Goal: Communication & Community: Answer question/provide support

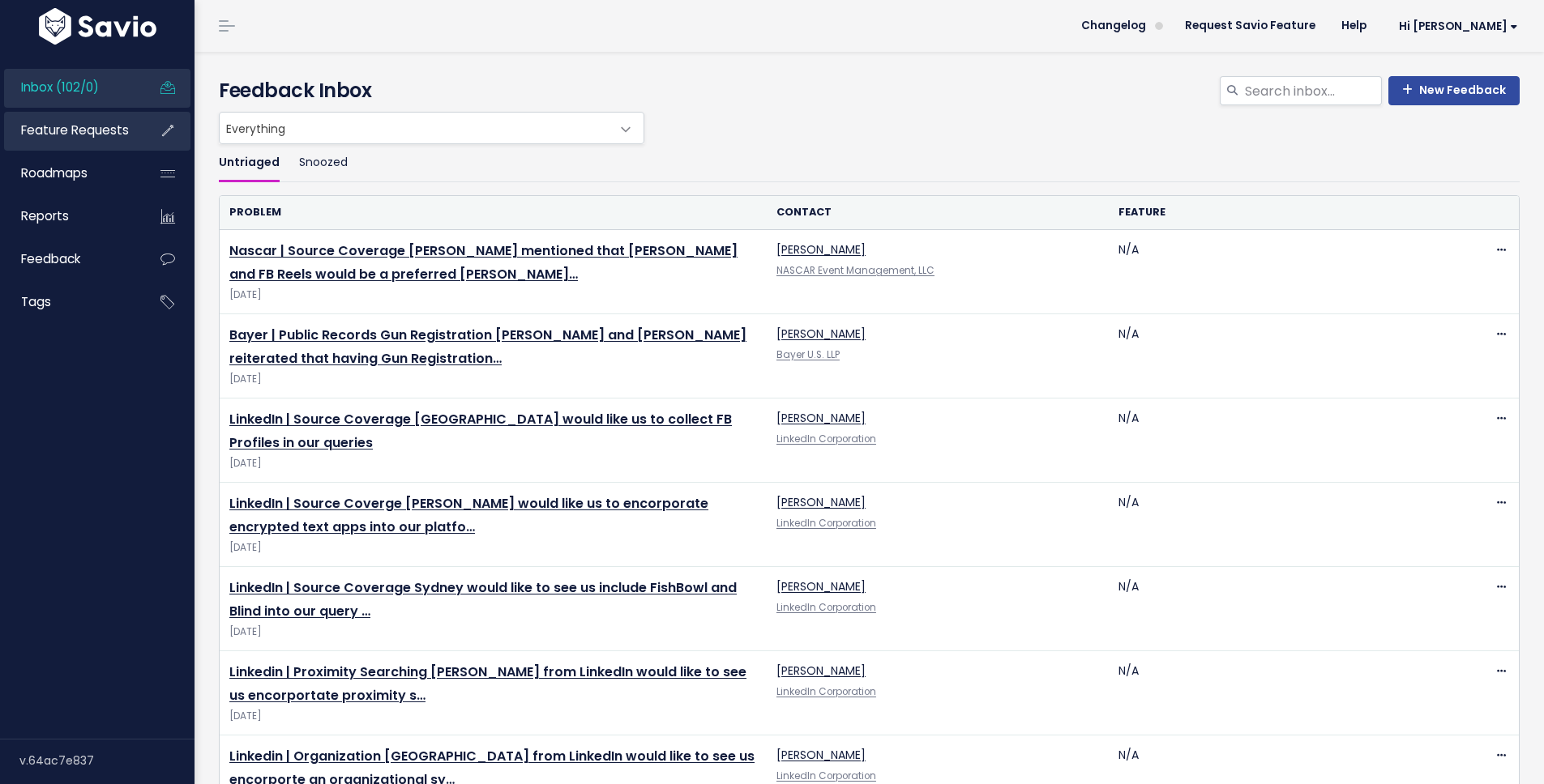
click at [65, 129] on span "Feature Requests" at bounding box center [75, 130] width 108 height 17
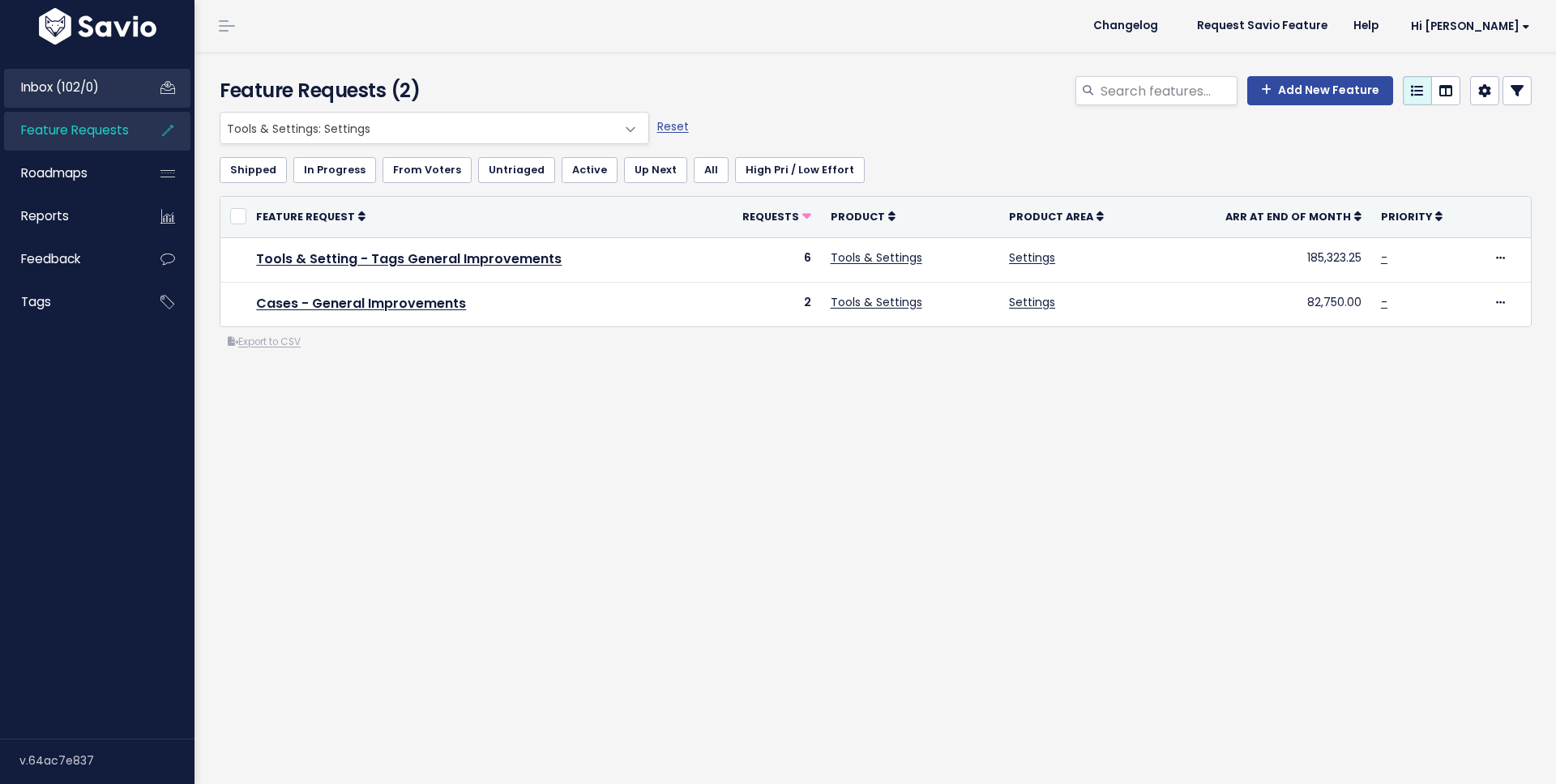
click at [77, 90] on span "Inbox (102/0)" at bounding box center [60, 87] width 78 height 17
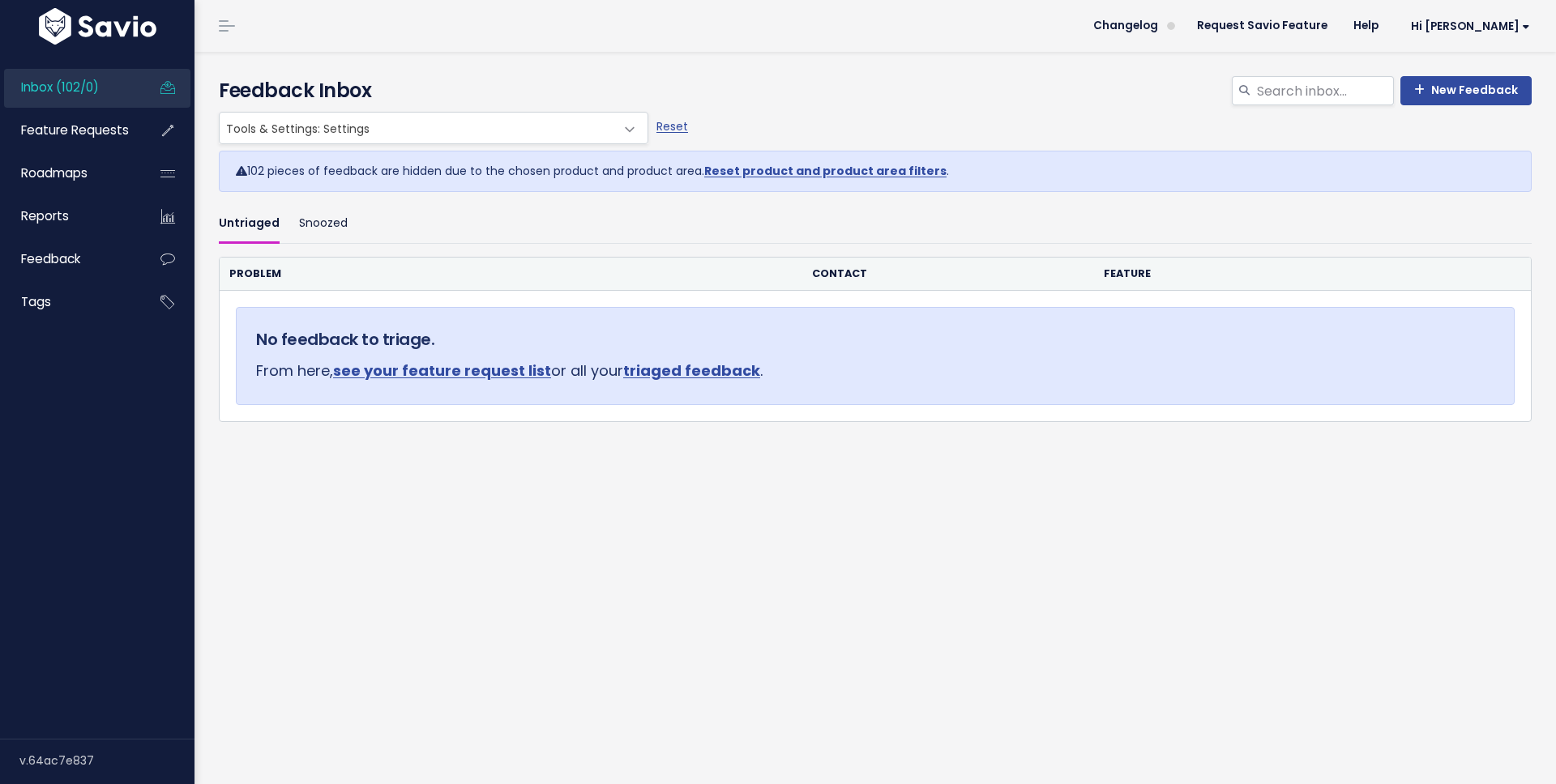
click at [72, 98] on link "Inbox (102/0)" at bounding box center [69, 87] width 131 height 37
click at [76, 92] on span "Inbox (102/0)" at bounding box center [60, 87] width 78 height 17
click at [362, 167] on div "102 pieces of feedback are hidden due to the chosen product and product area. R…" at bounding box center [875, 171] width 1313 height 41
click at [473, 144] on div "102 pieces of feedback are hidden due to the chosen product and product area. R…" at bounding box center [875, 174] width 1337 height 61
click at [446, 131] on span "Tools & Settings: Settings" at bounding box center [417, 127] width 395 height 30
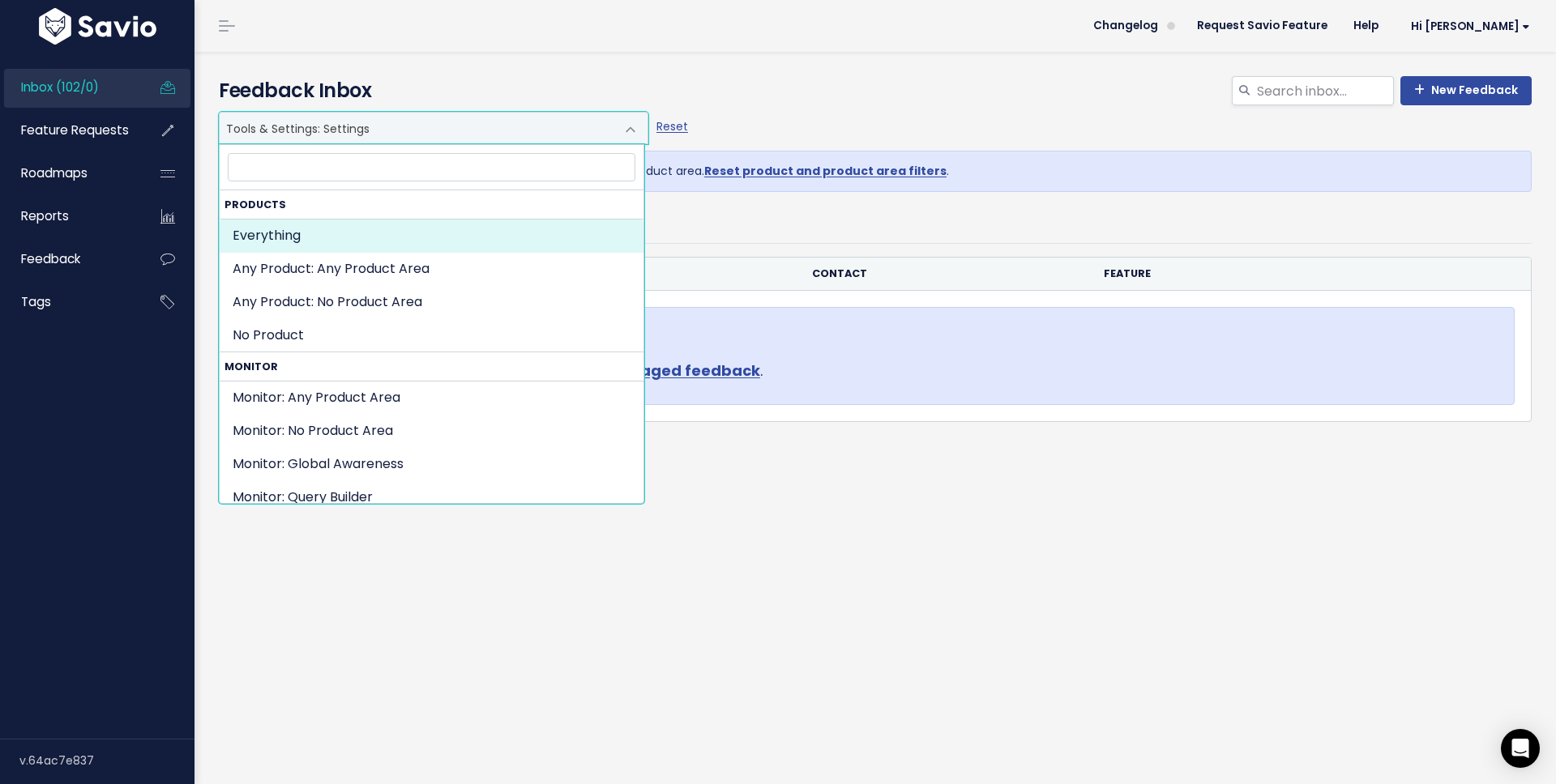
select select ":"
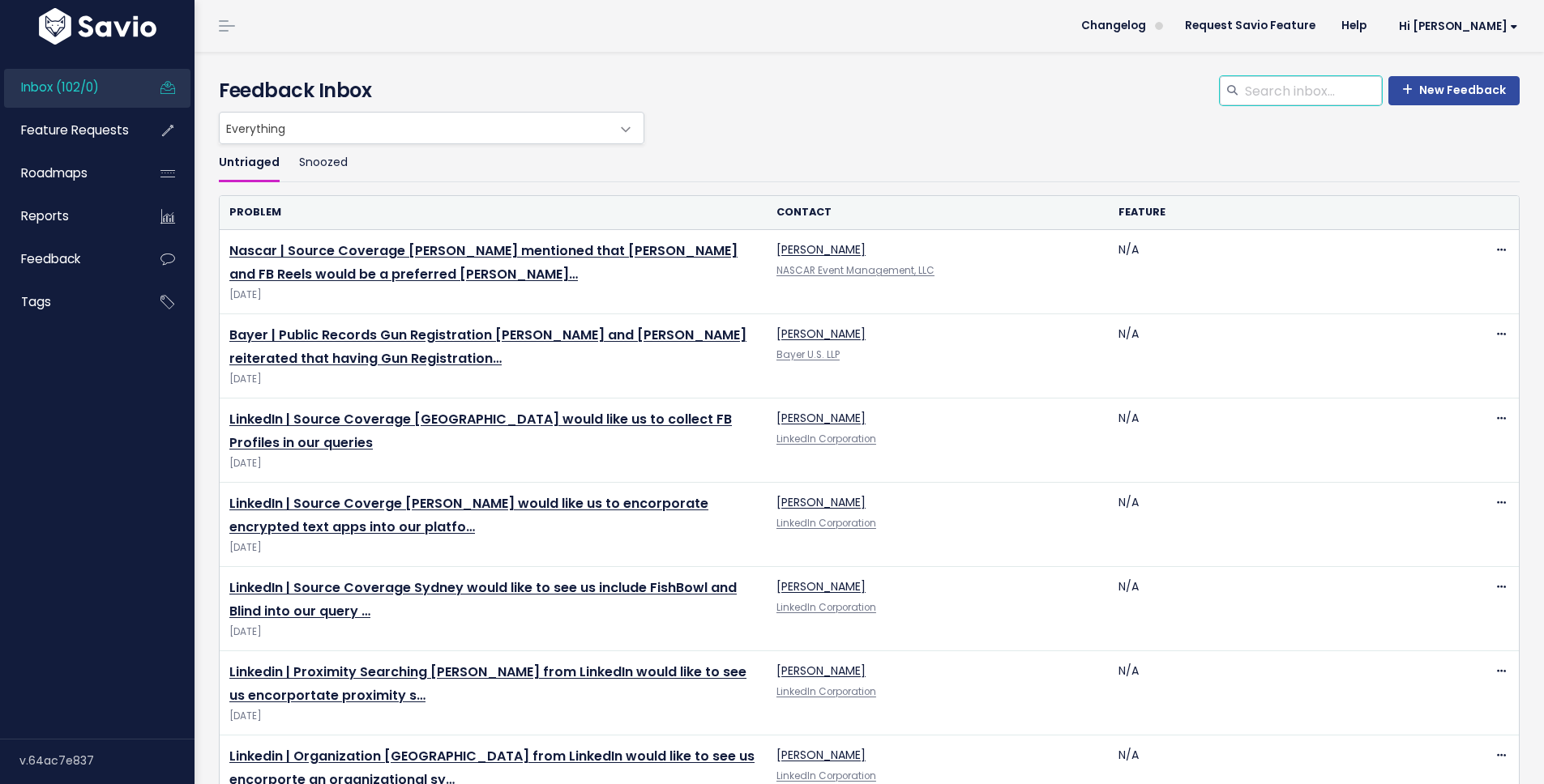
click at [1301, 96] on input "search" at bounding box center [1312, 90] width 139 height 29
type input "executive dashboard"
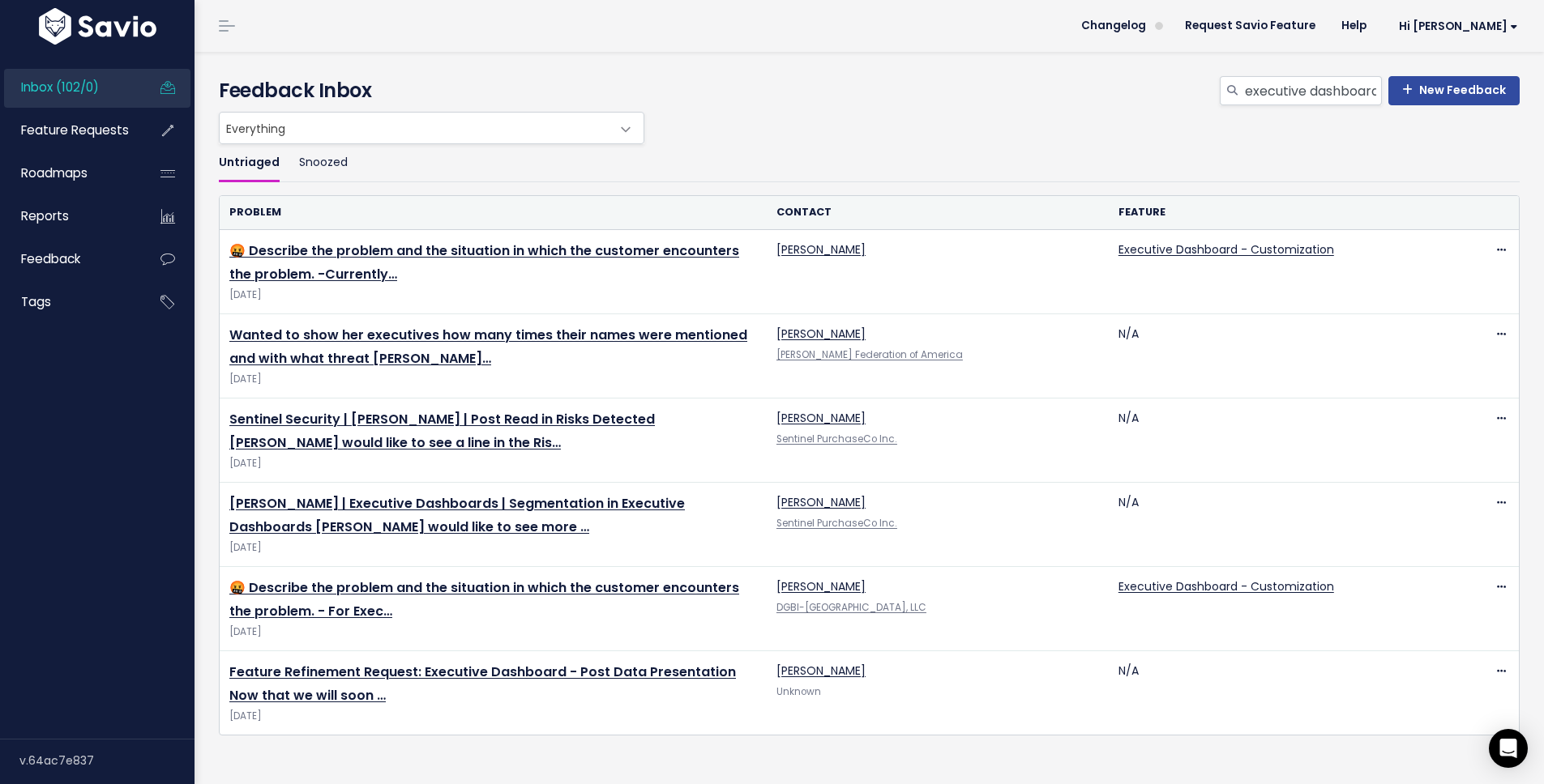
click at [303, 137] on span "Everything" at bounding box center [415, 127] width 391 height 30
click at [1337, 91] on input "executive dashboard" at bounding box center [1312, 90] width 139 height 29
click at [1348, 91] on input "executive dashboard" at bounding box center [1312, 90] width 139 height 29
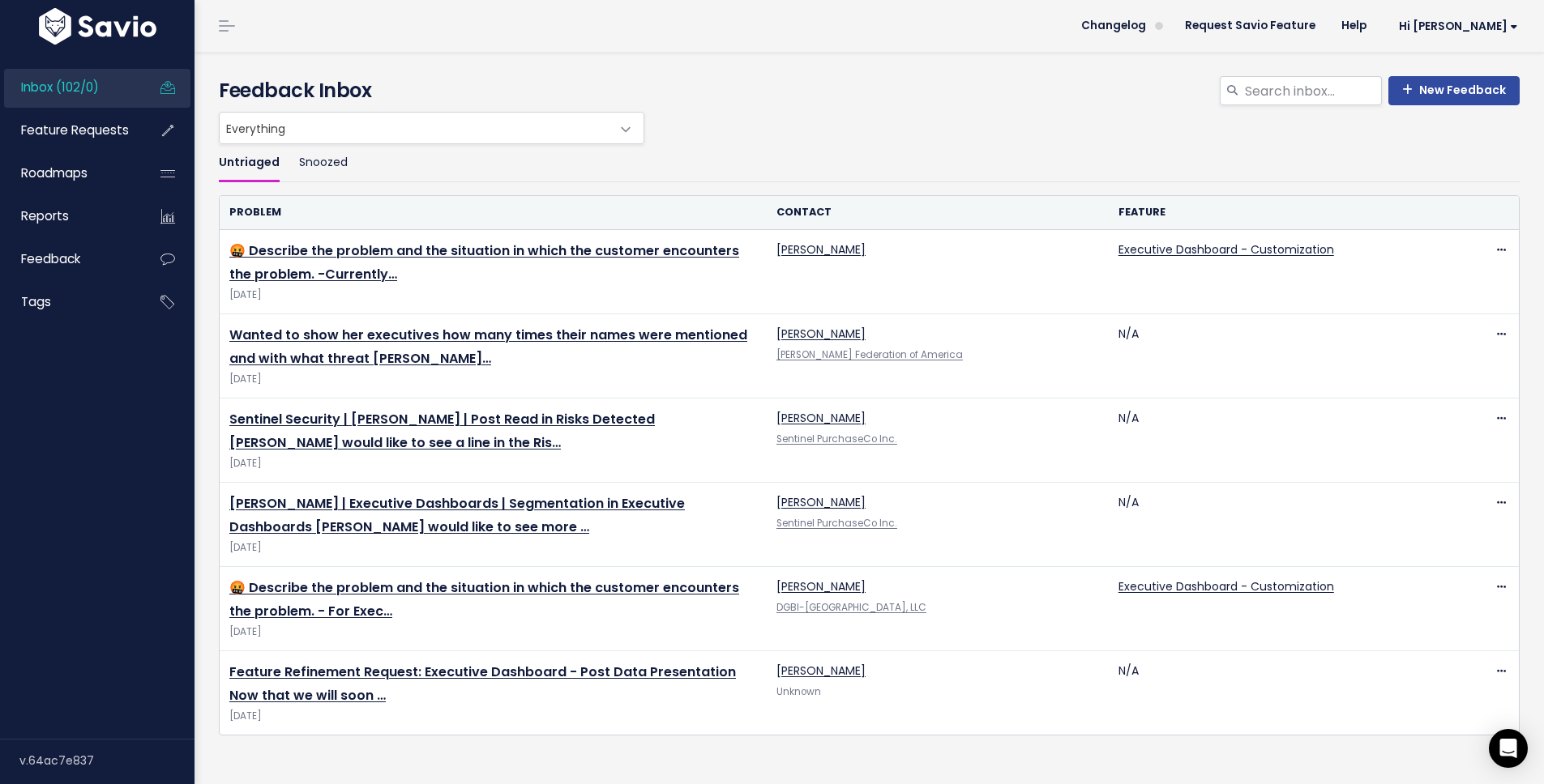
click at [958, 116] on div "Everything Any Product: Any Product Area Any Product: No Product Area No Produc…" at bounding box center [865, 127] width 1301 height 32
click at [963, 116] on div "Everything Any Product: Any Product Area Any Product: No Product Area No Produc…" at bounding box center [865, 127] width 1301 height 32
click at [1163, 138] on div "Everything Any Product: Any Product Area Any Product: No Product Area No Produc…" at bounding box center [865, 127] width 1301 height 32
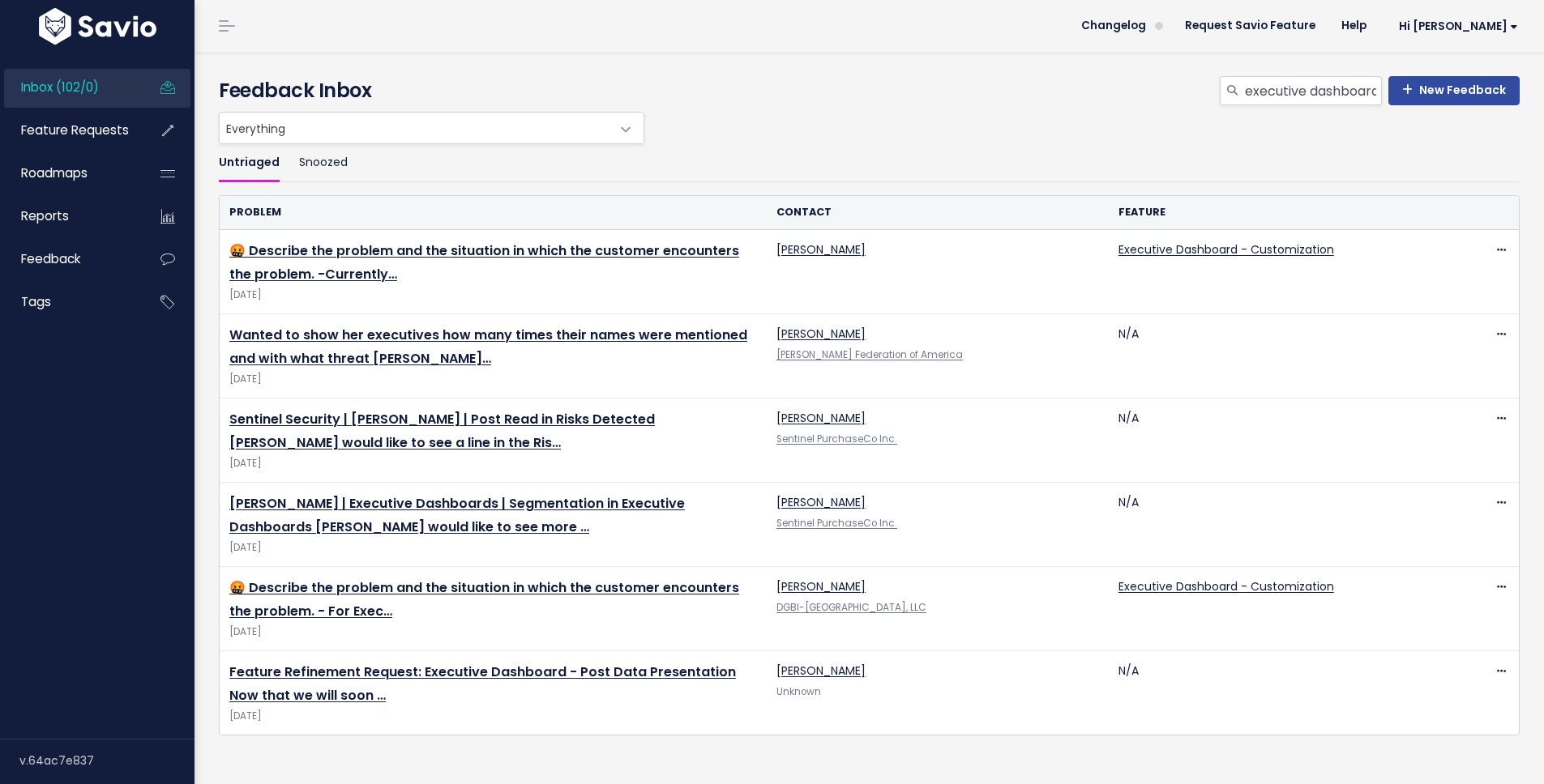
click at [451, 144] on ul "Untriaged Snoozed" at bounding box center [869, 163] width 1301 height 38
click at [1294, 85] on input "executive dashboard" at bounding box center [1312, 90] width 139 height 29
click at [1294, 85] on input "executive dashboard" at bounding box center [1312, 90] width 139 height 29
click at [1304, 130] on div "Everything Any Product: Any Product Area Any Product: No Product Area No Produc…" at bounding box center [865, 127] width 1301 height 32
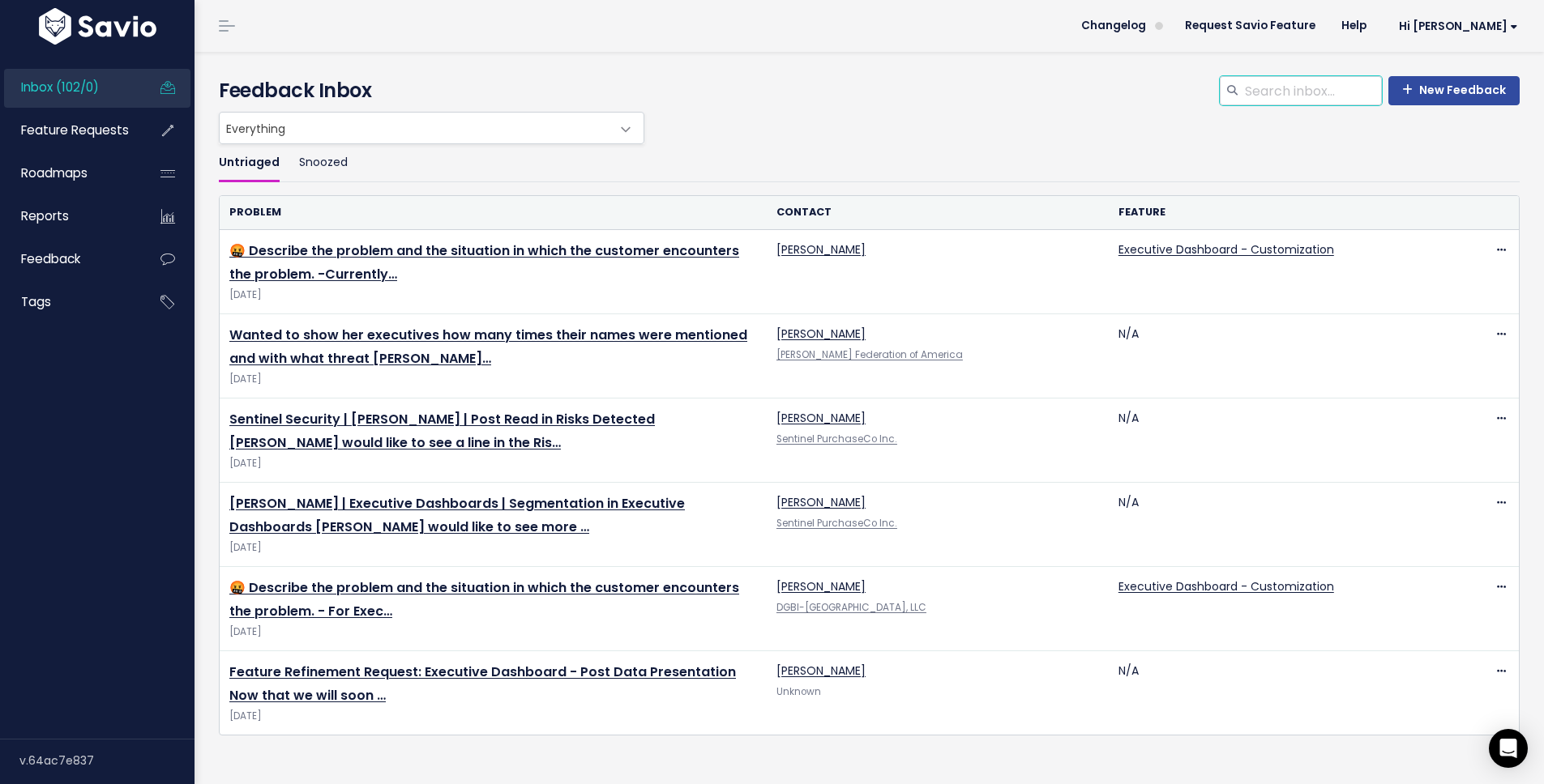
click at [1266, 90] on input "search" at bounding box center [1312, 90] width 139 height 29
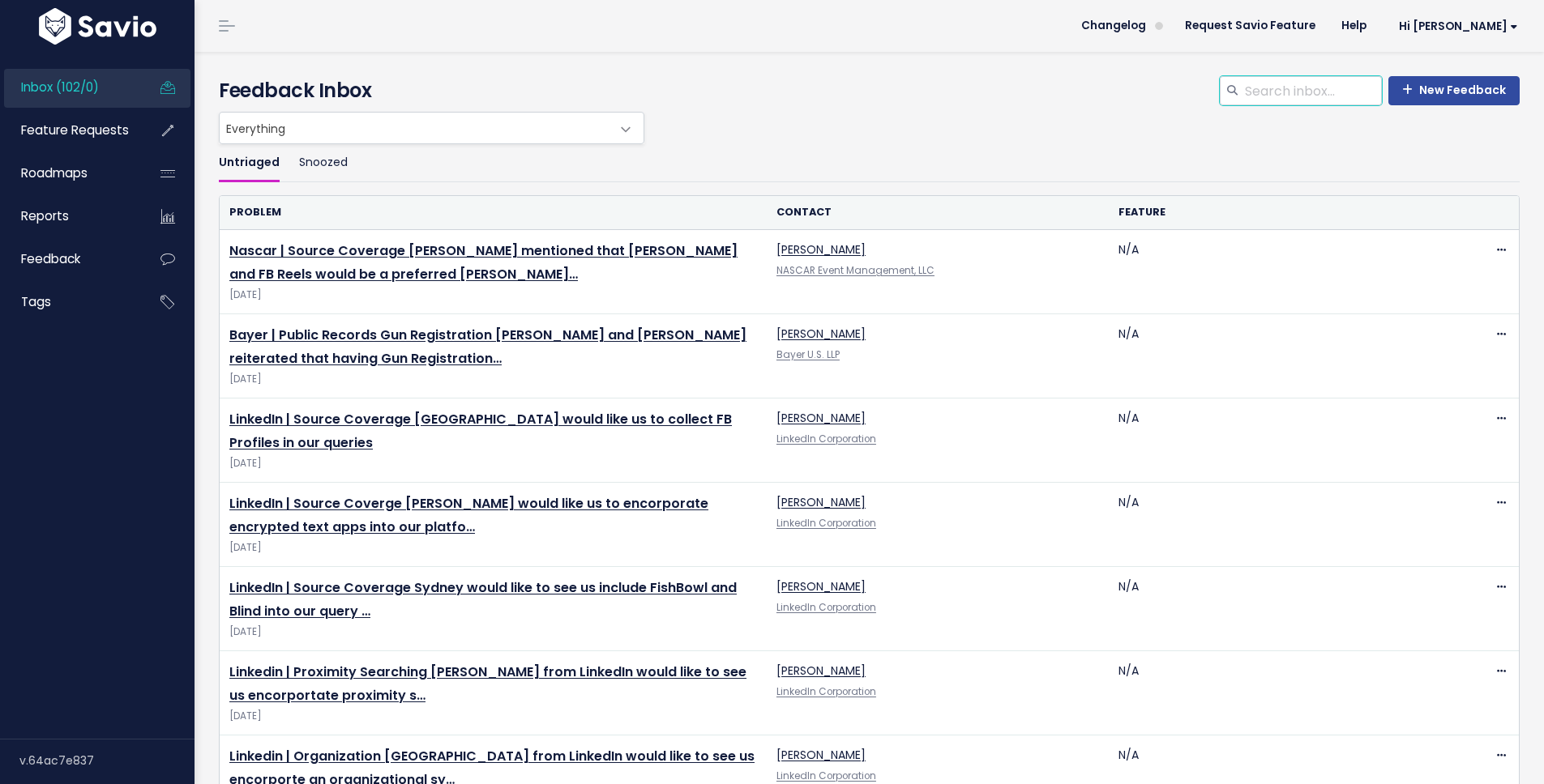
click at [1294, 95] on input "search" at bounding box center [1312, 90] width 139 height 29
paste input "executive dashboard"
type input "executive dashboard"
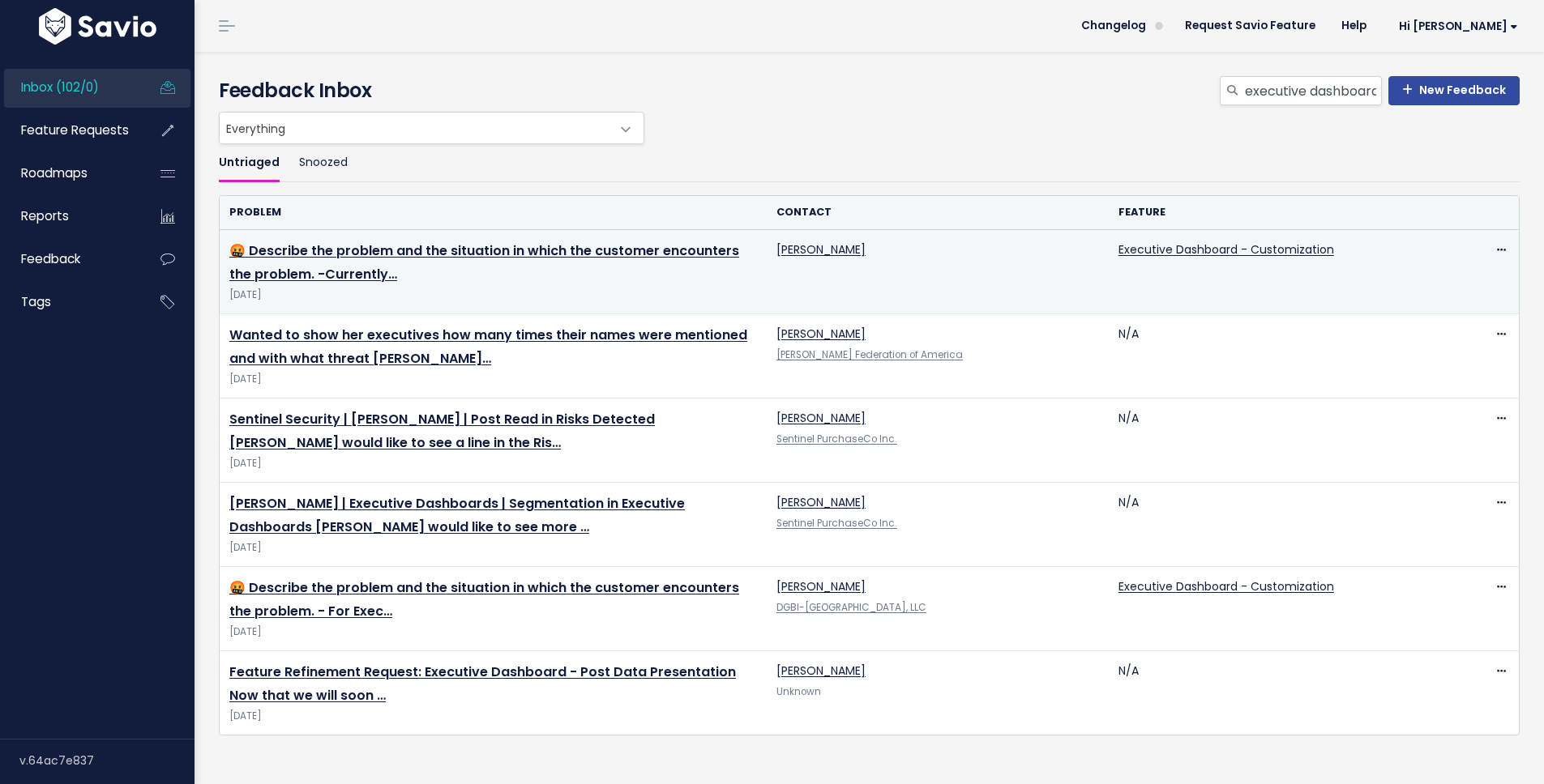
scroll to position [2, 0]
click at [552, 249] on link "🤬 Describe the problem and the situation in which the customer encounters the p…" at bounding box center [484, 262] width 510 height 42
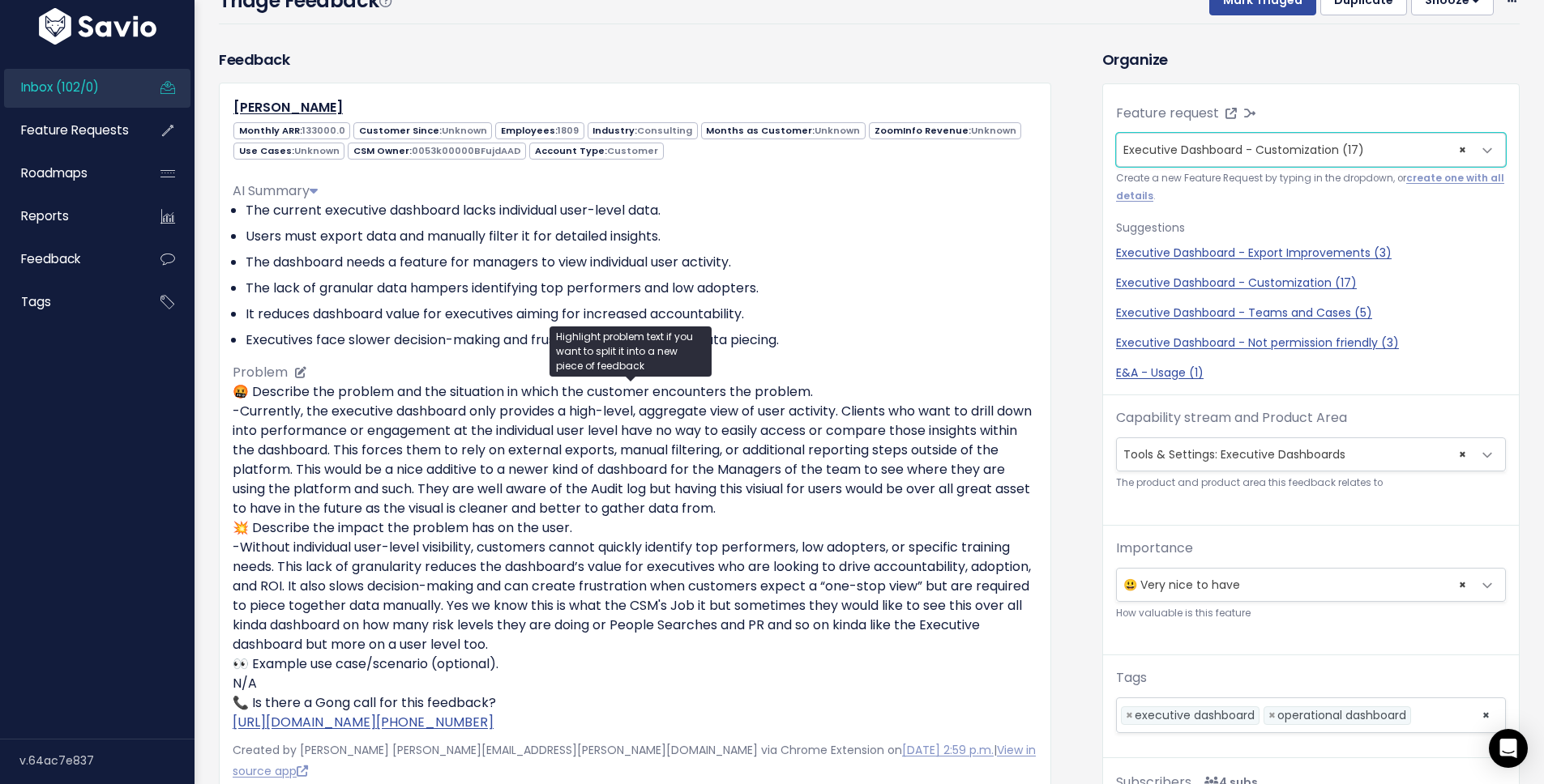
scroll to position [237, 0]
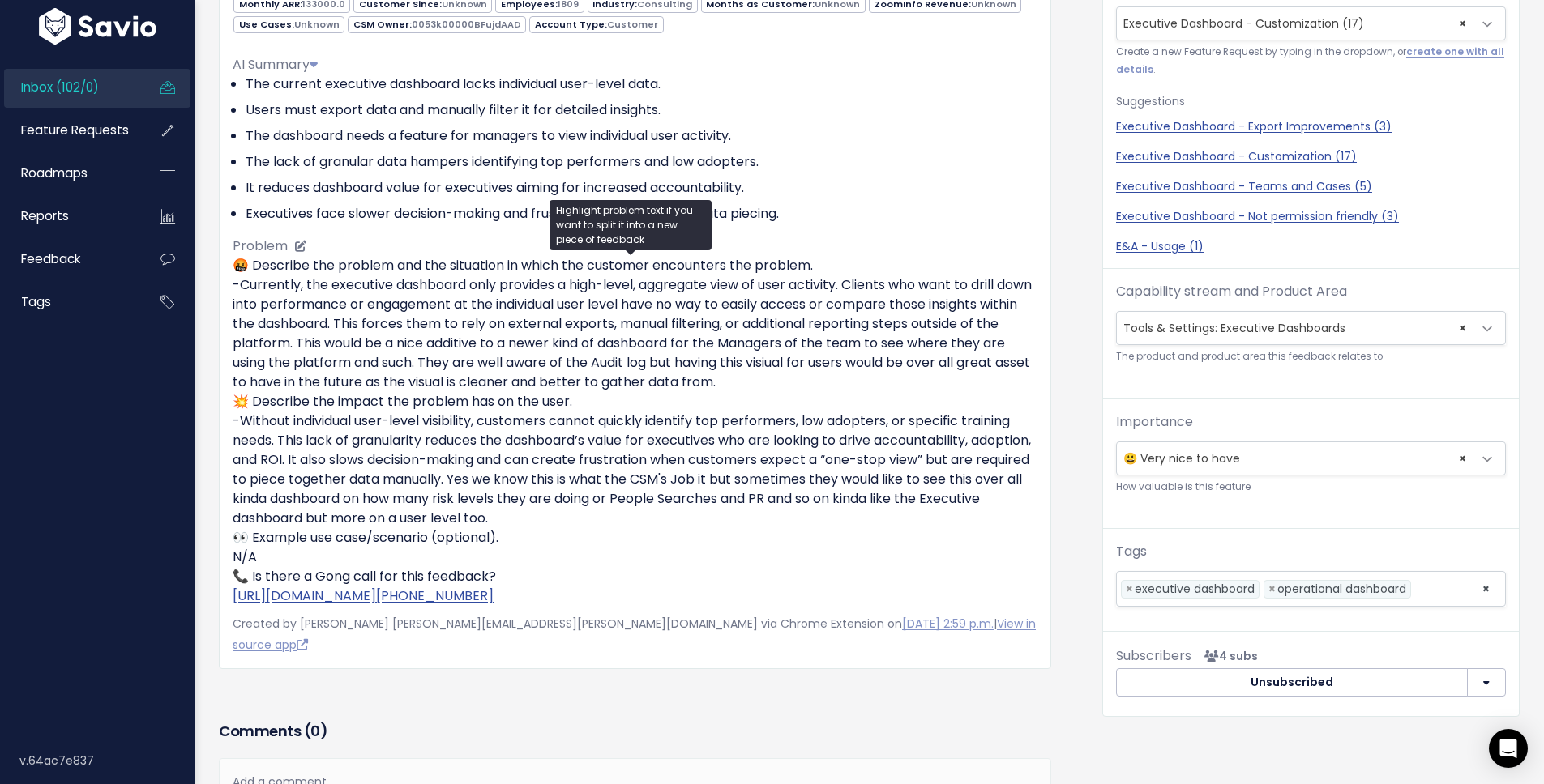
click at [471, 330] on p "🤬 Describe the problem and the situation in which the customer encounters the p…" at bounding box center [635, 431] width 805 height 350
click at [999, 250] on div "AI Summary The current executive dashboard lacks individual user-level data. Us…" at bounding box center [635, 324] width 805 height 564
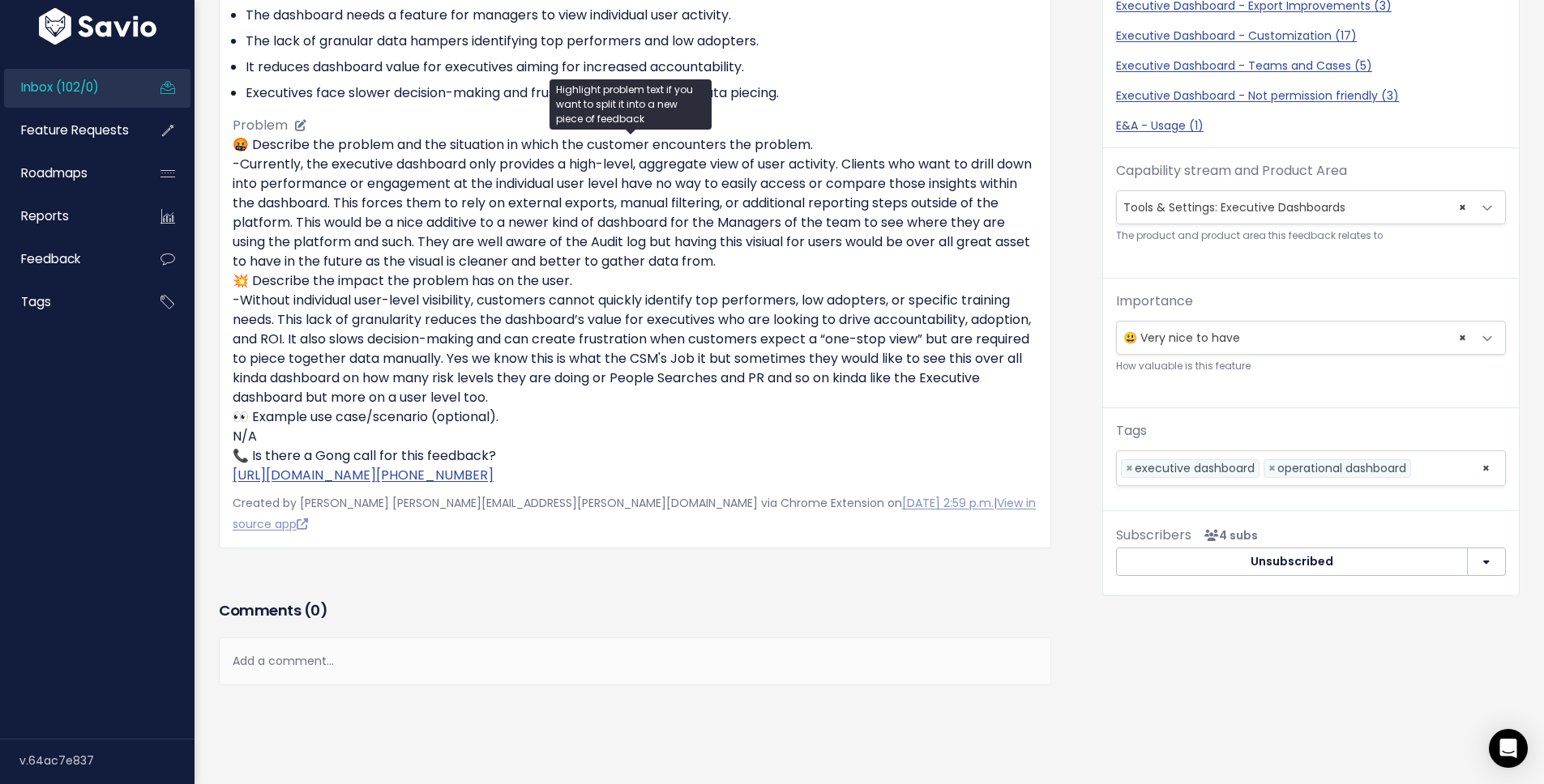
scroll to position [0, 0]
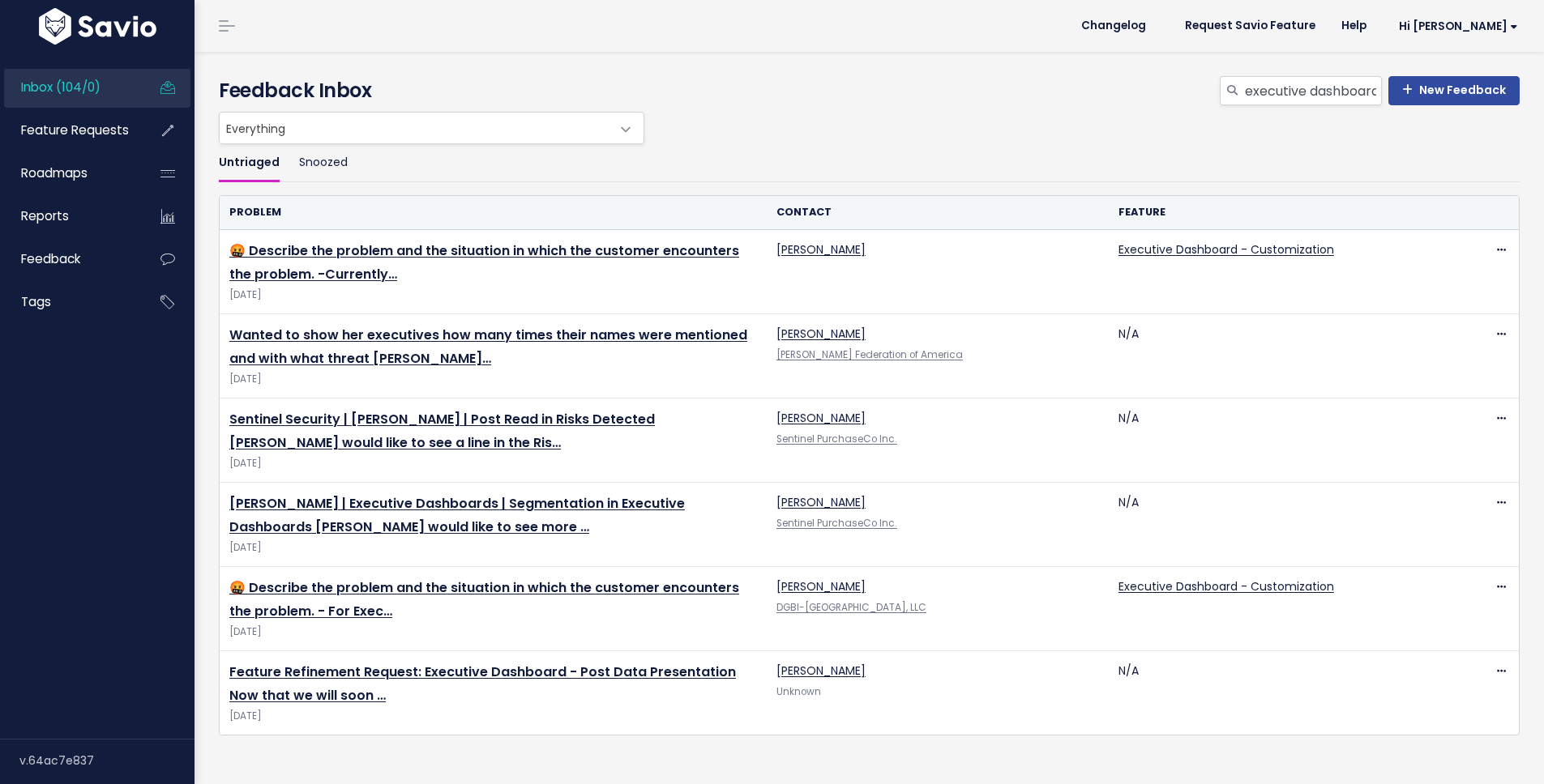
scroll to position [2, 0]
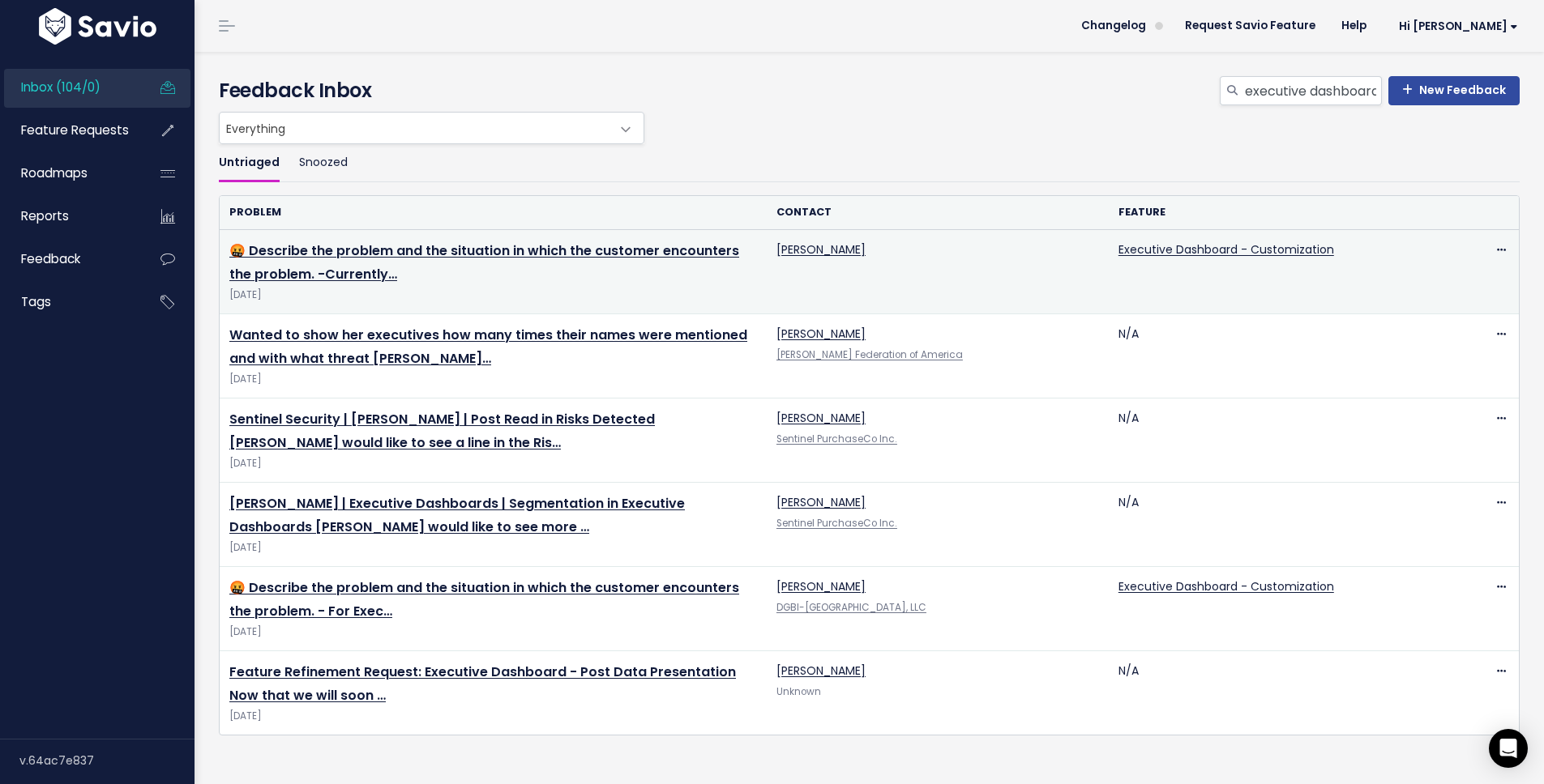
click at [792, 293] on td "[PERSON_NAME]" at bounding box center [938, 272] width 342 height 85
click at [794, 293] on td "[PERSON_NAME]" at bounding box center [938, 272] width 342 height 85
click at [415, 242] on link "🤬 Describe the problem and the situation in which the customer encounters the p…" at bounding box center [484, 262] width 510 height 42
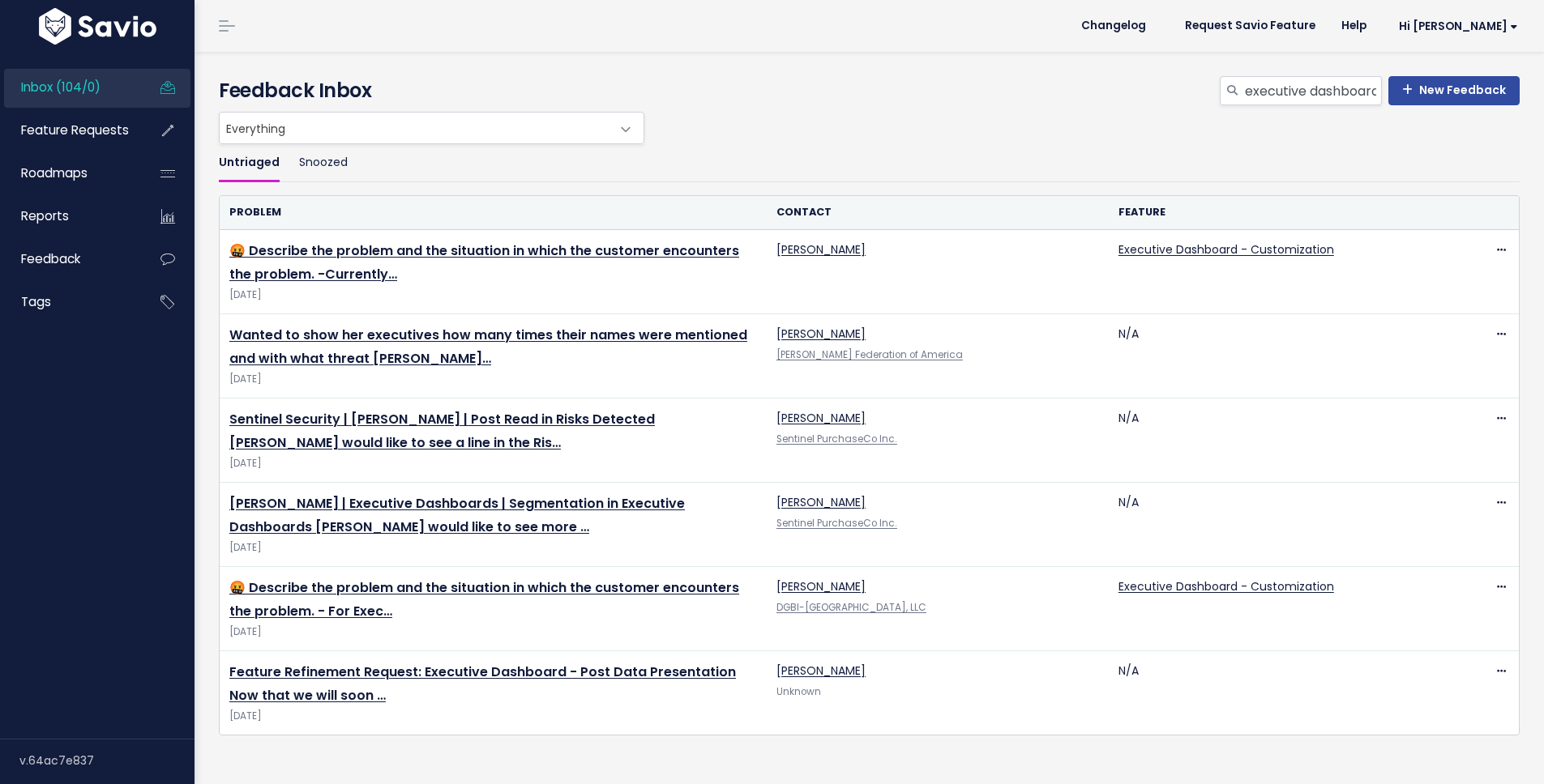
scroll to position [2, 0]
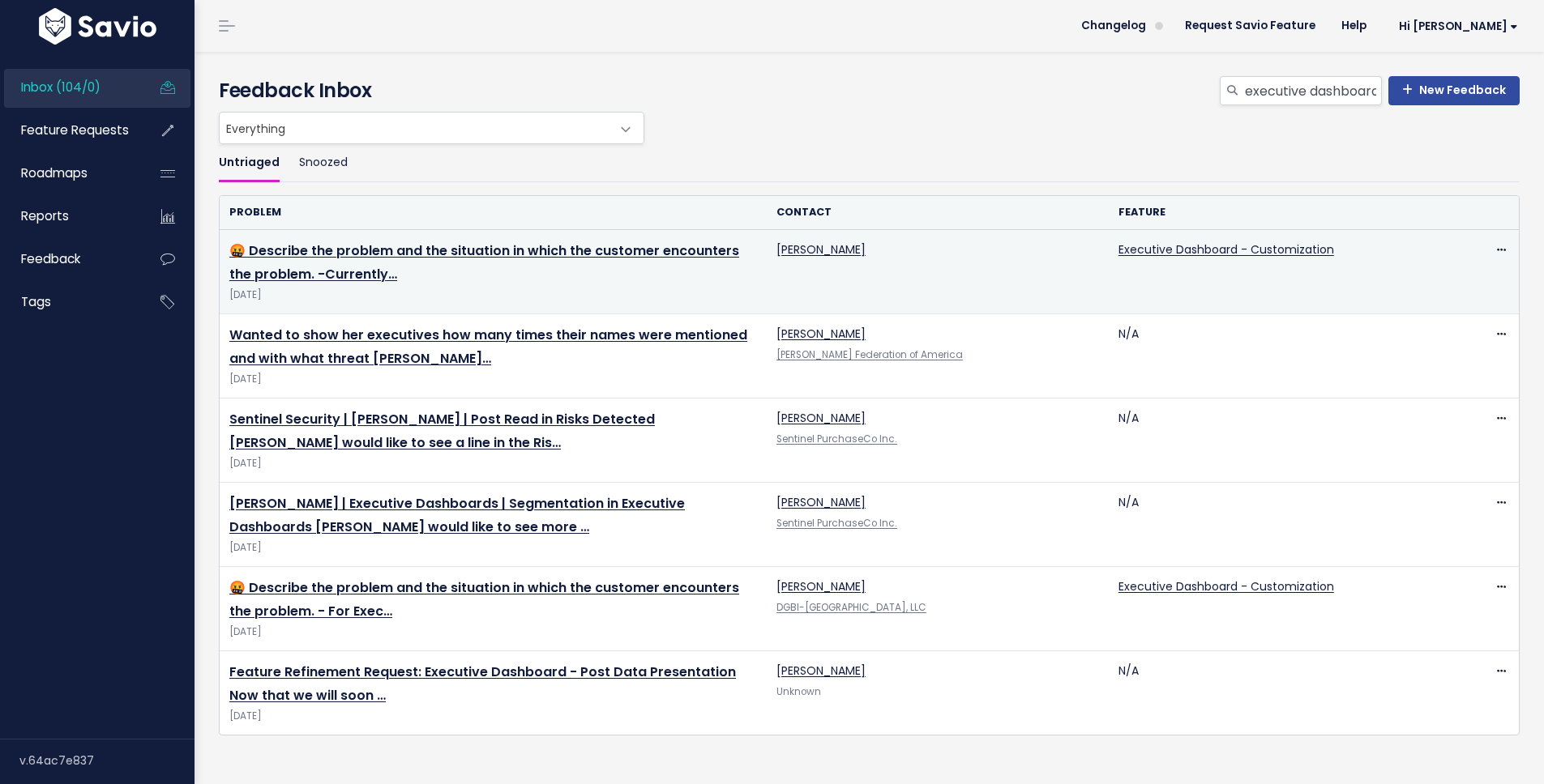
click at [885, 285] on td "[PERSON_NAME]" at bounding box center [938, 272] width 342 height 85
click at [340, 251] on link "🤬 Describe the problem and the situation in which the customer encounters the p…" at bounding box center [484, 262] width 510 height 42
click at [417, 249] on link "🤬 Describe the problem and the situation in which the customer encounters the p…" at bounding box center [484, 262] width 510 height 42
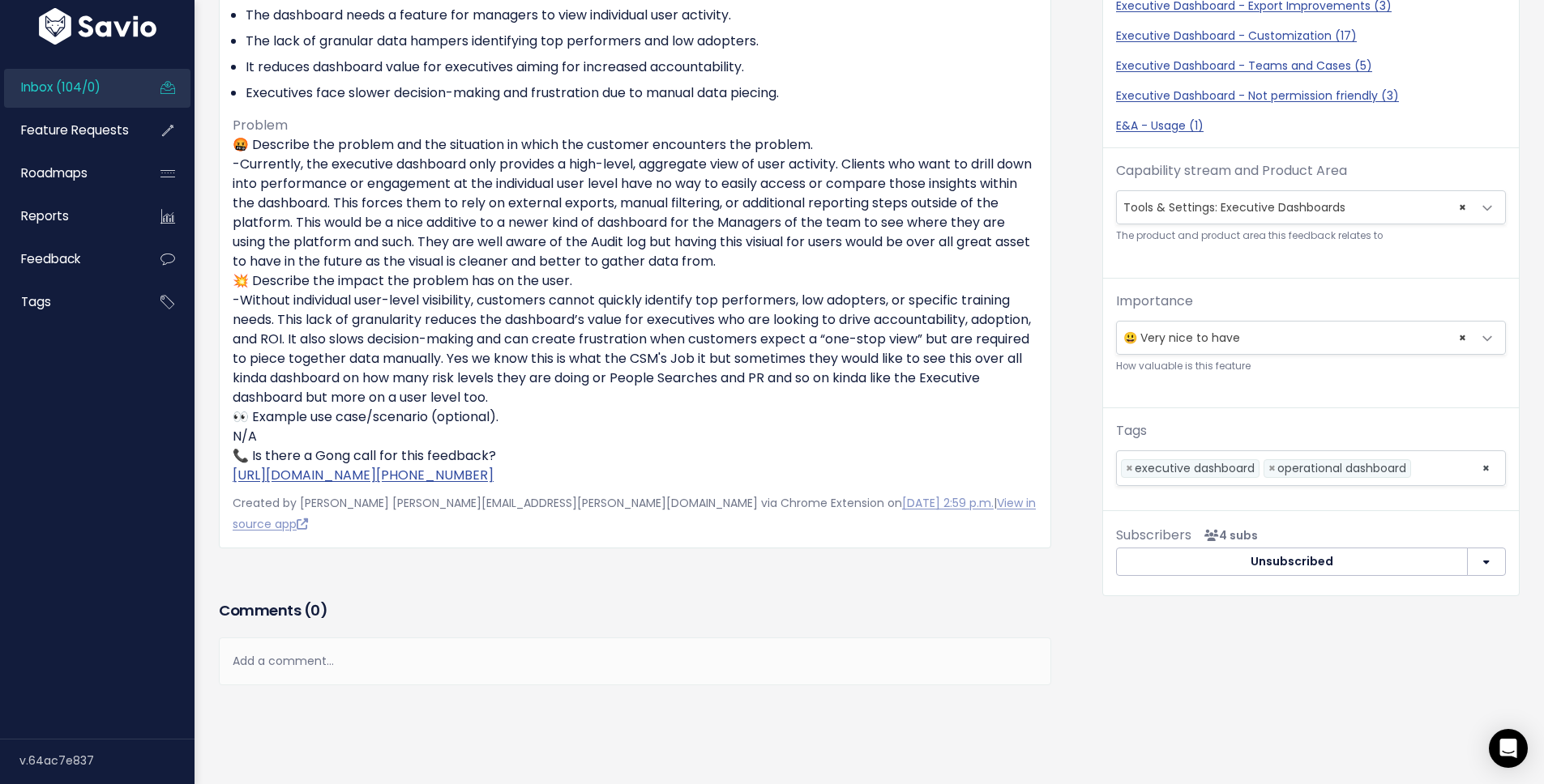
scroll to position [23, 0]
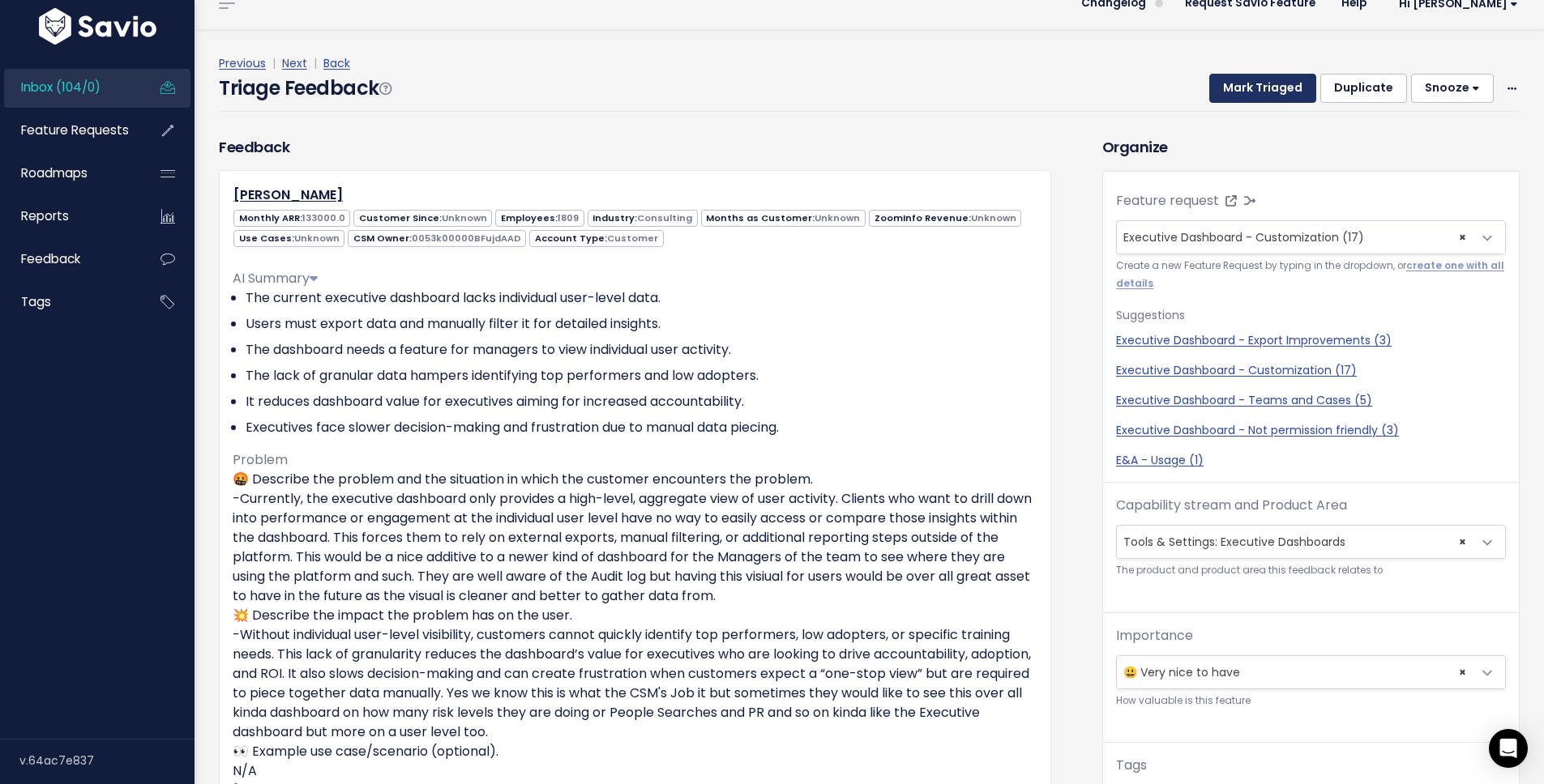
click at [1216, 82] on button "Mark Triaged" at bounding box center [1263, 88] width 107 height 29
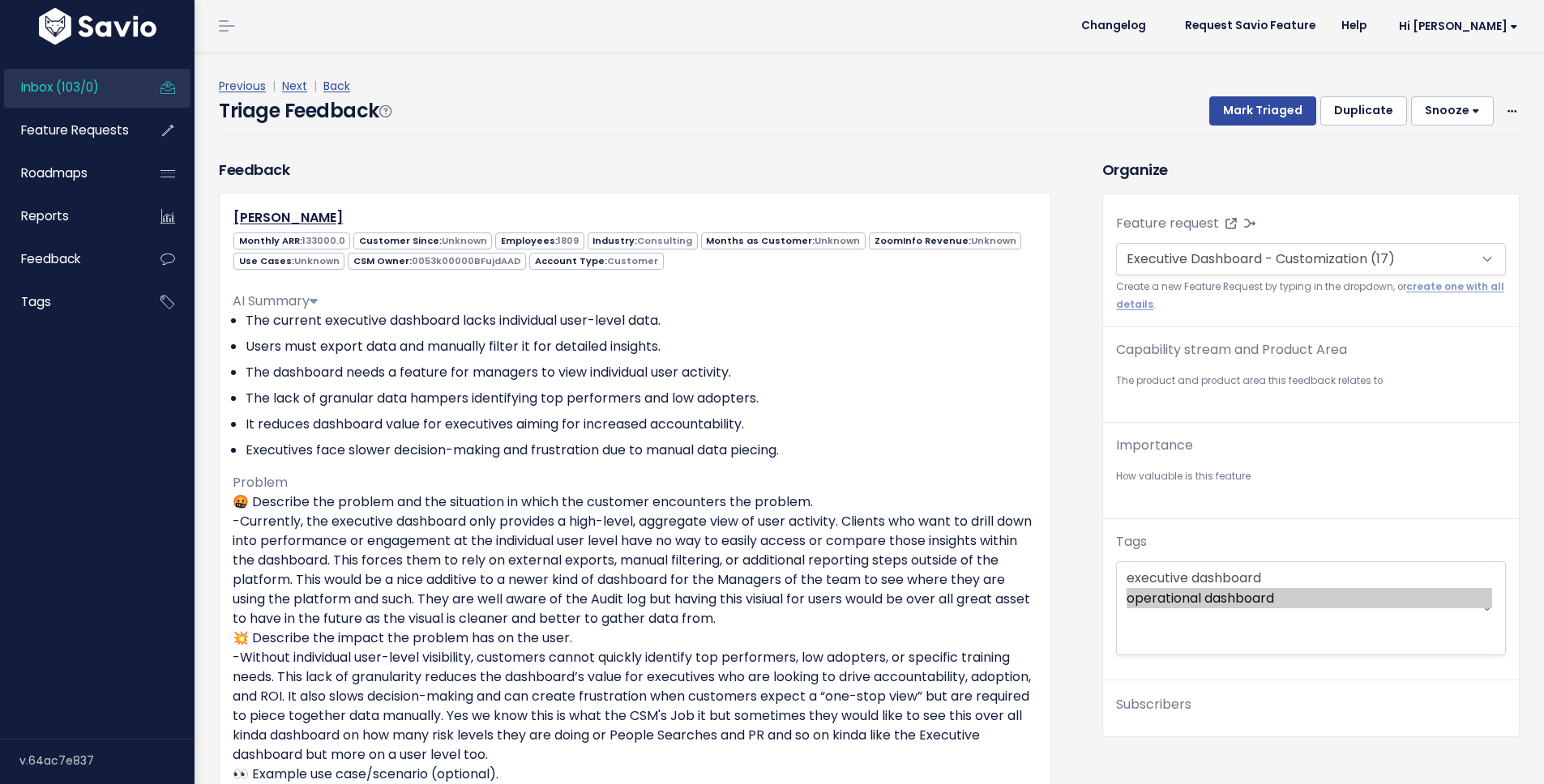
scroll to position [23, 0]
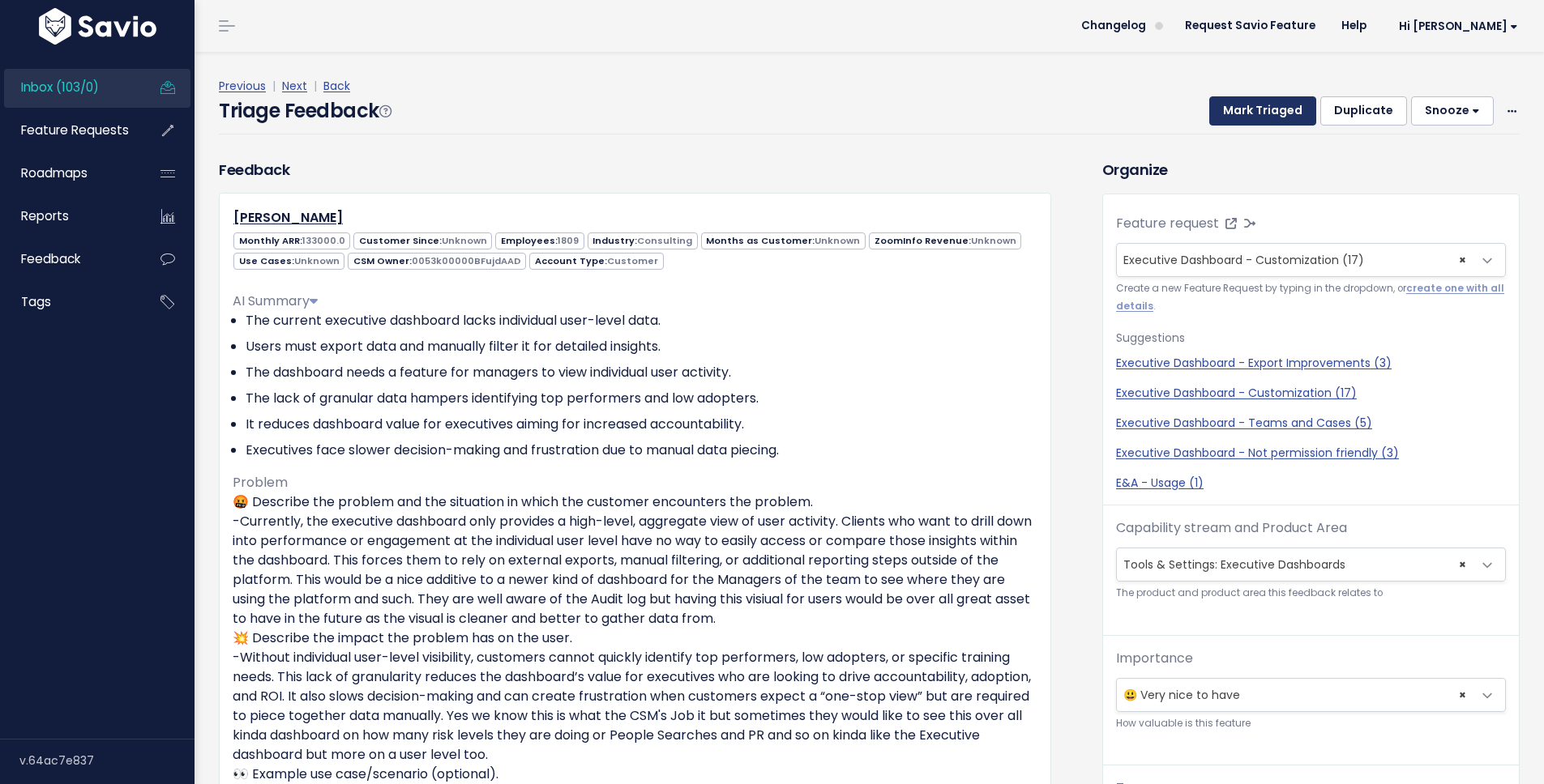
click at [1253, 107] on button "Mark Triaged" at bounding box center [1263, 110] width 107 height 29
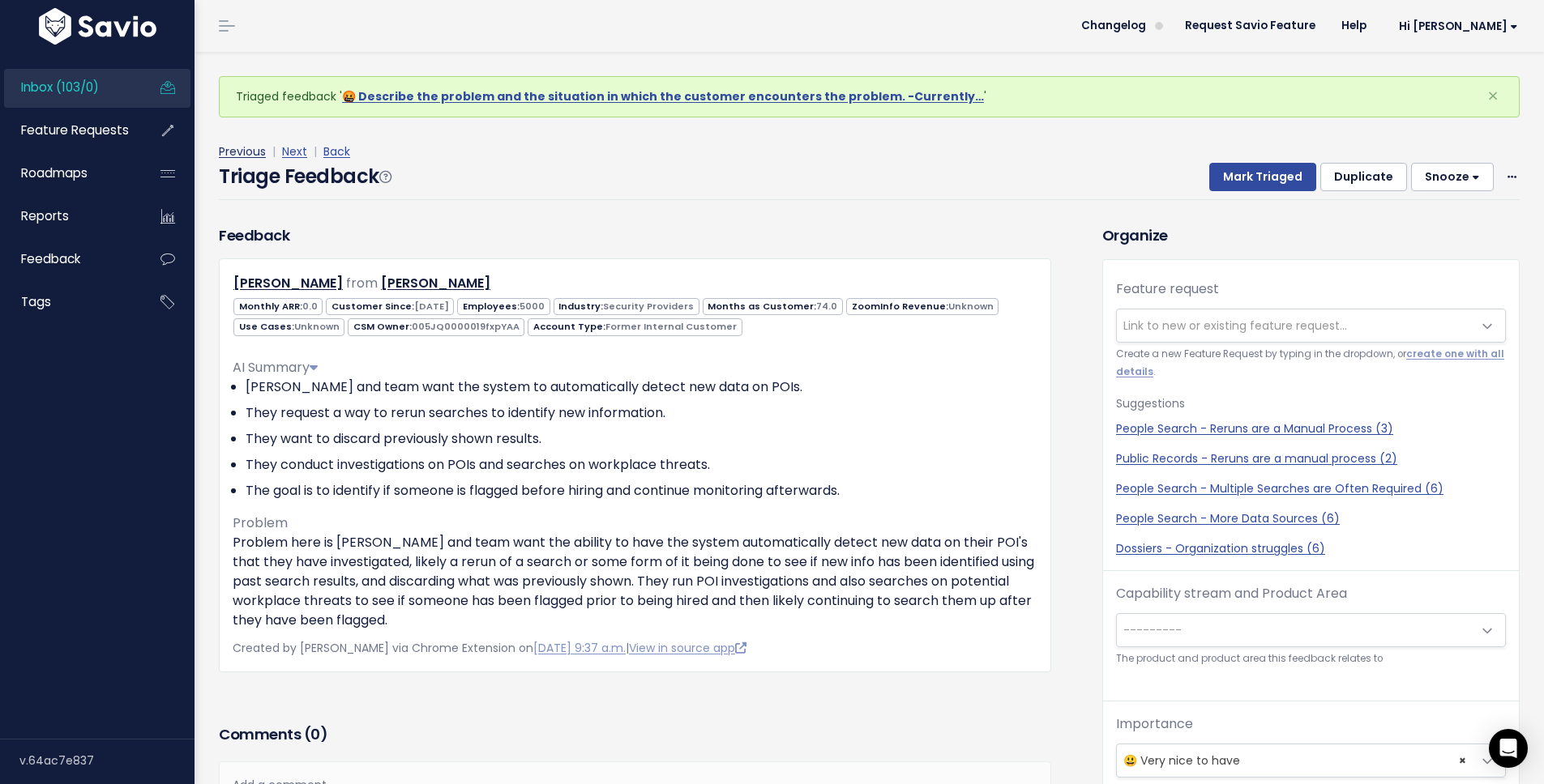
click at [247, 154] on link "Previous" at bounding box center [242, 152] width 47 height 16
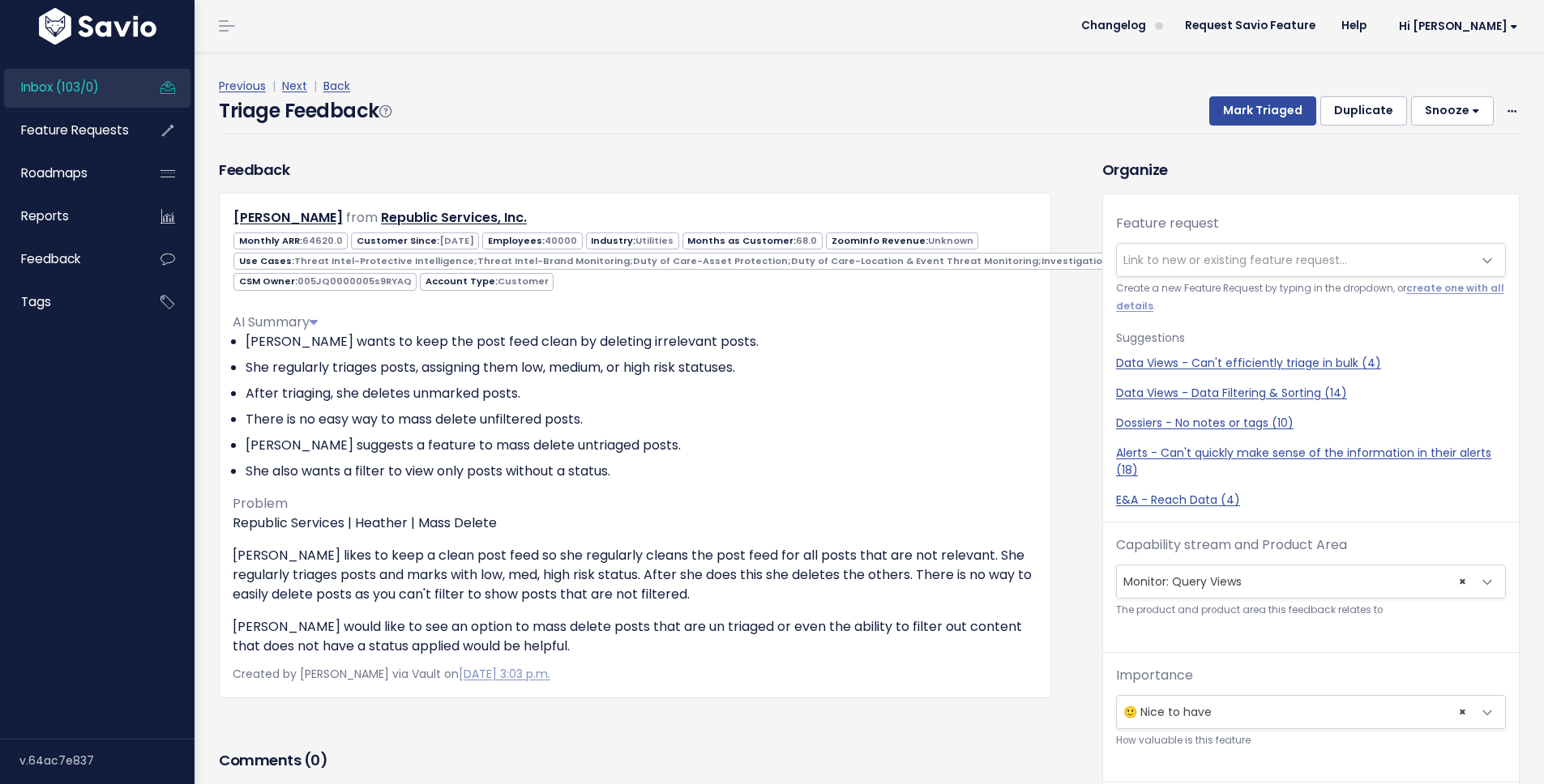
click at [85, 97] on link "Inbox (103/0)" at bounding box center [69, 87] width 131 height 37
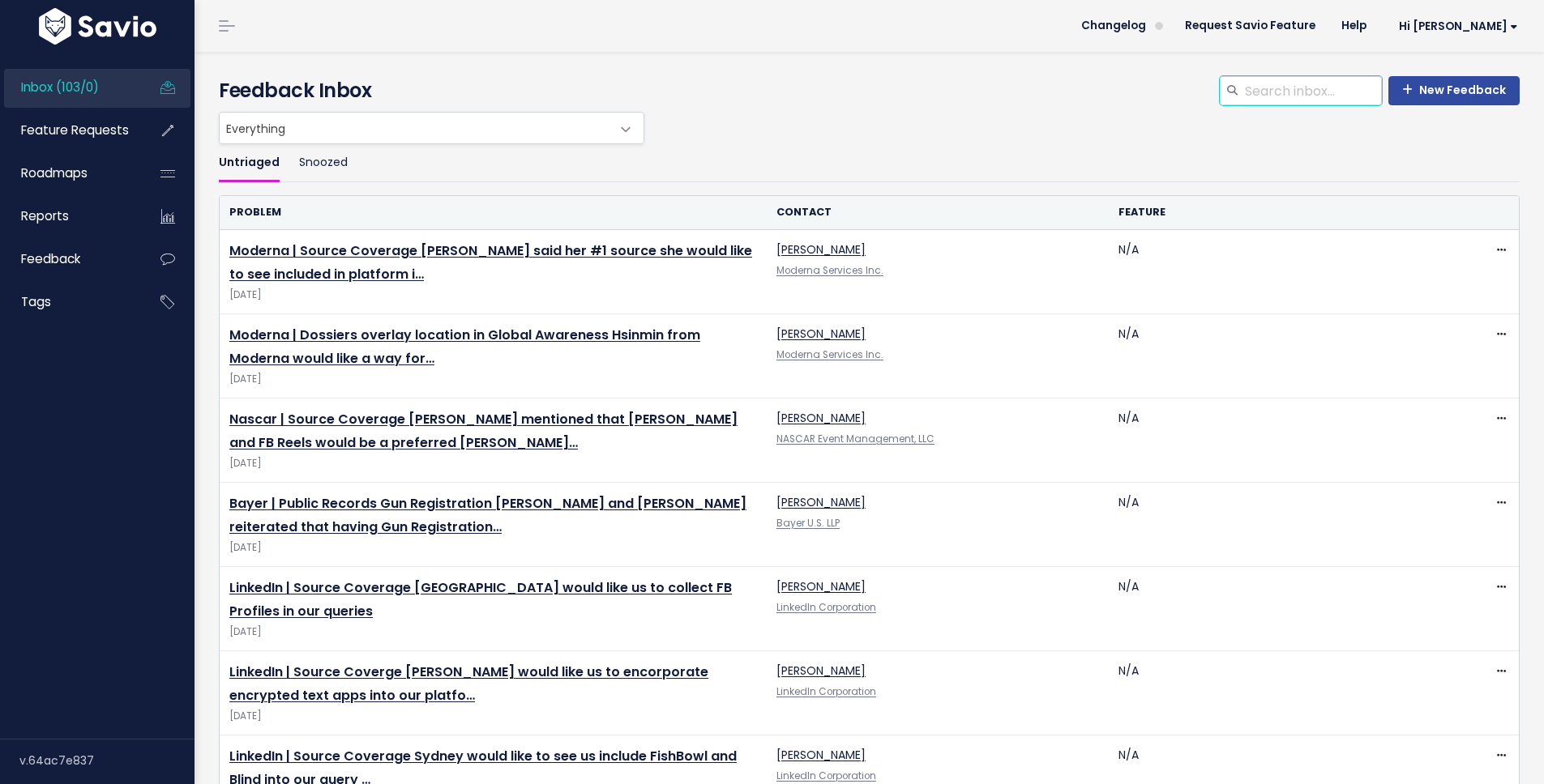
click at [1333, 94] on input "search" at bounding box center [1312, 90] width 139 height 29
paste input "notes to their executive dashboard"
type input "notes to their executive dashboard"
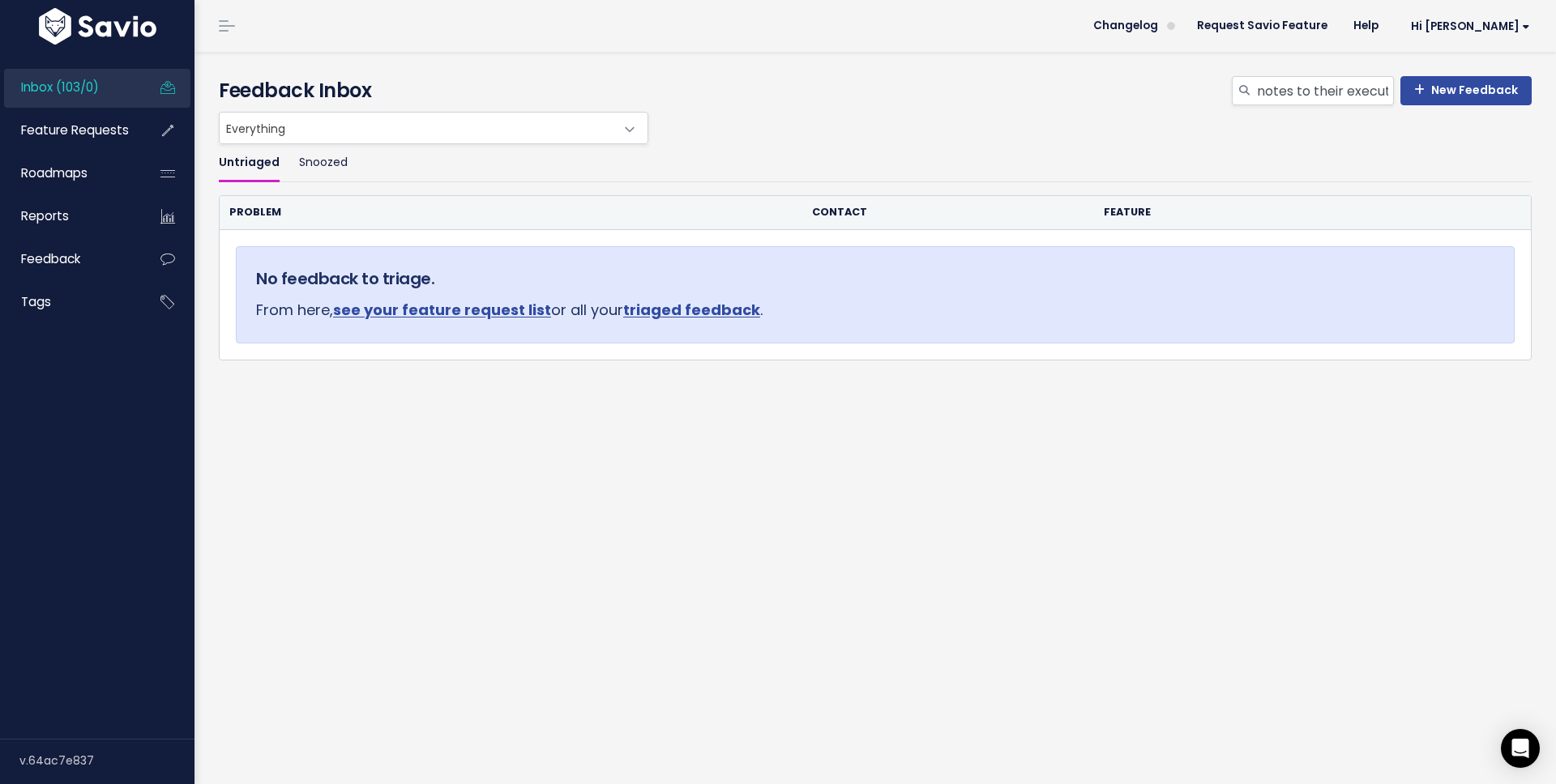
click at [78, 95] on link "Inbox (103/0)" at bounding box center [69, 87] width 131 height 37
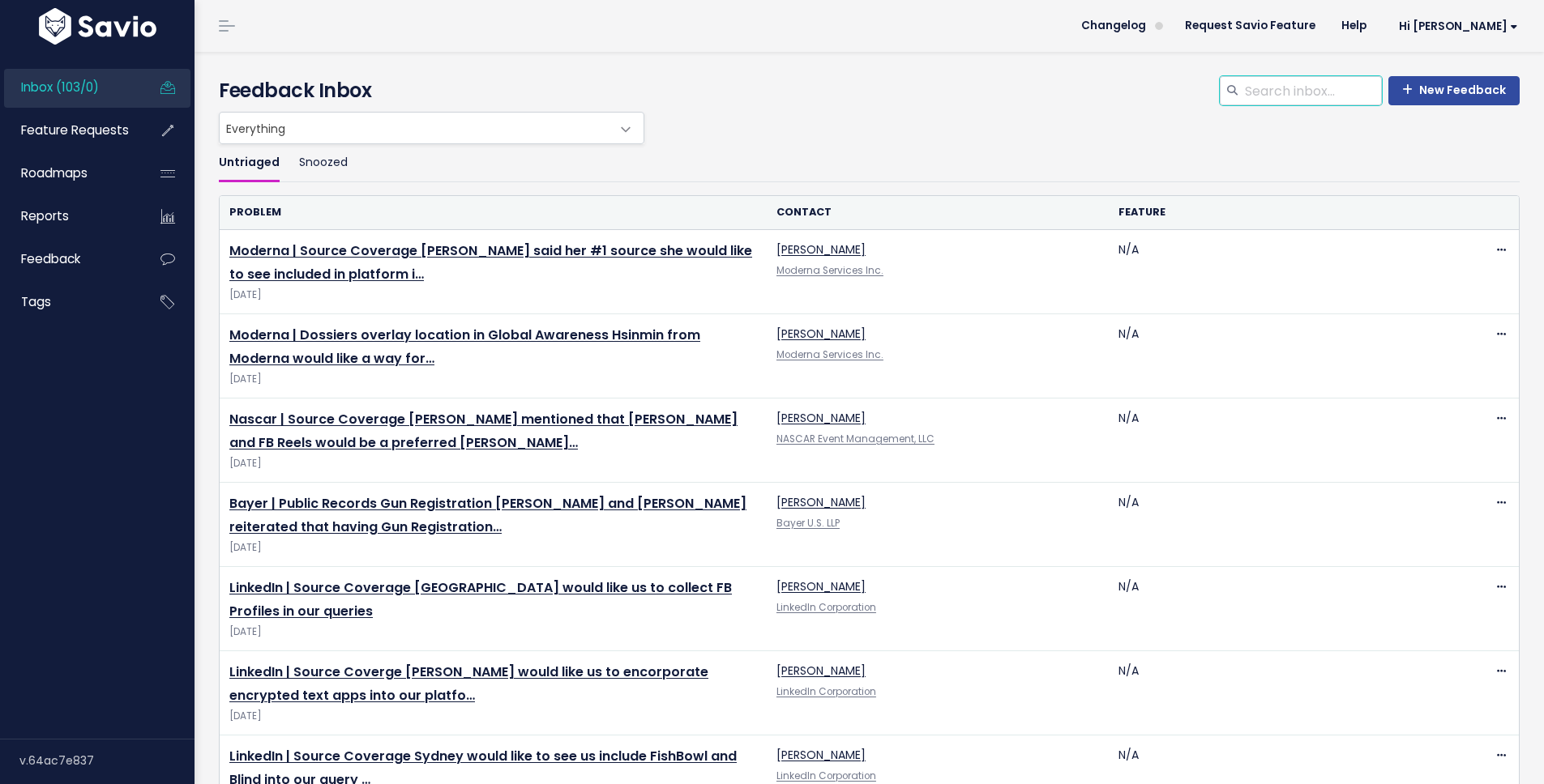
click at [1265, 94] on input "search" at bounding box center [1312, 90] width 139 height 29
type input "executive dashboard"
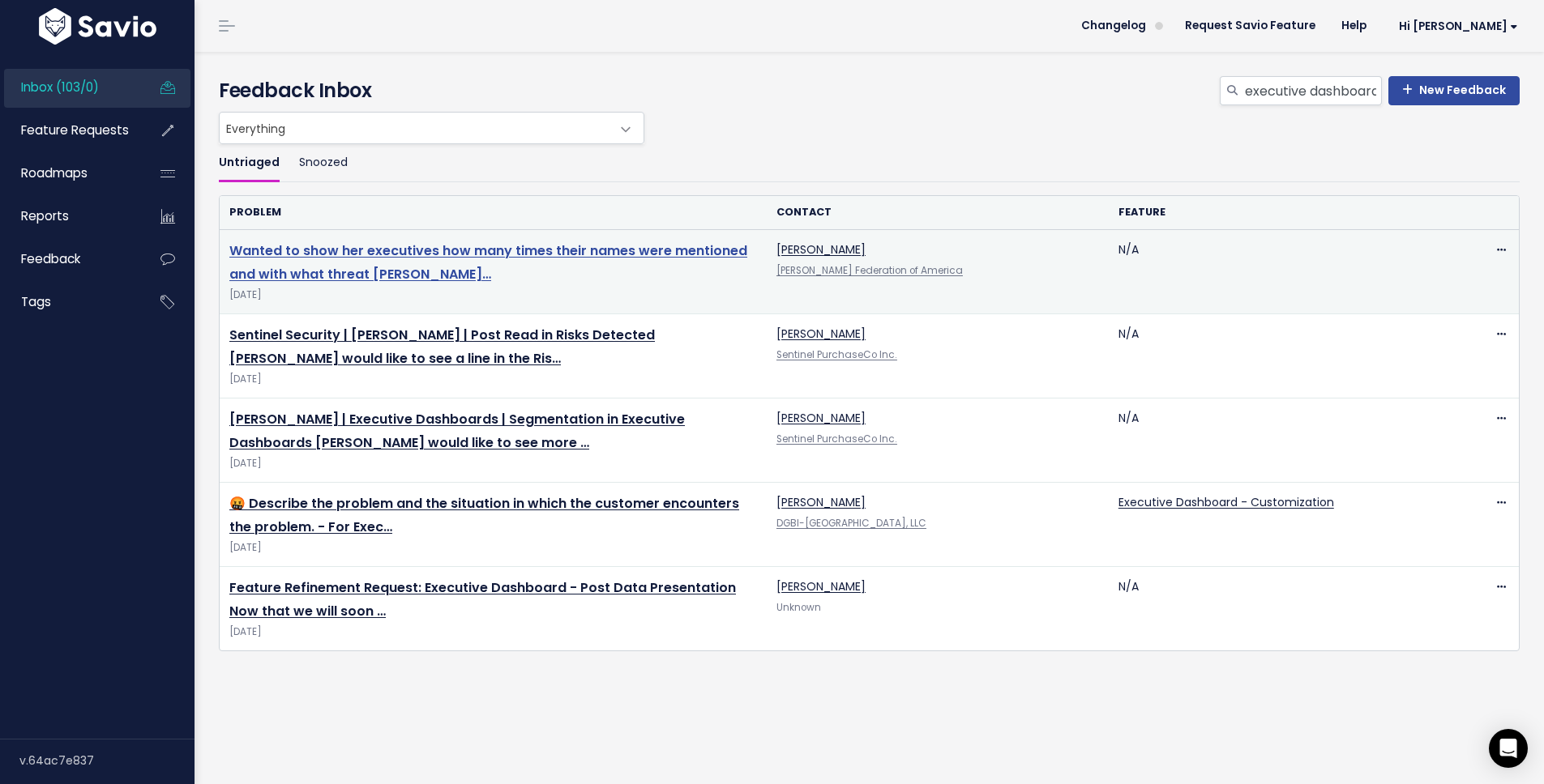
click at [329, 273] on link "Wanted to show her executives how many times their names were mentioned and wit…" at bounding box center [488, 262] width 518 height 42
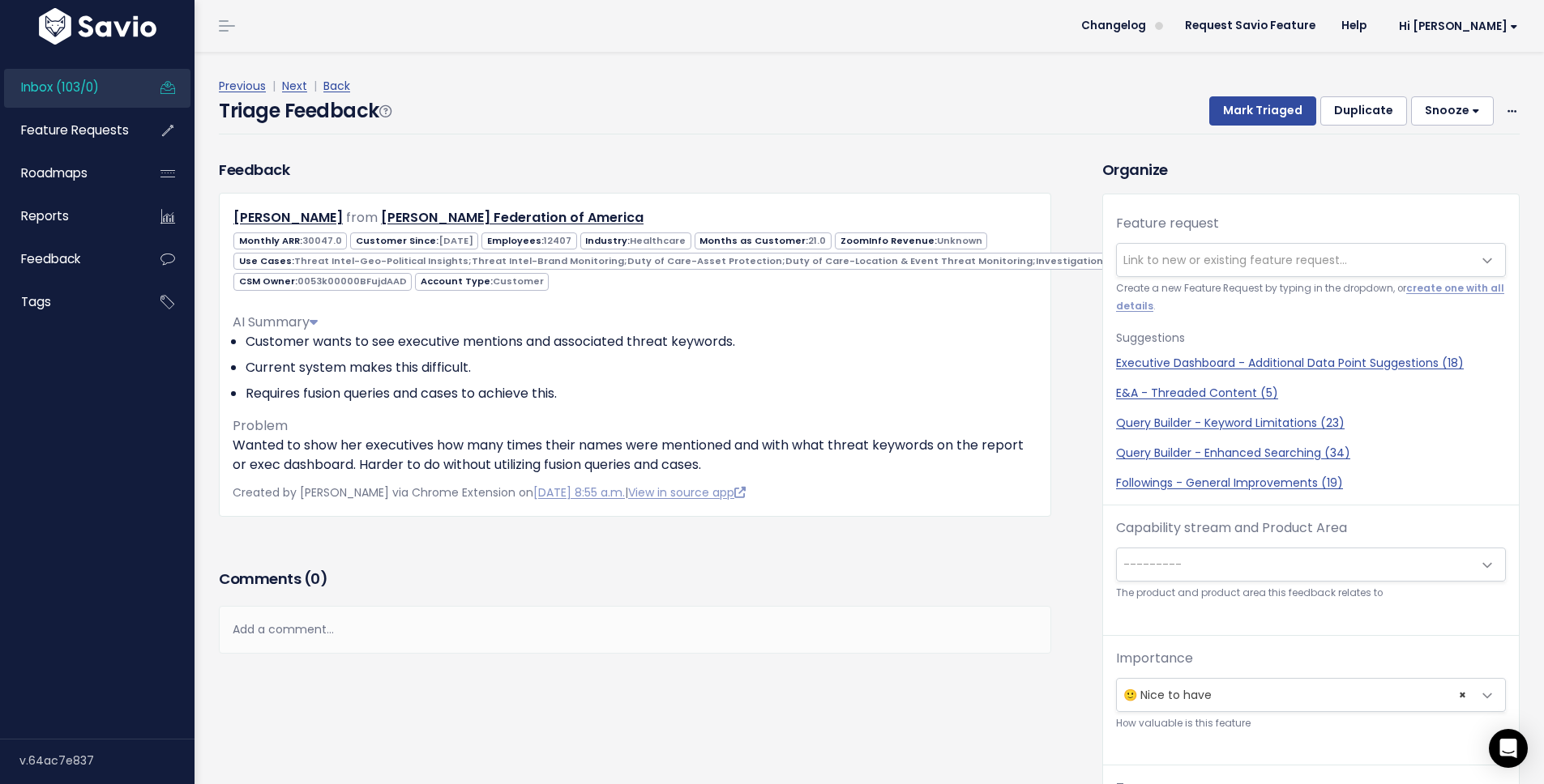
click at [1250, 266] on span "Link to new or existing feature request..." at bounding box center [1236, 261] width 224 height 16
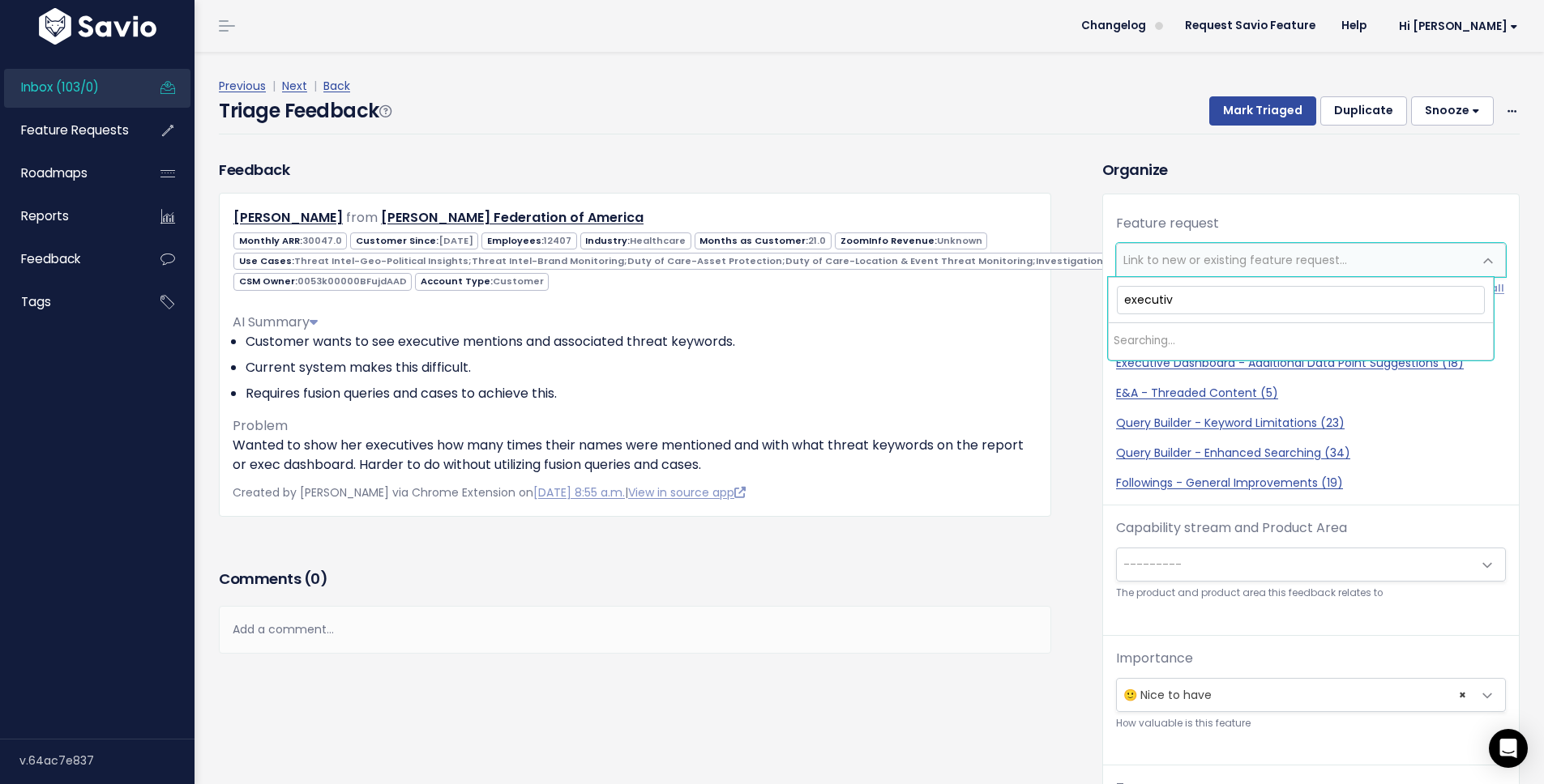
type input "executive"
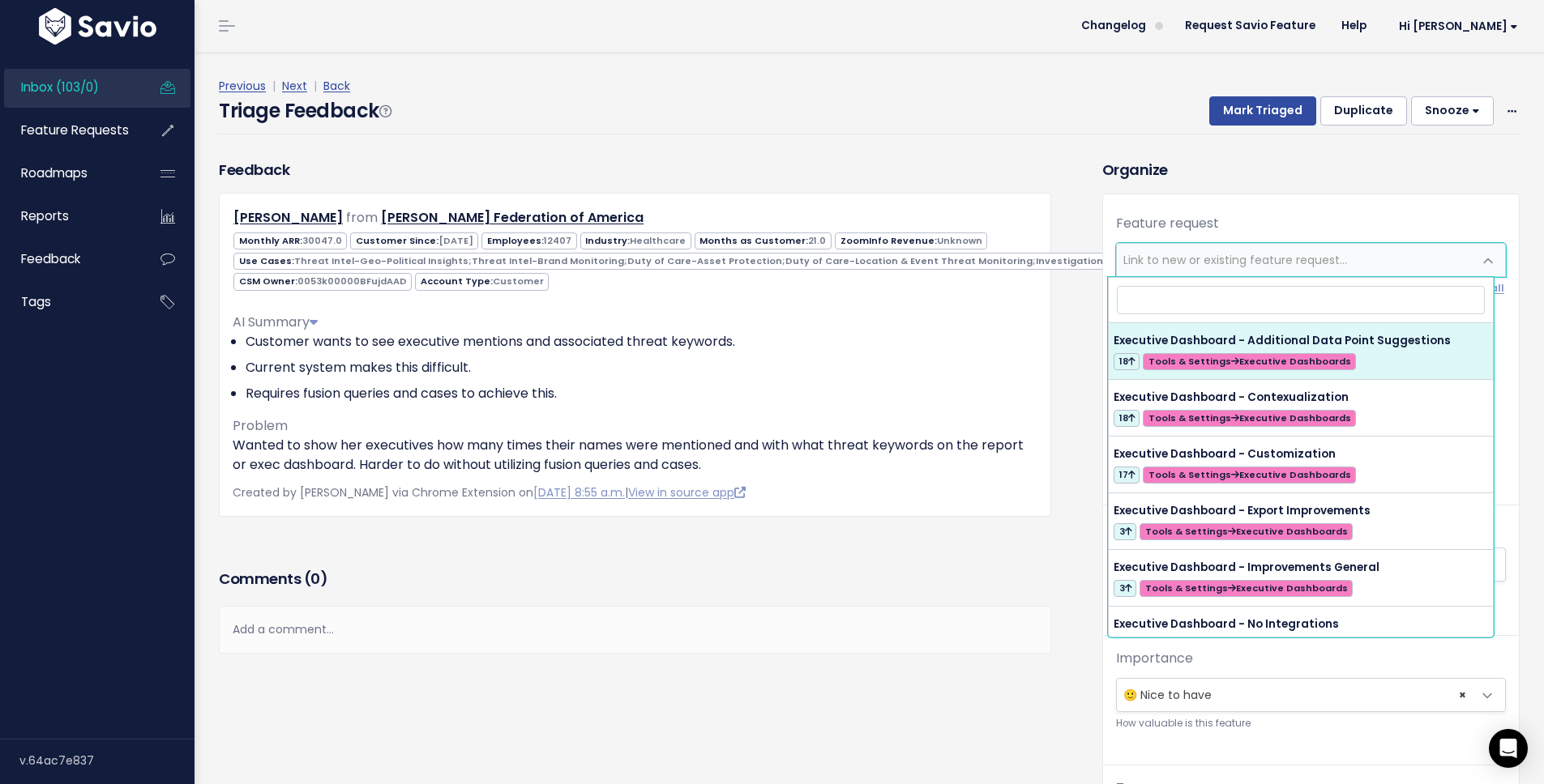
click at [1315, 179] on h3 "Organize" at bounding box center [1311, 169] width 418 height 22
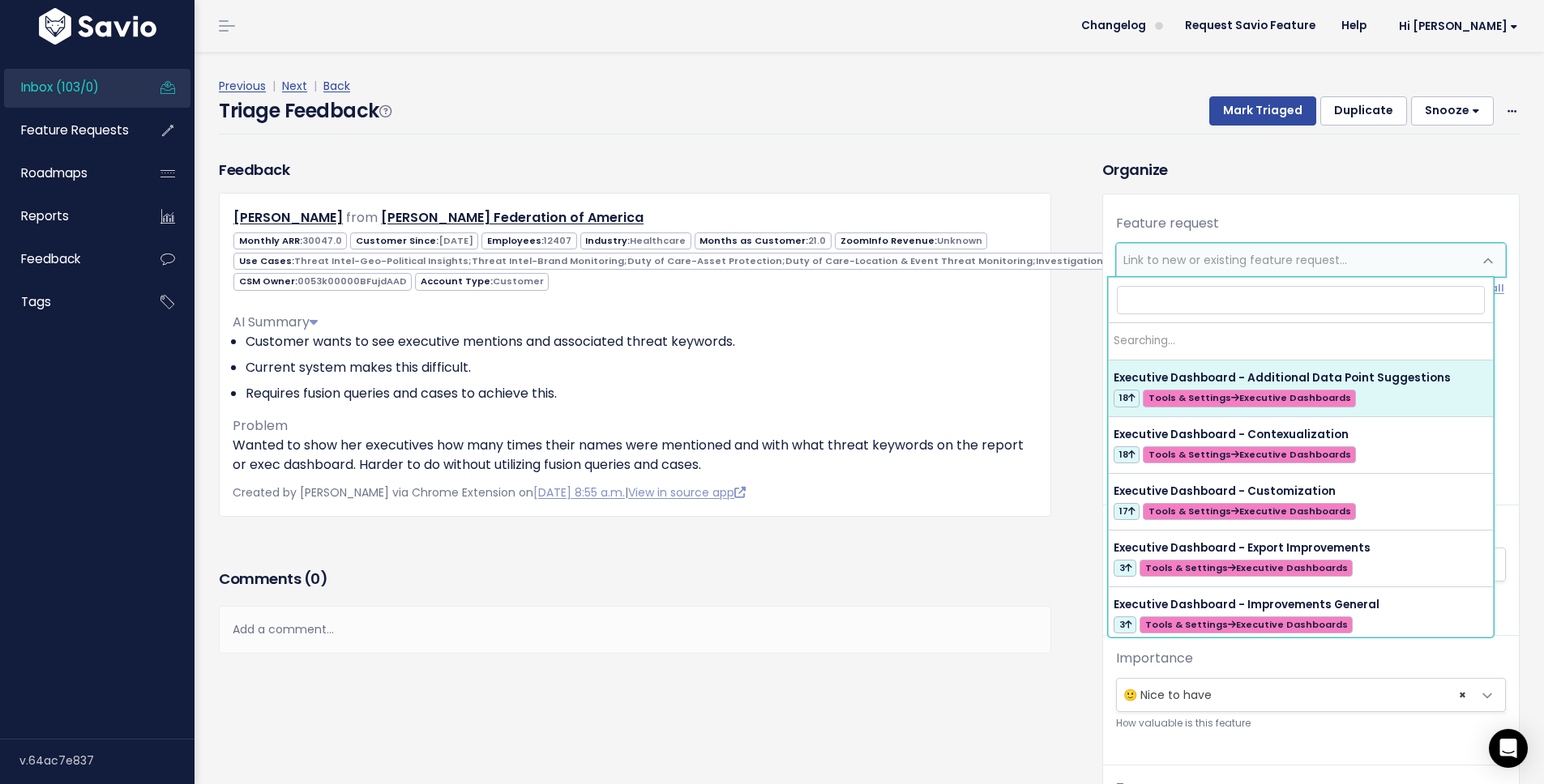
click at [1227, 260] on span "Link to new or existing feature request..." at bounding box center [1236, 261] width 224 height 16
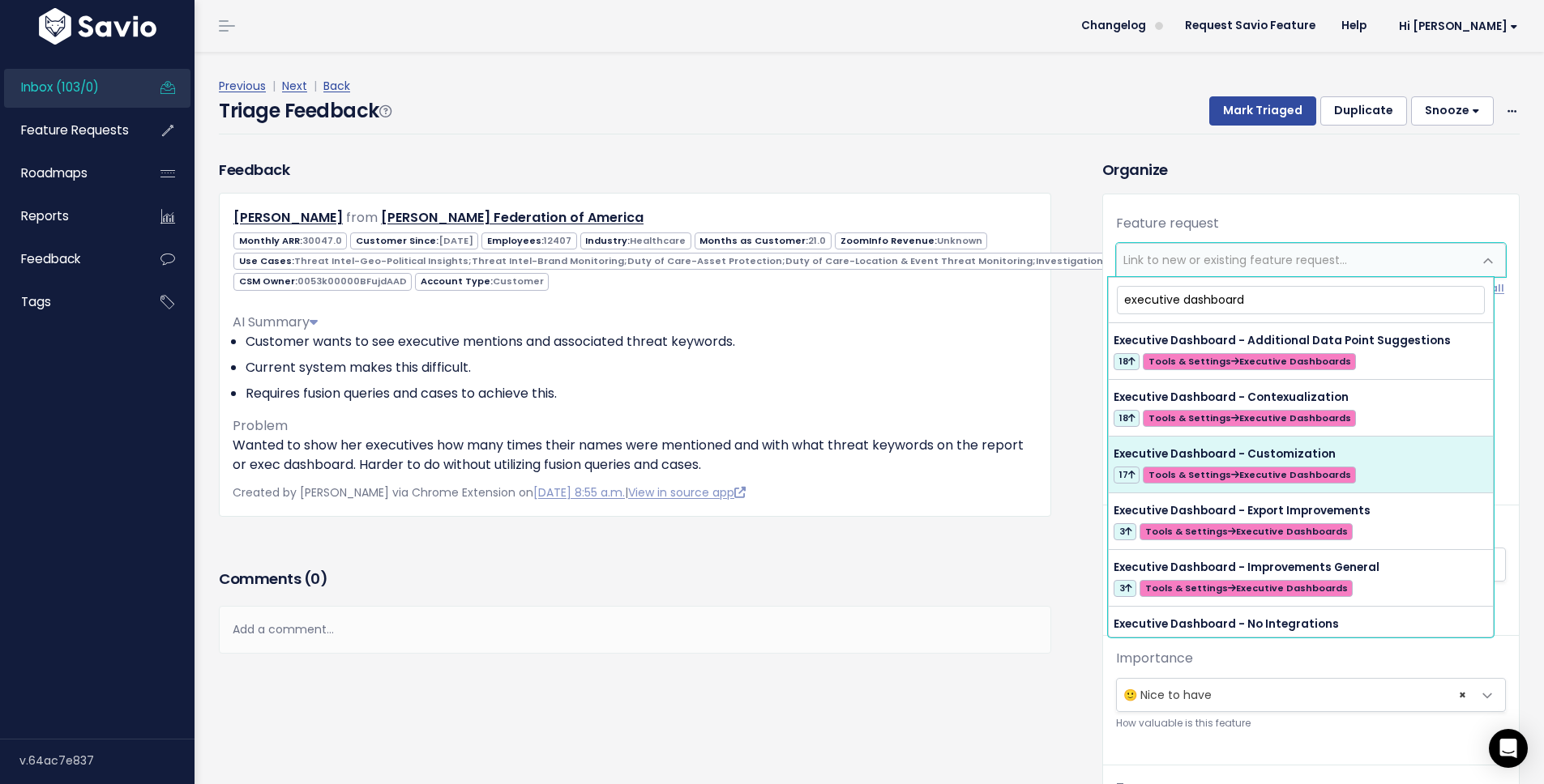
type input "executive dashboard"
select select "56728"
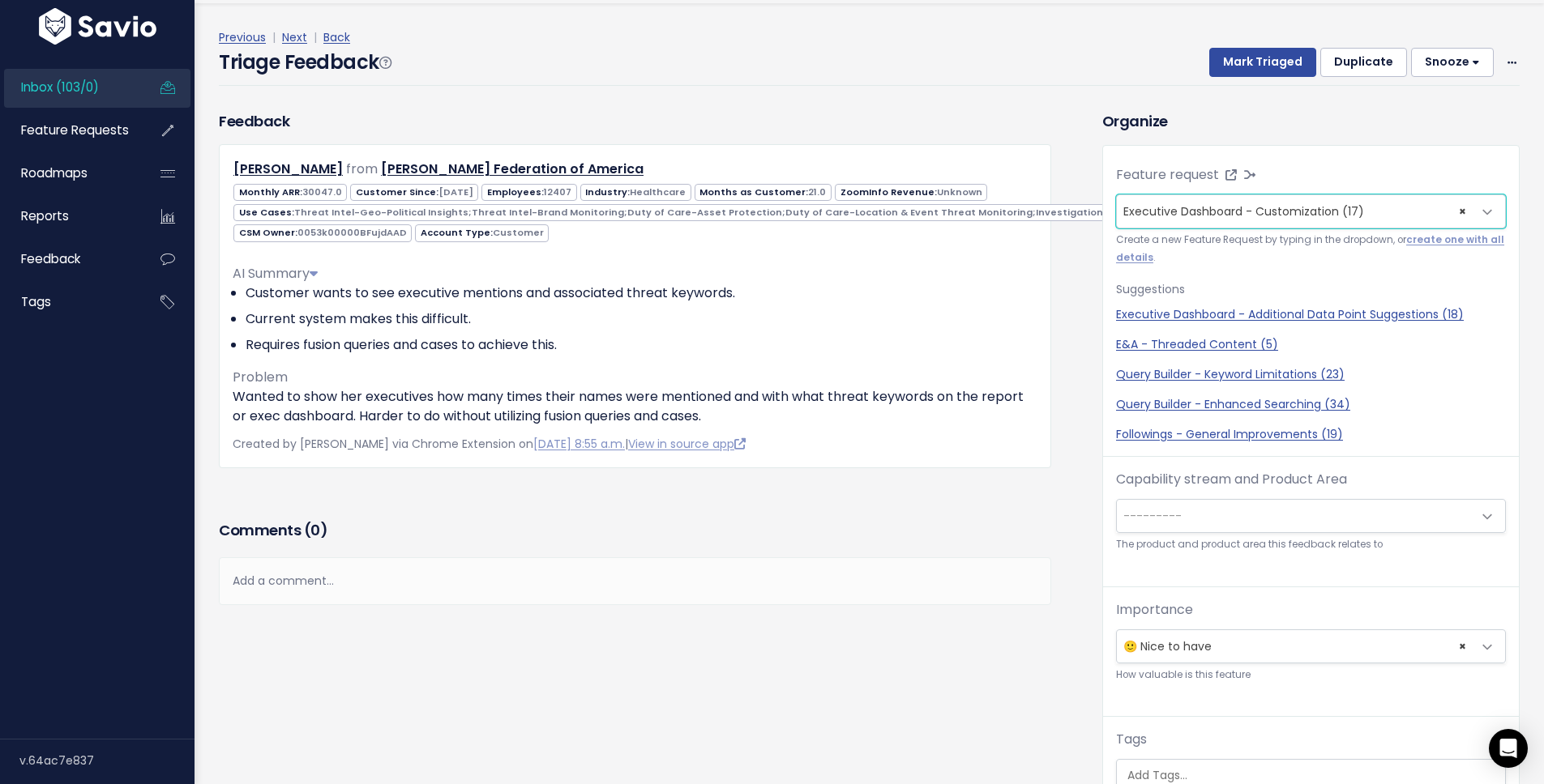
scroll to position [53, 0]
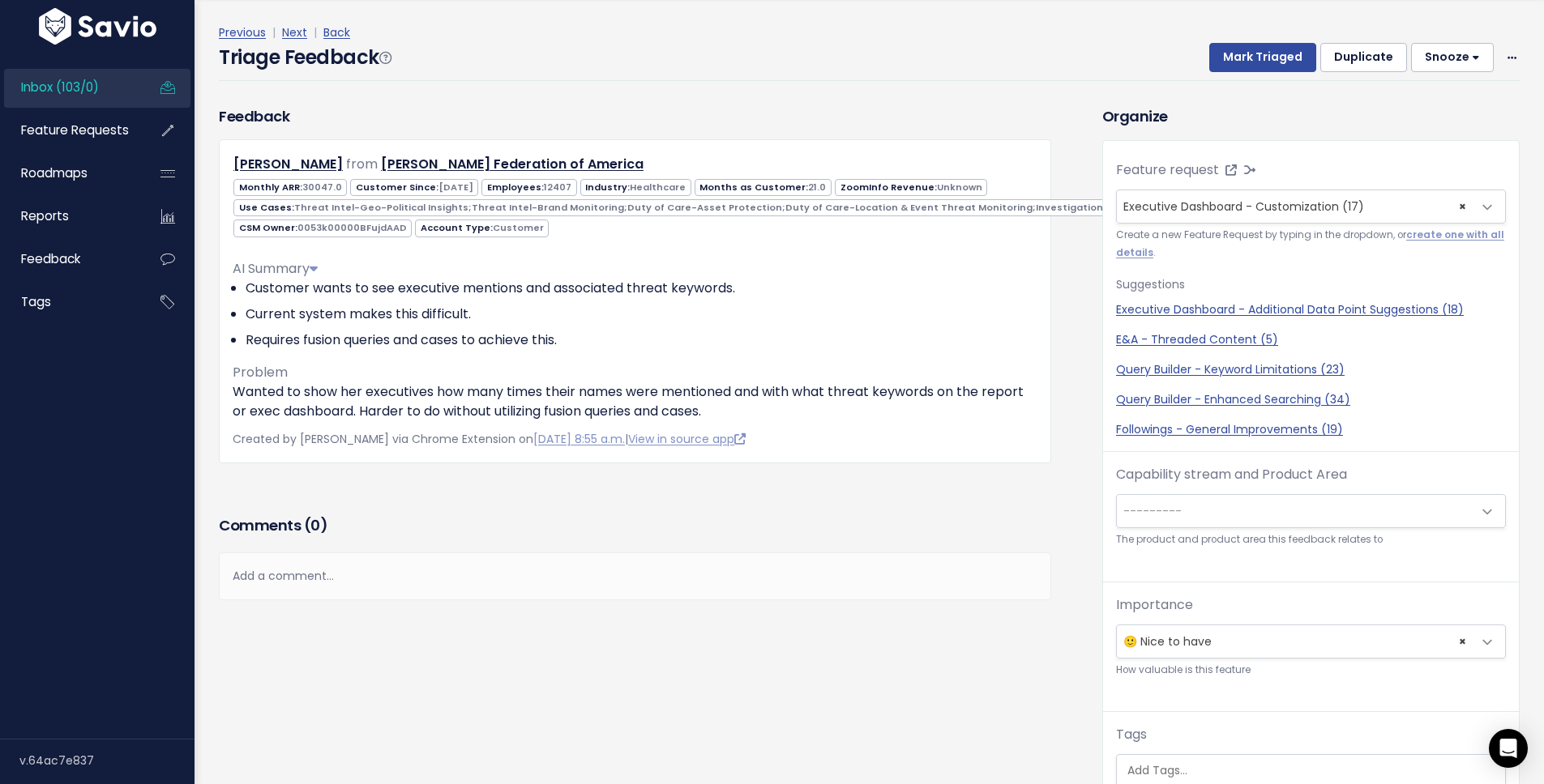
click at [1248, 506] on span "---------" at bounding box center [1295, 510] width 356 height 32
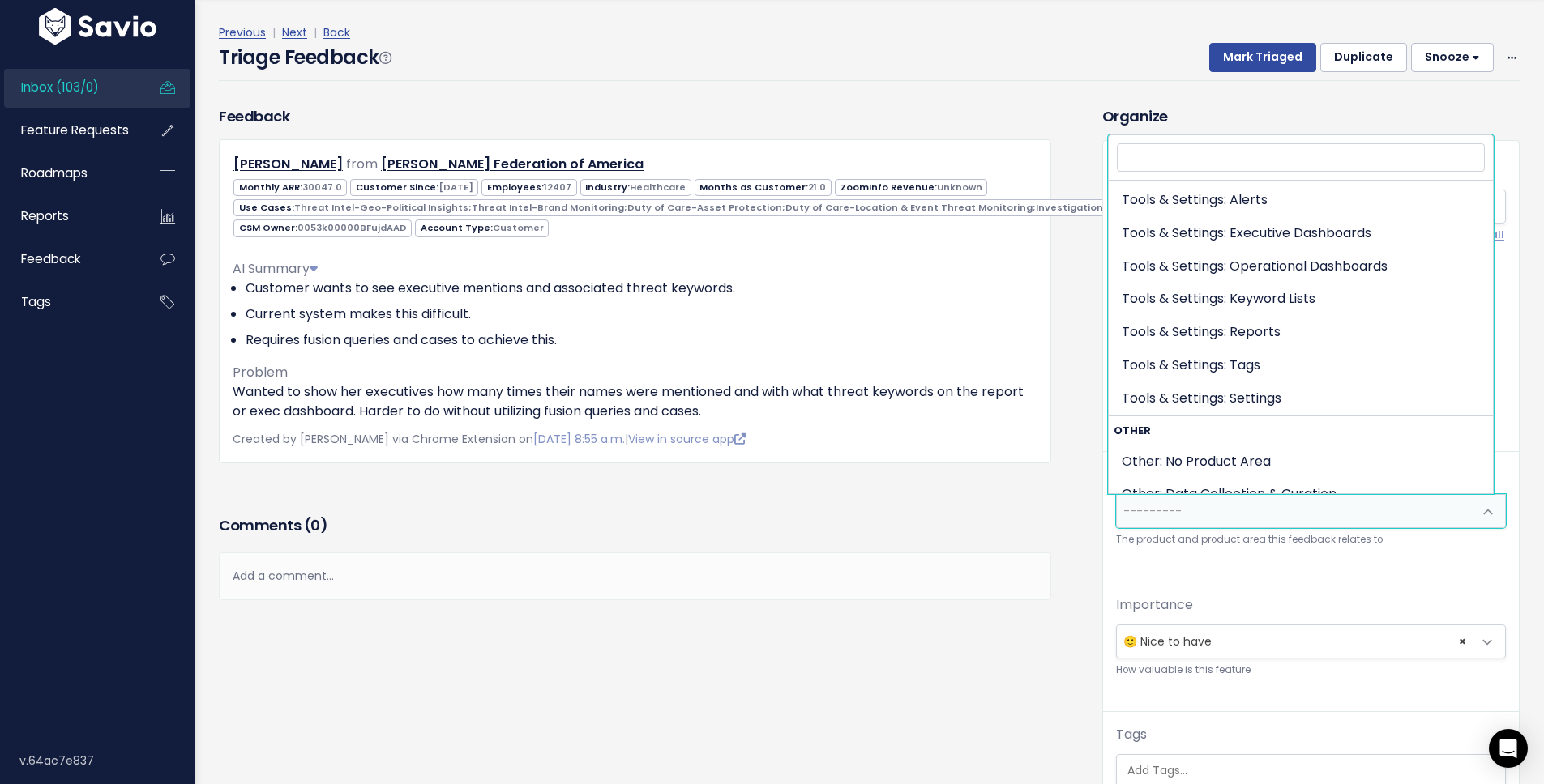
scroll to position [551, 0]
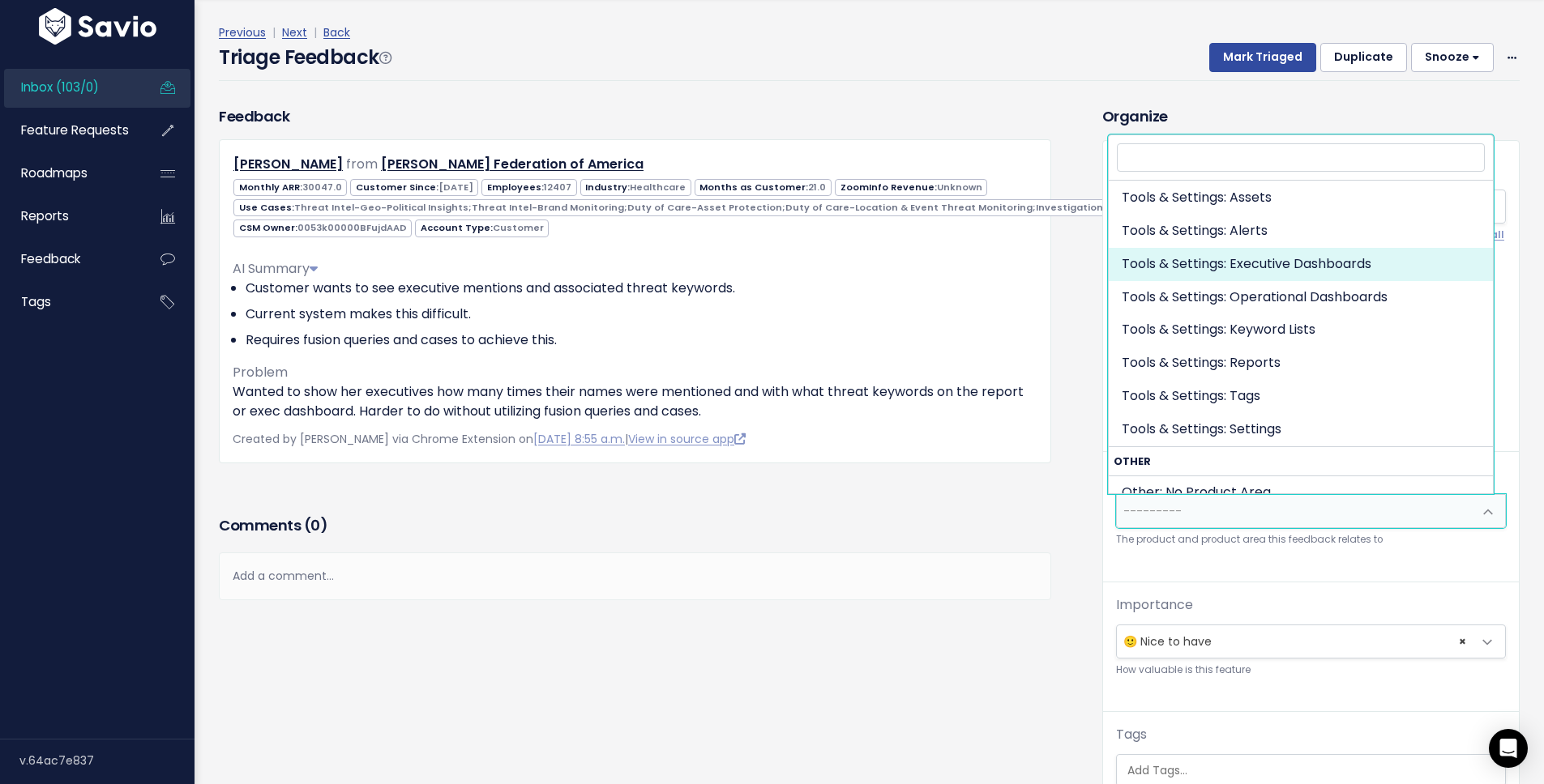
select select "TOOLS_SETTINGS:EXECUTIVE_DASHBOARDS"
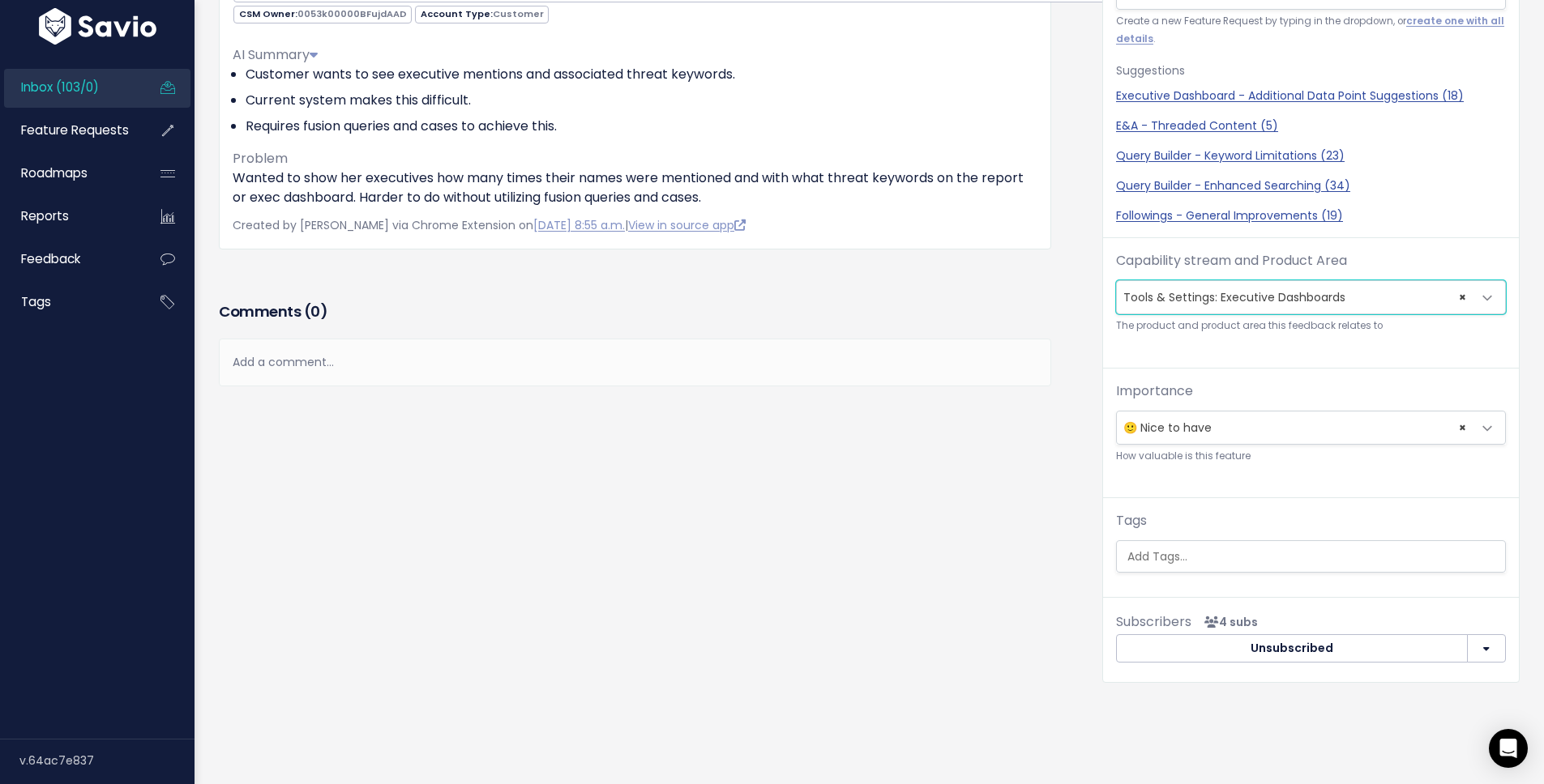
scroll to position [218, 0]
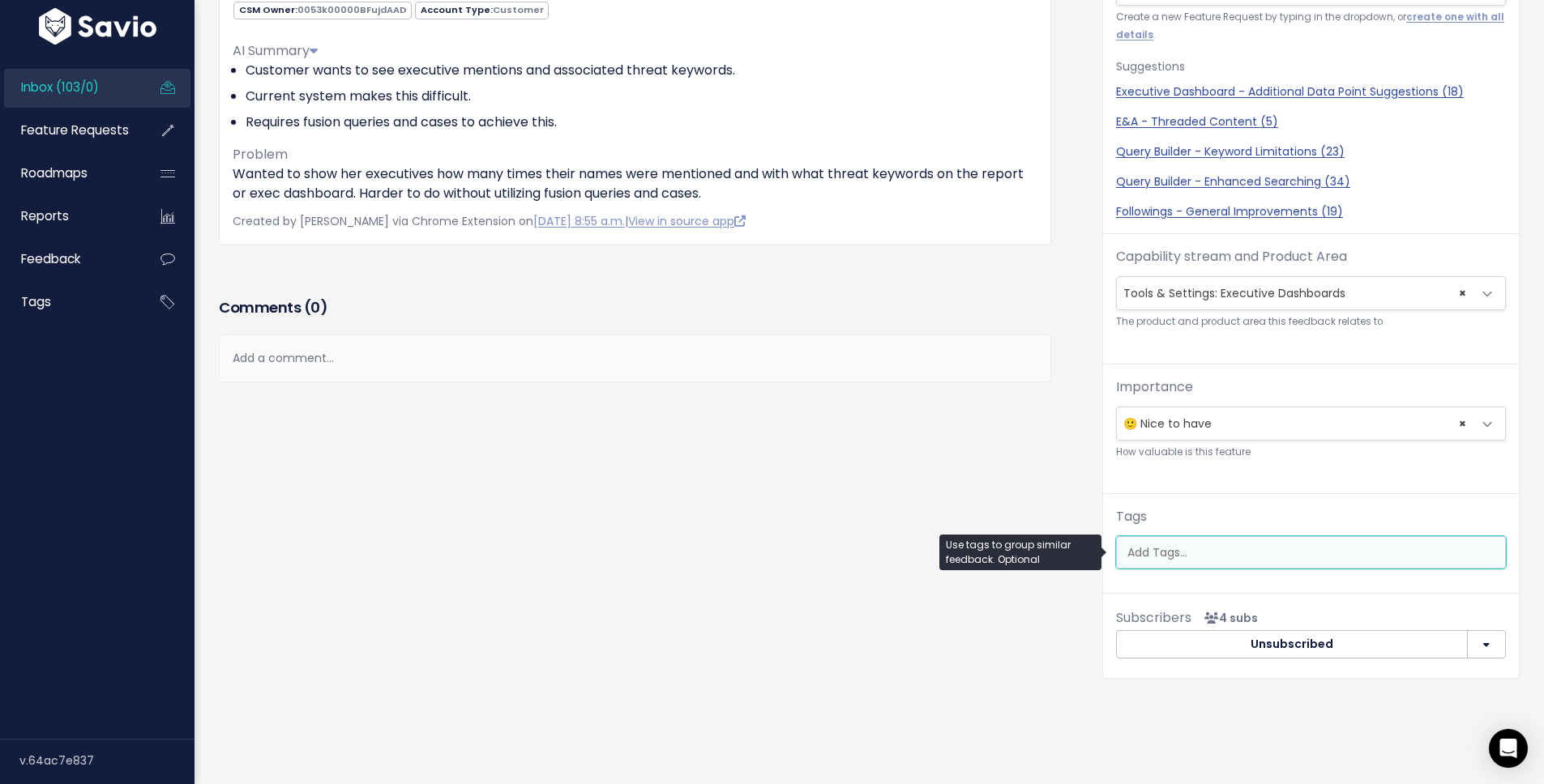
click at [1273, 567] on ul at bounding box center [1311, 552] width 388 height 30
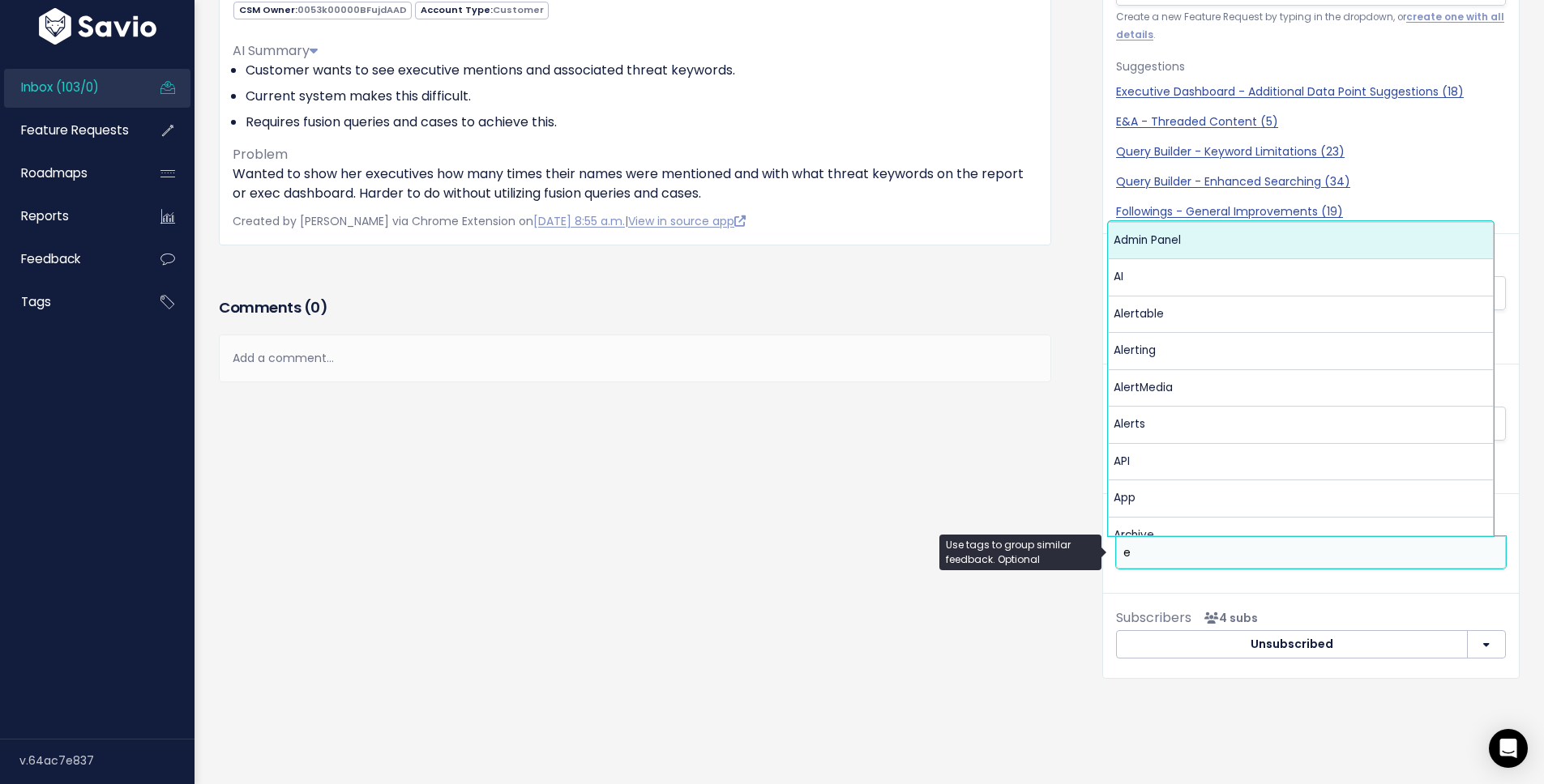
scroll to position [0, 0]
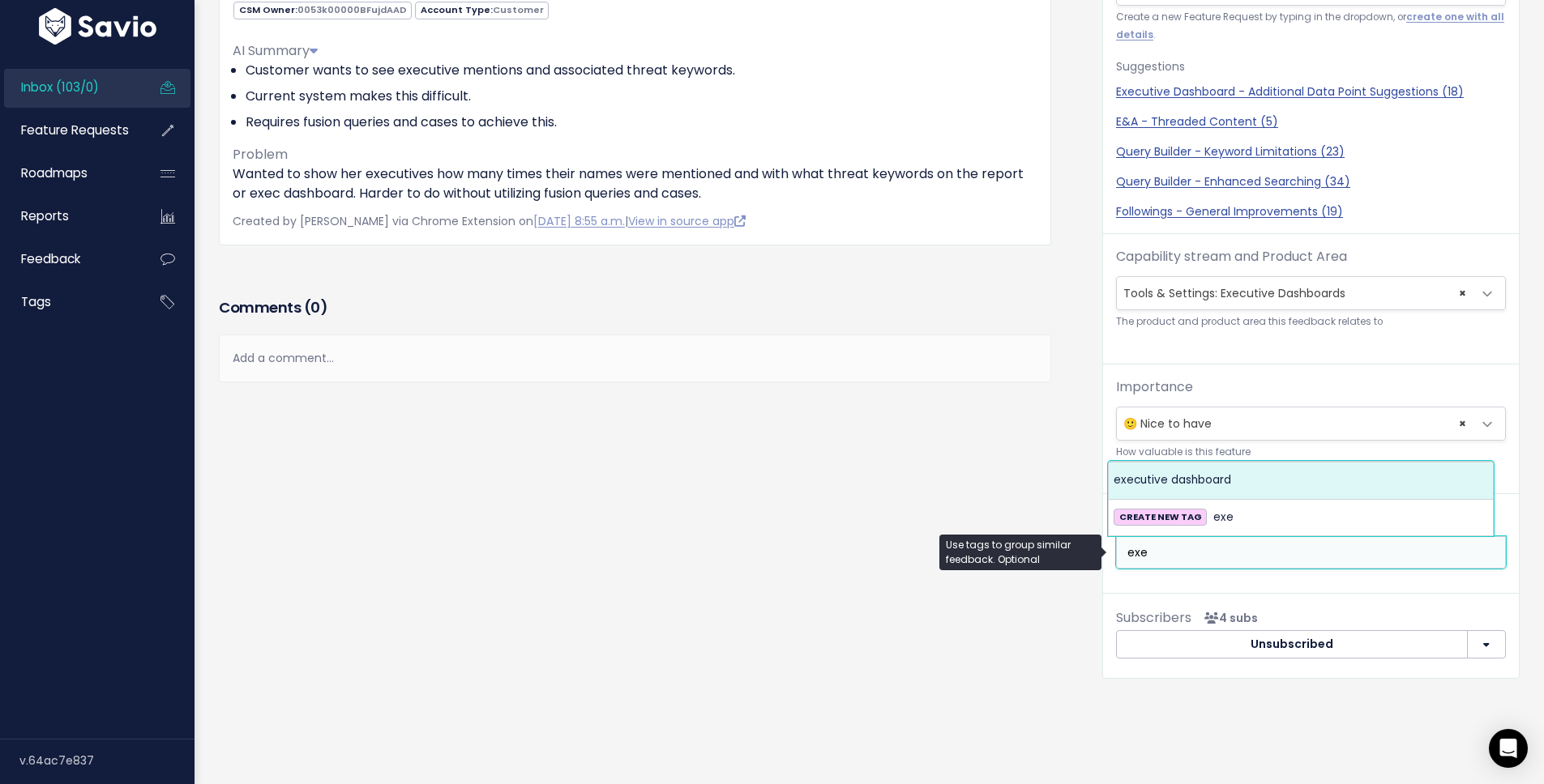
type input "exe"
select select "13534"
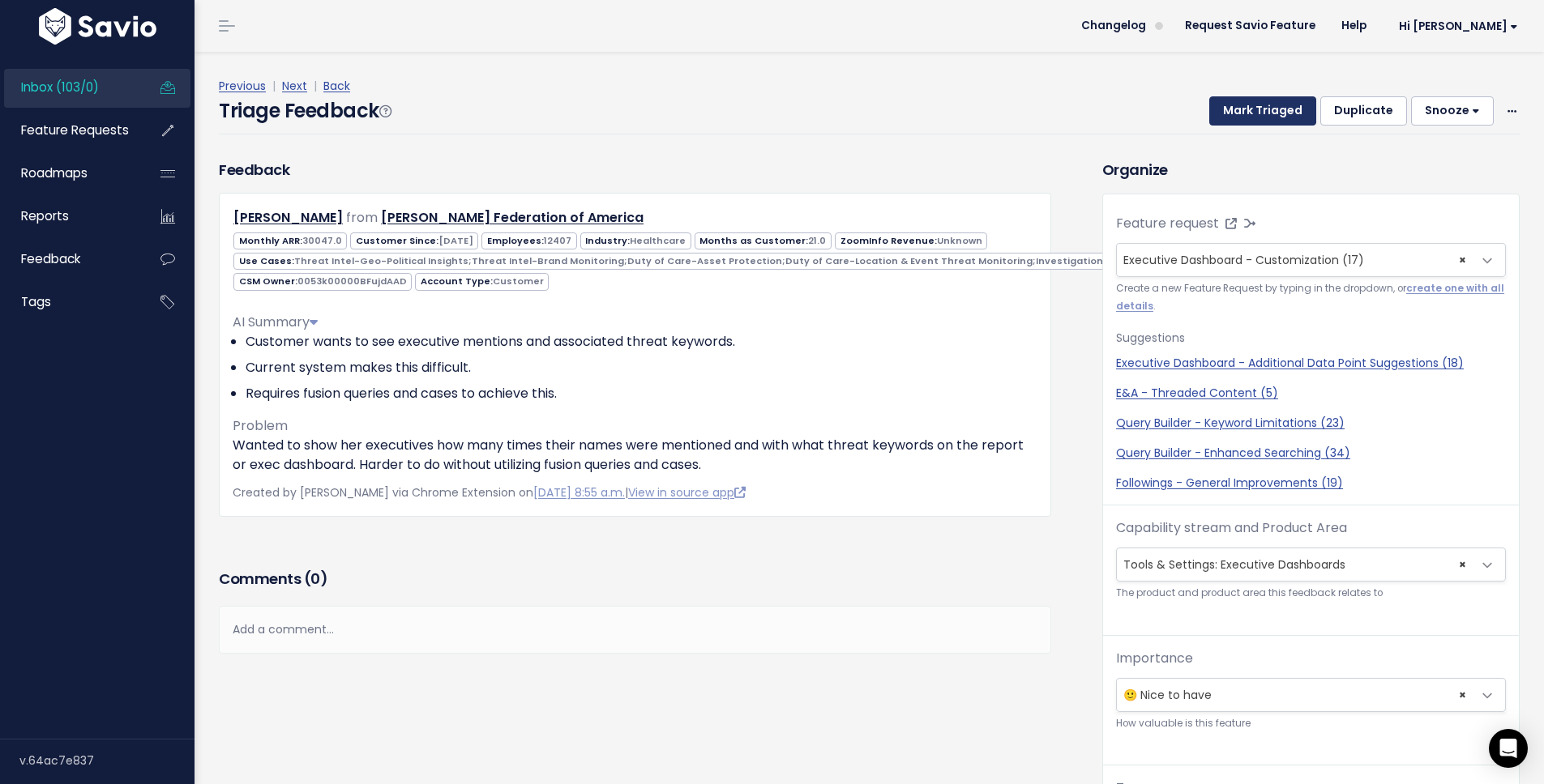
click at [1278, 103] on button "Mark Triaged" at bounding box center [1263, 110] width 107 height 29
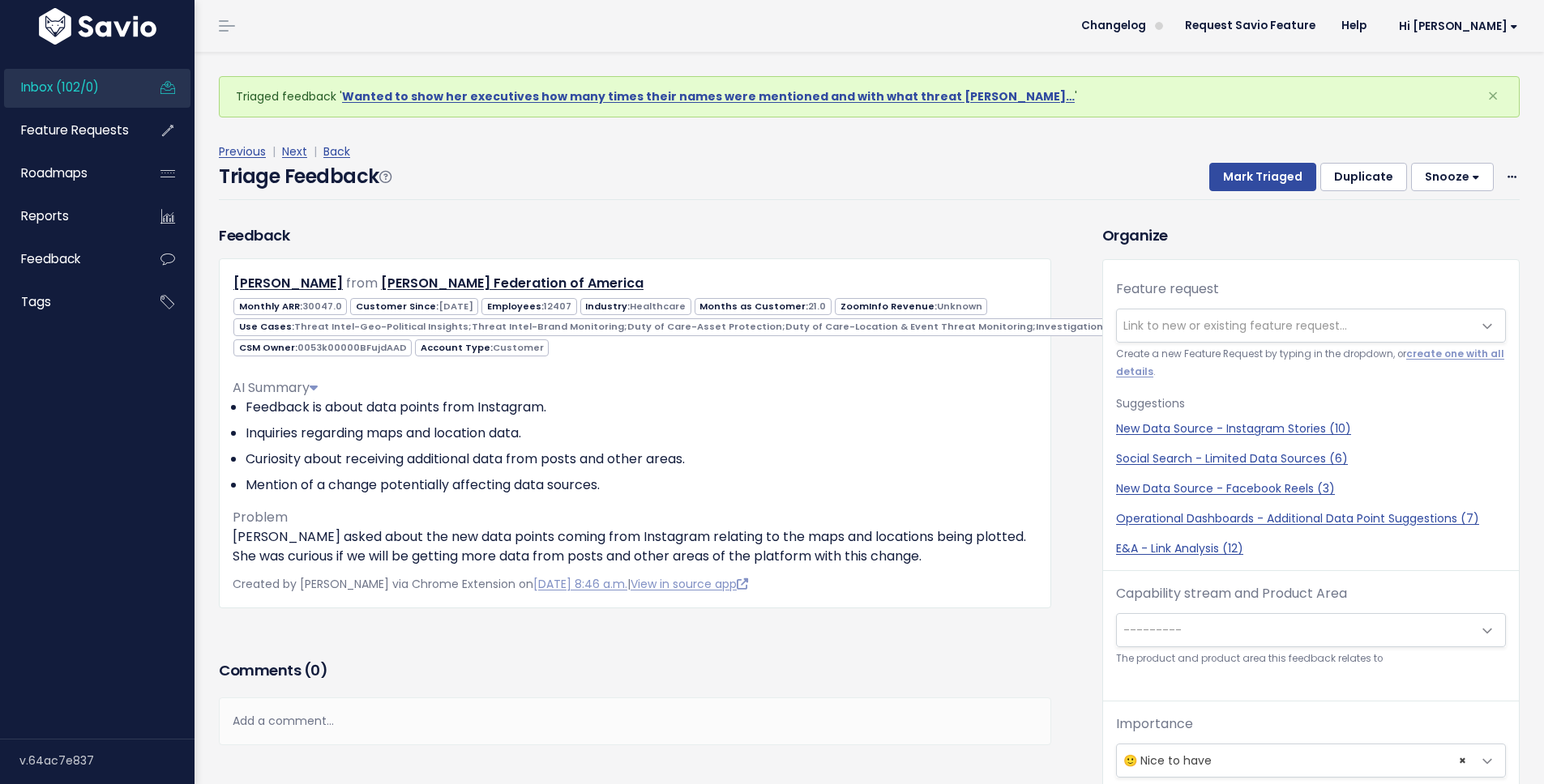
click at [109, 95] on link "Inbox (102/0)" at bounding box center [69, 87] width 131 height 37
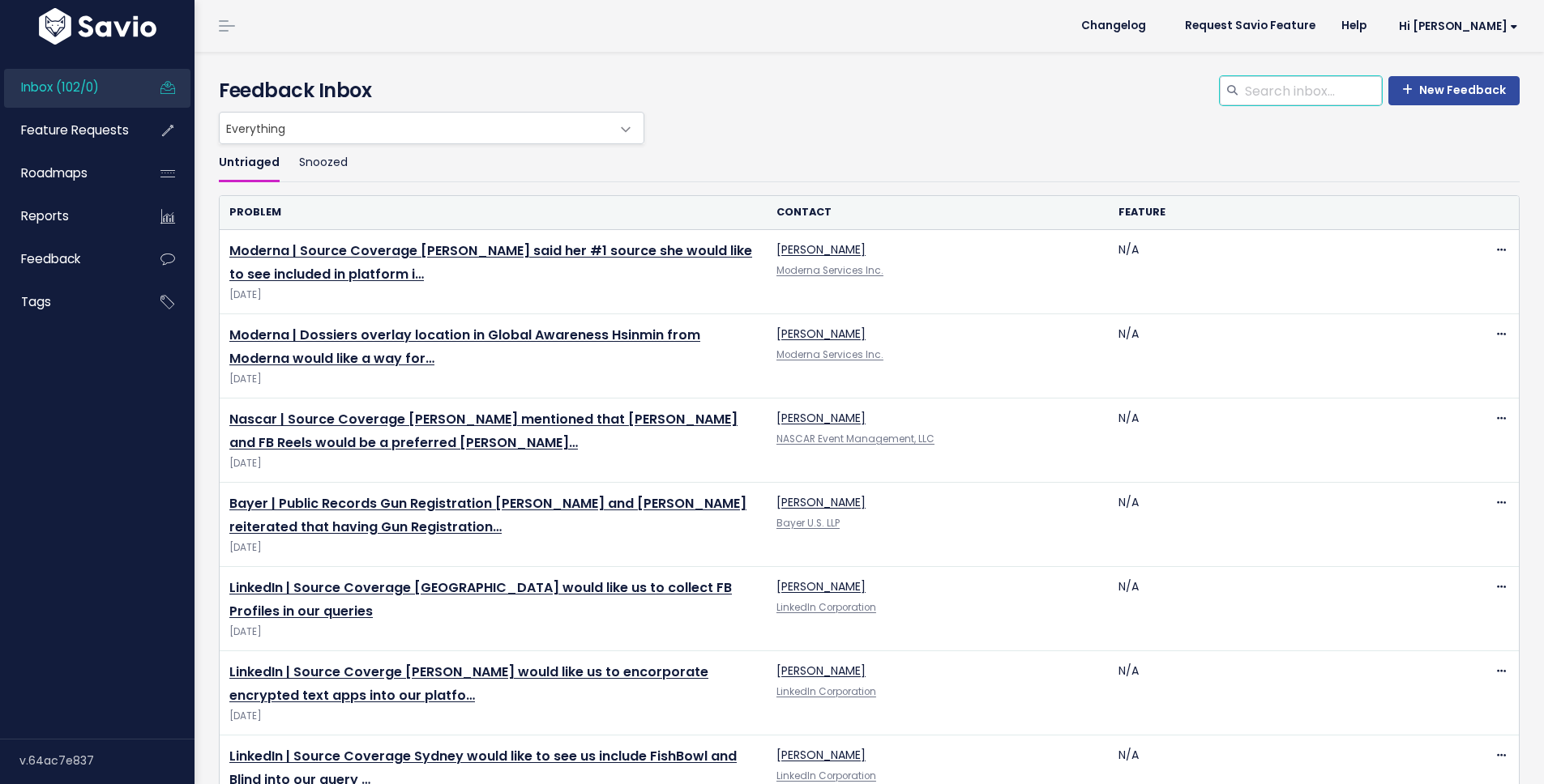
click at [1292, 96] on input "search" at bounding box center [1312, 90] width 139 height 29
type input "executive dashboard"
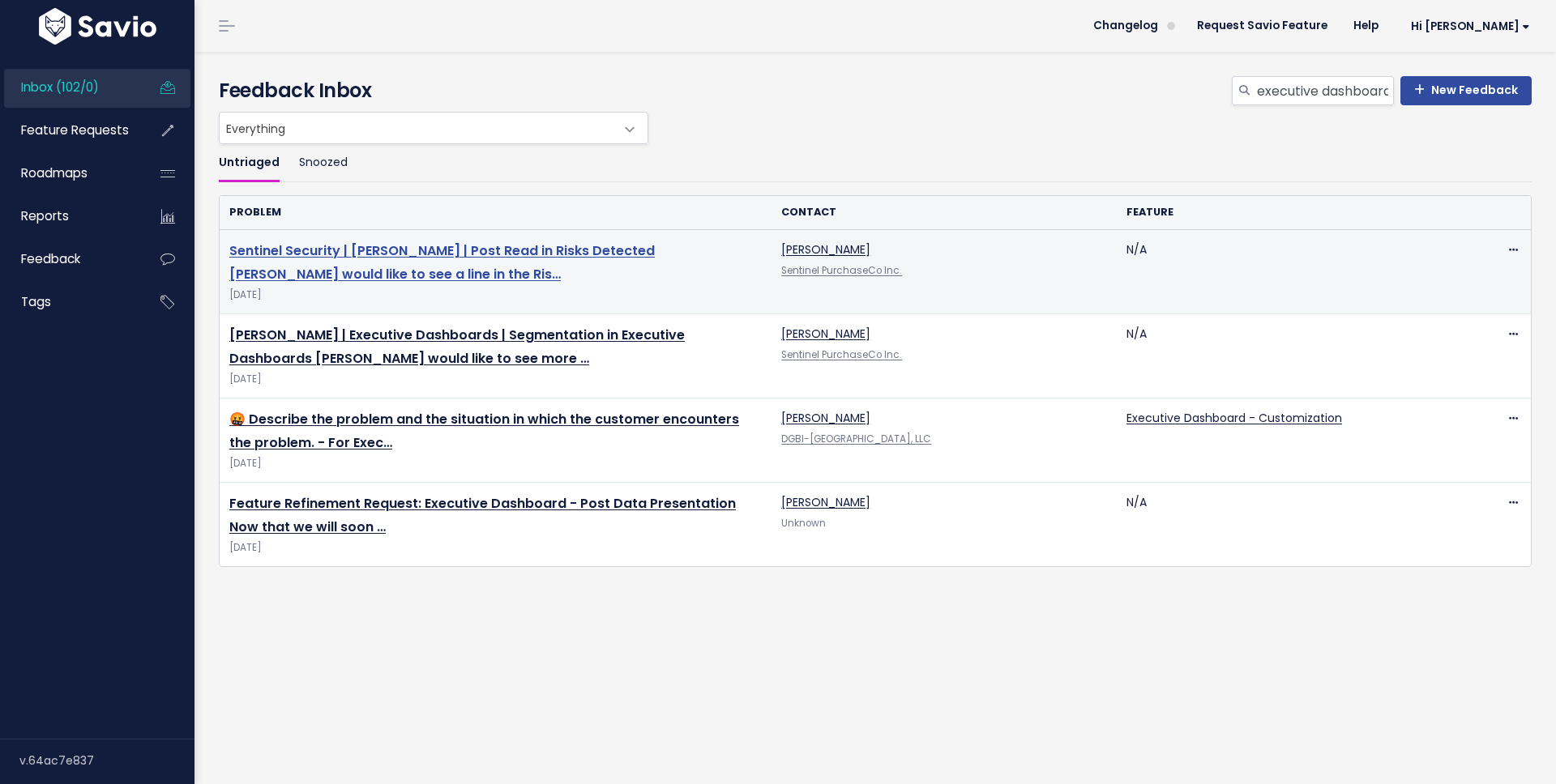
click at [465, 249] on link "Sentinel Security | [PERSON_NAME] | Post Read in Risks Detected [PERSON_NAME] w…" at bounding box center [442, 262] width 426 height 42
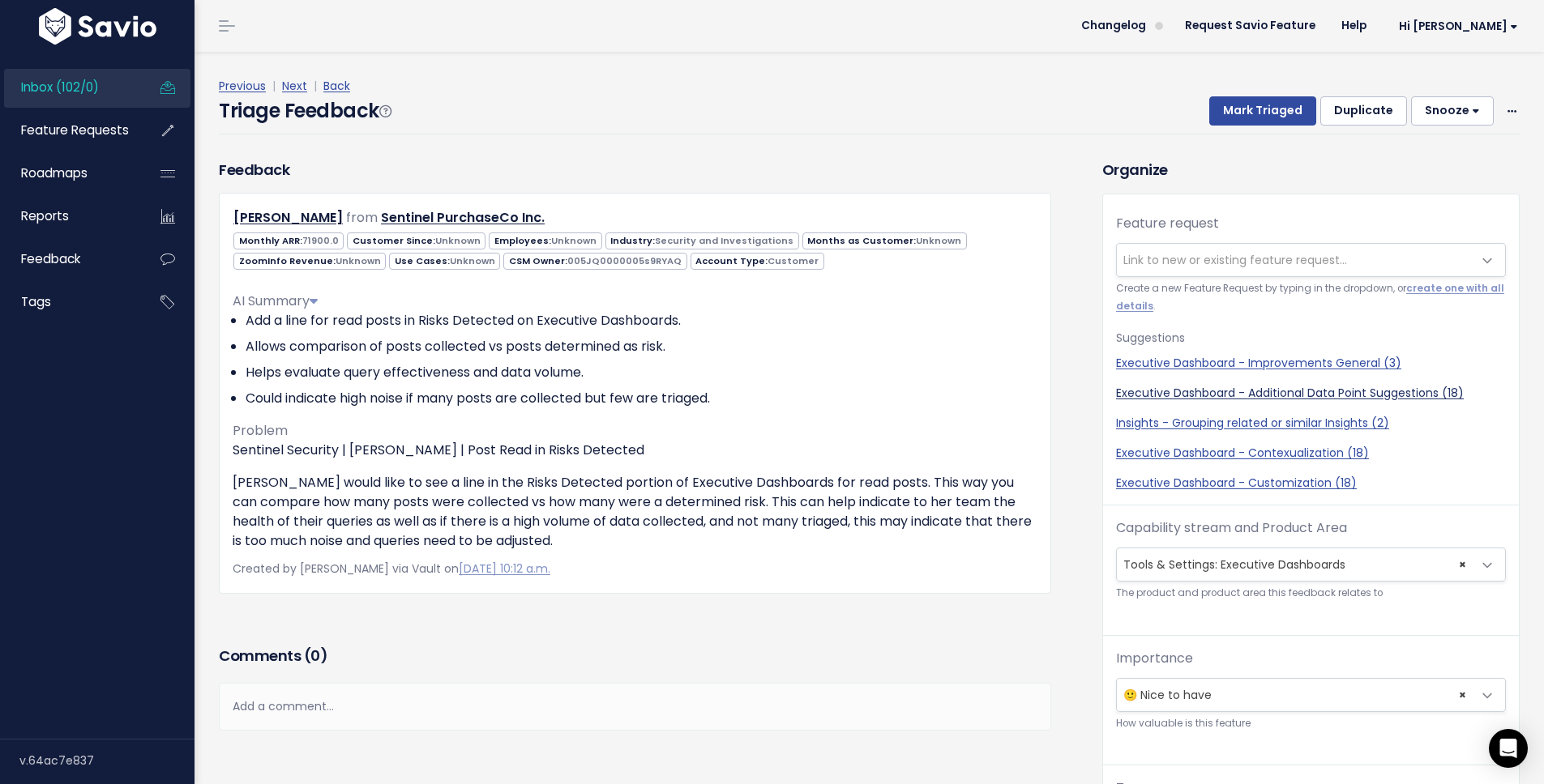
click at [1223, 393] on link "Executive Dashboard - Additional Data Point Suggestions (18)" at bounding box center [1311, 393] width 390 height 17
select select "56525"
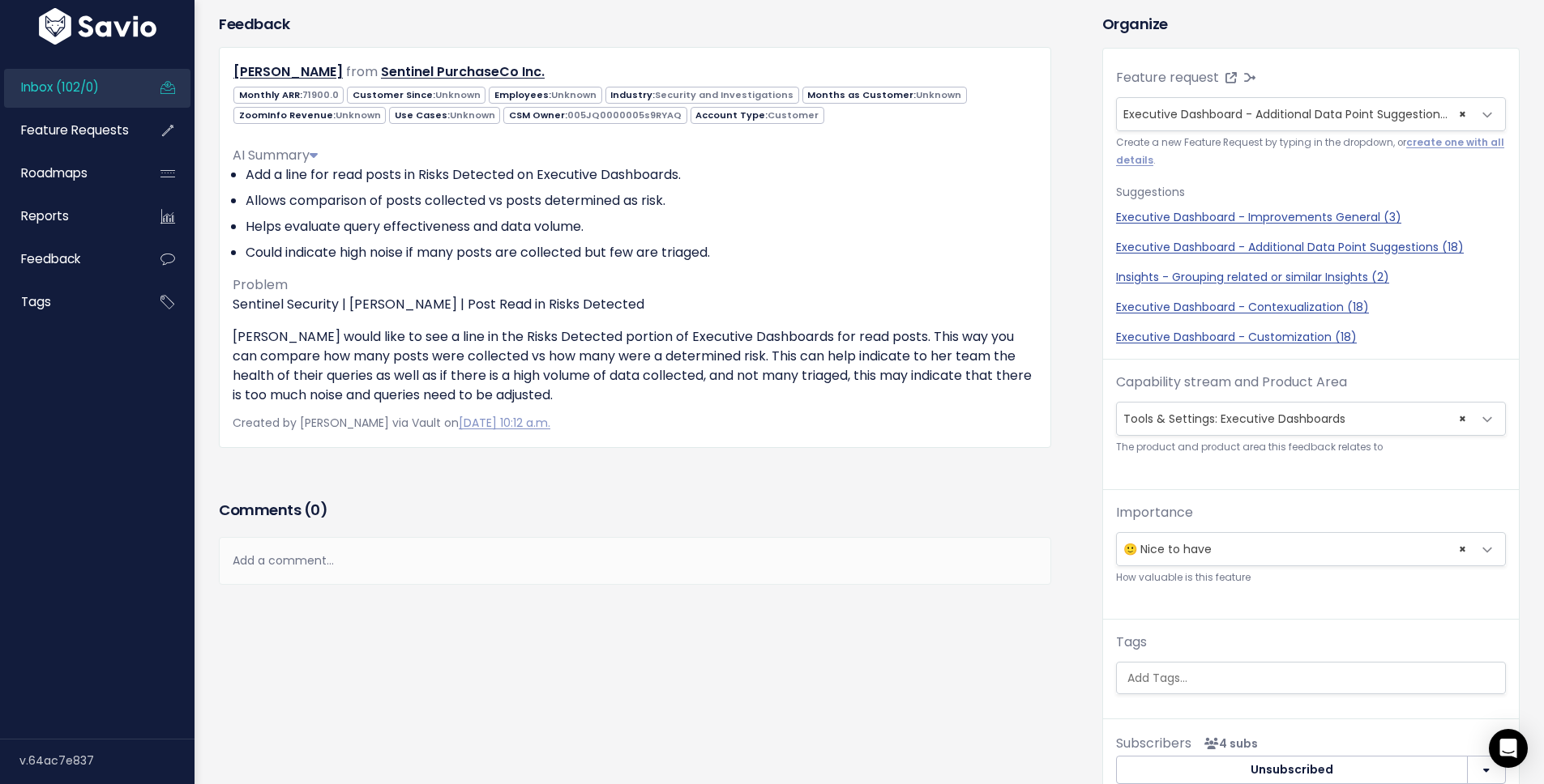
scroll to position [261, 0]
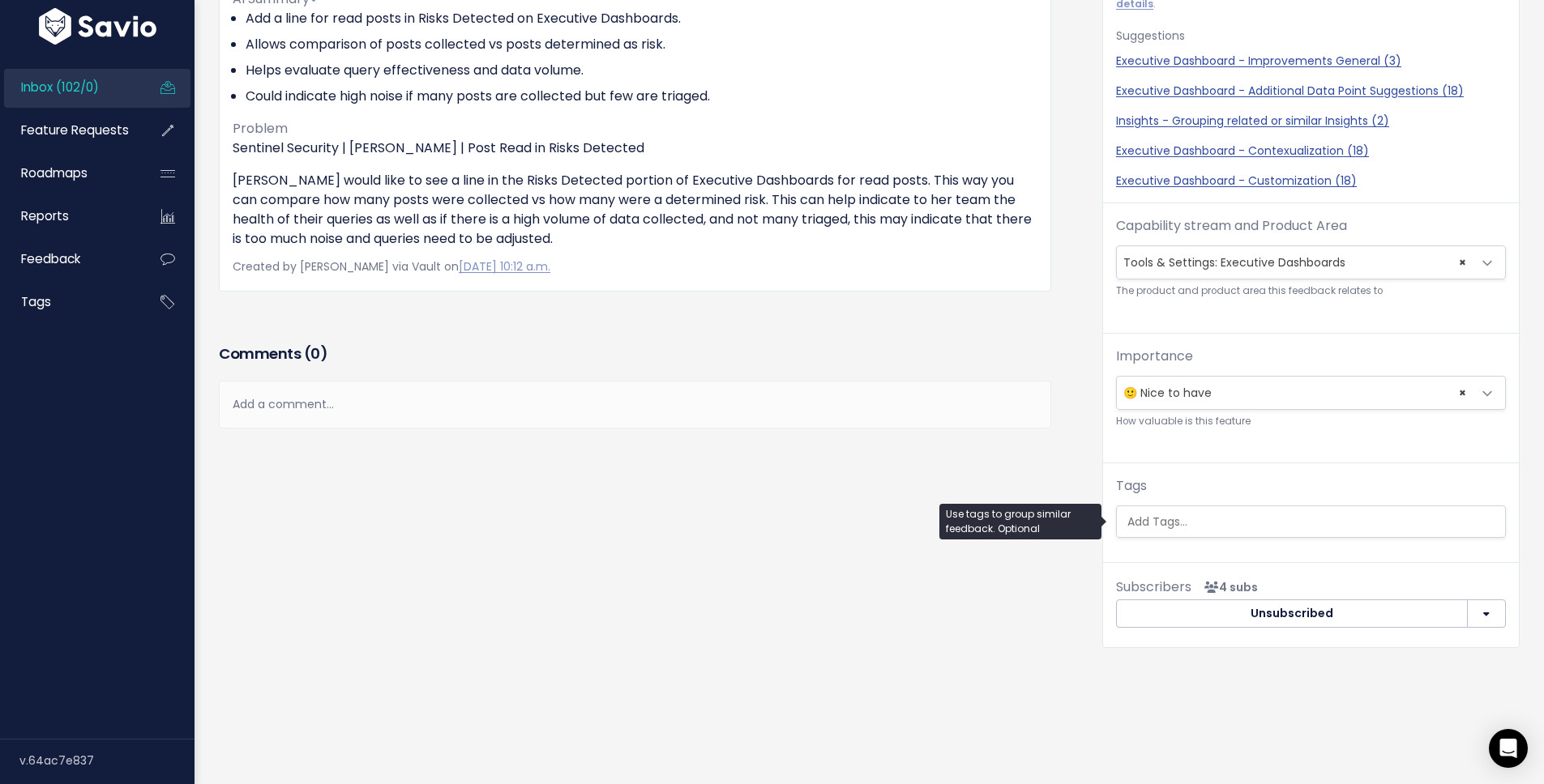
click at [1203, 506] on ul at bounding box center [1311, 521] width 388 height 30
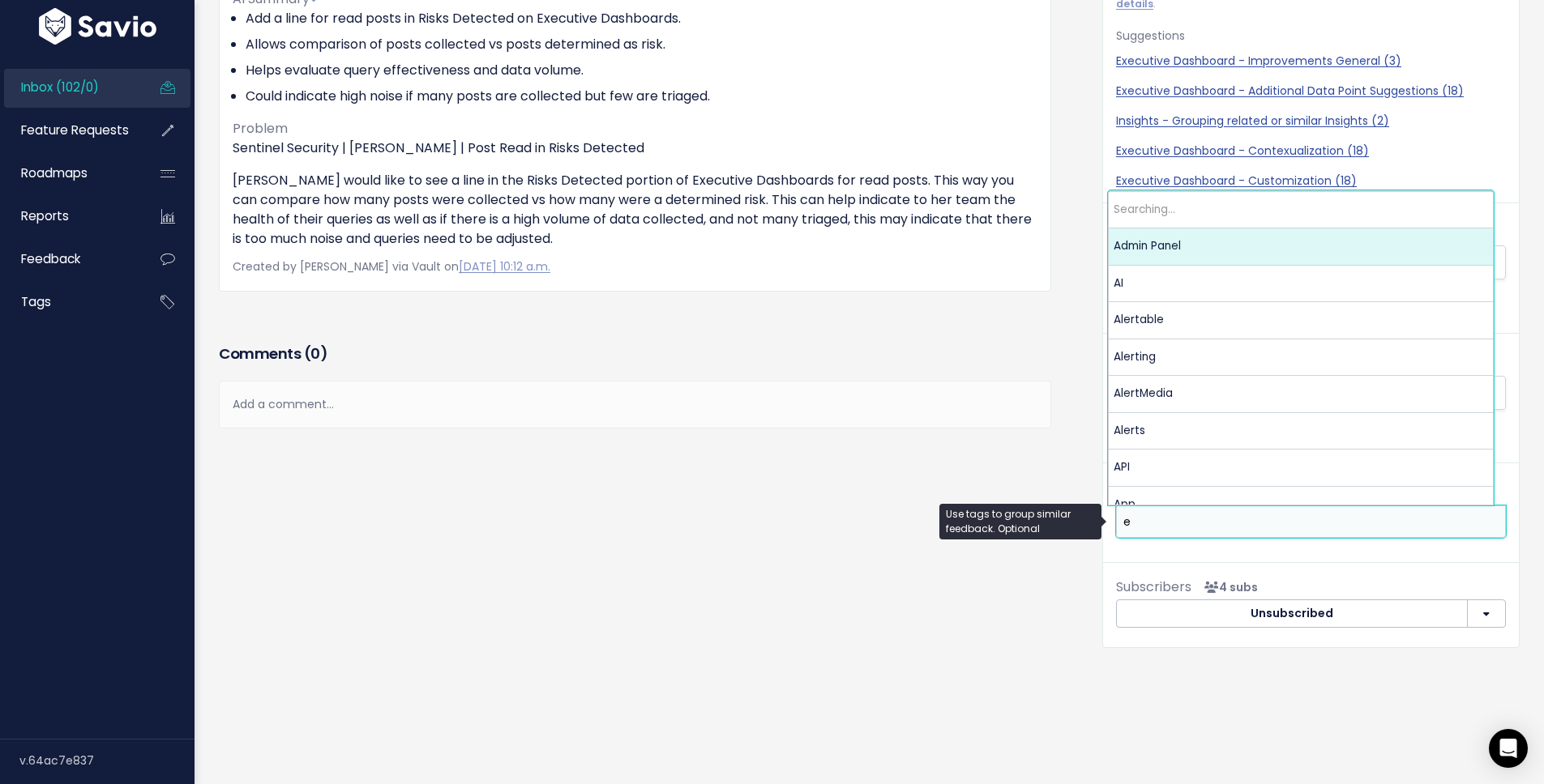
scroll to position [0, 0]
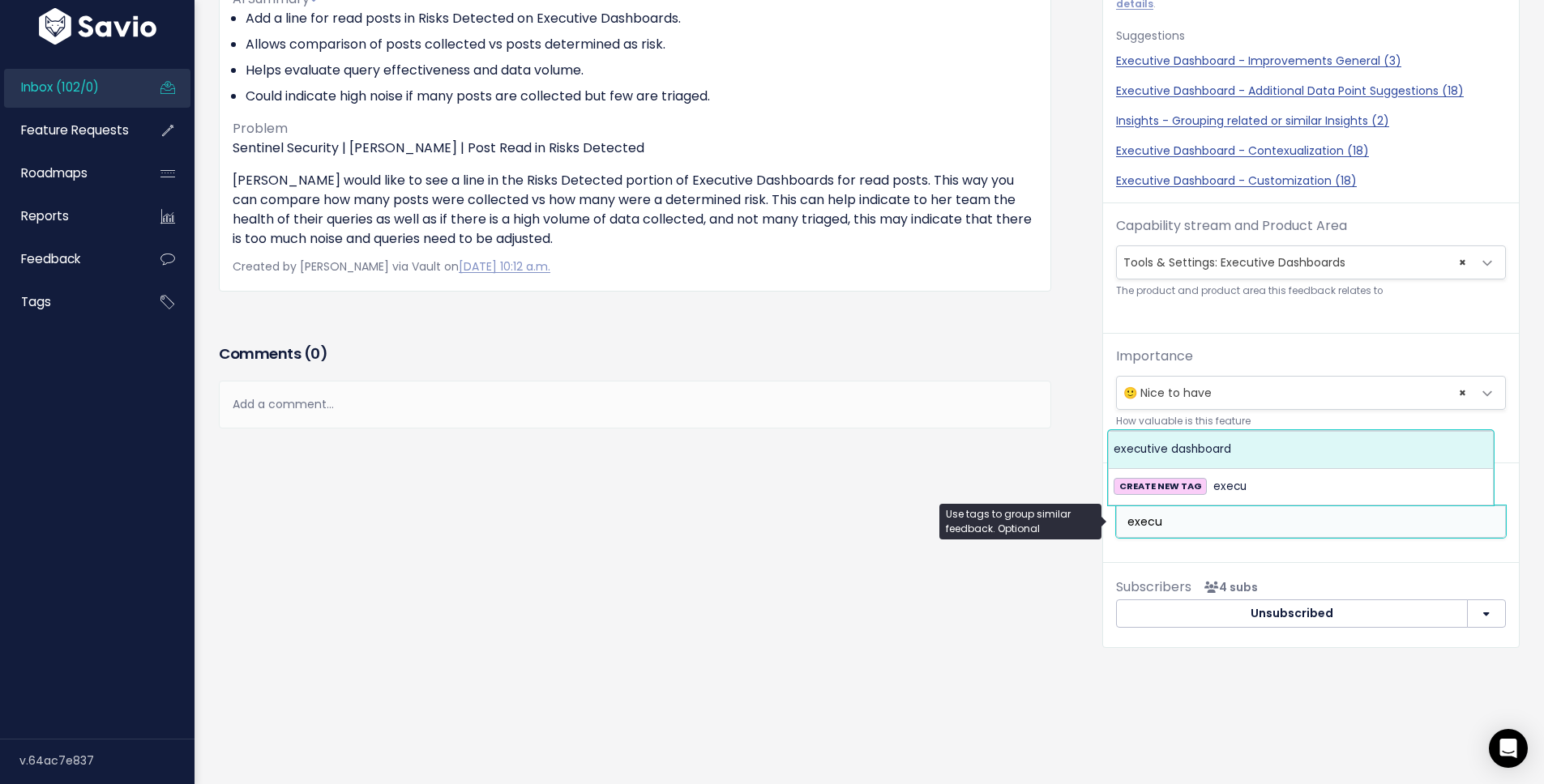
type input "execu"
select select "13534"
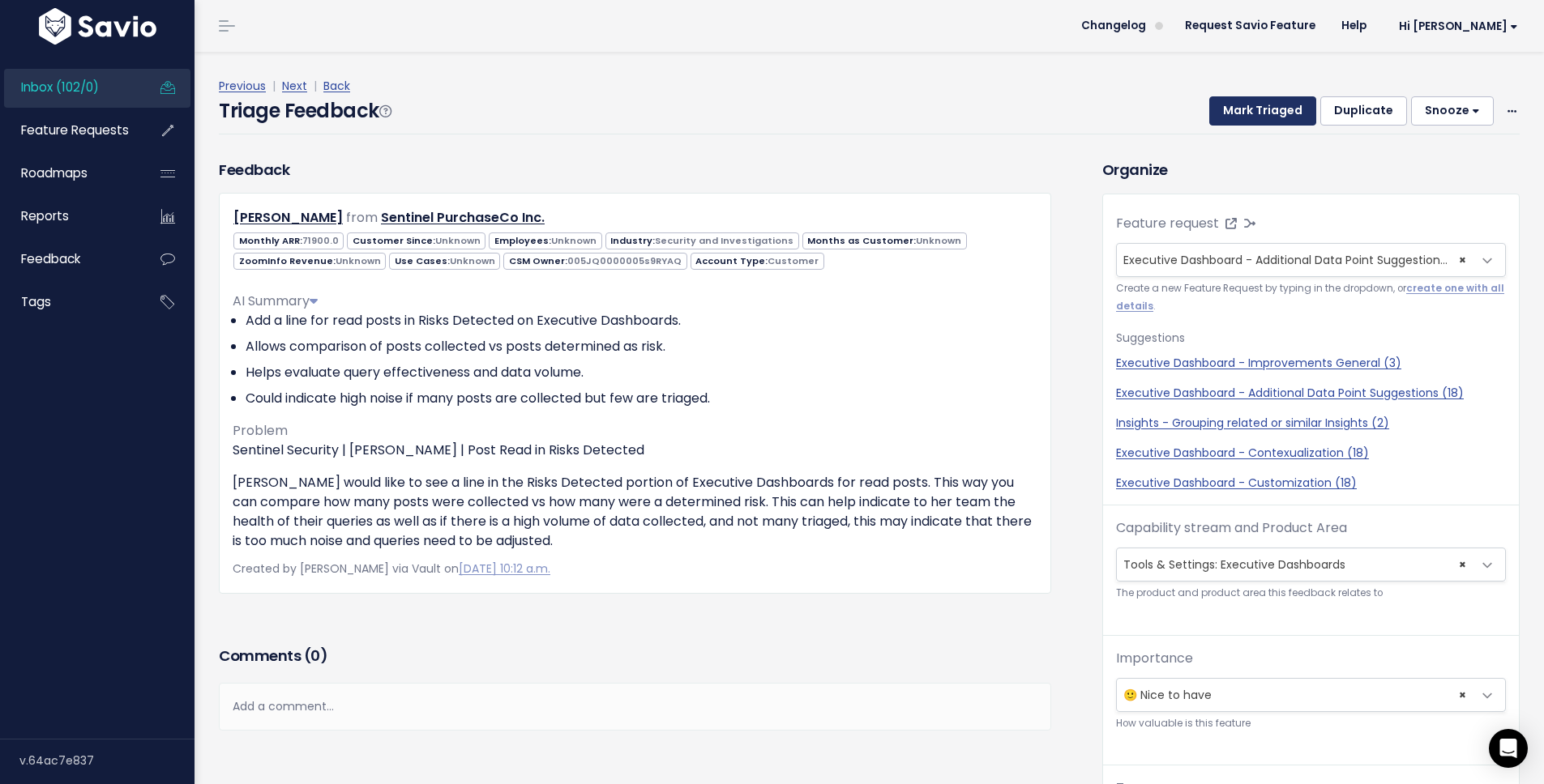
click at [1267, 109] on button "Mark Triaged" at bounding box center [1263, 110] width 107 height 29
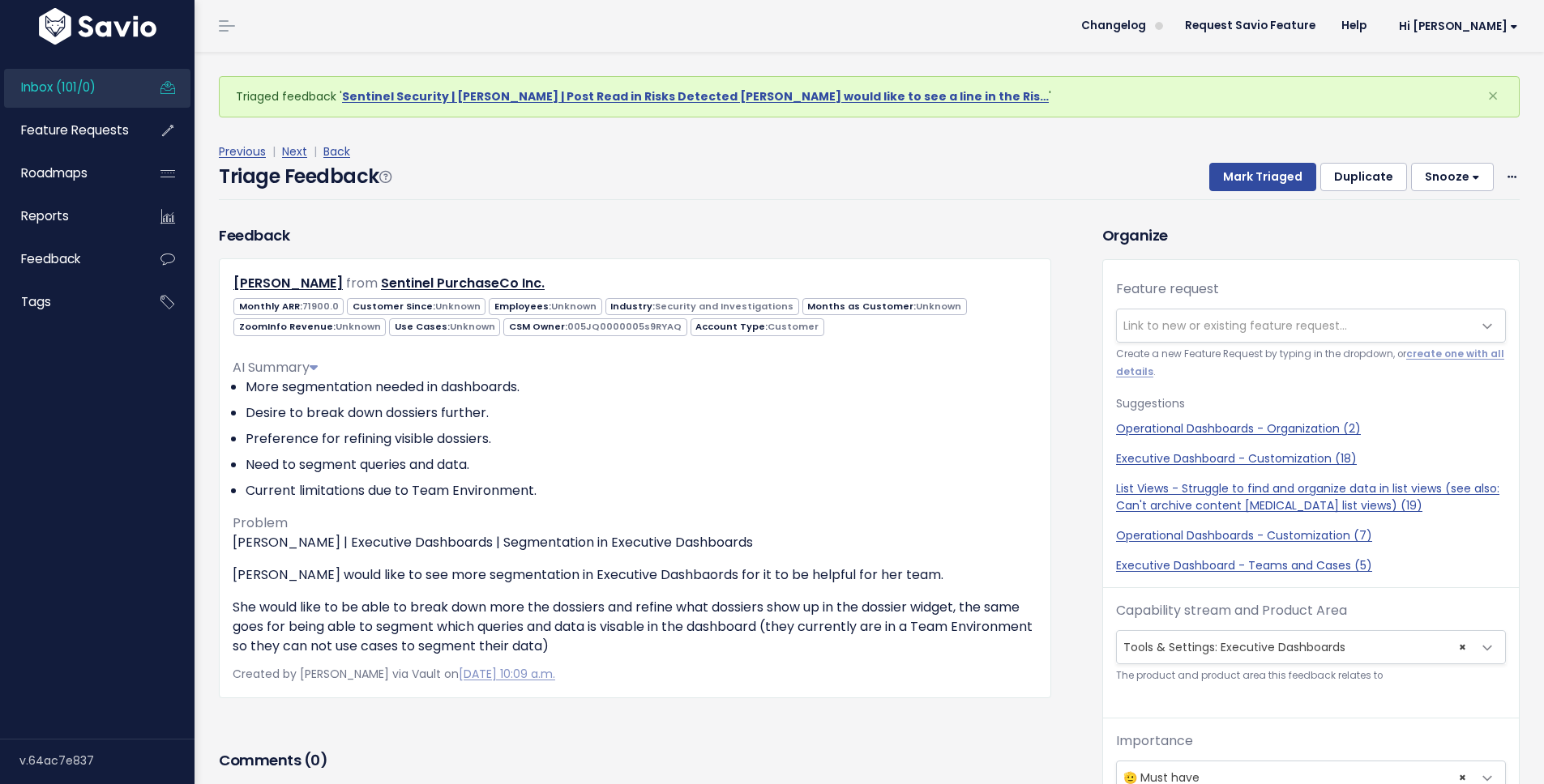
click at [94, 85] on span "Inbox (101/0)" at bounding box center [58, 87] width 75 height 17
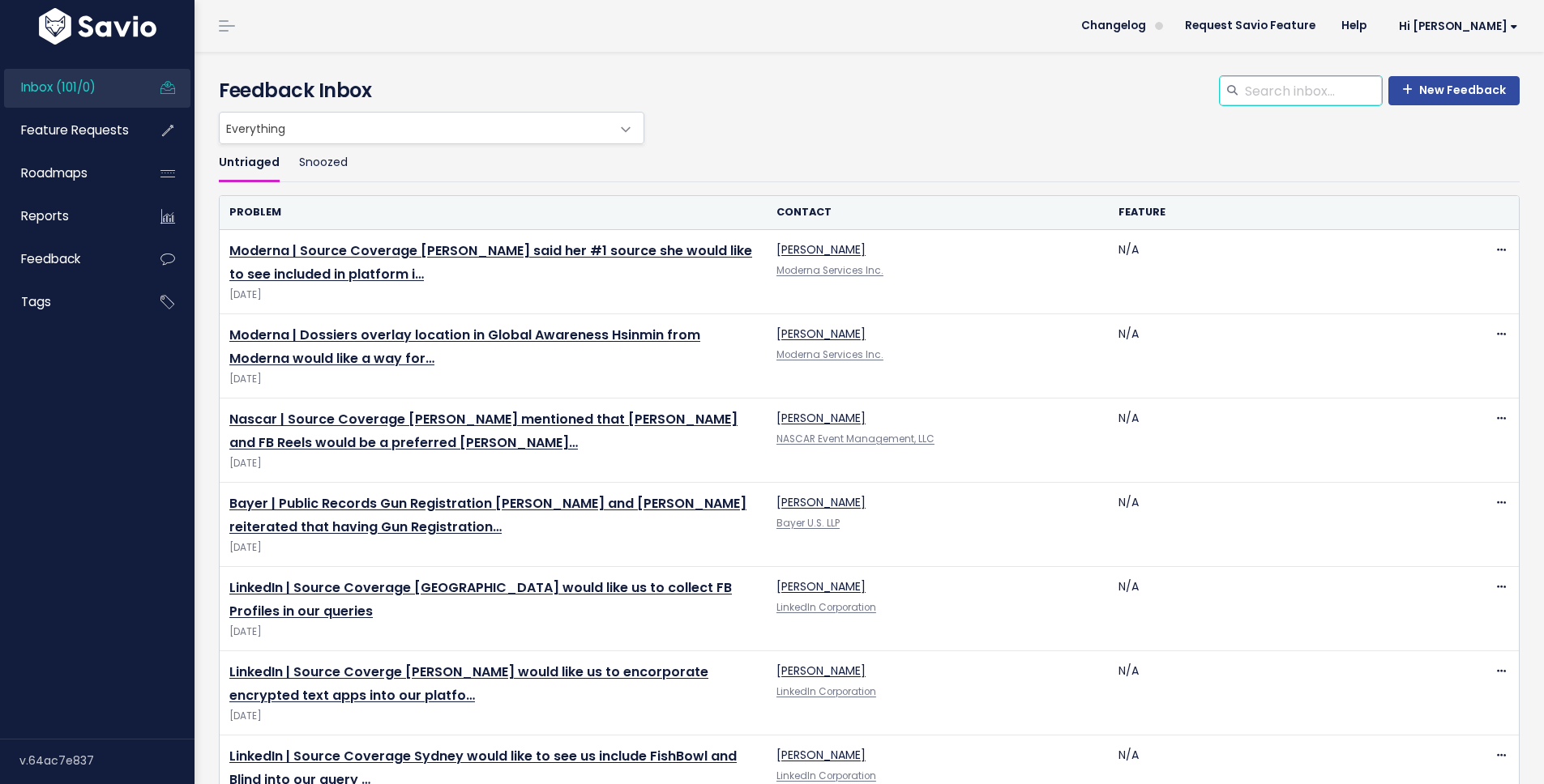
click at [1276, 96] on input "search" at bounding box center [1312, 90] width 139 height 29
type input "executive dashboard"
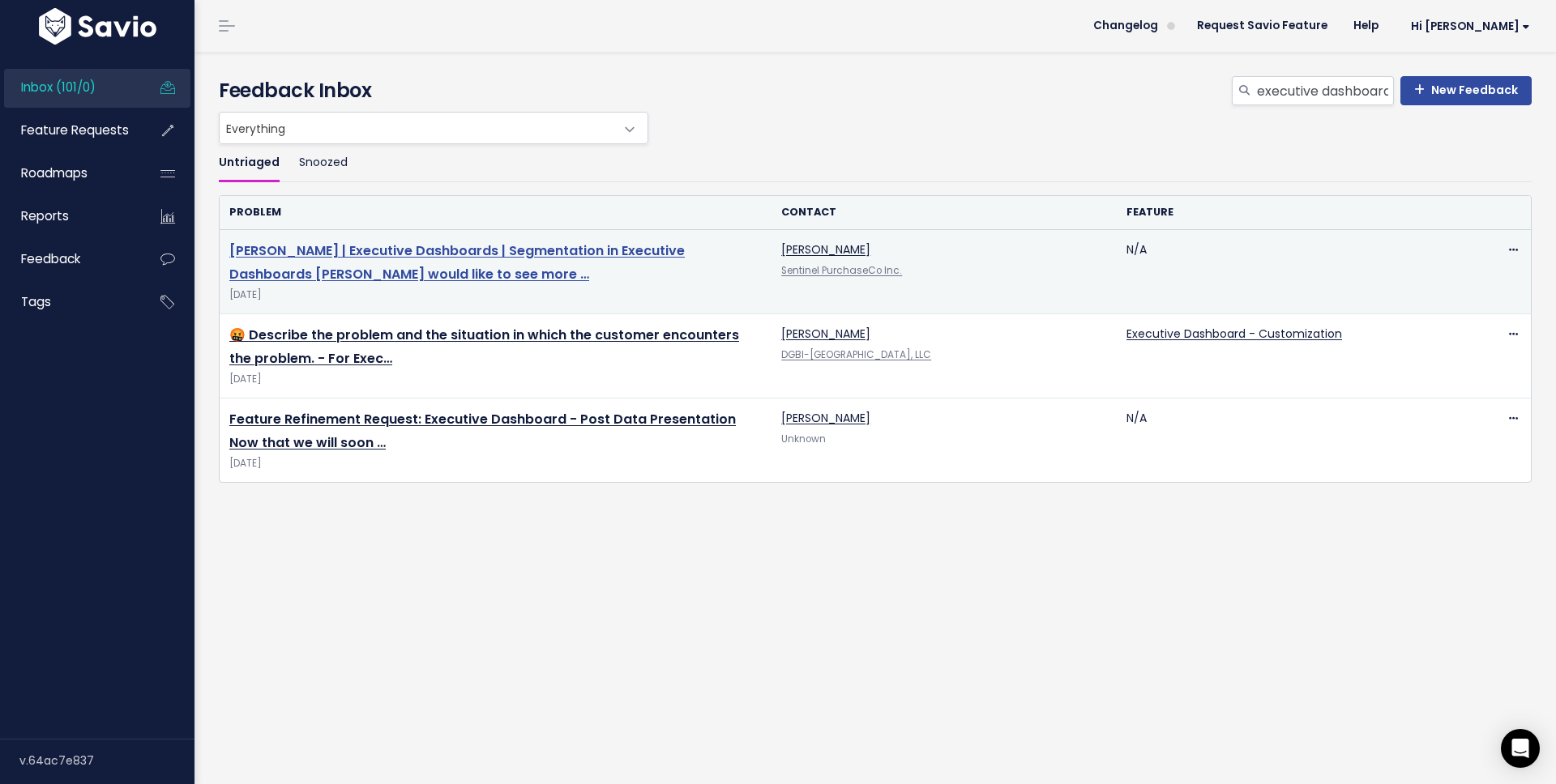
click at [473, 249] on link "[PERSON_NAME] | Executive Dashboards | Segmentation in Executive Dashboards [PE…" at bounding box center [457, 262] width 455 height 42
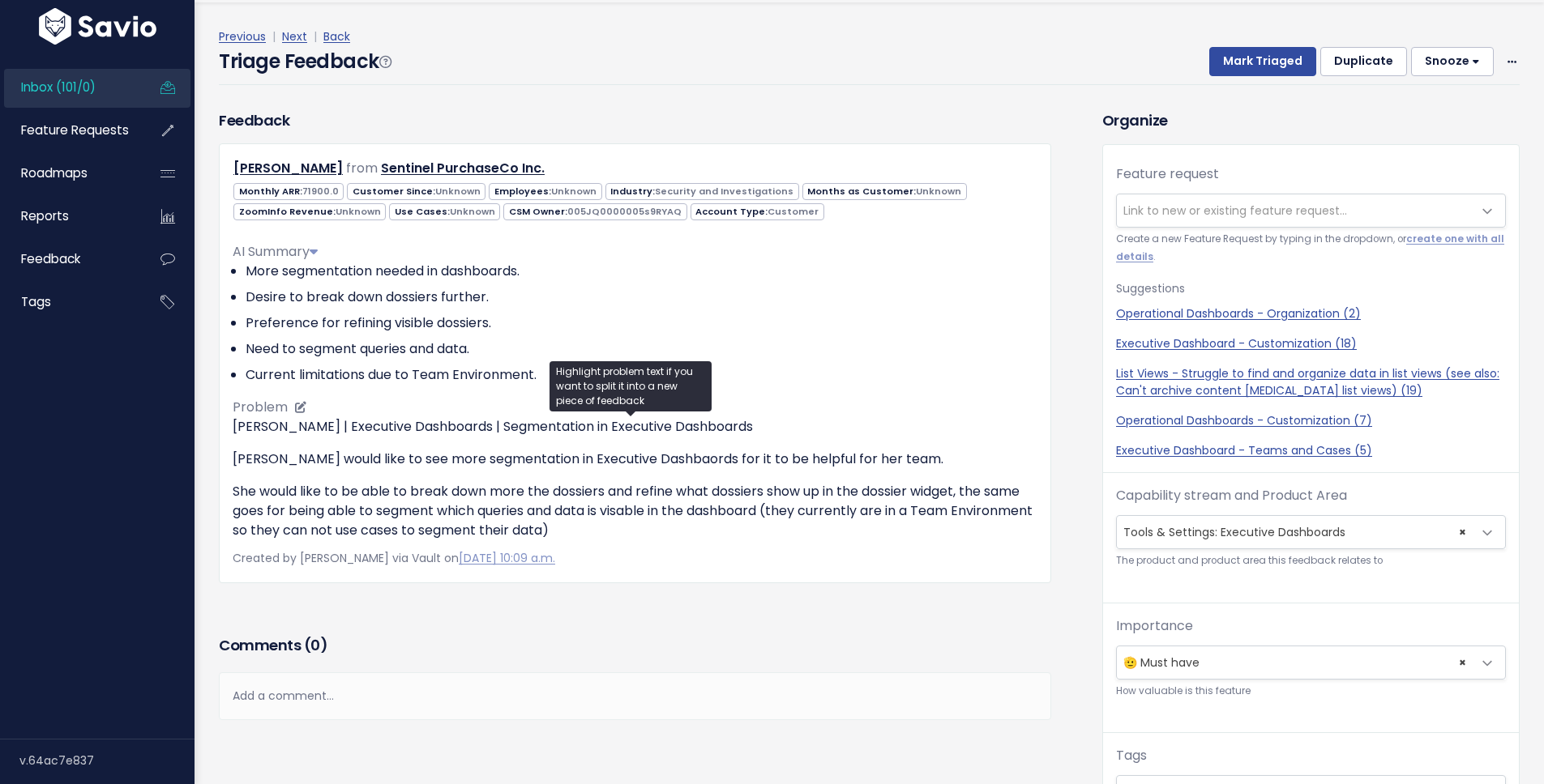
scroll to position [53, 0]
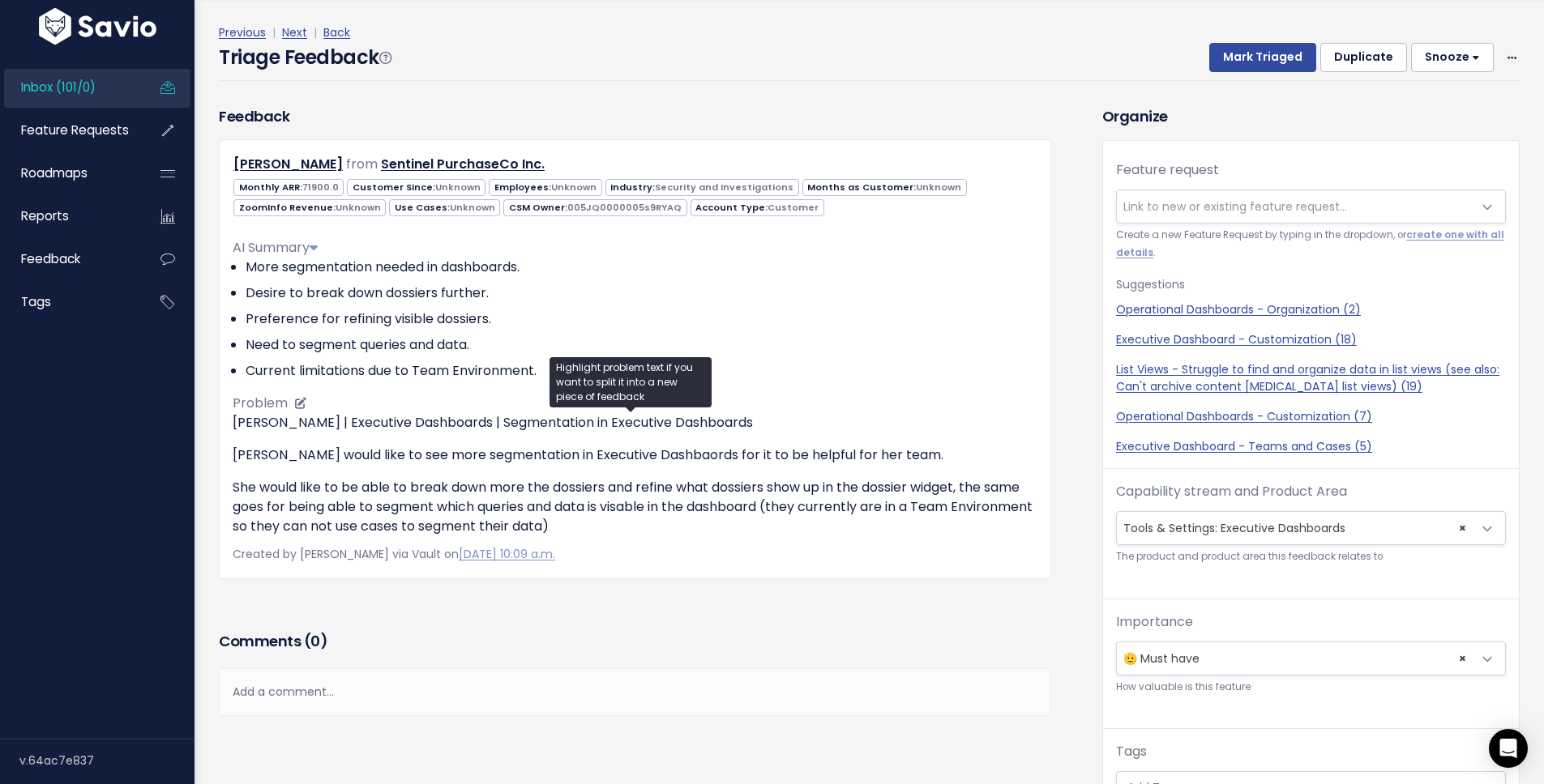
click at [397, 487] on p "She would like to be able to break down more the dossiers and refine what dossi…" at bounding box center [635, 507] width 805 height 58
click at [0, 0] on ul "Copy selection to new Feedback Cut selection to new Feedback" at bounding box center [0, 0] width 0 height 0
click at [1190, 338] on link "Executive Dashboard - Customization (18)" at bounding box center [1311, 339] width 390 height 17
select select "56728"
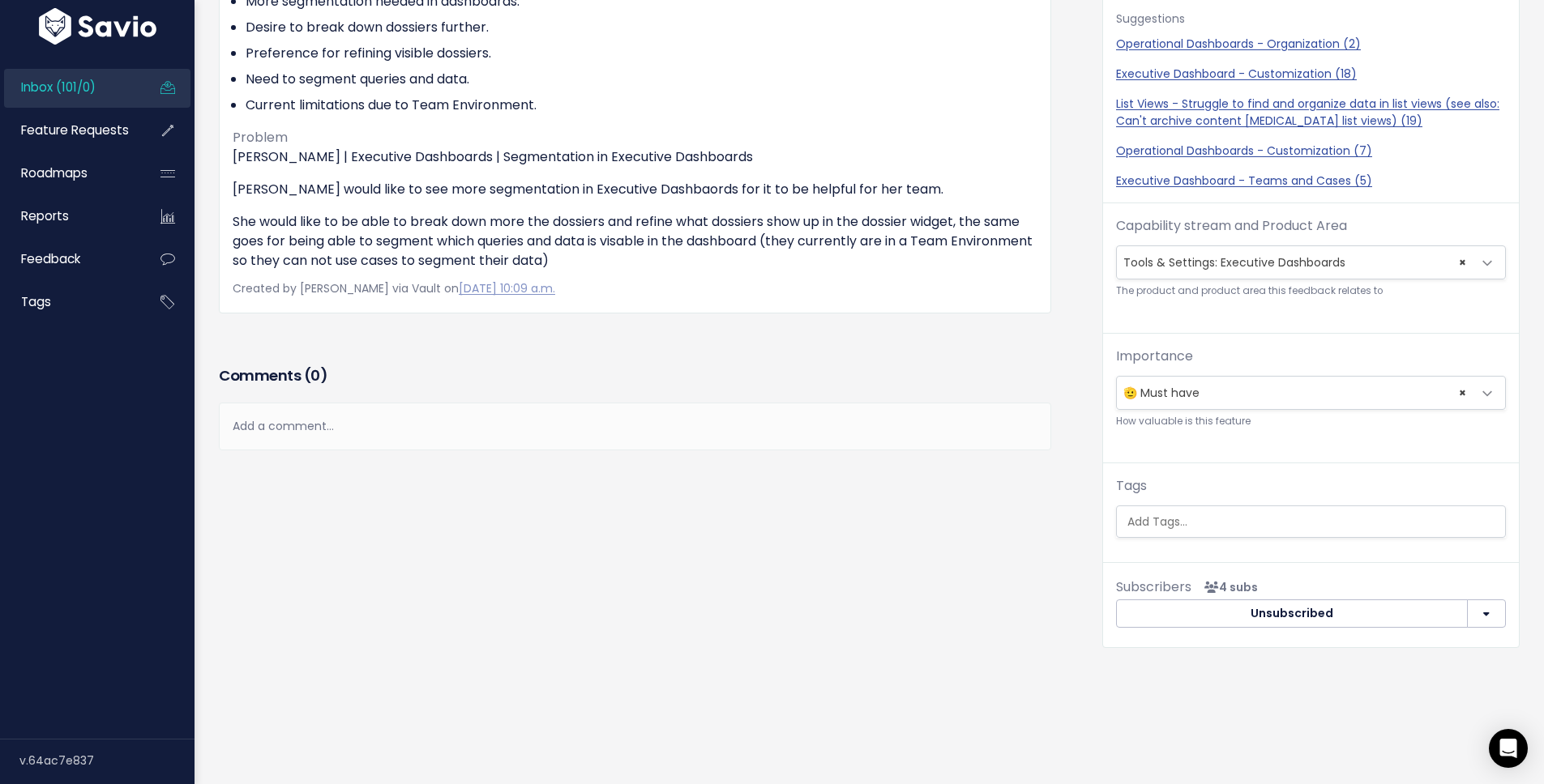
scroll to position [278, 0]
click at [1193, 514] on input "search" at bounding box center [1313, 522] width 384 height 17
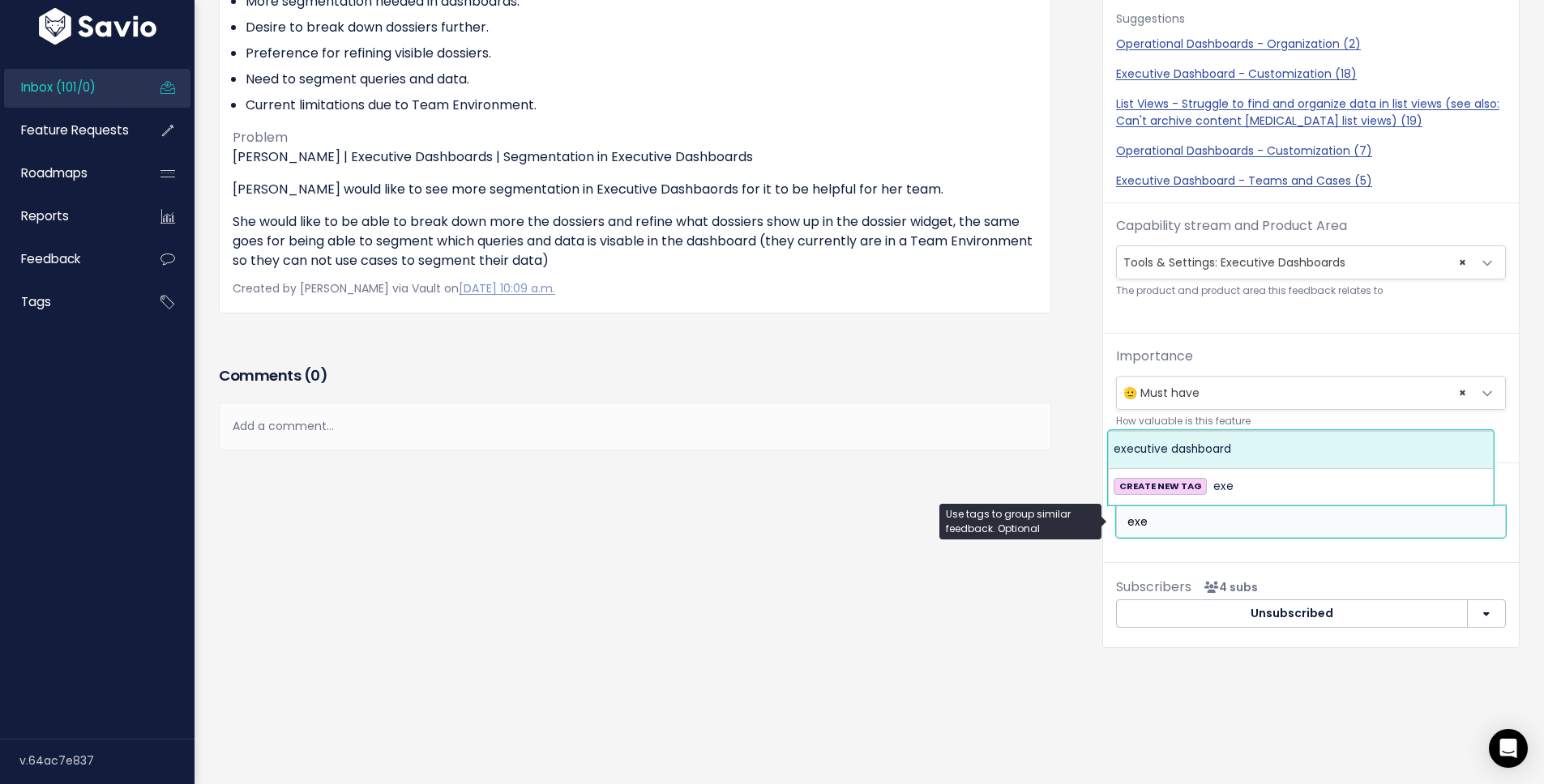
type input "exe"
select select "13534"
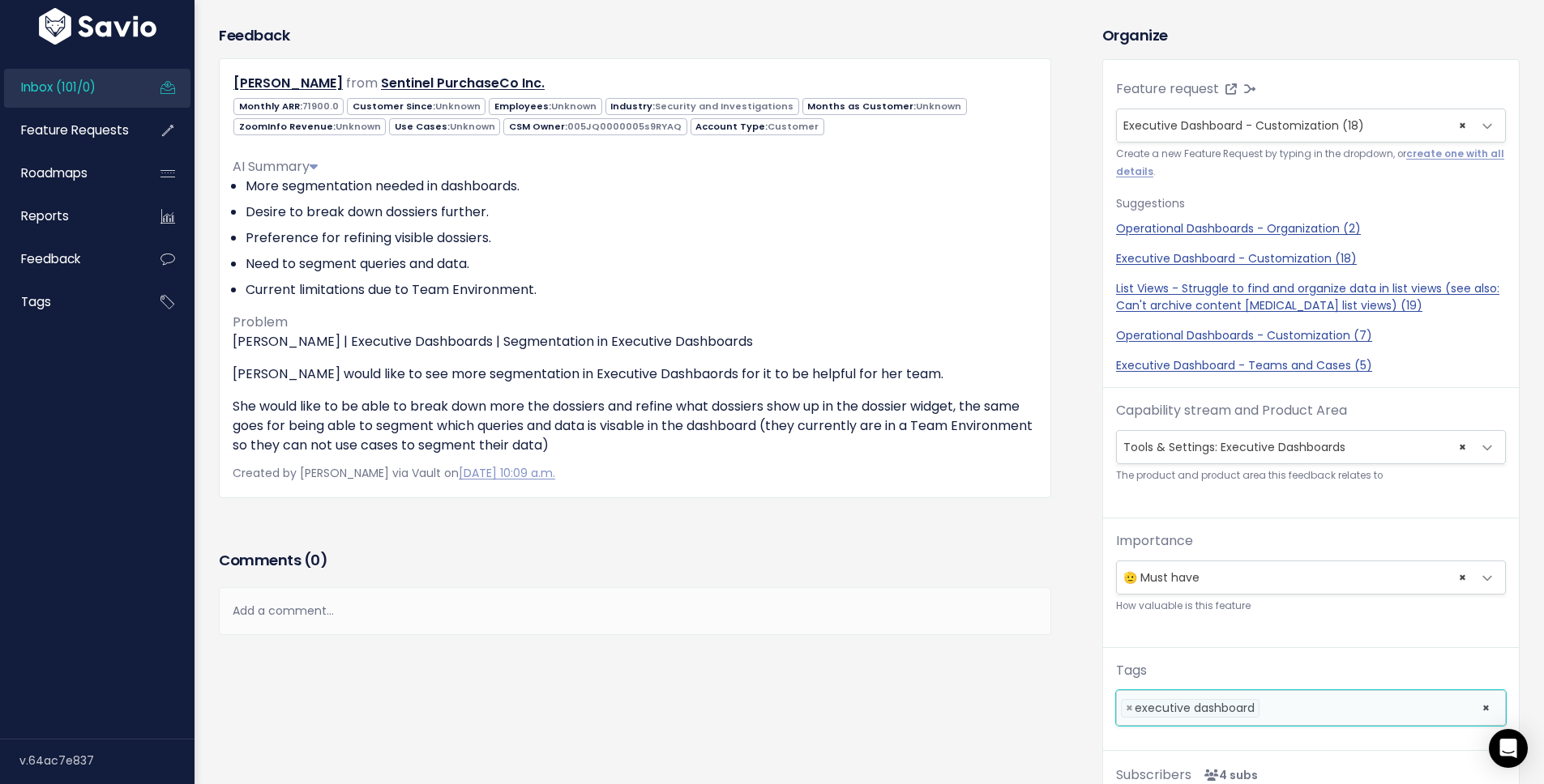
scroll to position [0, 0]
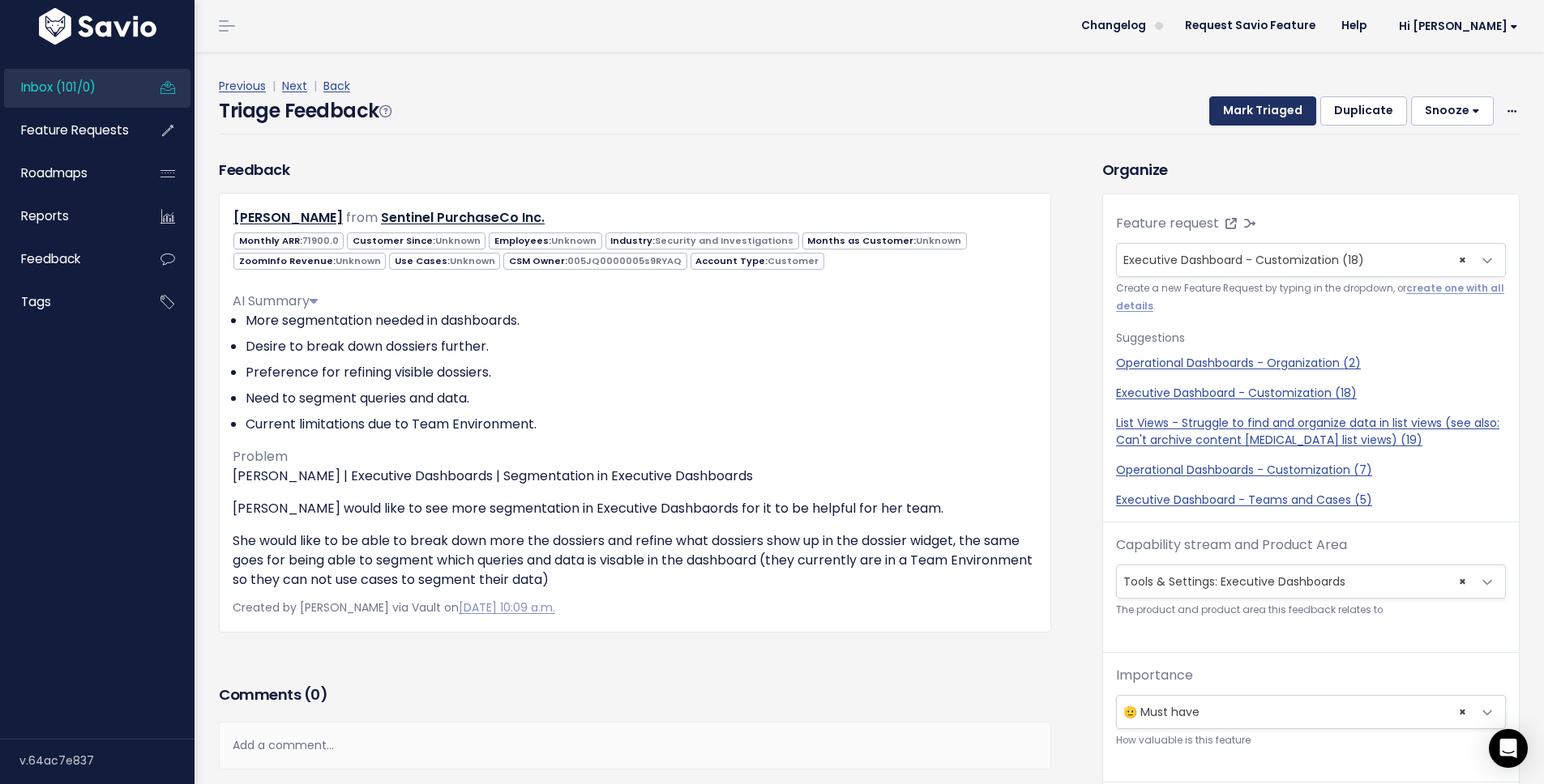
click at [1232, 118] on button "Mark Triaged" at bounding box center [1263, 110] width 107 height 29
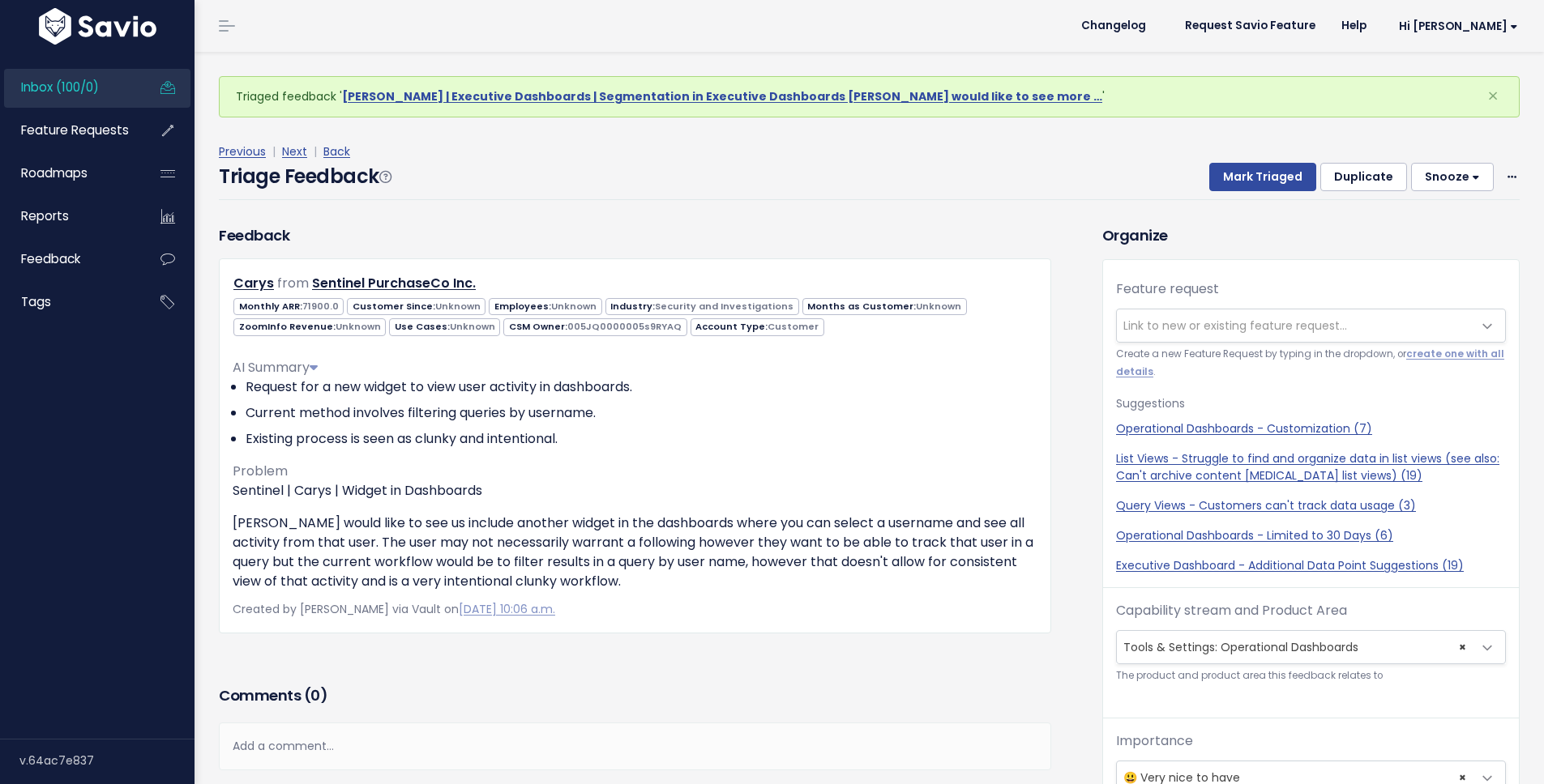
click at [69, 90] on span "Inbox (100/0)" at bounding box center [60, 87] width 78 height 17
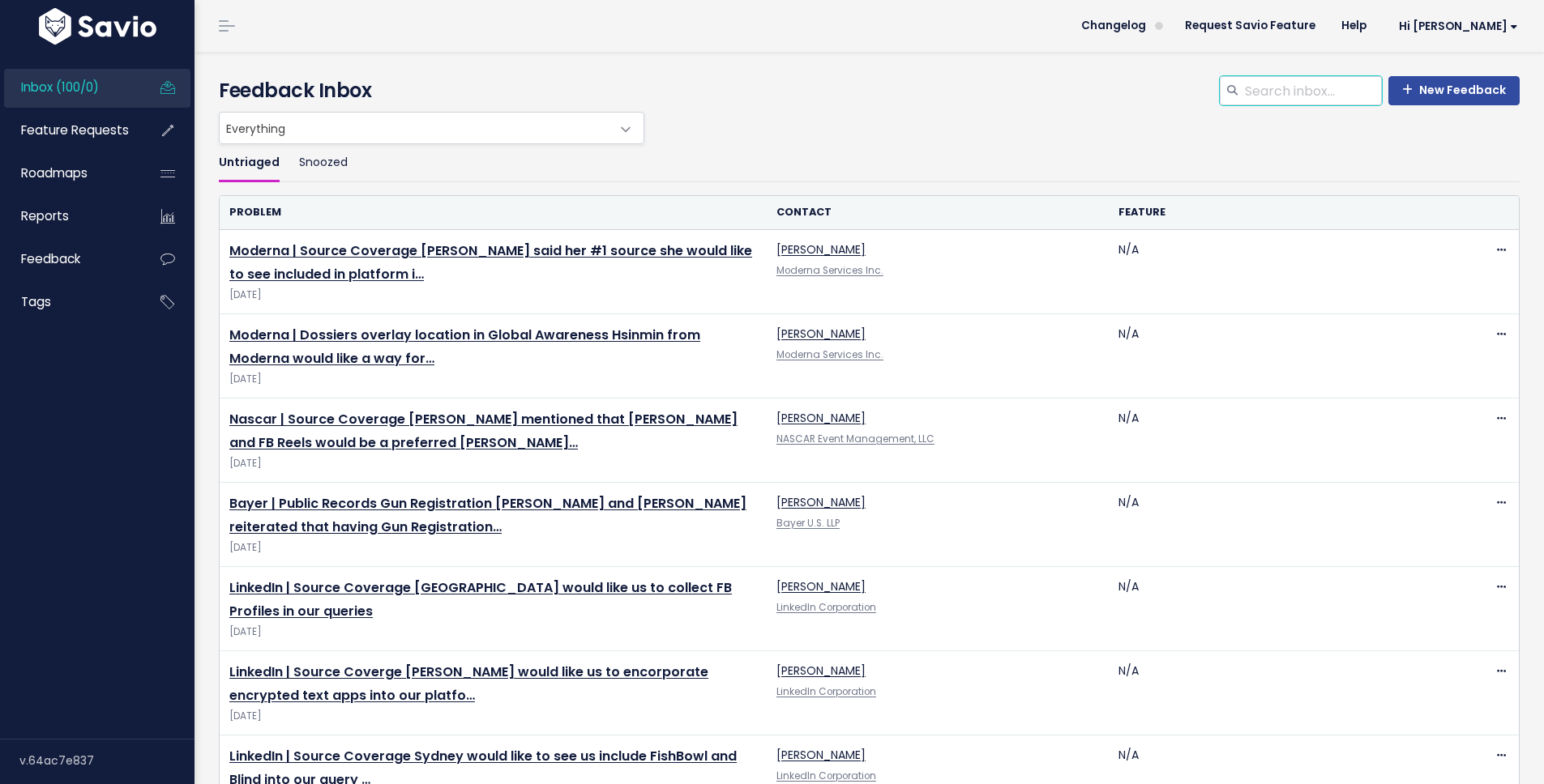
click at [1301, 86] on input "search" at bounding box center [1312, 90] width 139 height 29
type input "executive dashboard"
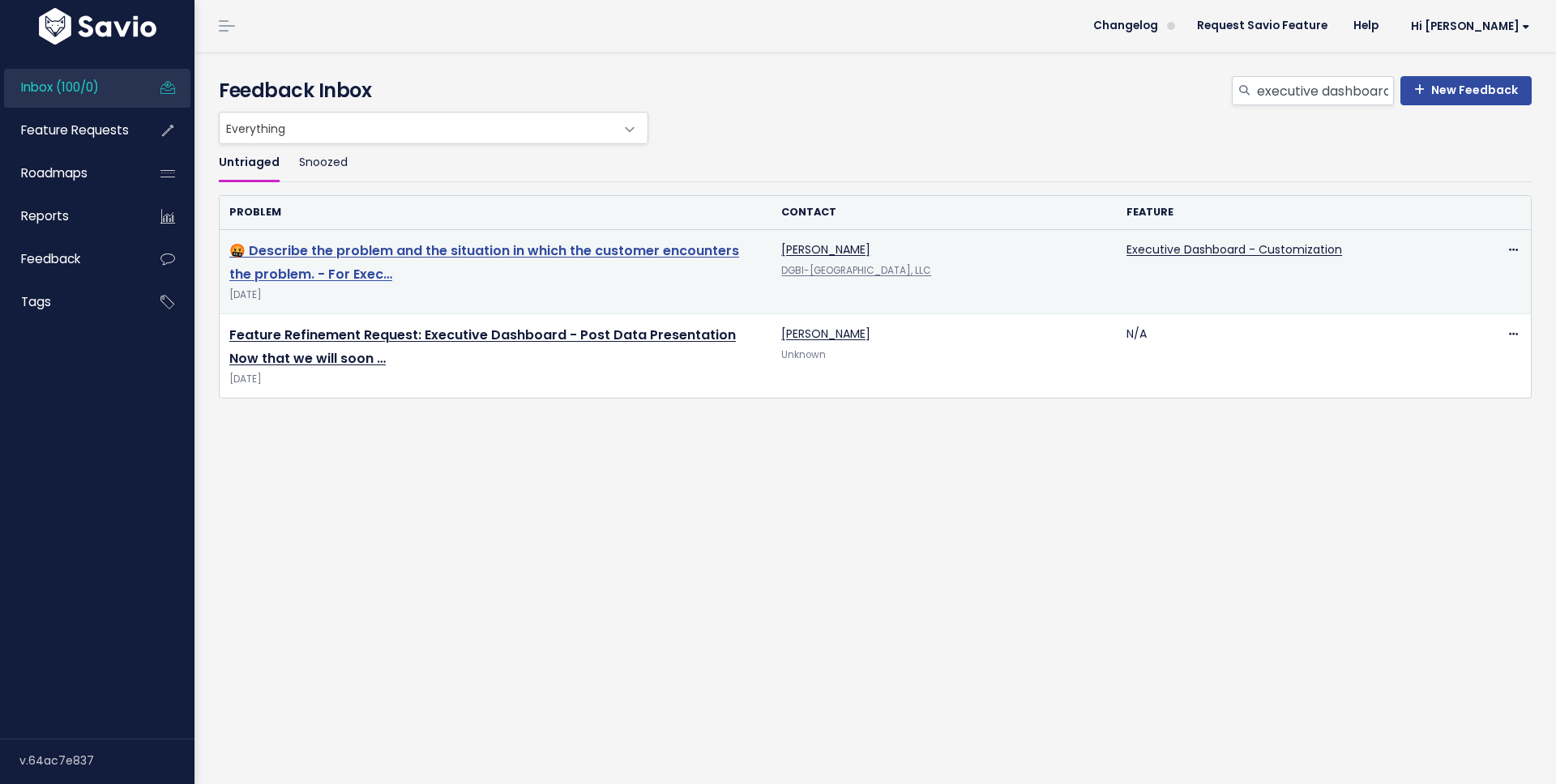
click at [515, 253] on link "🤬 Describe the problem and the situation in which the customer encounters the p…" at bounding box center [484, 262] width 510 height 42
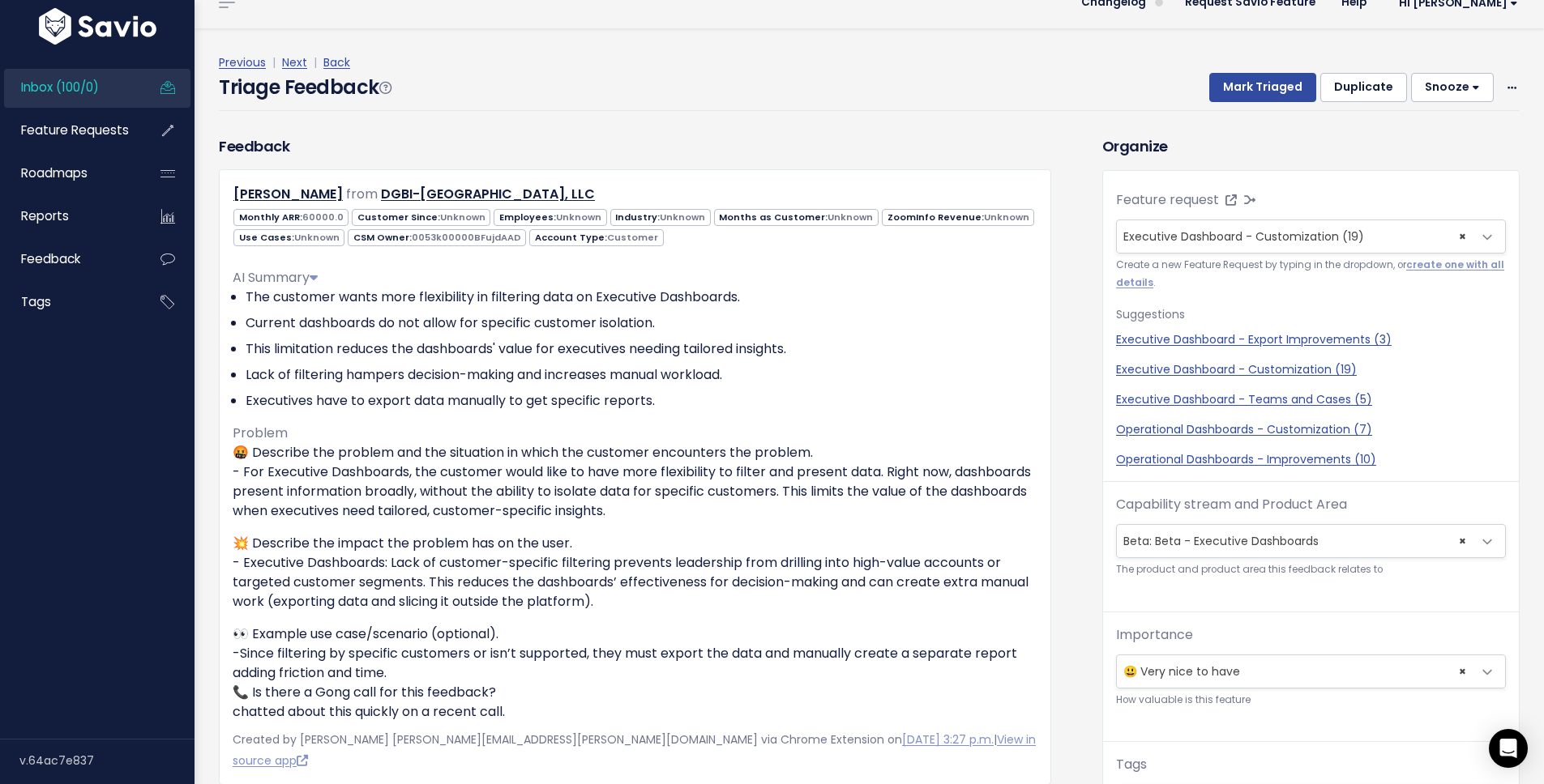
scroll to position [27, 0]
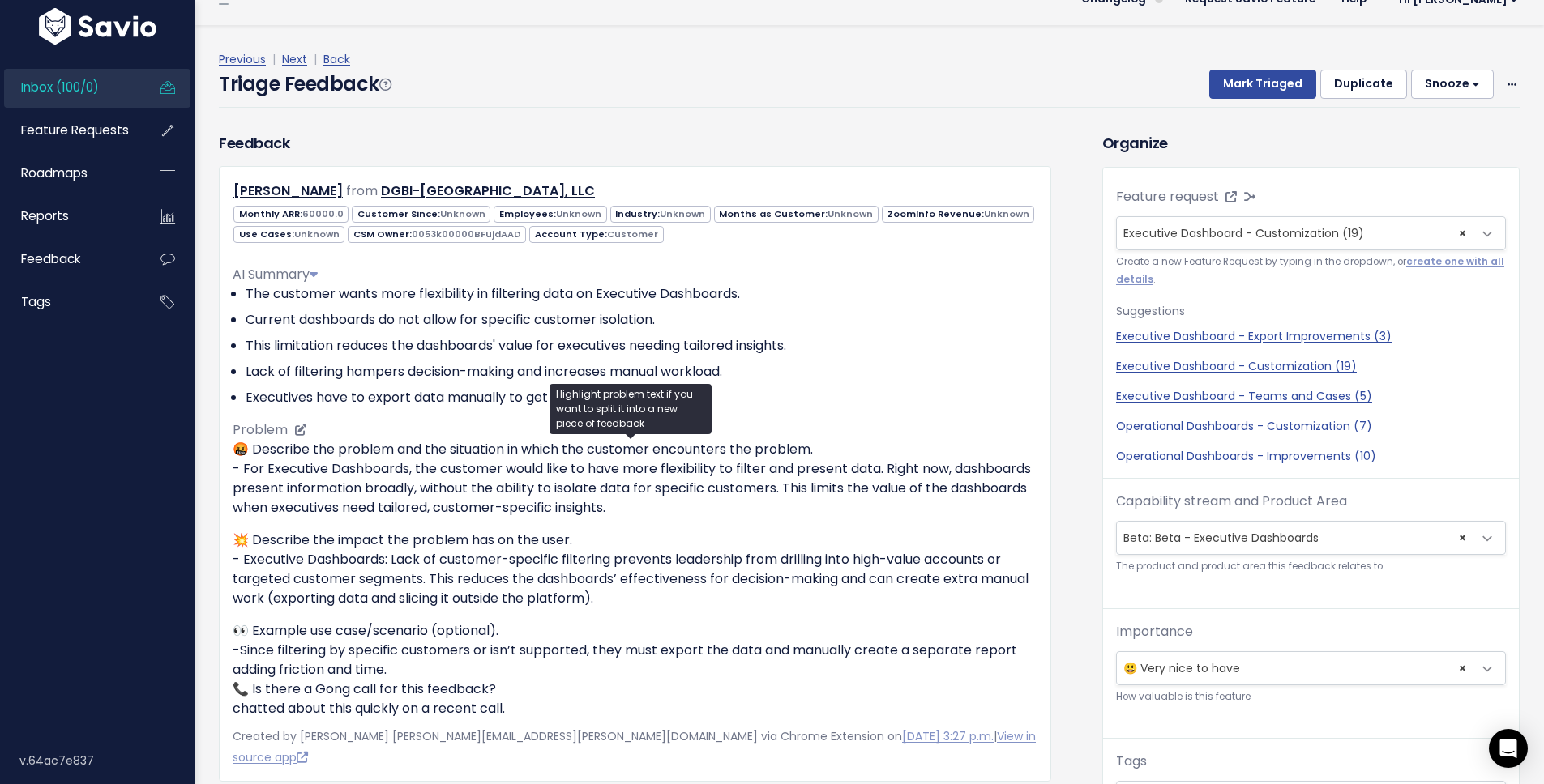
click at [480, 466] on p "🤬 Describe the problem and the situation in which the customer encounters the p…" at bounding box center [635, 478] width 805 height 78
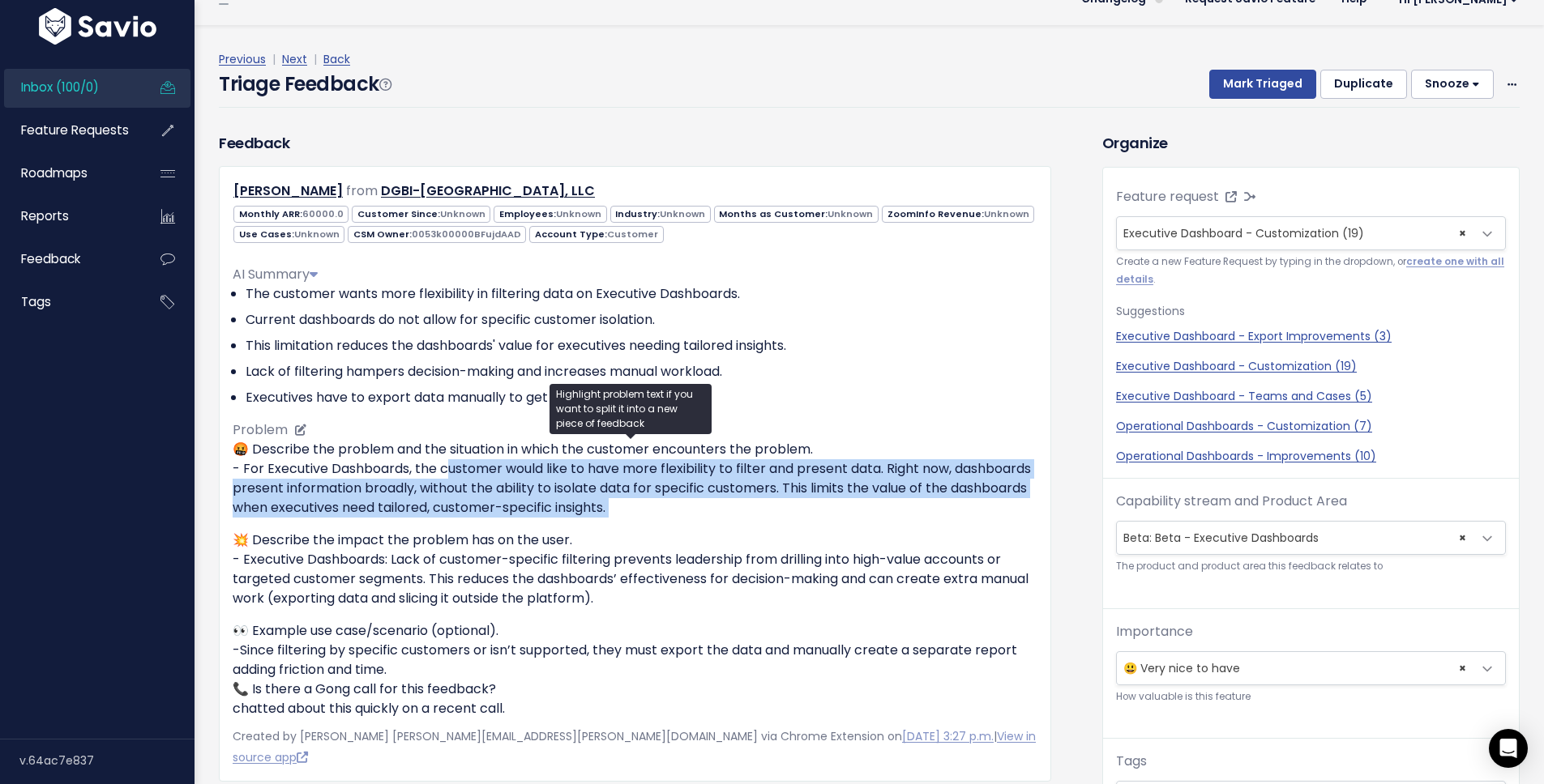
drag, startPoint x: 480, startPoint y: 465, endPoint x: 759, endPoint y: 500, distance: 281.2
click at [759, 500] on p "🤬 Describe the problem and the situation in which the customer encounters the p…" at bounding box center [635, 478] width 805 height 78
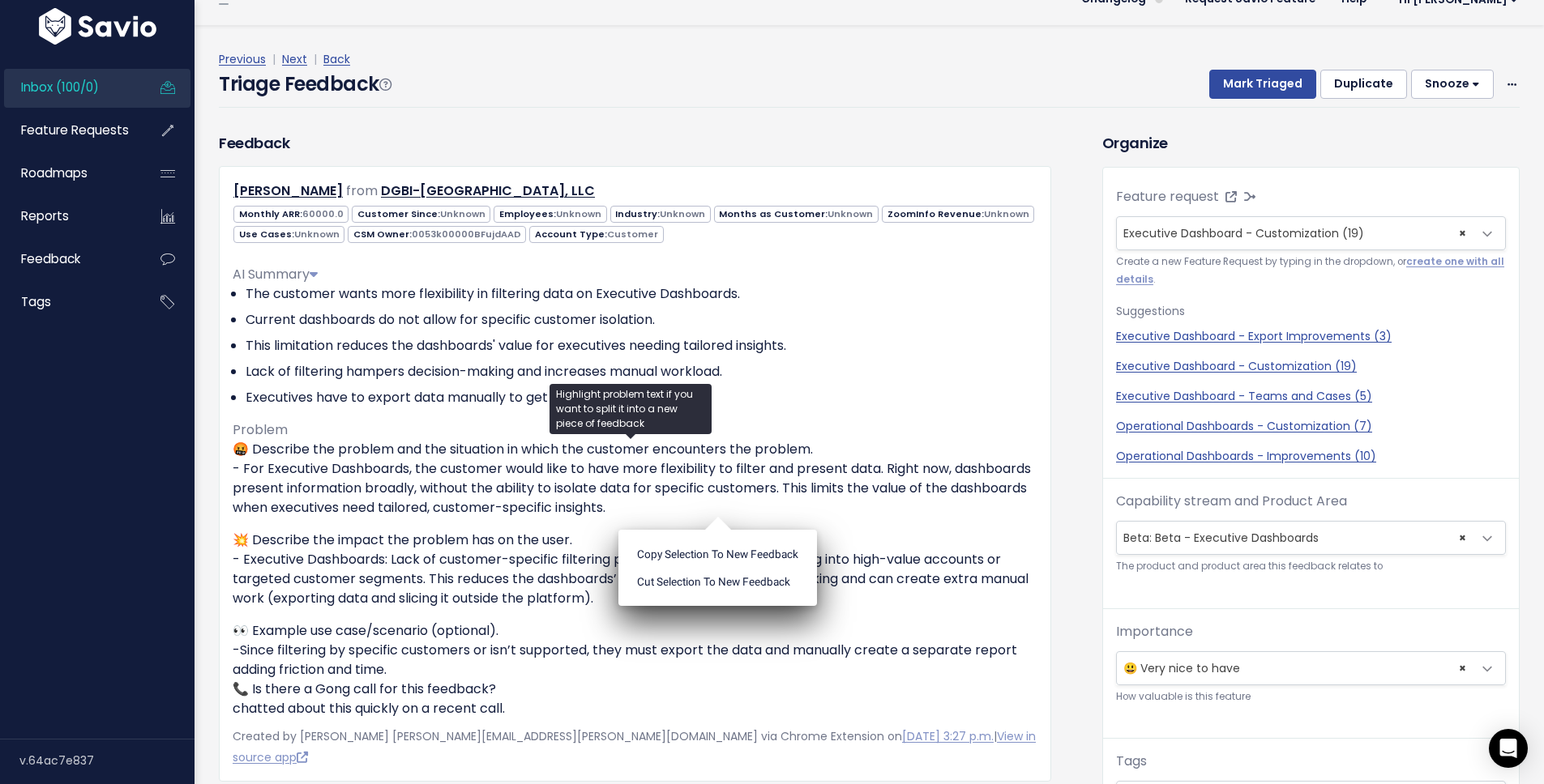
click at [1046, 104] on div "Triage Feedback Mark Triaged Duplicate Snooze 1 day 3 days 7 days 14 days Edit …" at bounding box center [869, 89] width 1301 height 38
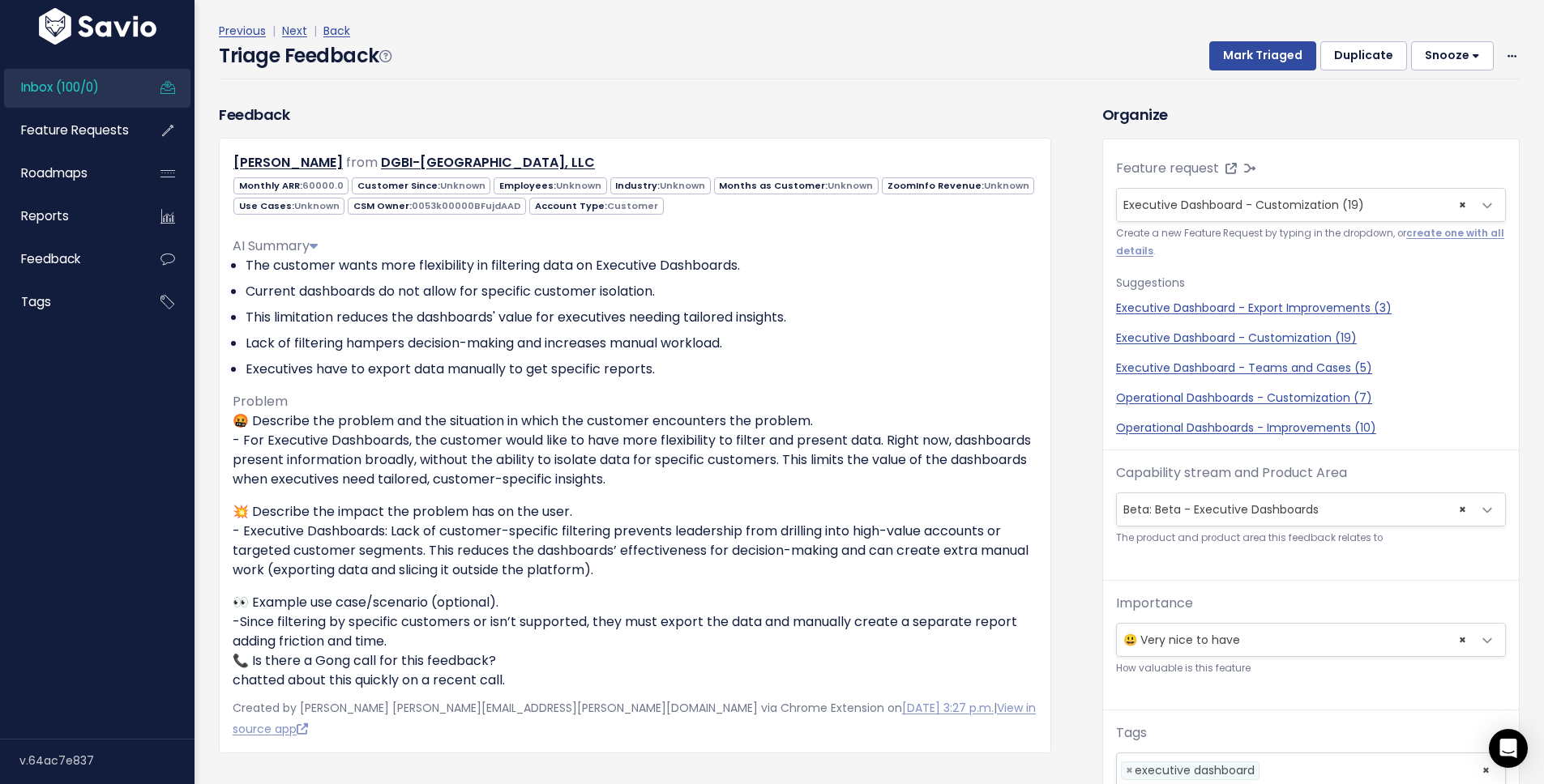
scroll to position [102, 0]
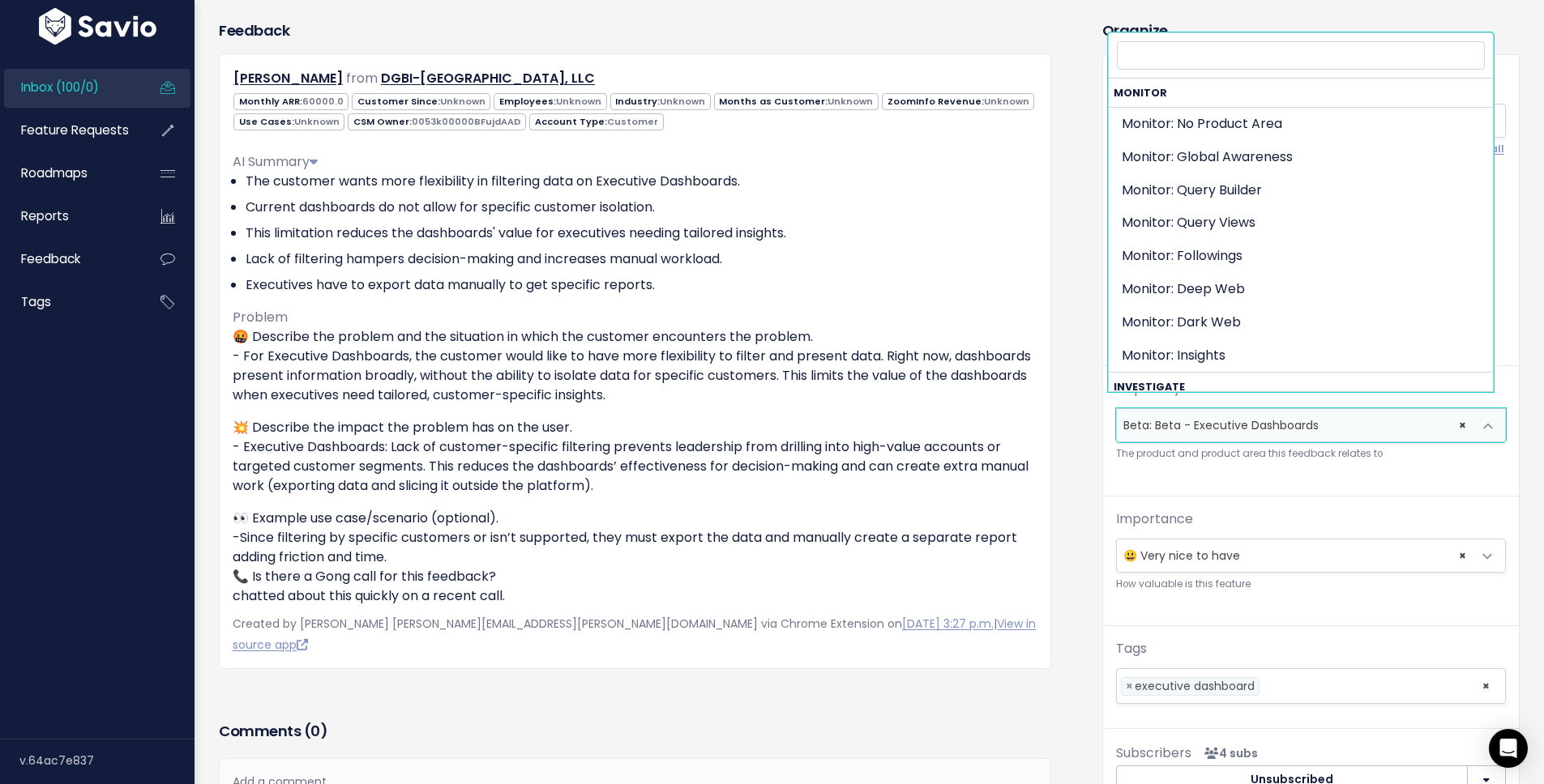
click at [1180, 409] on span "× Beta: Beta - Executive Dashboards" at bounding box center [1295, 425] width 356 height 32
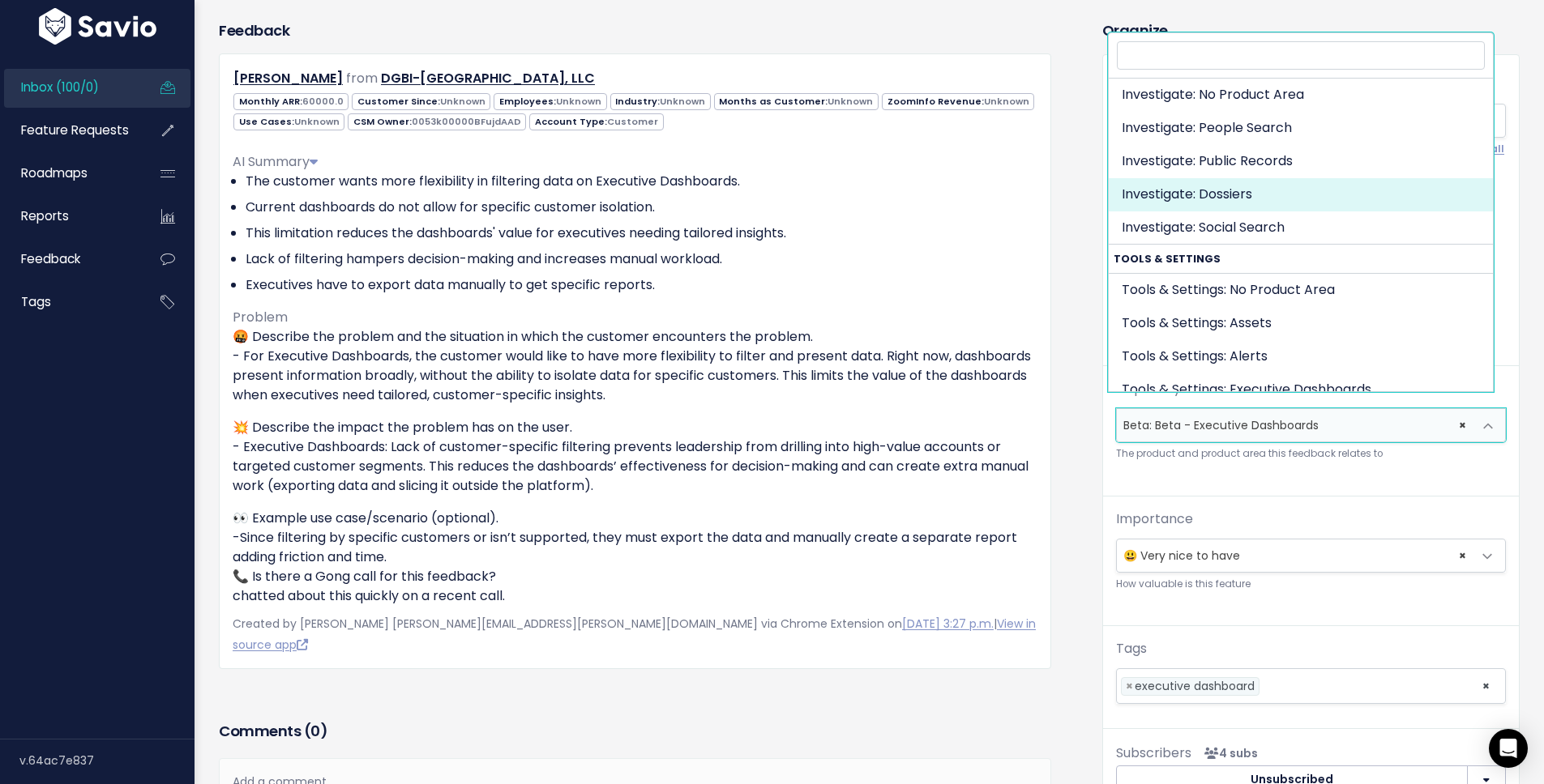
scroll to position [451, 0]
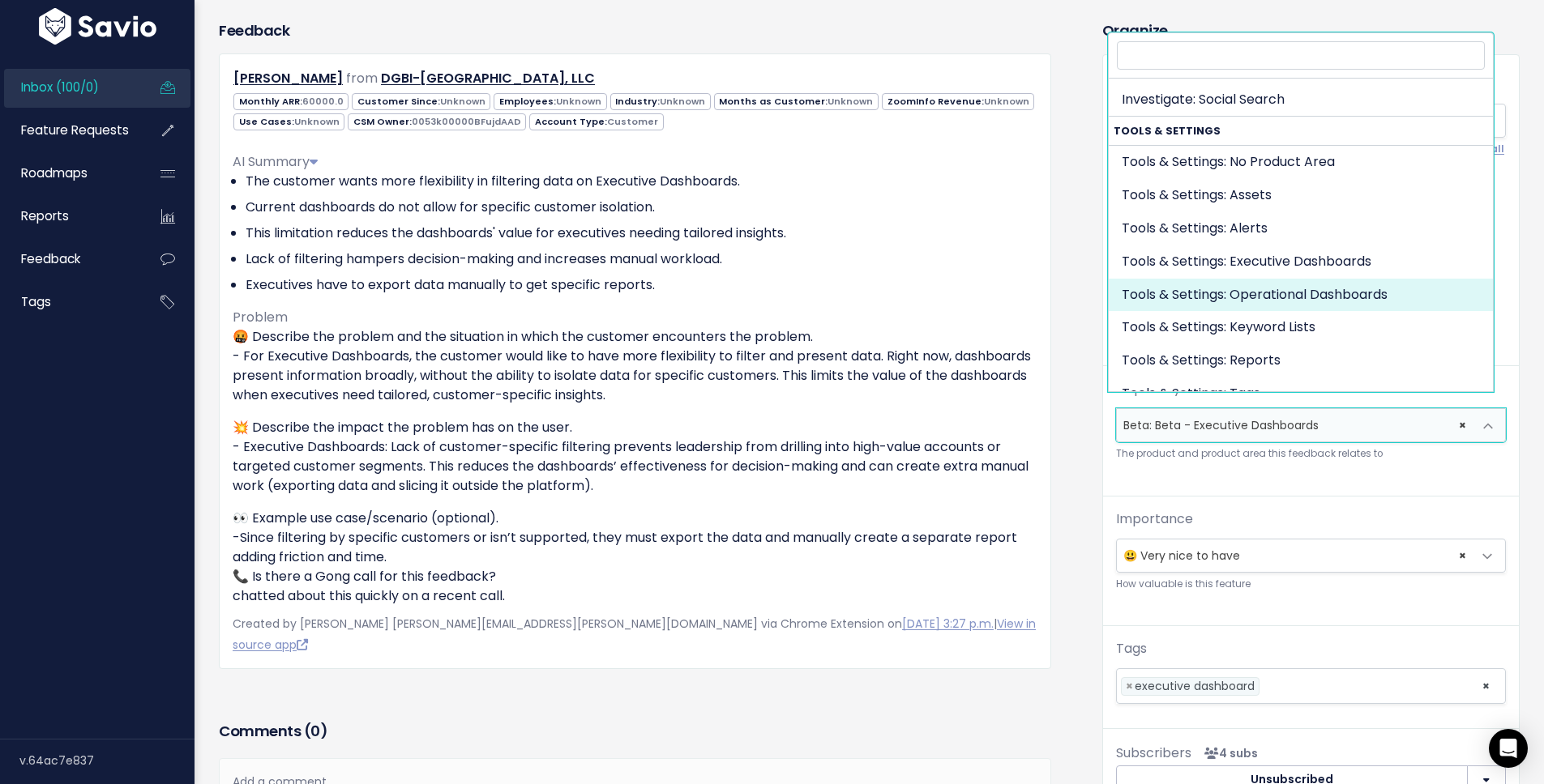
select select "TOOLS_SETTINGS:EXECUTIVE_DASHBOARDS"
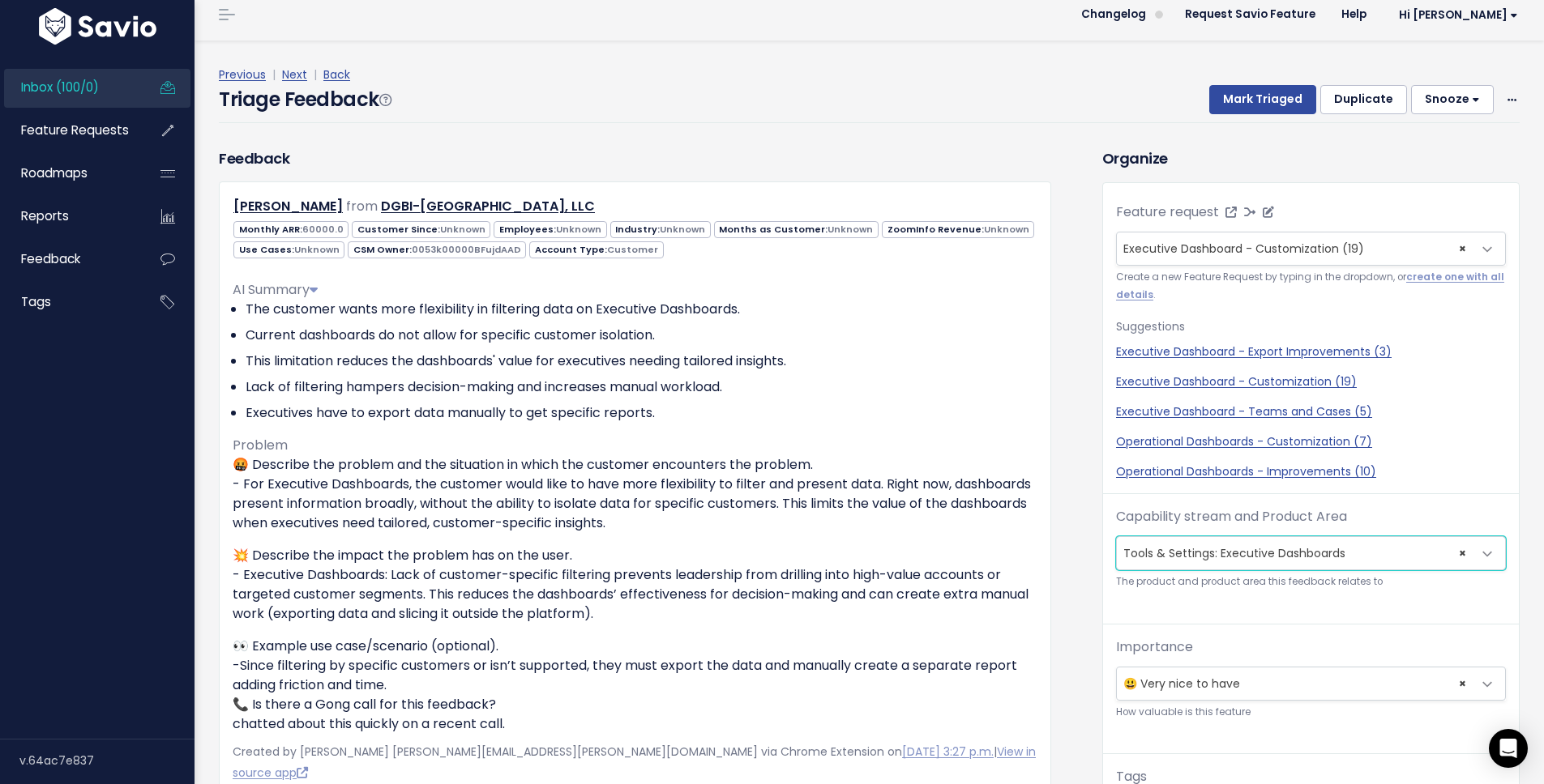
scroll to position [0, 0]
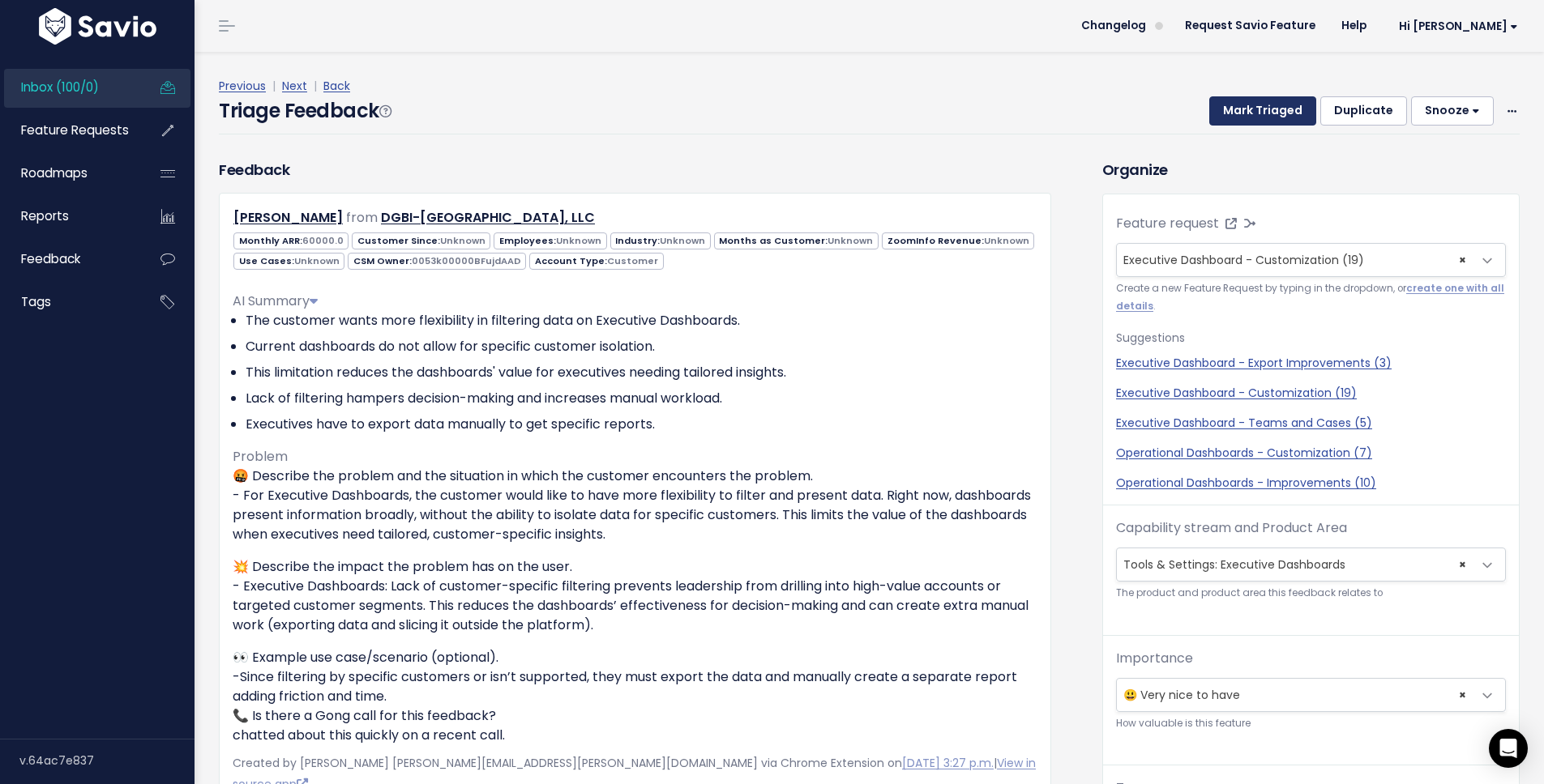
click at [1248, 103] on button "Mark Triaged" at bounding box center [1263, 110] width 107 height 29
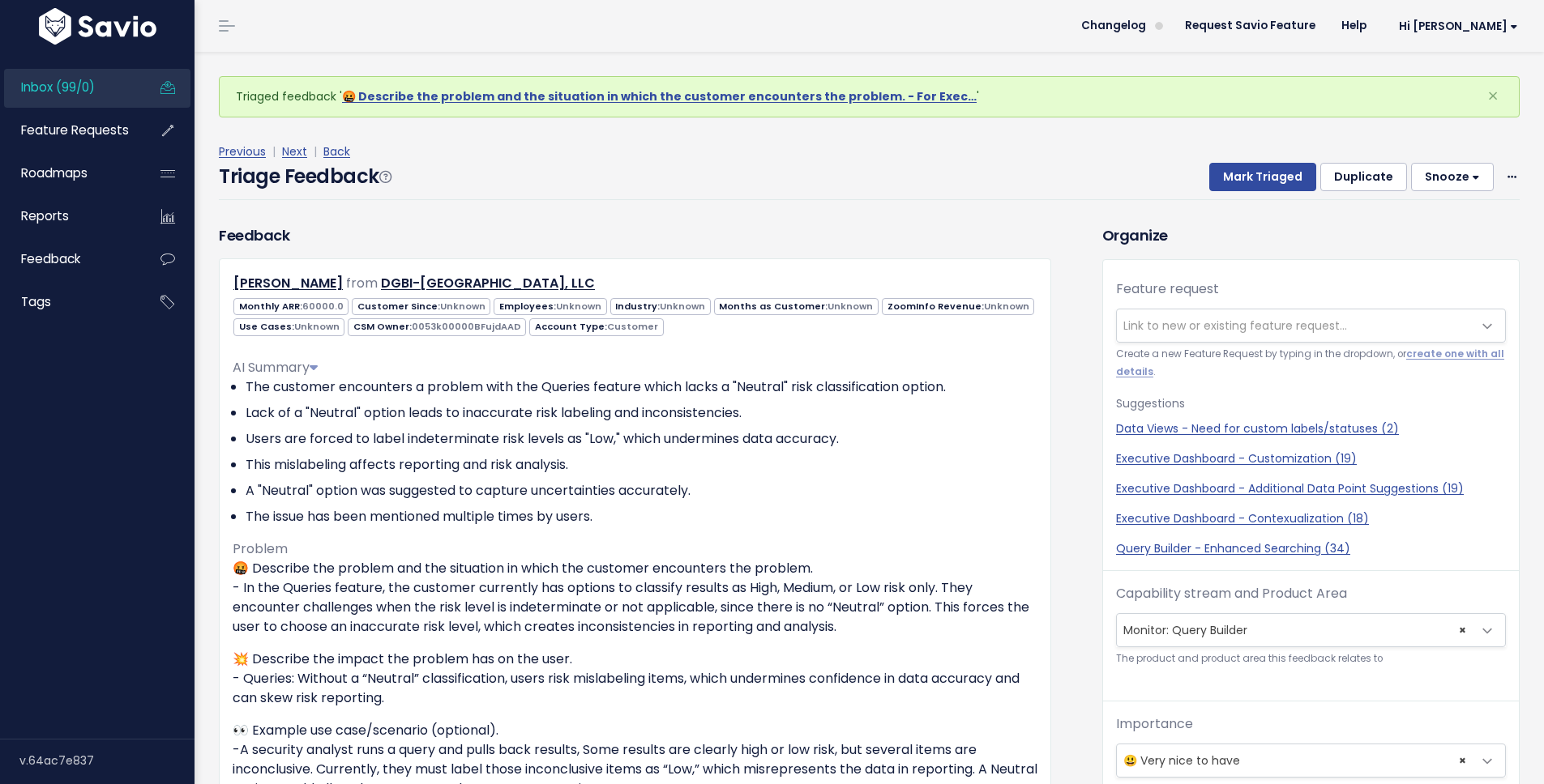
click at [101, 94] on link "Inbox (99/0)" at bounding box center [69, 87] width 131 height 37
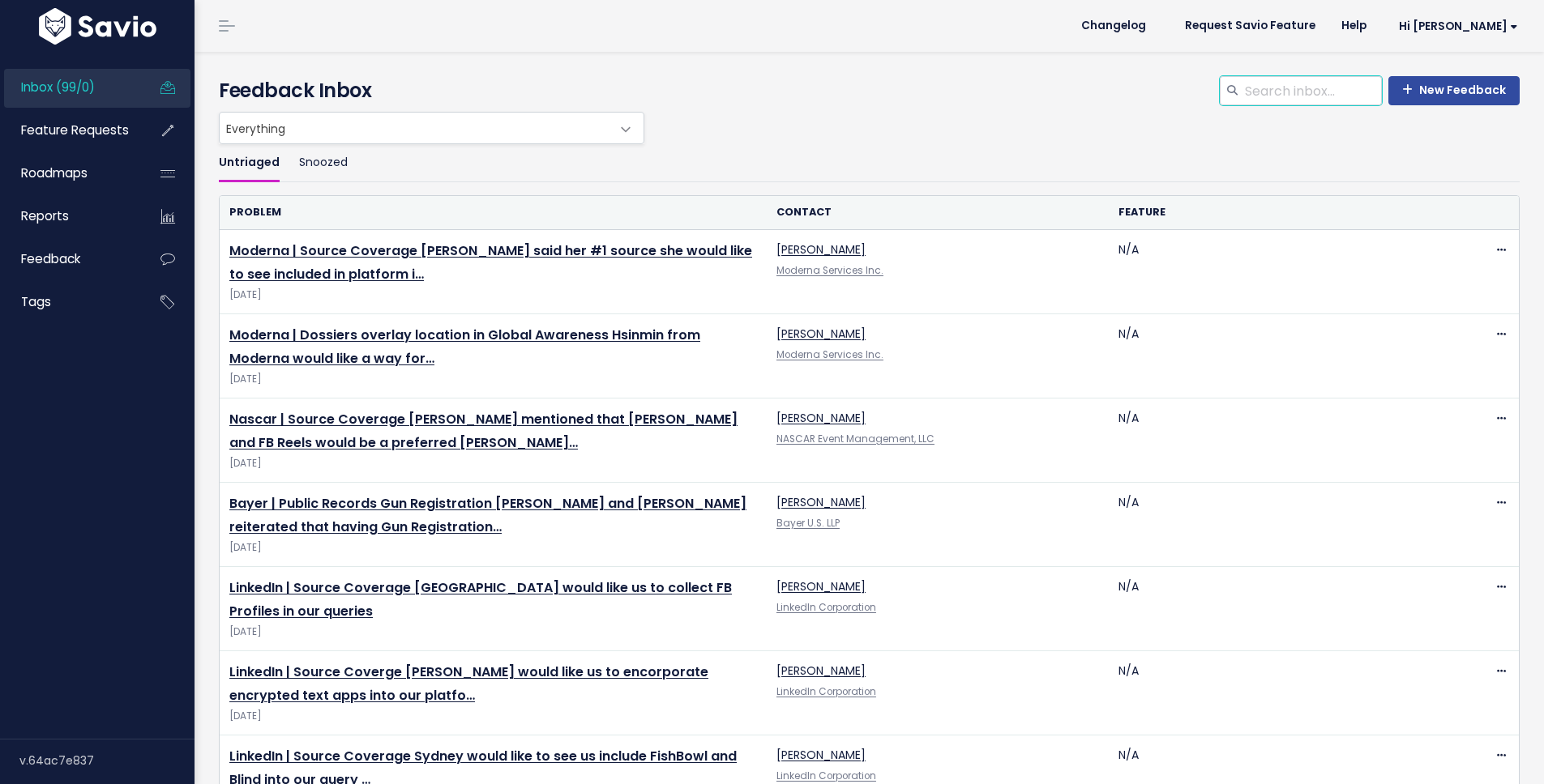
click at [1251, 102] on input "search" at bounding box center [1312, 90] width 139 height 29
type input "executive dashboard"
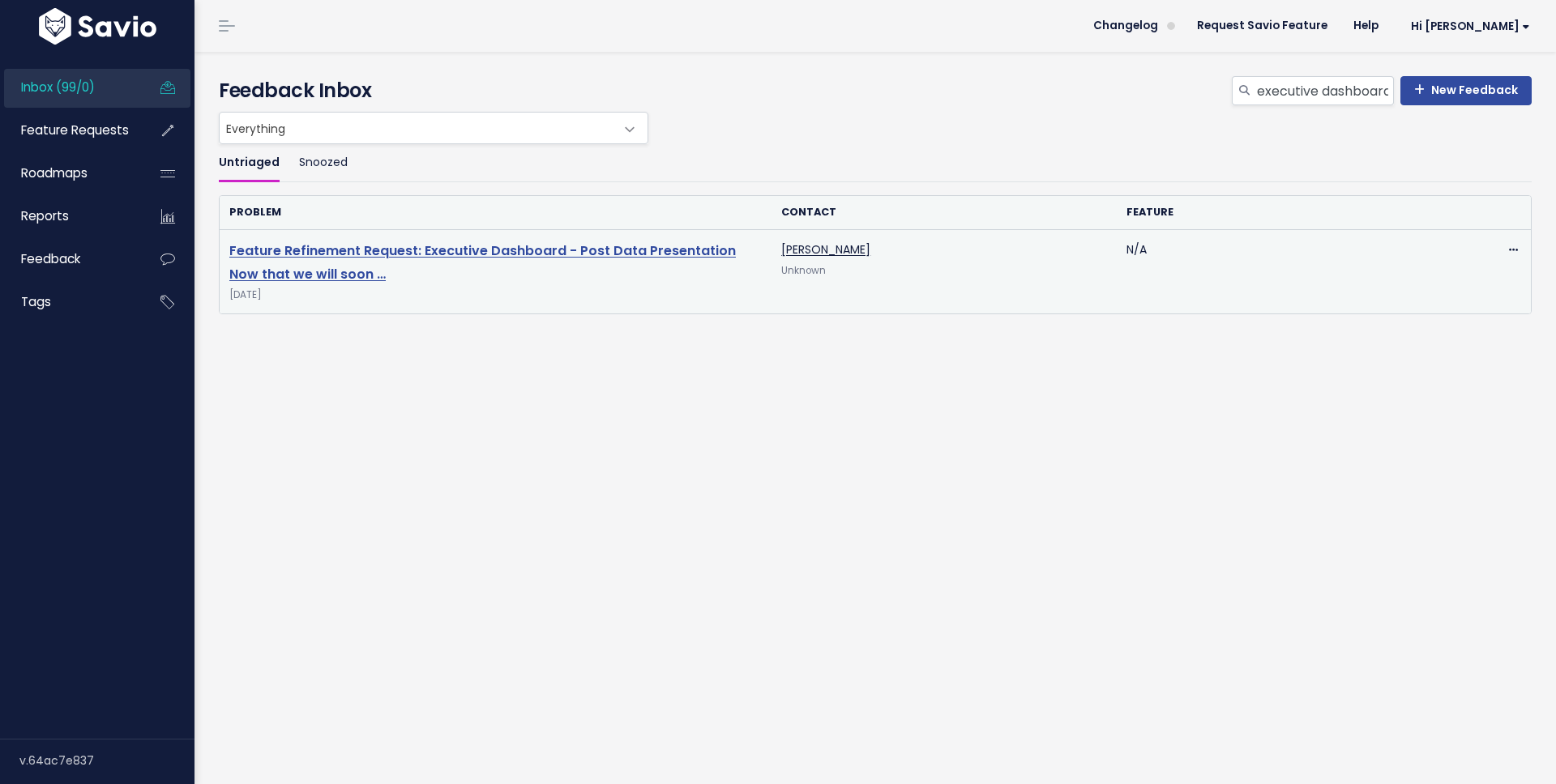
click at [498, 247] on link "Feature Refinement Request: Executive Dashboard - Post Data Presentation Now th…" at bounding box center [482, 262] width 506 height 42
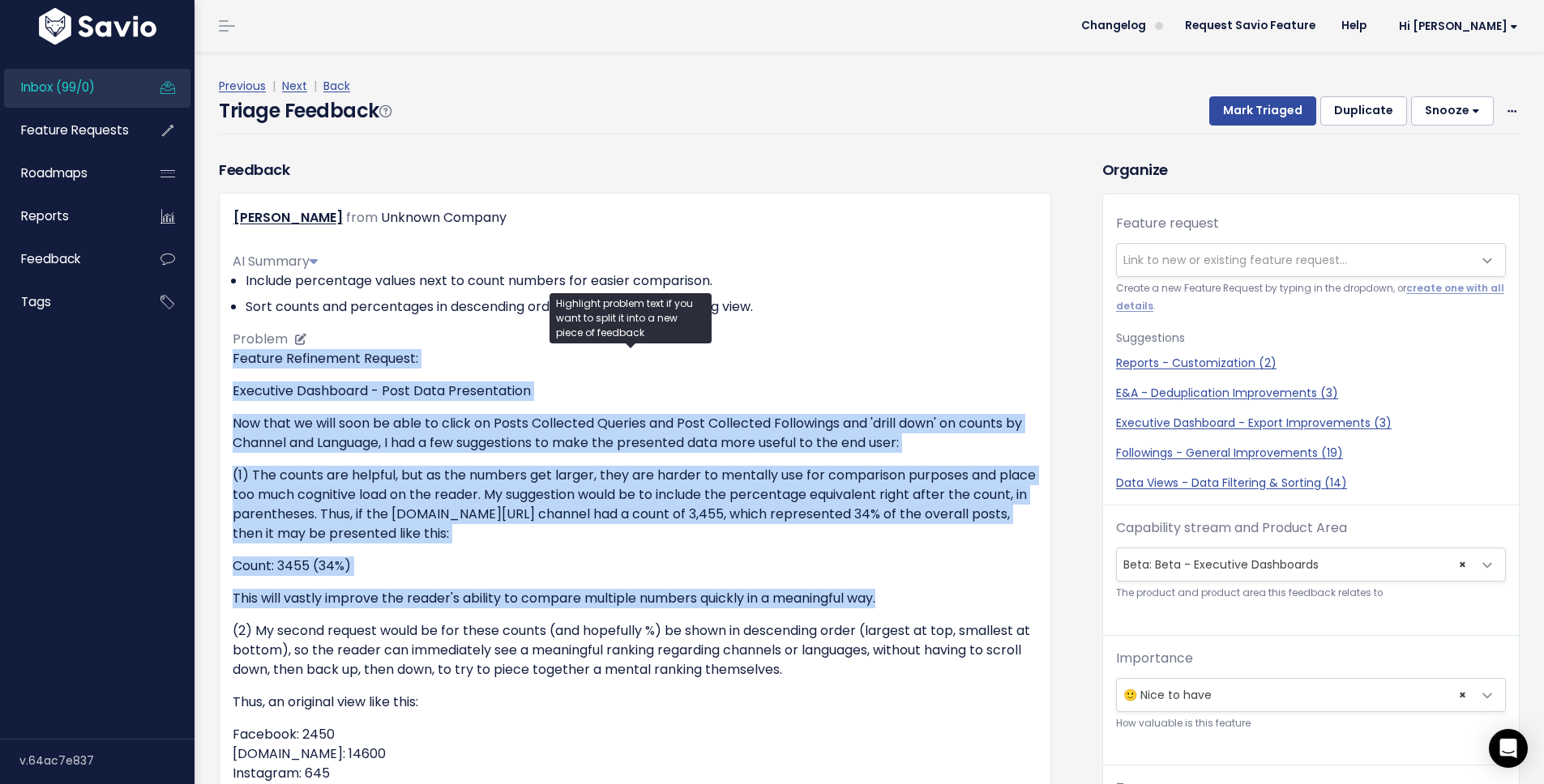
drag, startPoint x: 934, startPoint y: 599, endPoint x: 234, endPoint y: 360, distance: 739.7
click at [234, 360] on div "Feature Refinement Request: Executive Dashboard - Post Data Presentation Now th…" at bounding box center [635, 673] width 805 height 648
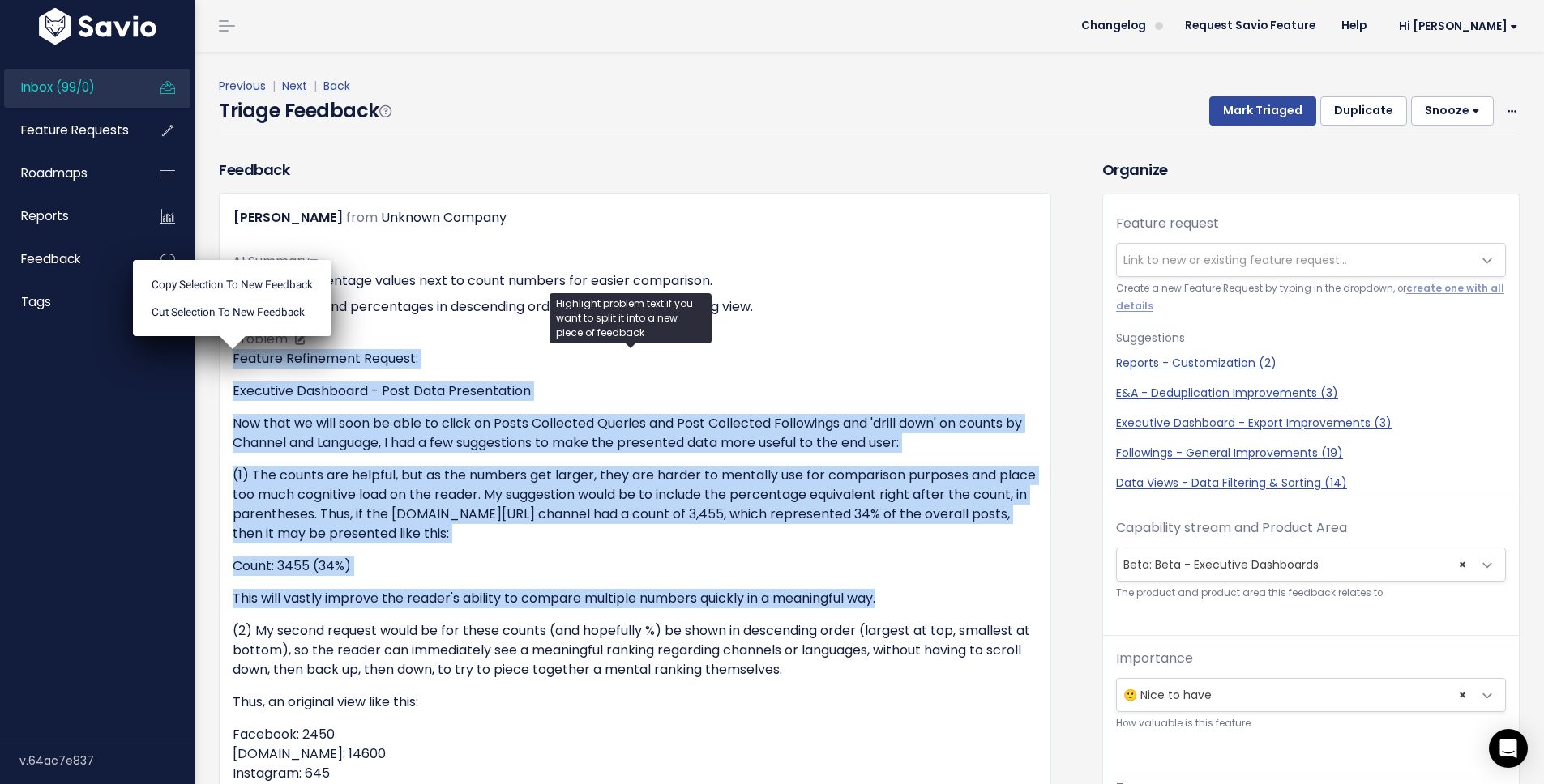
click at [400, 349] on p "Feature Refinement Request:" at bounding box center [635, 359] width 805 height 20
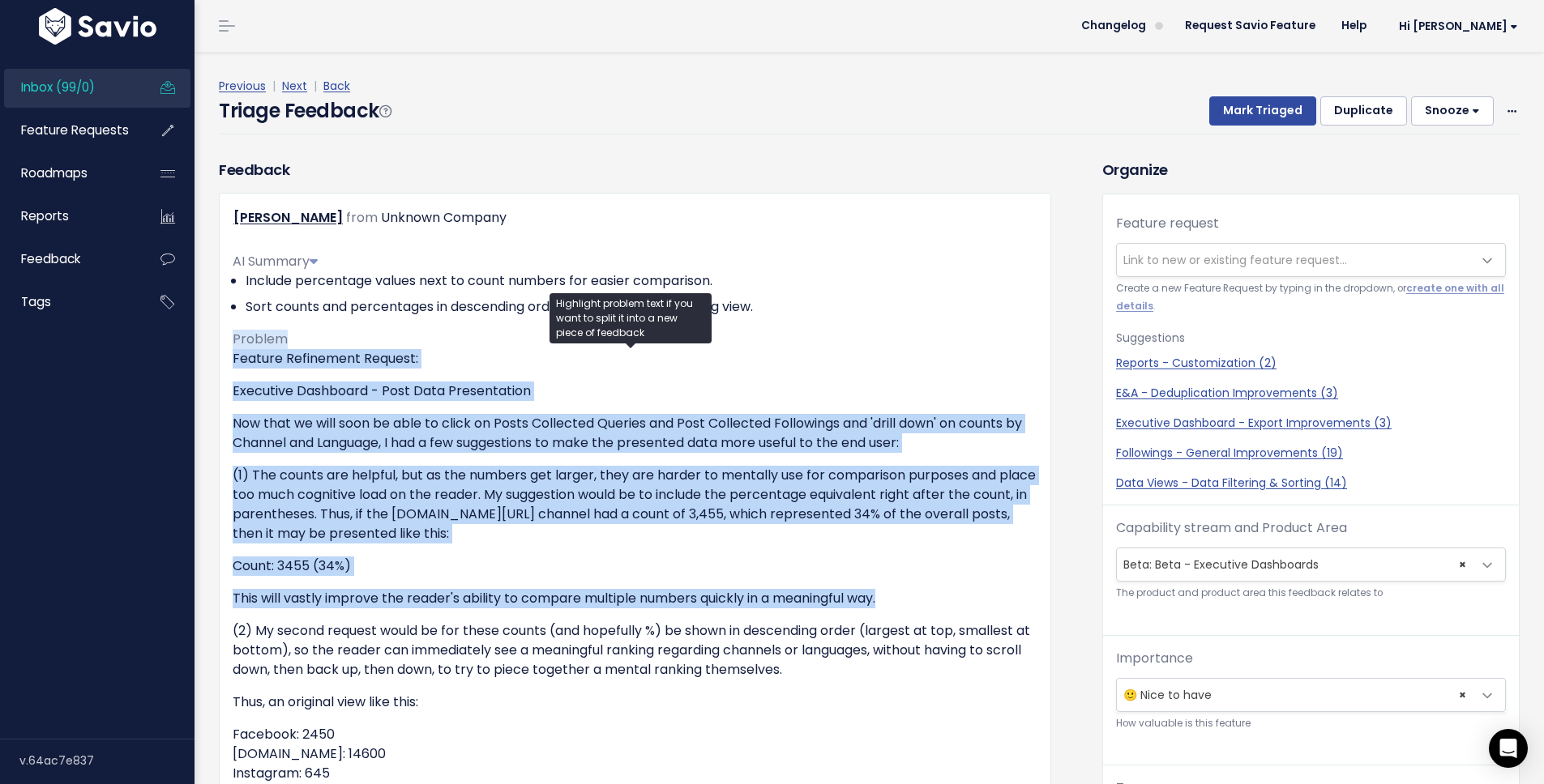
drag, startPoint x: 933, startPoint y: 597, endPoint x: 213, endPoint y: 336, distance: 765.8
click at [213, 336] on div "Feedback Eric Distad from Unknown Company" at bounding box center [635, 599] width 857 height 881
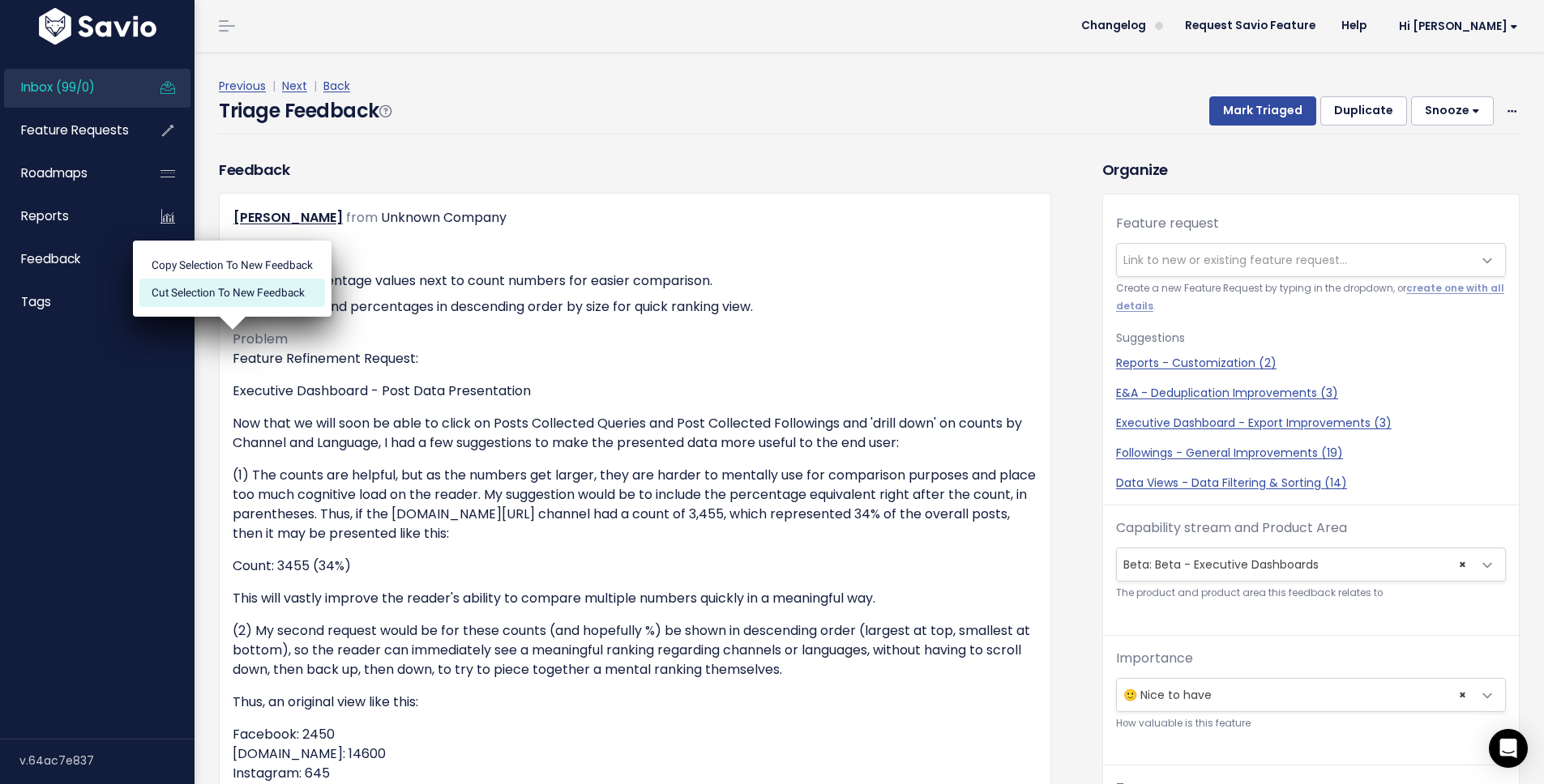
click at [238, 287] on li "Cut selection to new Feedback" at bounding box center [233, 293] width 186 height 28
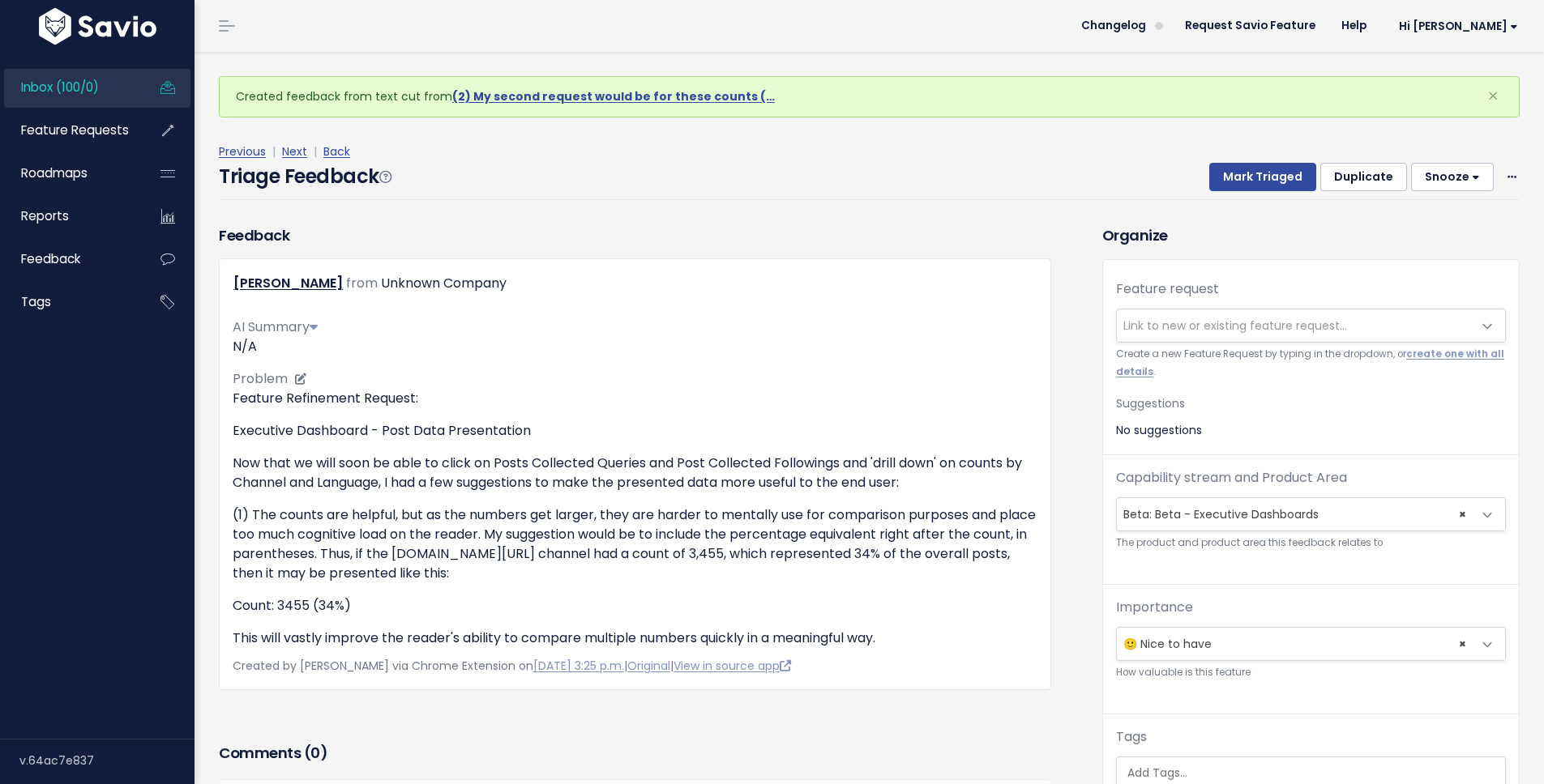
click at [260, 348] on p "N/A" at bounding box center [635, 347] width 805 height 20
click at [247, 346] on p "N/A" at bounding box center [635, 347] width 805 height 20
click at [317, 325] on icon at bounding box center [314, 326] width 8 height 13
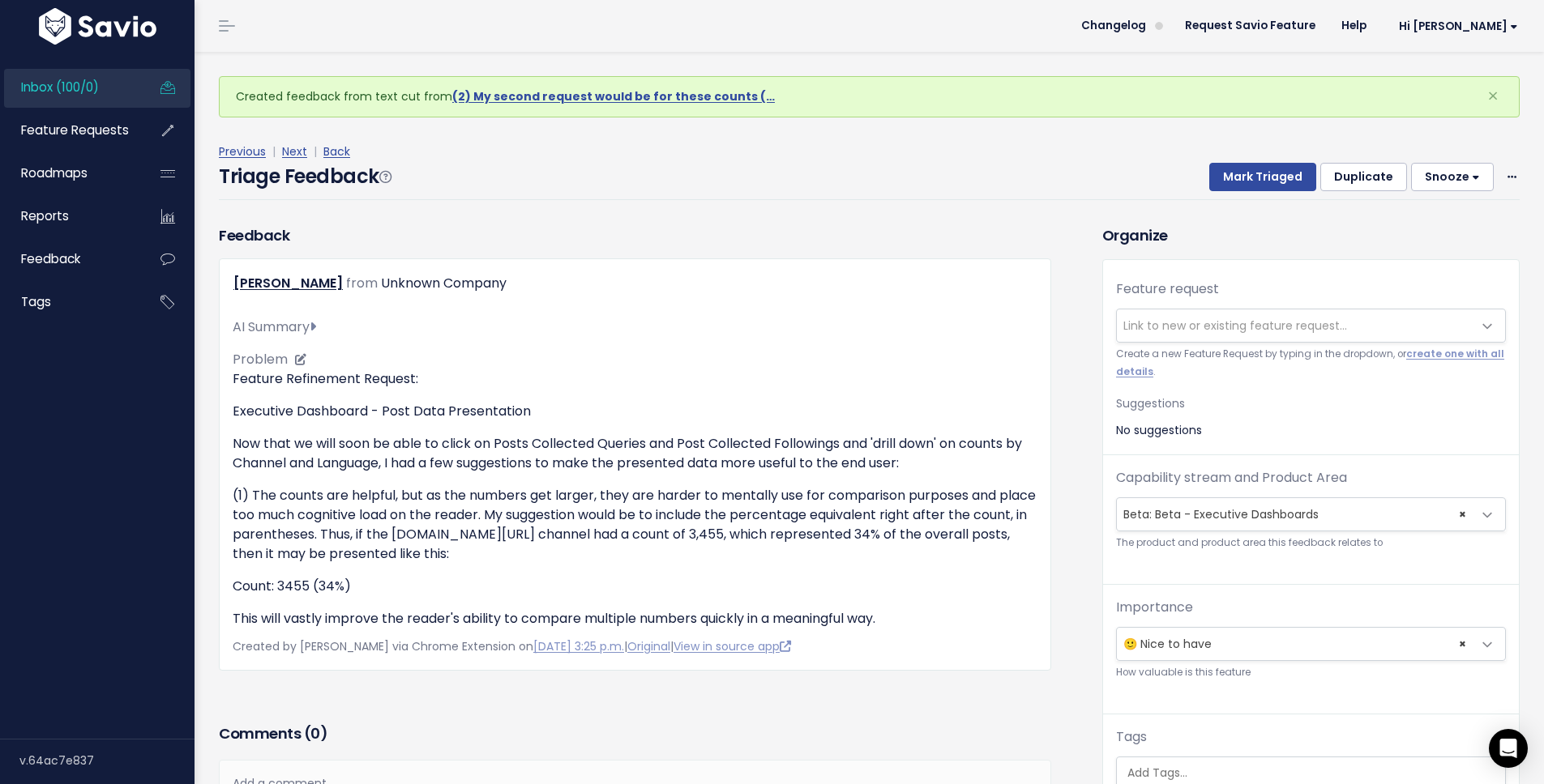
click at [317, 325] on icon at bounding box center [313, 326] width 7 height 13
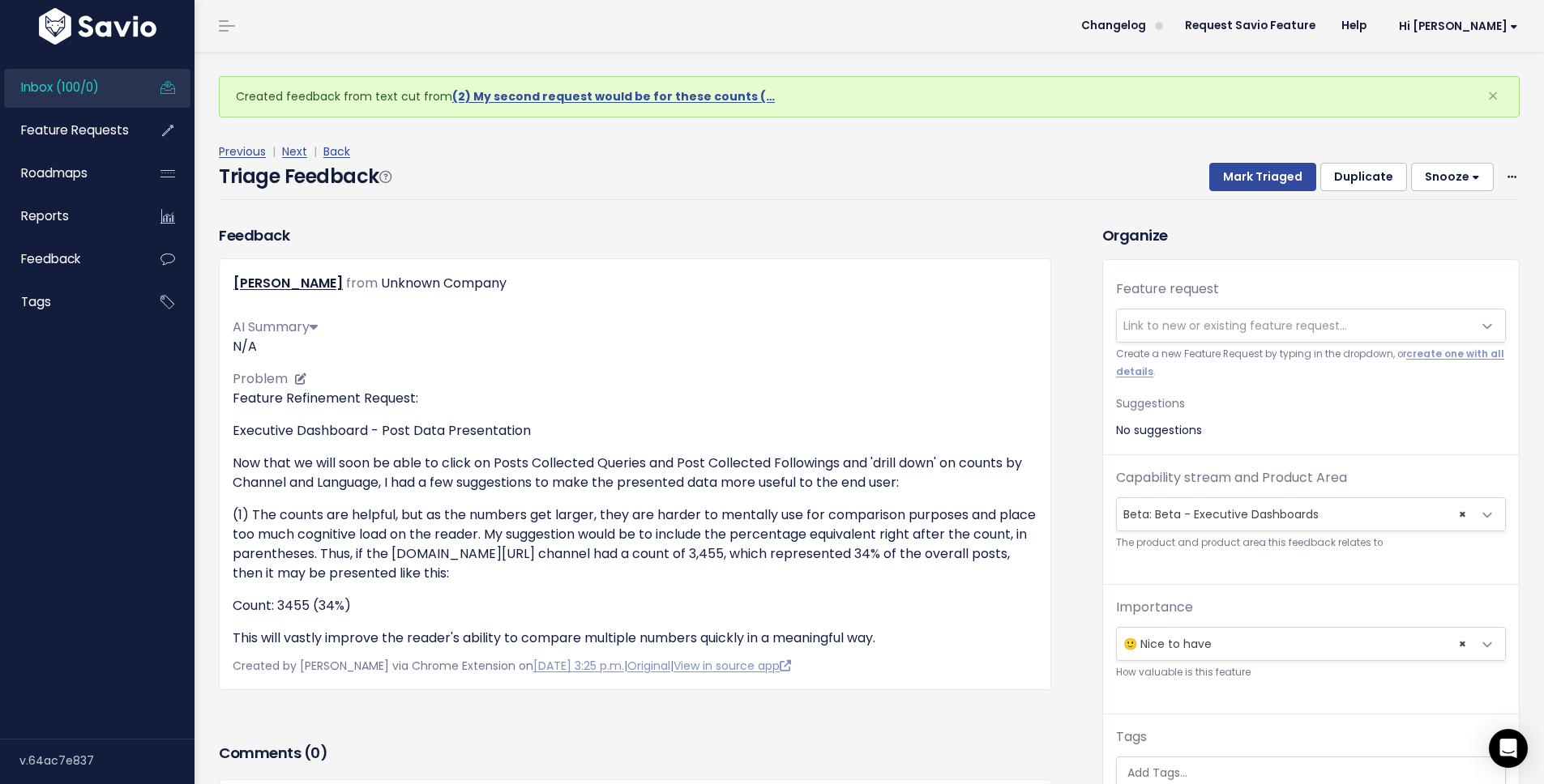
click at [317, 325] on icon at bounding box center [314, 326] width 8 height 13
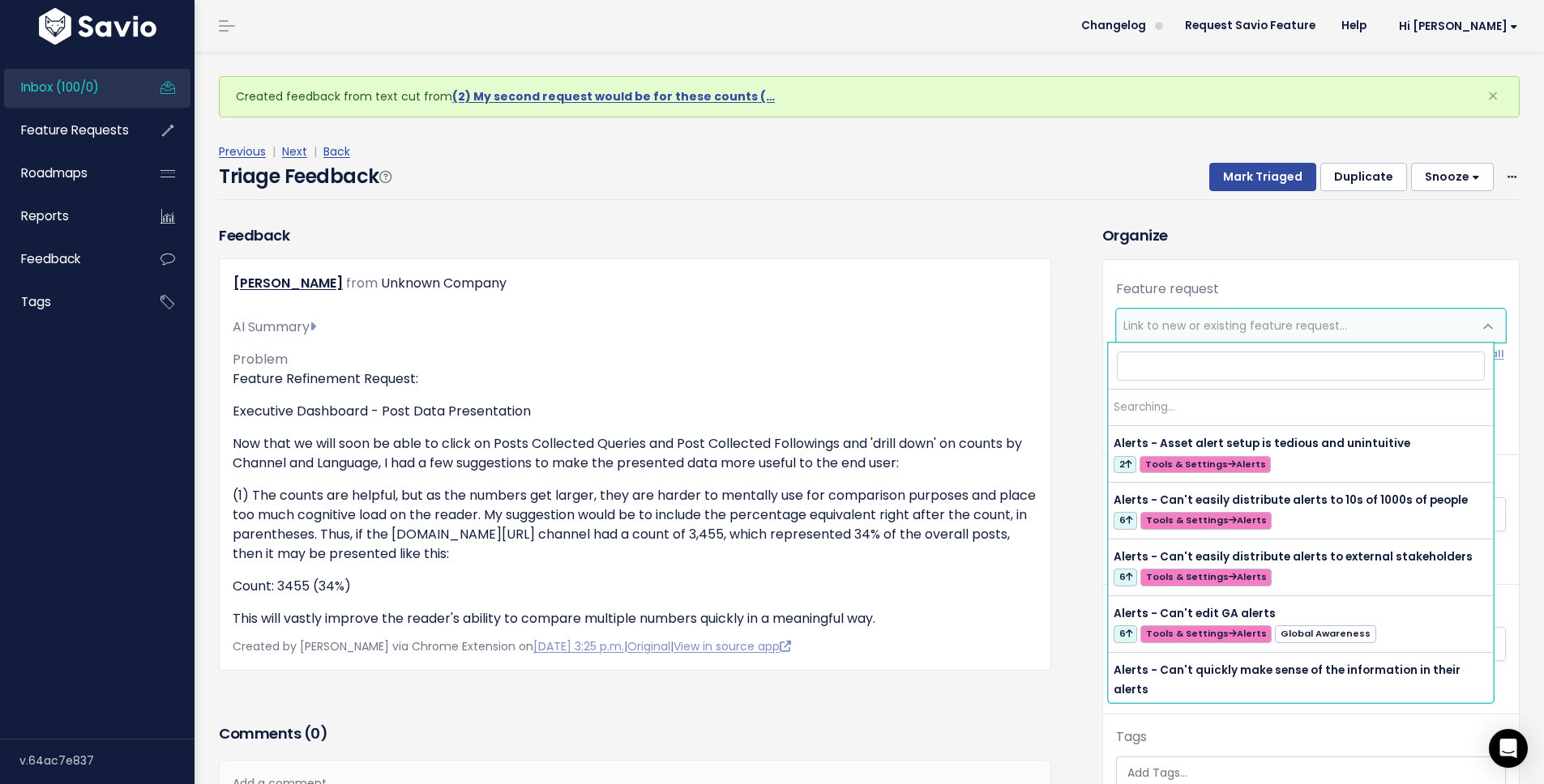
click at [1227, 319] on span "Link to new or existing feature request..." at bounding box center [1236, 325] width 224 height 16
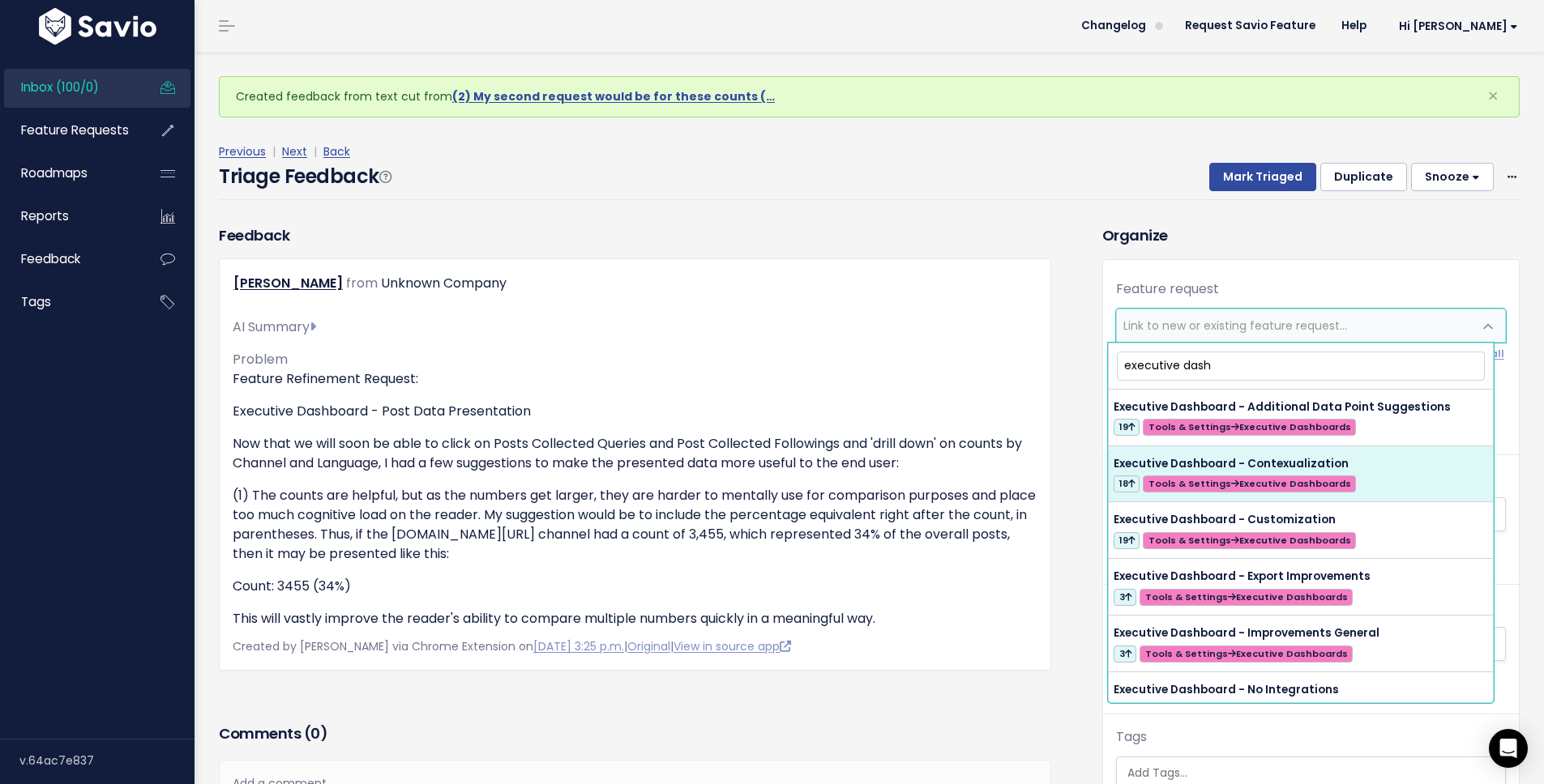
type input "executive dash"
select select "56732"
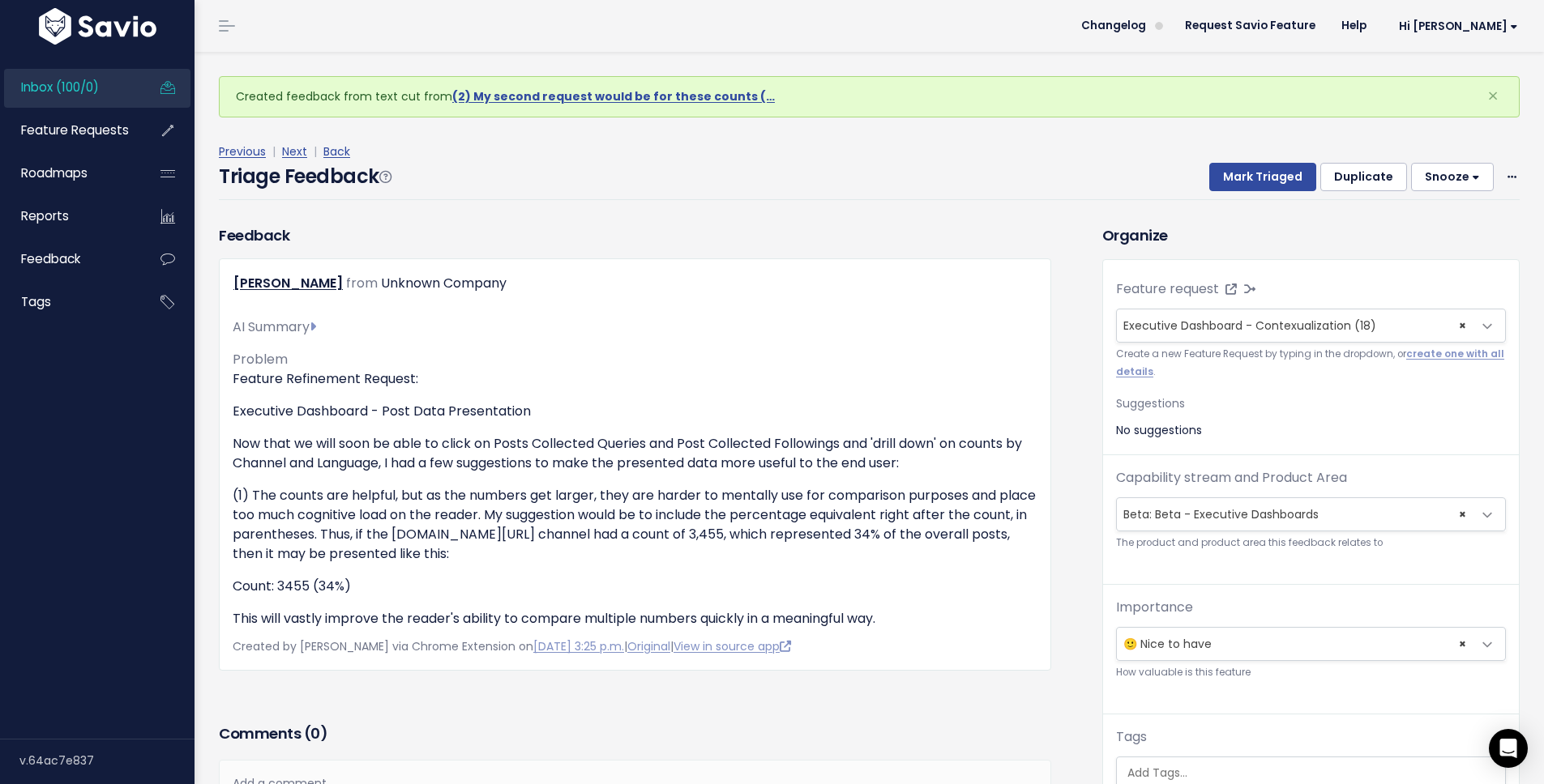
click at [1252, 516] on span "× Beta: Beta - Executive Dashboards" at bounding box center [1295, 514] width 356 height 32
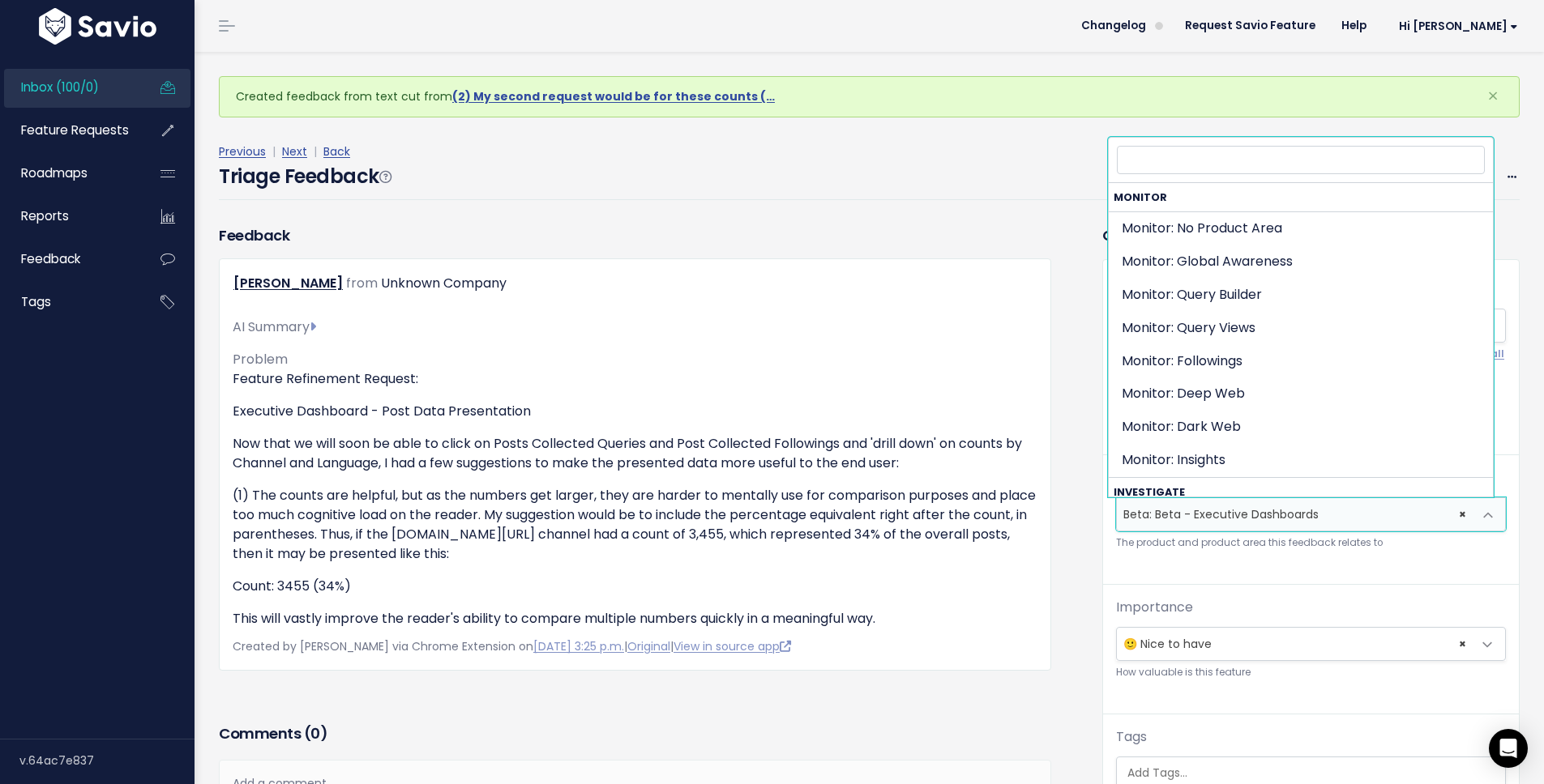
scroll to position [762, 0]
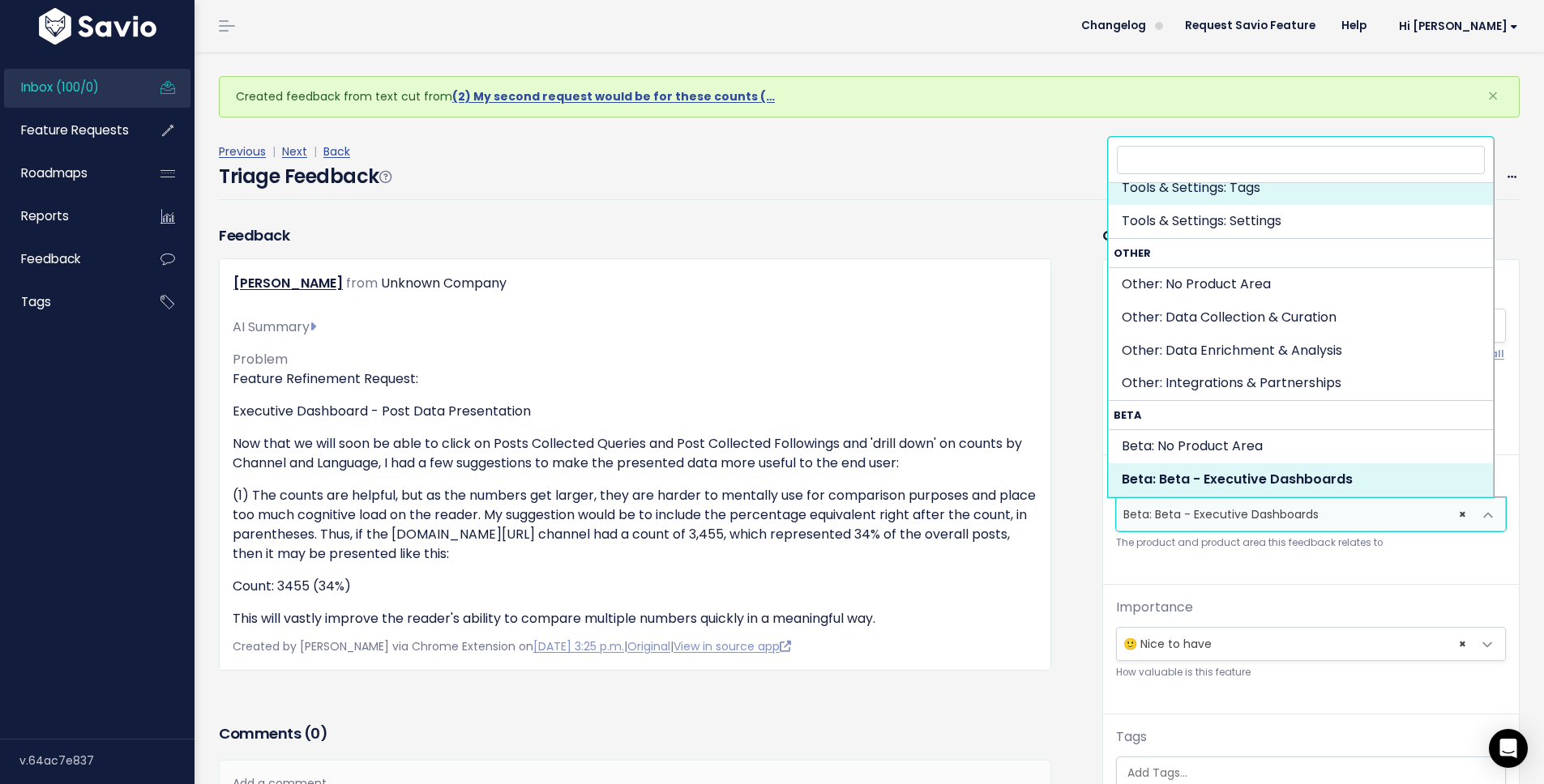
click at [1223, 161] on input "search" at bounding box center [1301, 159] width 368 height 29
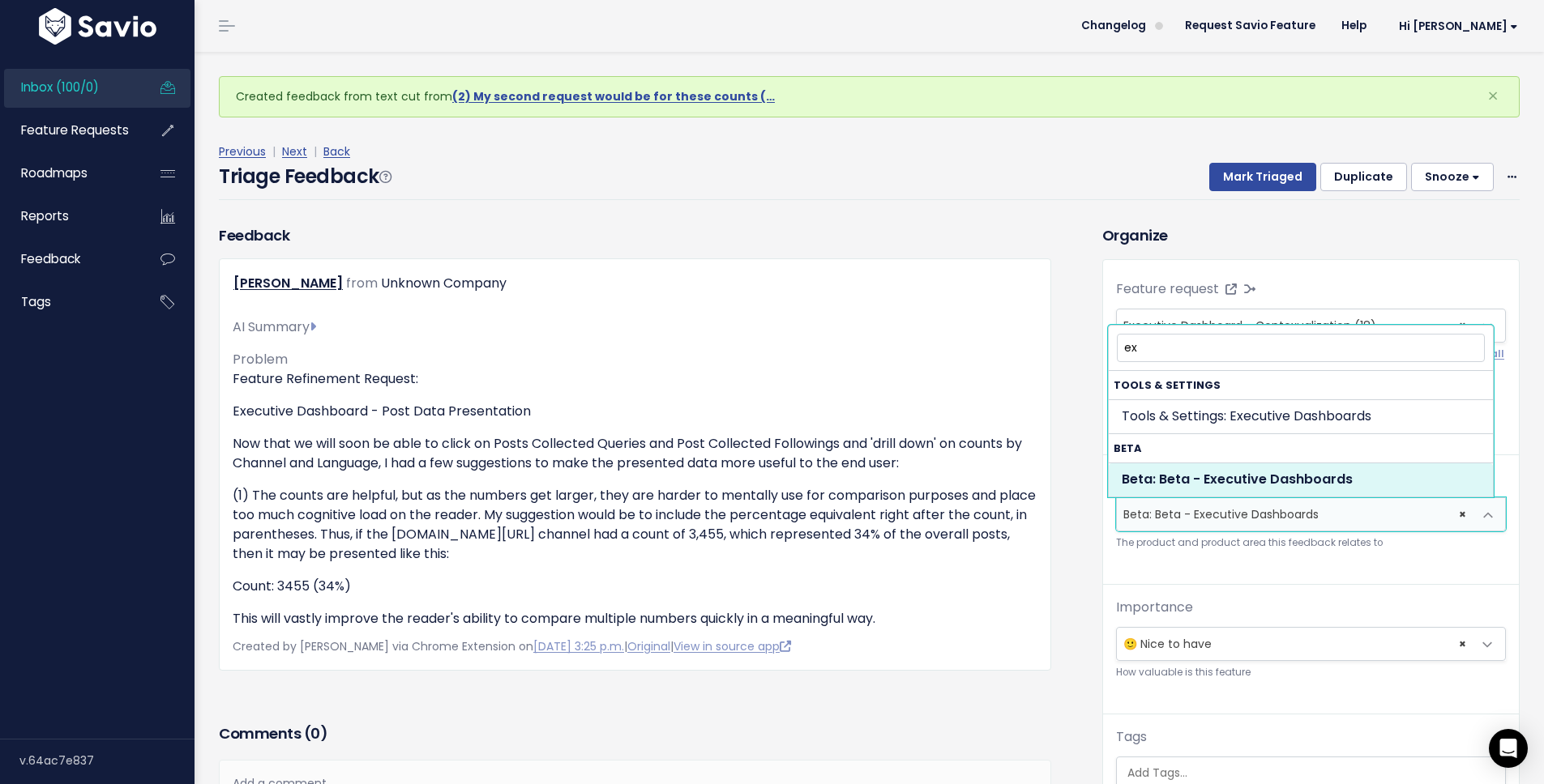
scroll to position [0, 0]
type input "exe"
select select "TOOLS_SETTINGS:EXECUTIVE_DASHBOARDS"
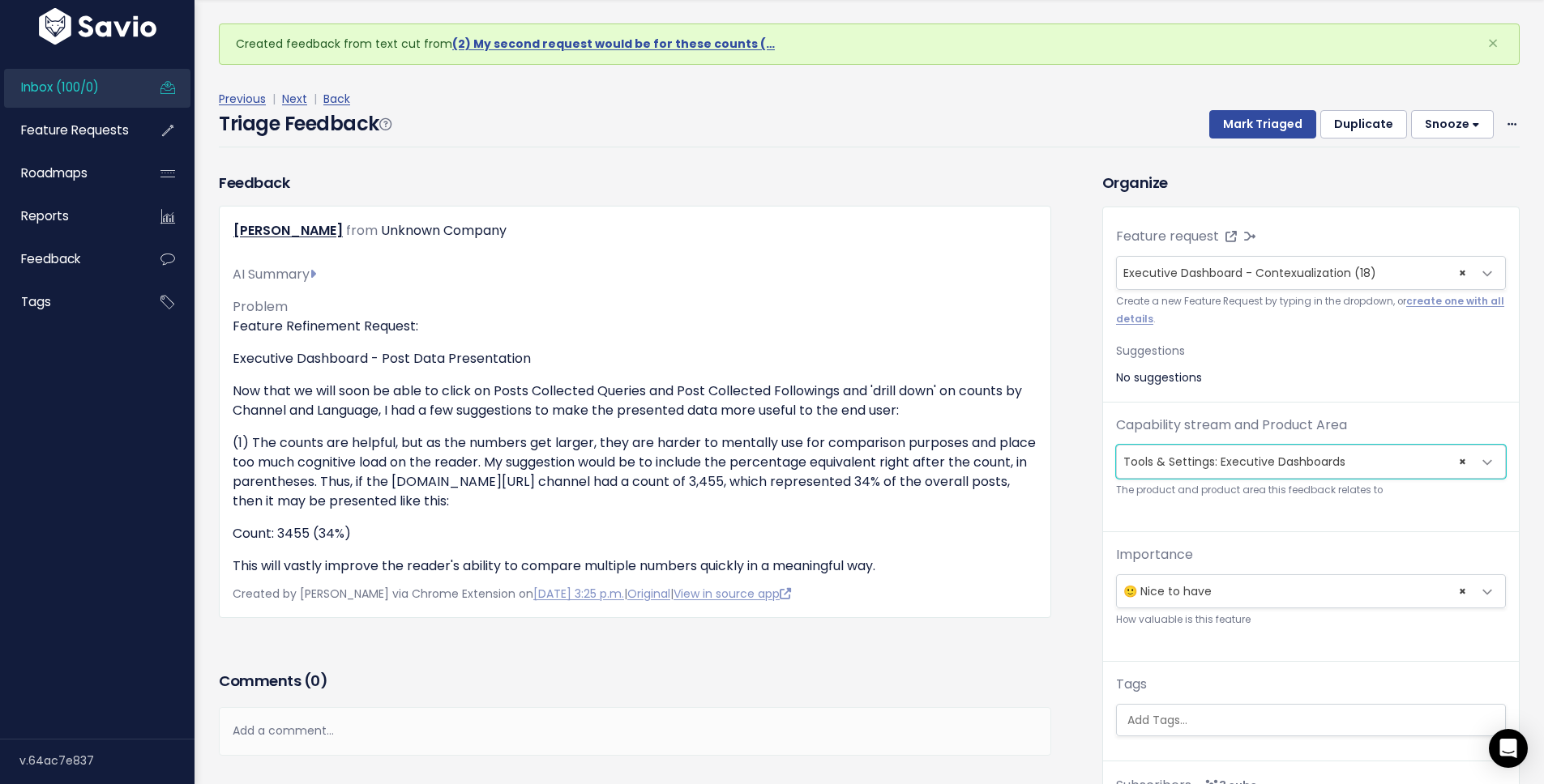
scroll to position [53, 0]
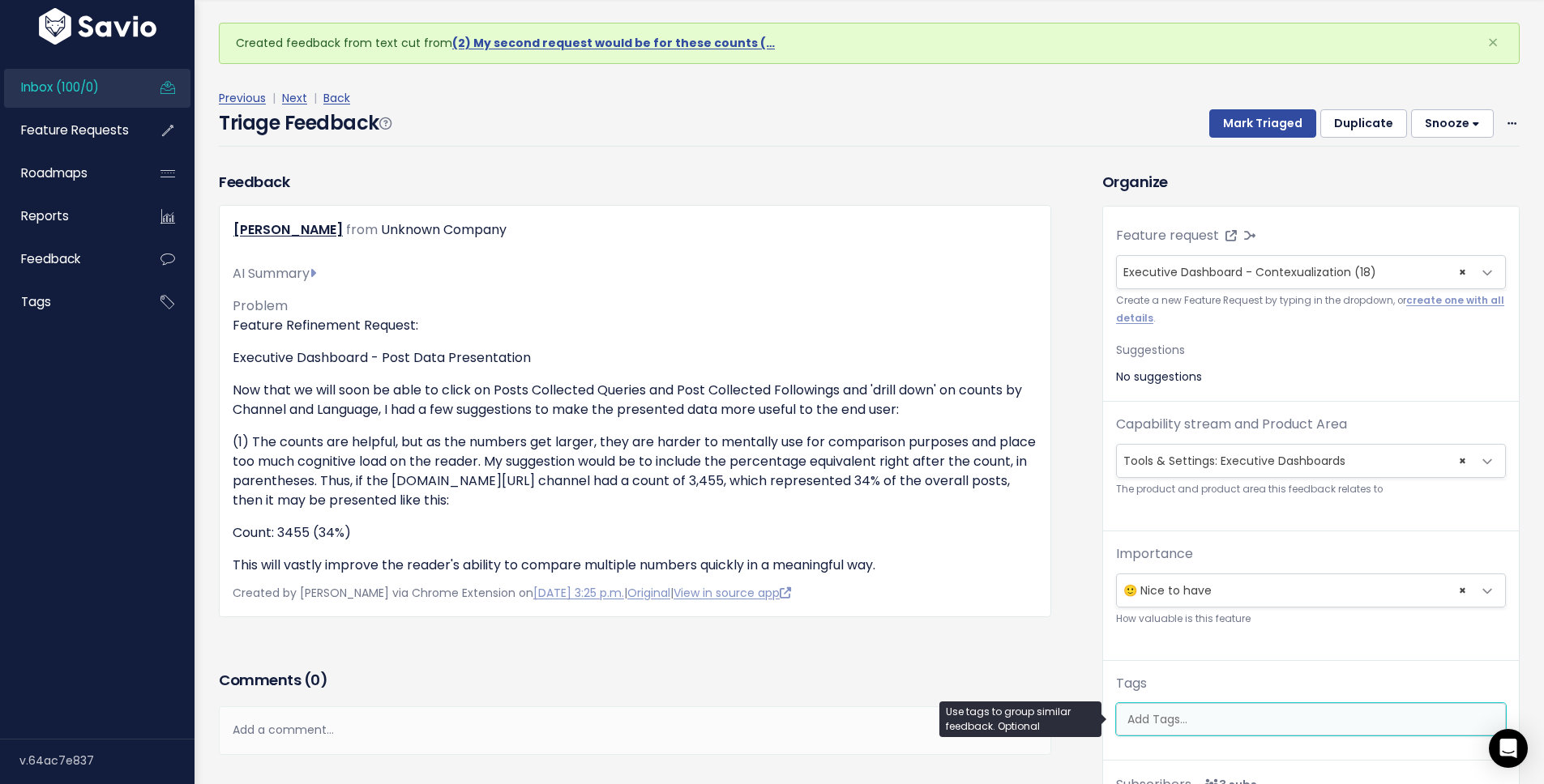
click at [1166, 708] on ul at bounding box center [1311, 719] width 388 height 30
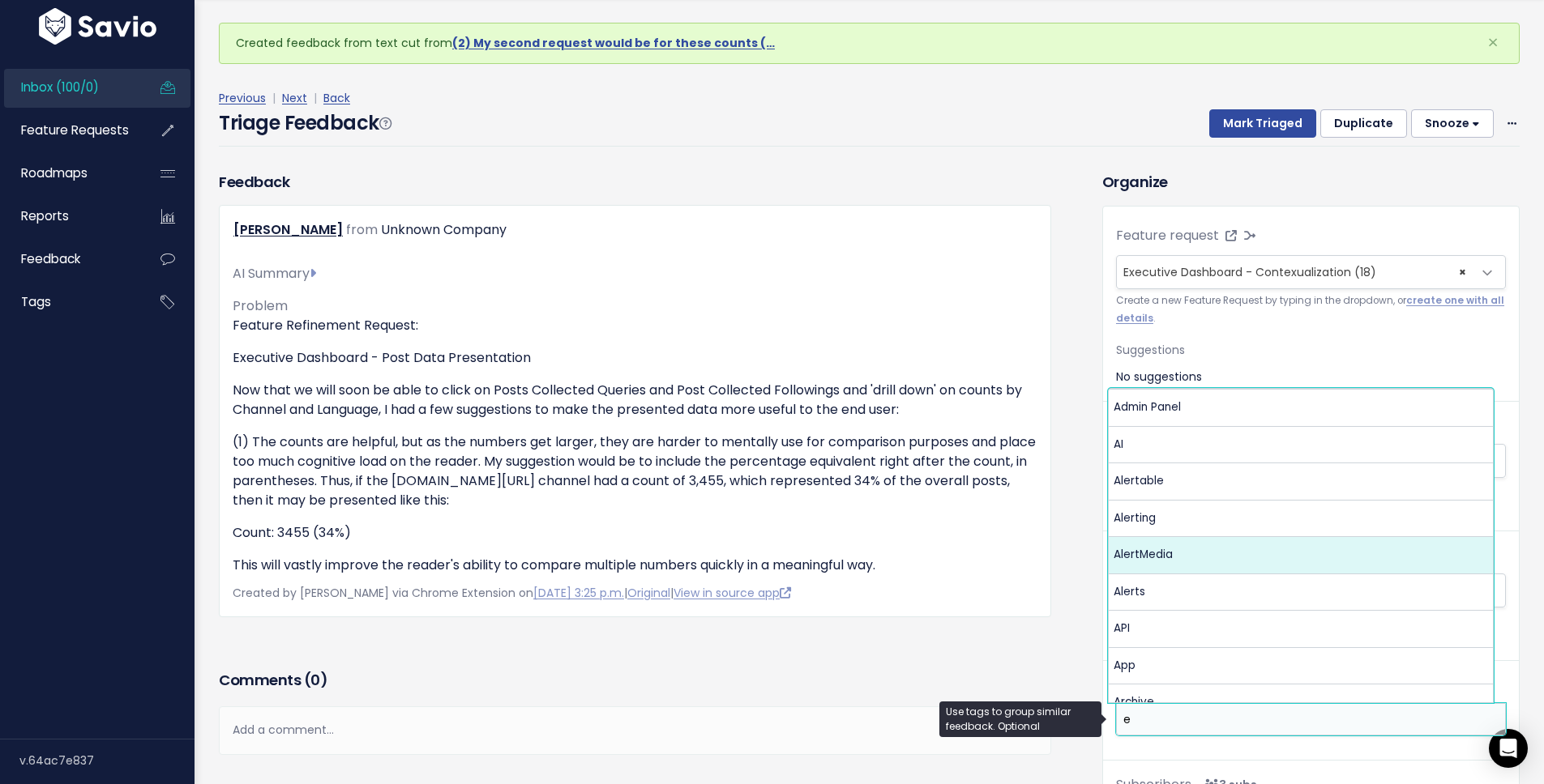
scroll to position [0, 0]
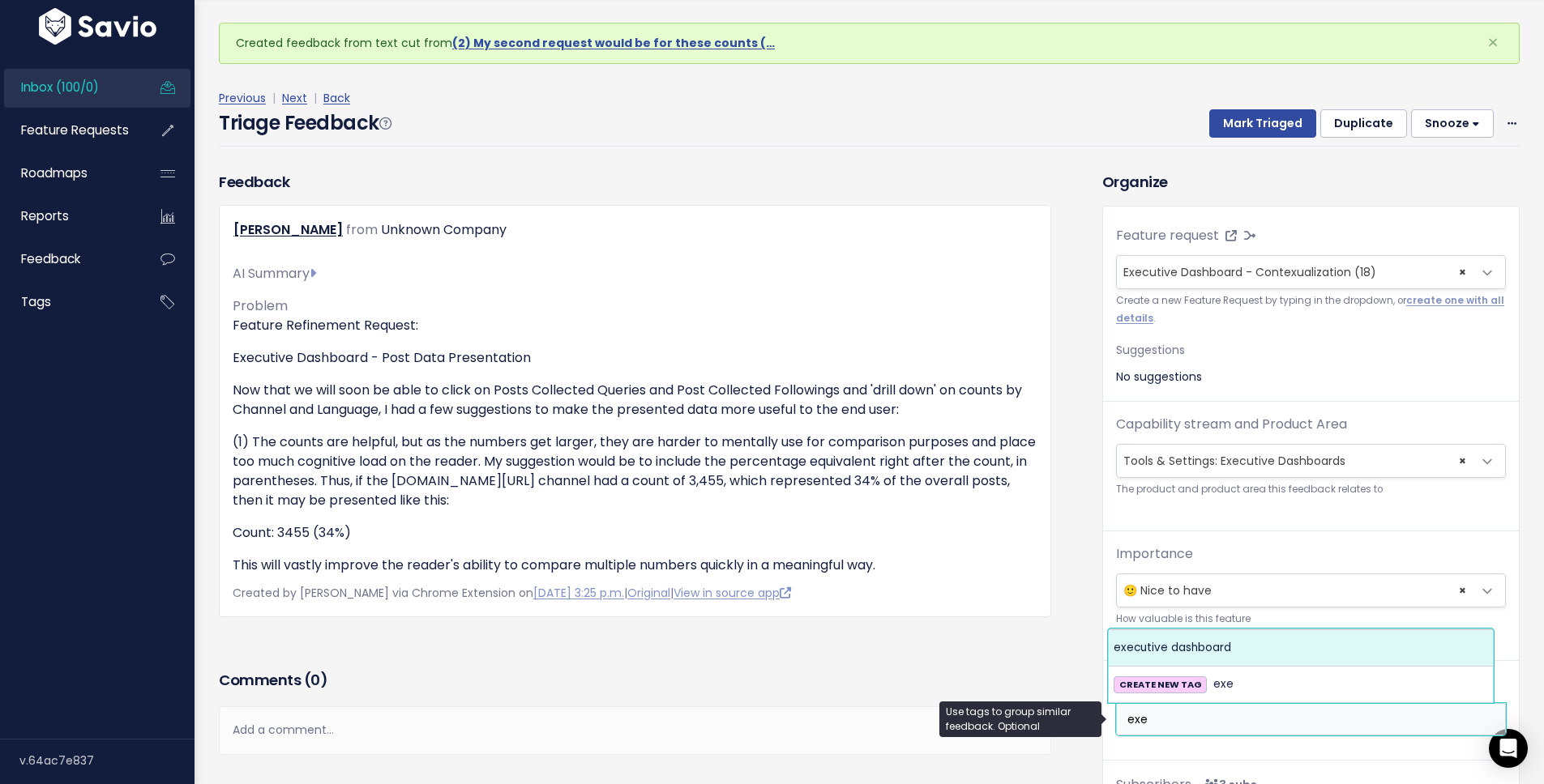
type input "exe"
select select "13534"
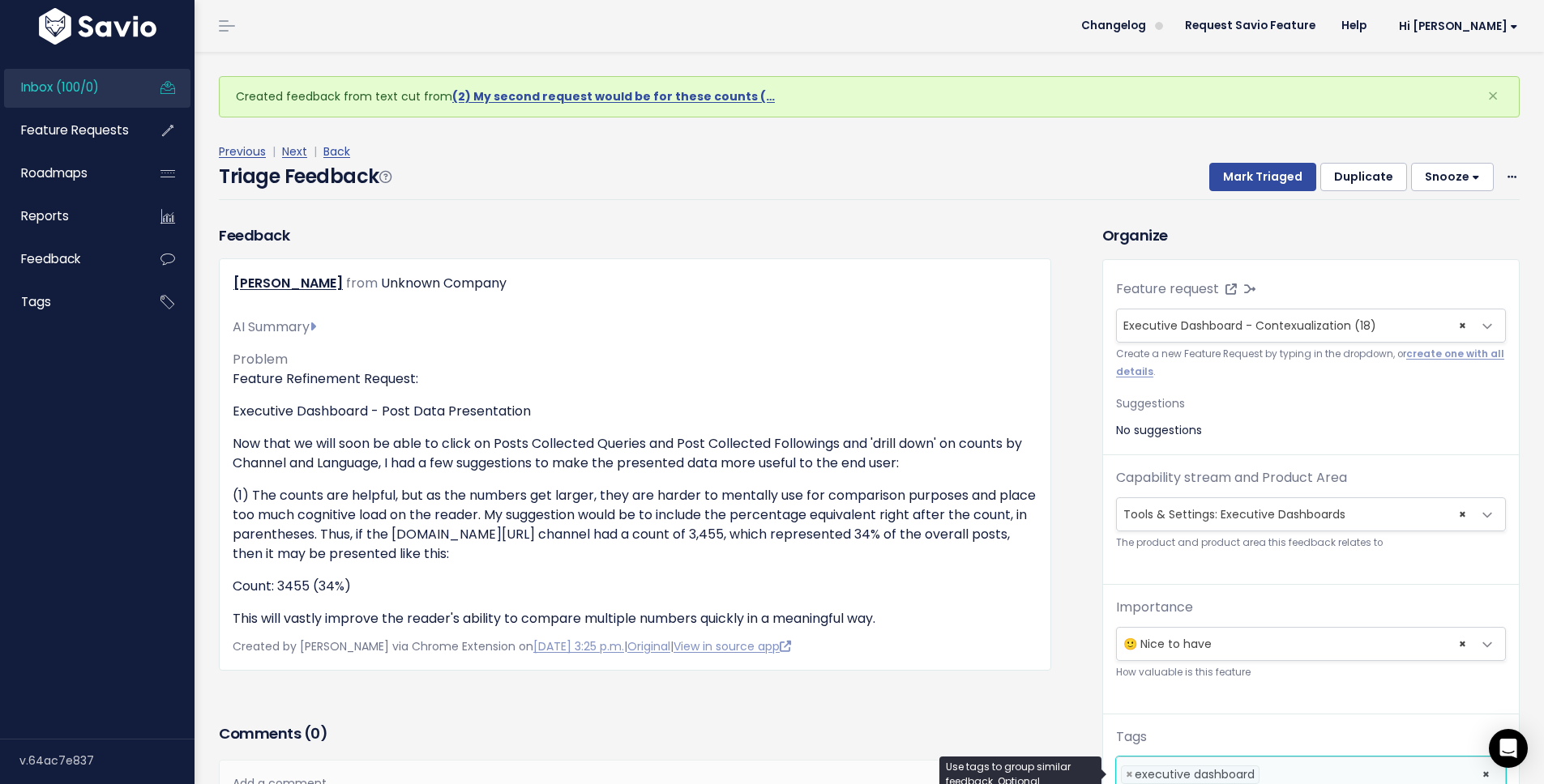
click at [910, 222] on div "Previous | Next | Back Triage Feedback Mark Triaged Duplicate Snooze 1 day 3 da…" at bounding box center [875, 171] width 1313 height 107
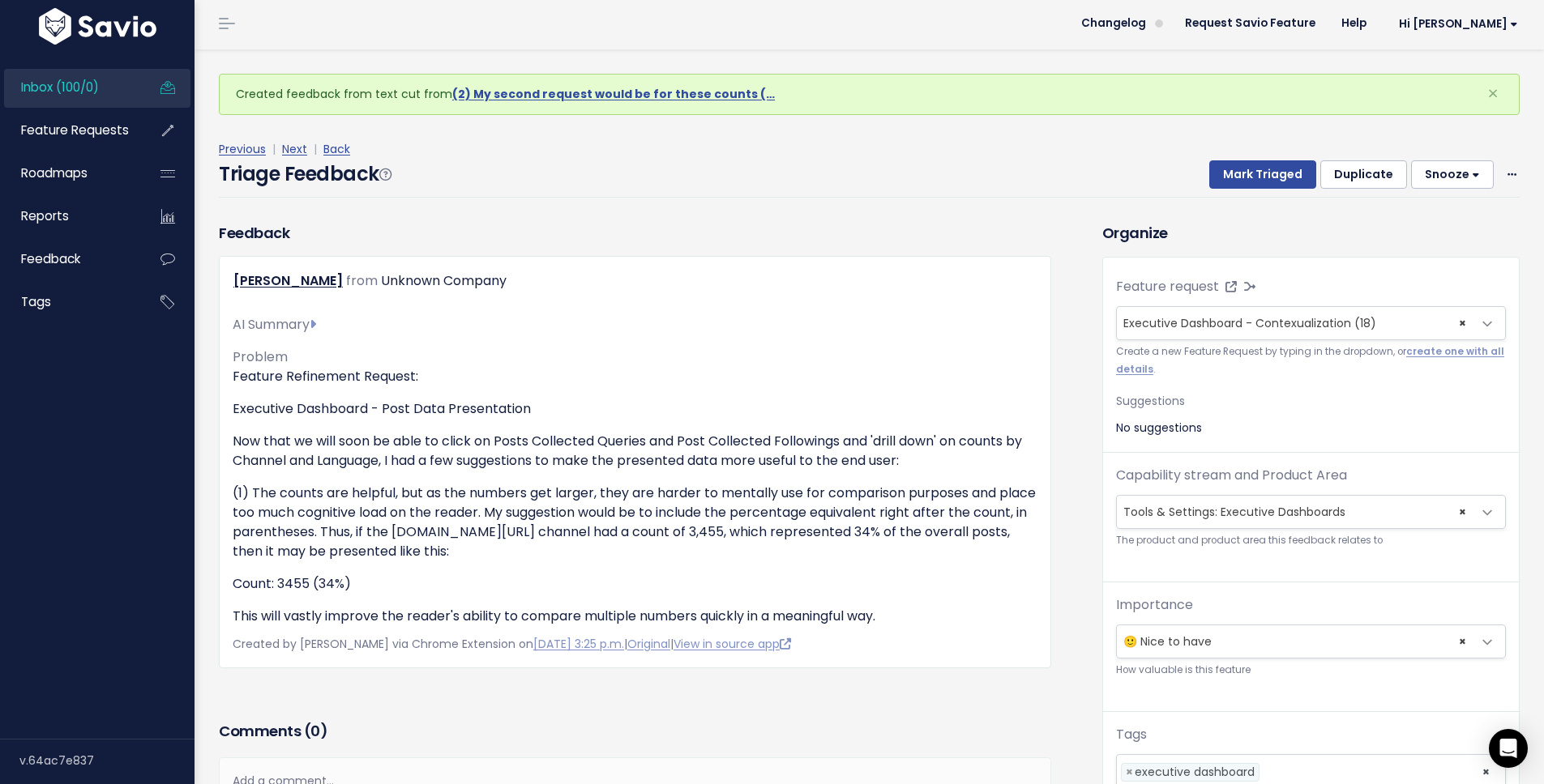
scroll to position [3, 0]
click at [1237, 178] on button "Mark Triaged" at bounding box center [1263, 173] width 107 height 29
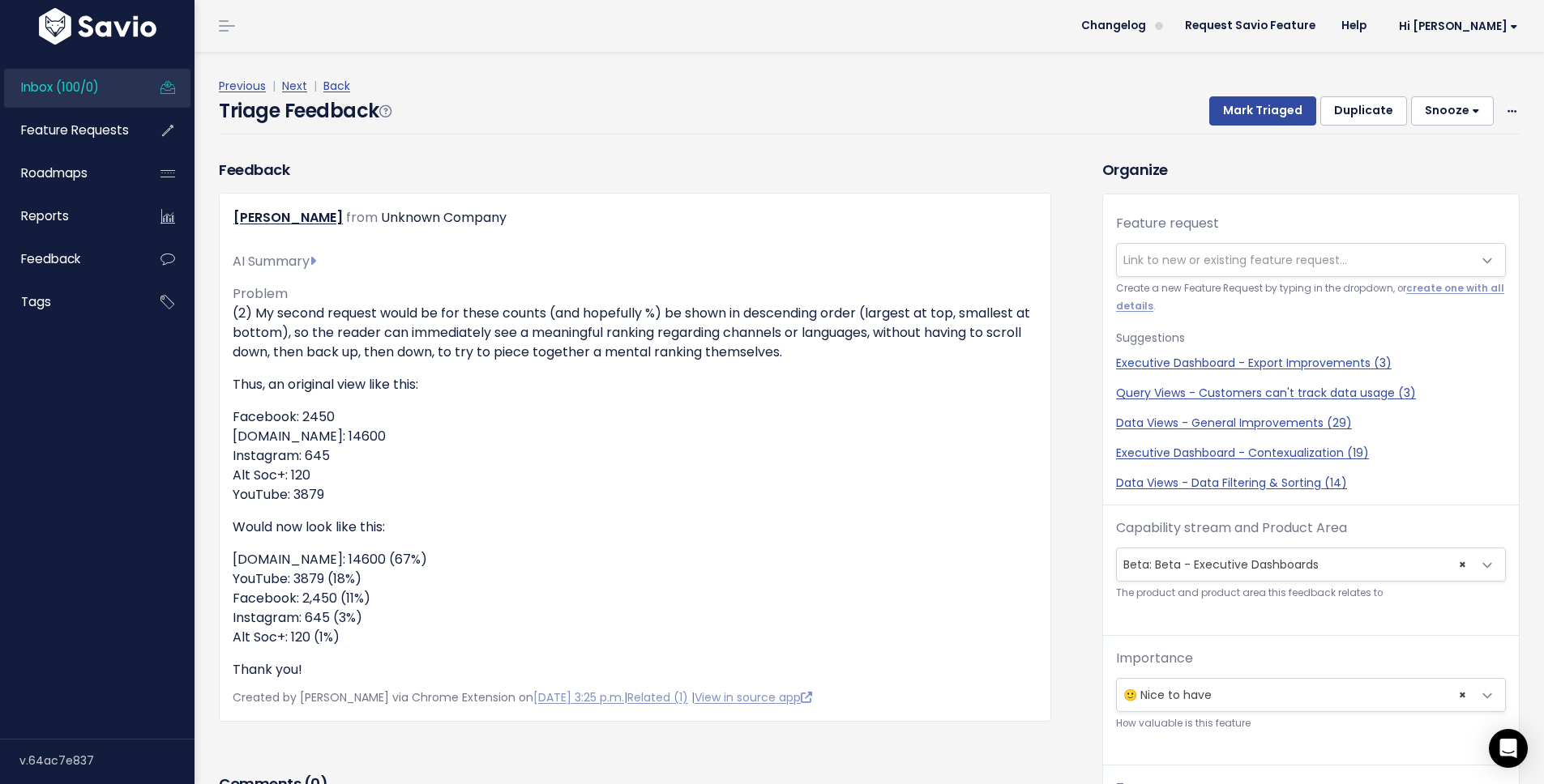
click at [1429, 114] on button "Snooze" at bounding box center [1453, 110] width 83 height 29
click at [1310, 173] on h3 "Organize" at bounding box center [1311, 169] width 418 height 22
click at [1505, 105] on span at bounding box center [1512, 111] width 16 height 21
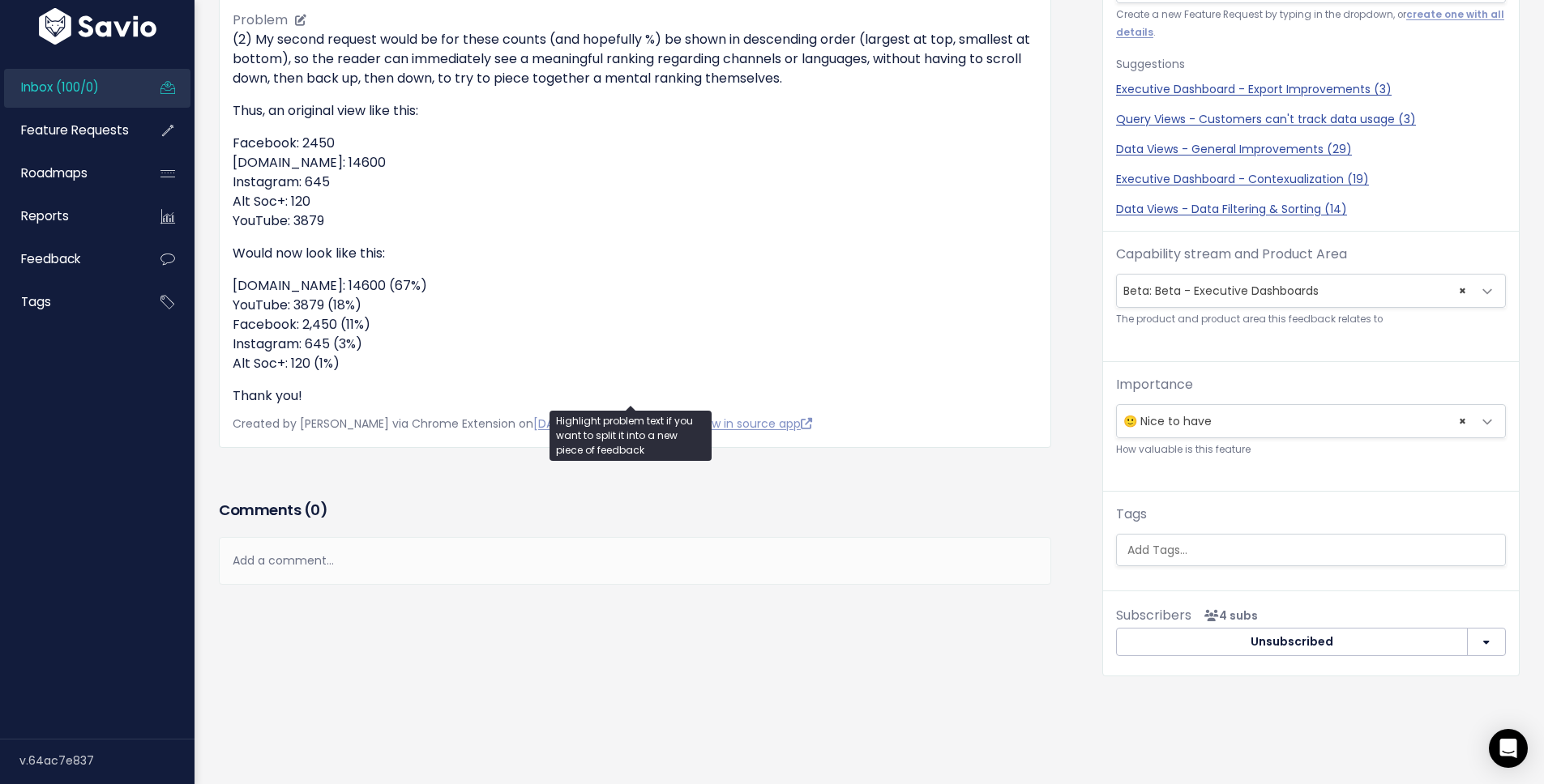
scroll to position [261, 0]
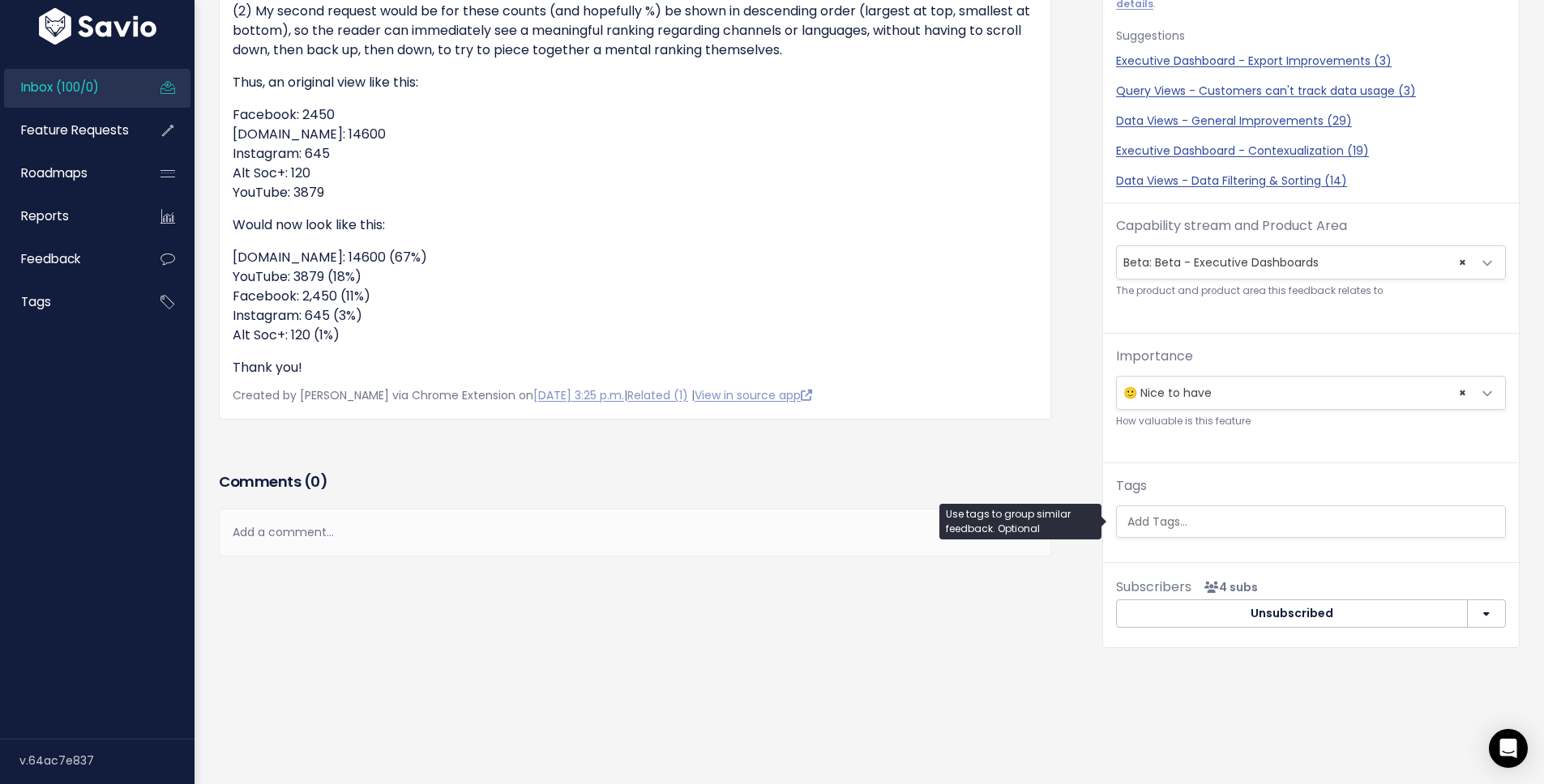
click at [1195, 514] on input "search" at bounding box center [1313, 522] width 384 height 17
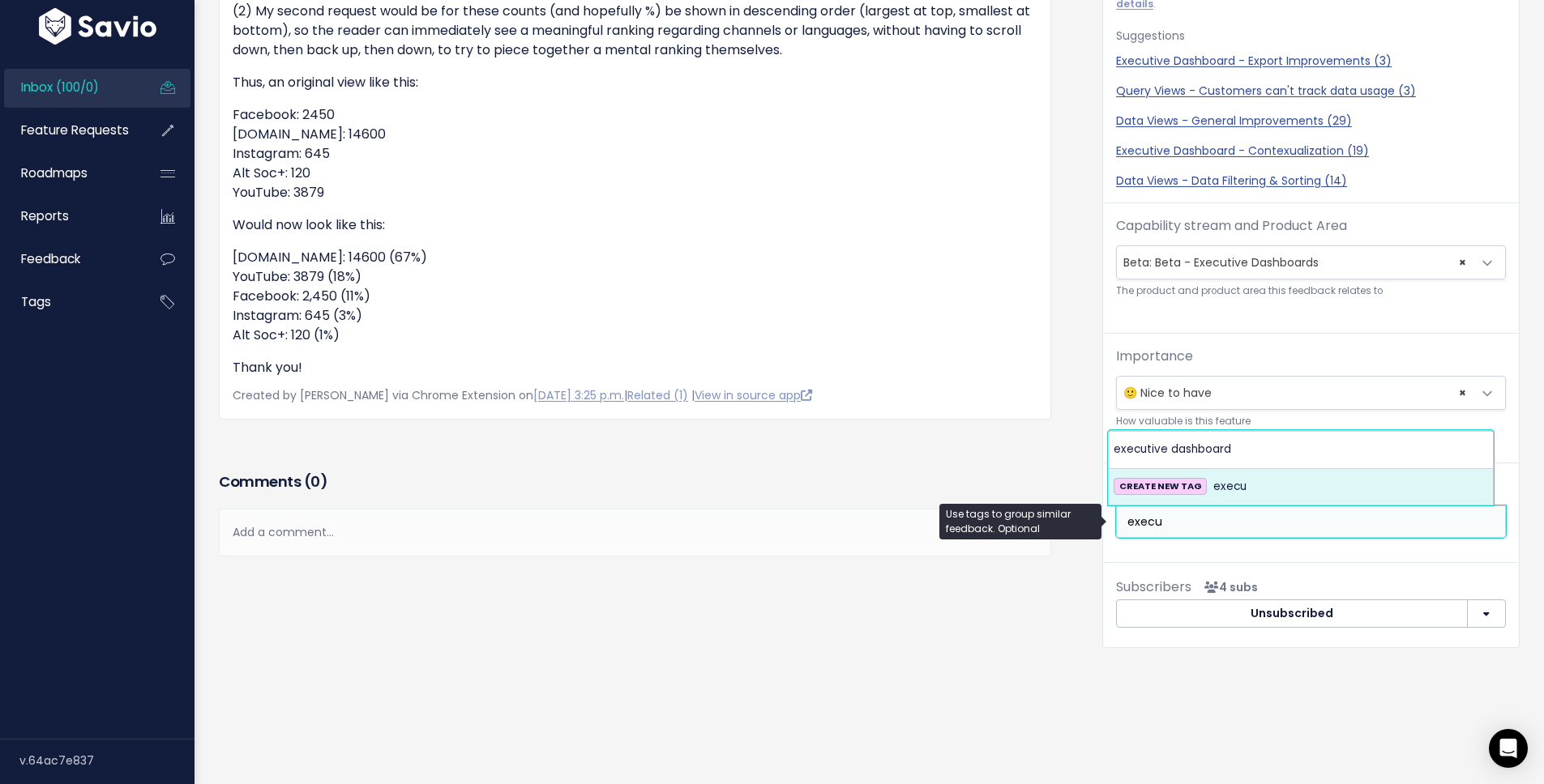
type input "execu"
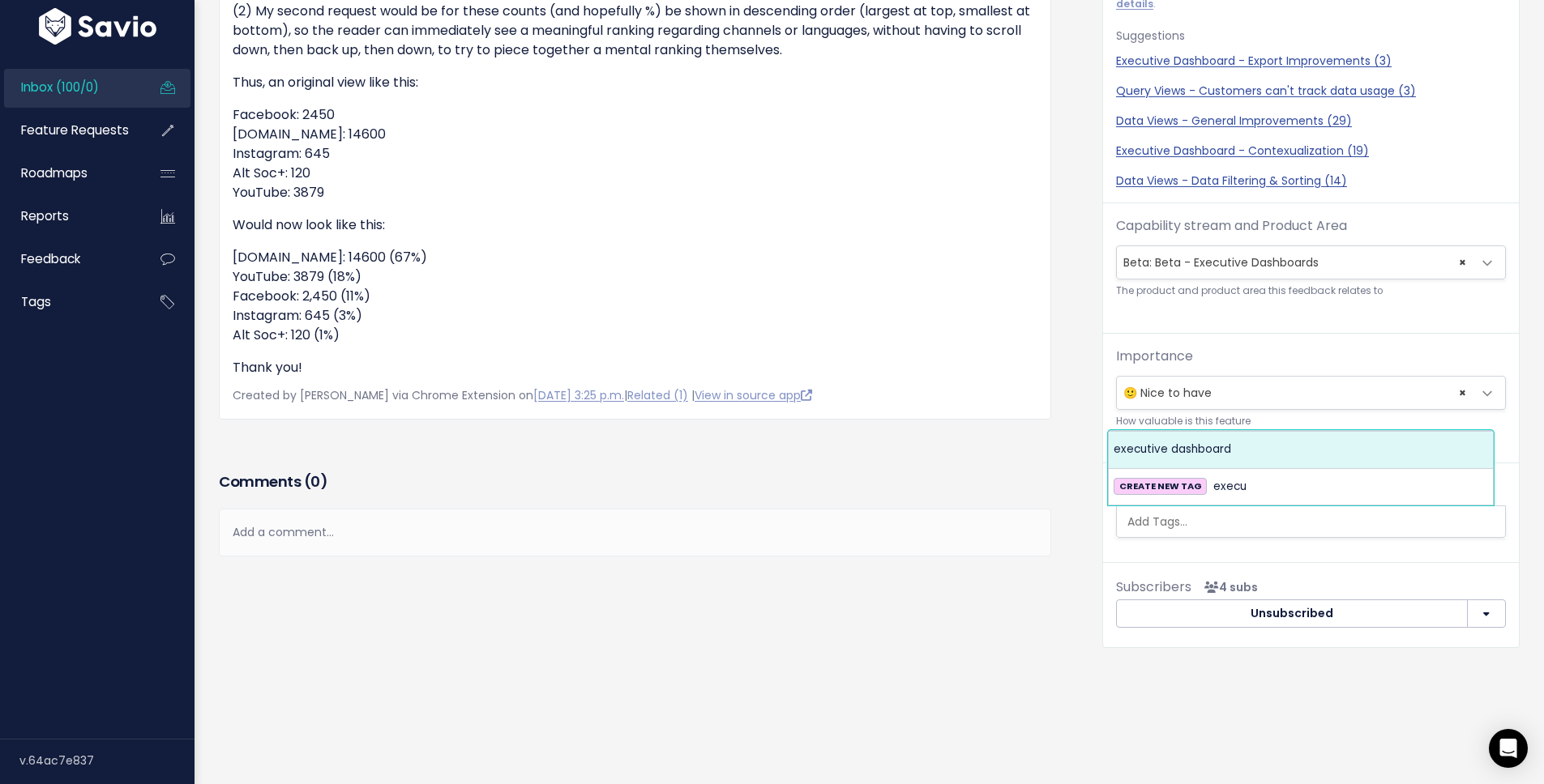
select select "13534"
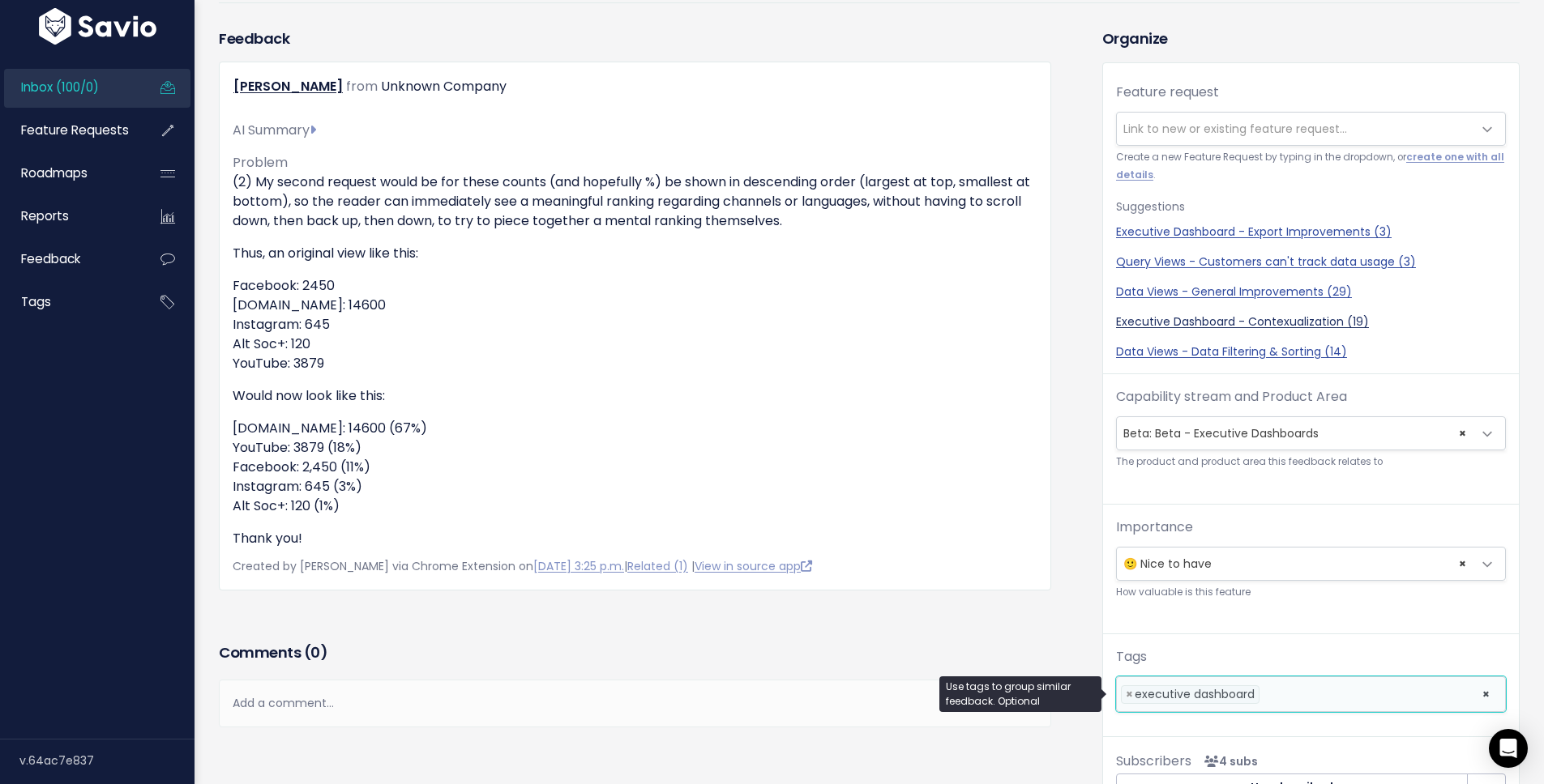
scroll to position [0, 0]
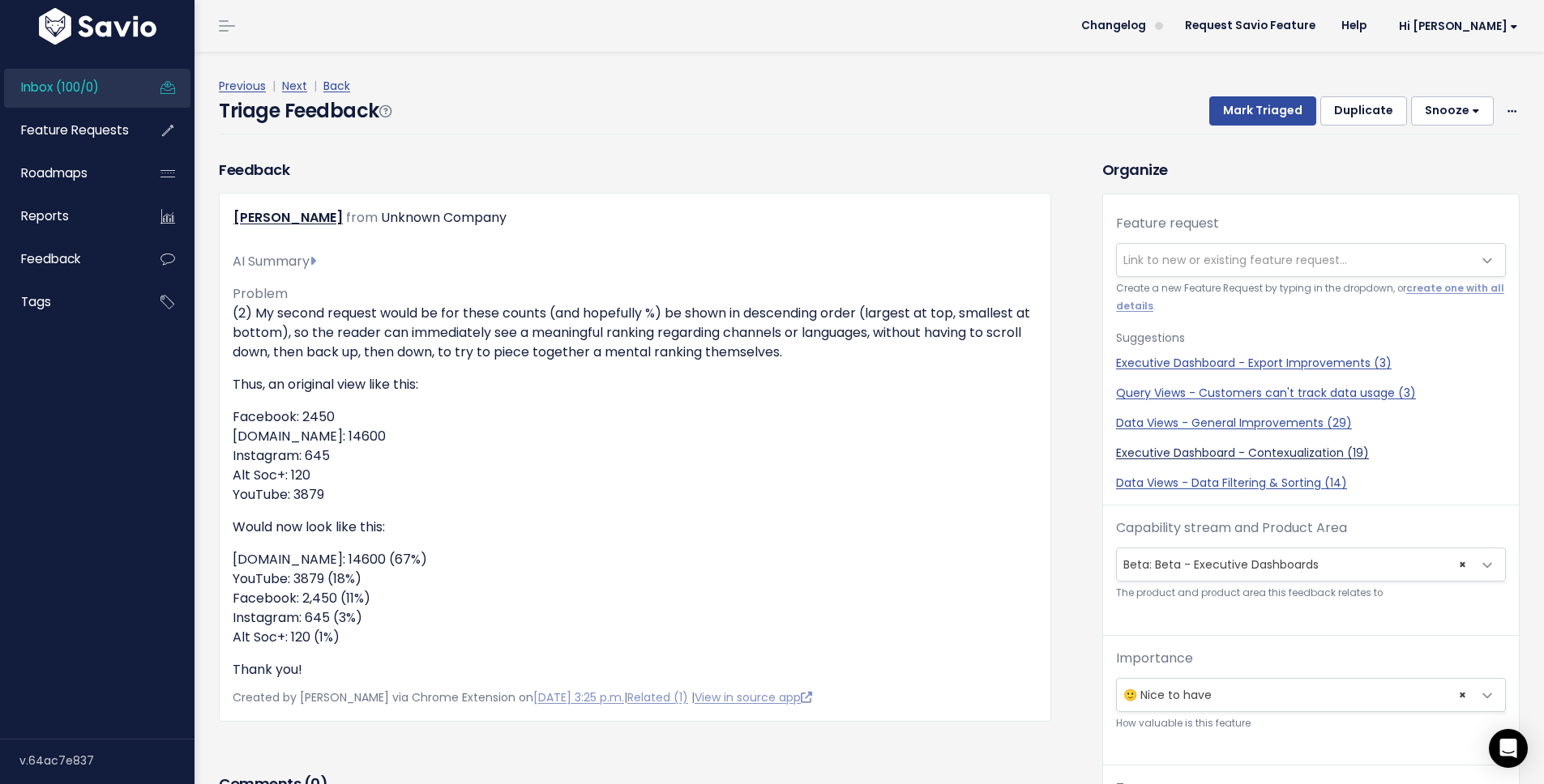
click at [1207, 450] on link "Executive Dashboard - Contexualization (19)" at bounding box center [1311, 453] width 390 height 17
select select "56732"
click at [1258, 106] on button "Mark Triaged" at bounding box center [1263, 110] width 107 height 29
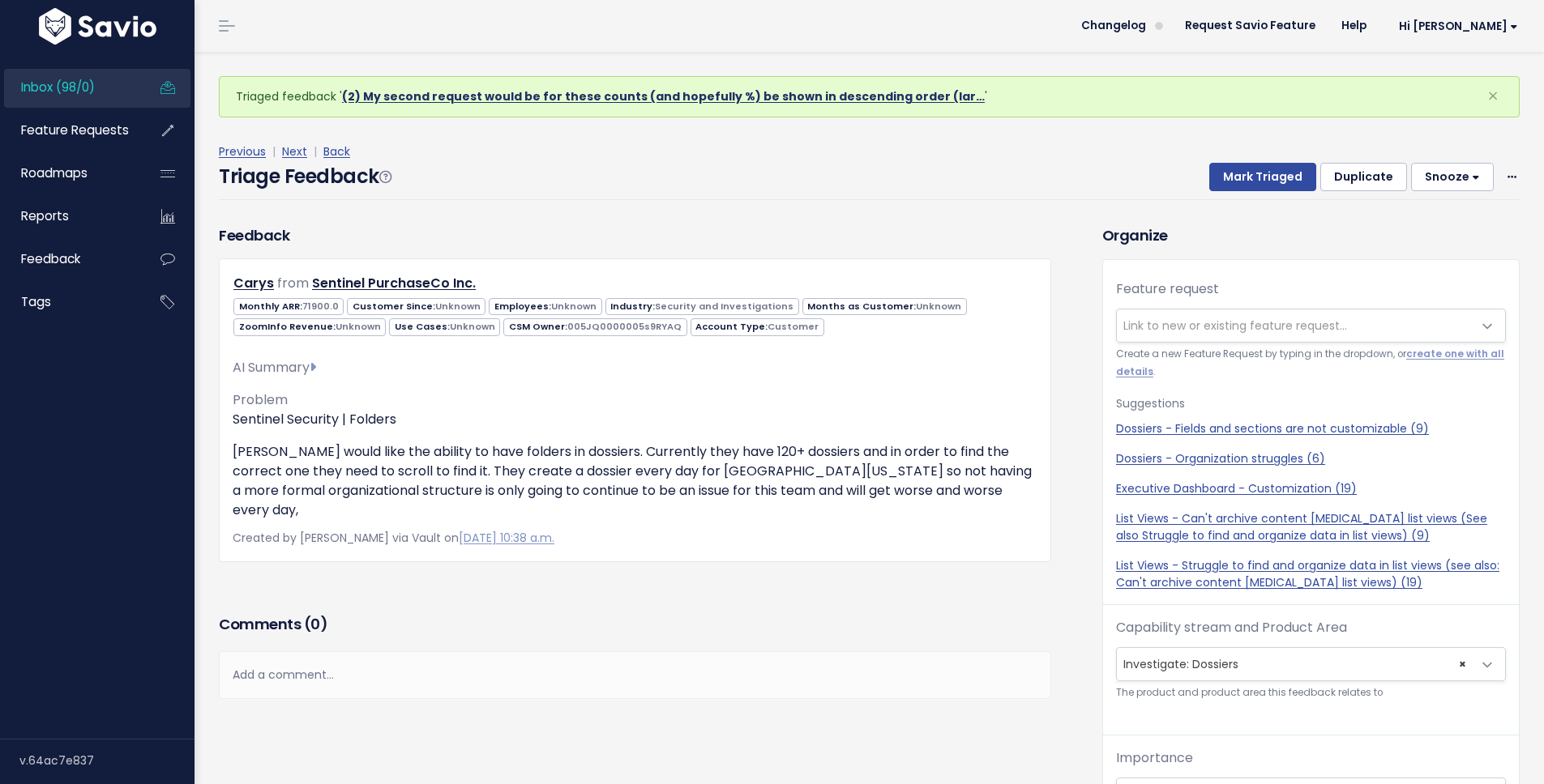
click at [567, 90] on link "(2) My second request would be for these counts (and hopefully %) be shown in d…" at bounding box center [663, 96] width 643 height 16
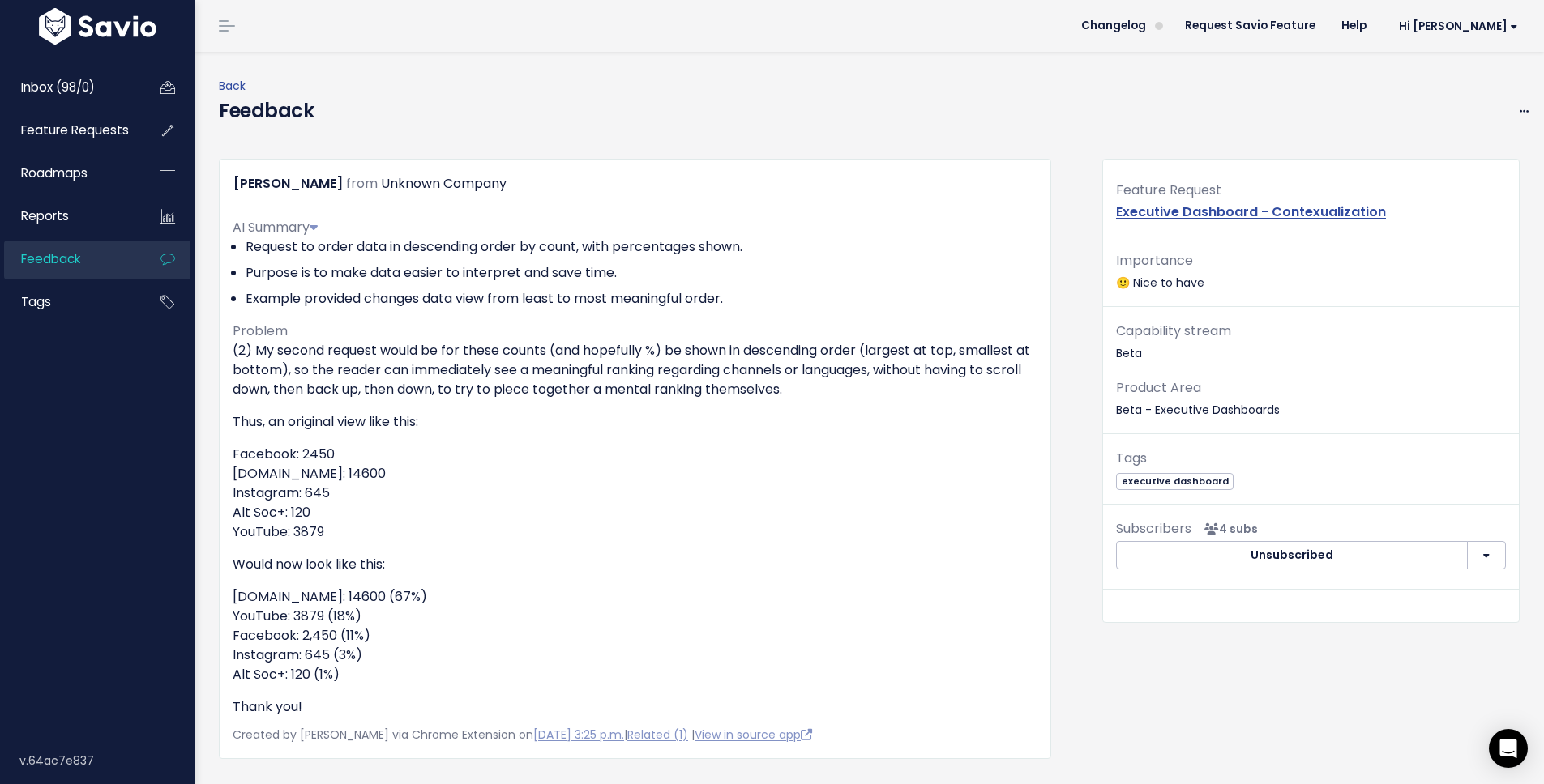
click at [1337, 96] on div "Feedback Edit Restore to Inbox Delete" at bounding box center [875, 115] width 1313 height 38
click at [1520, 116] on icon at bounding box center [1524, 112] width 9 height 11
click at [791, 134] on div "Feedback Edit Restore to Inbox Delete" at bounding box center [875, 115] width 1313 height 38
click at [1517, 119] on span at bounding box center [1524, 111] width 16 height 21
click at [620, 141] on div "Back Feedback Edit Restore to Inbox Delete" at bounding box center [875, 105] width 1313 height 107
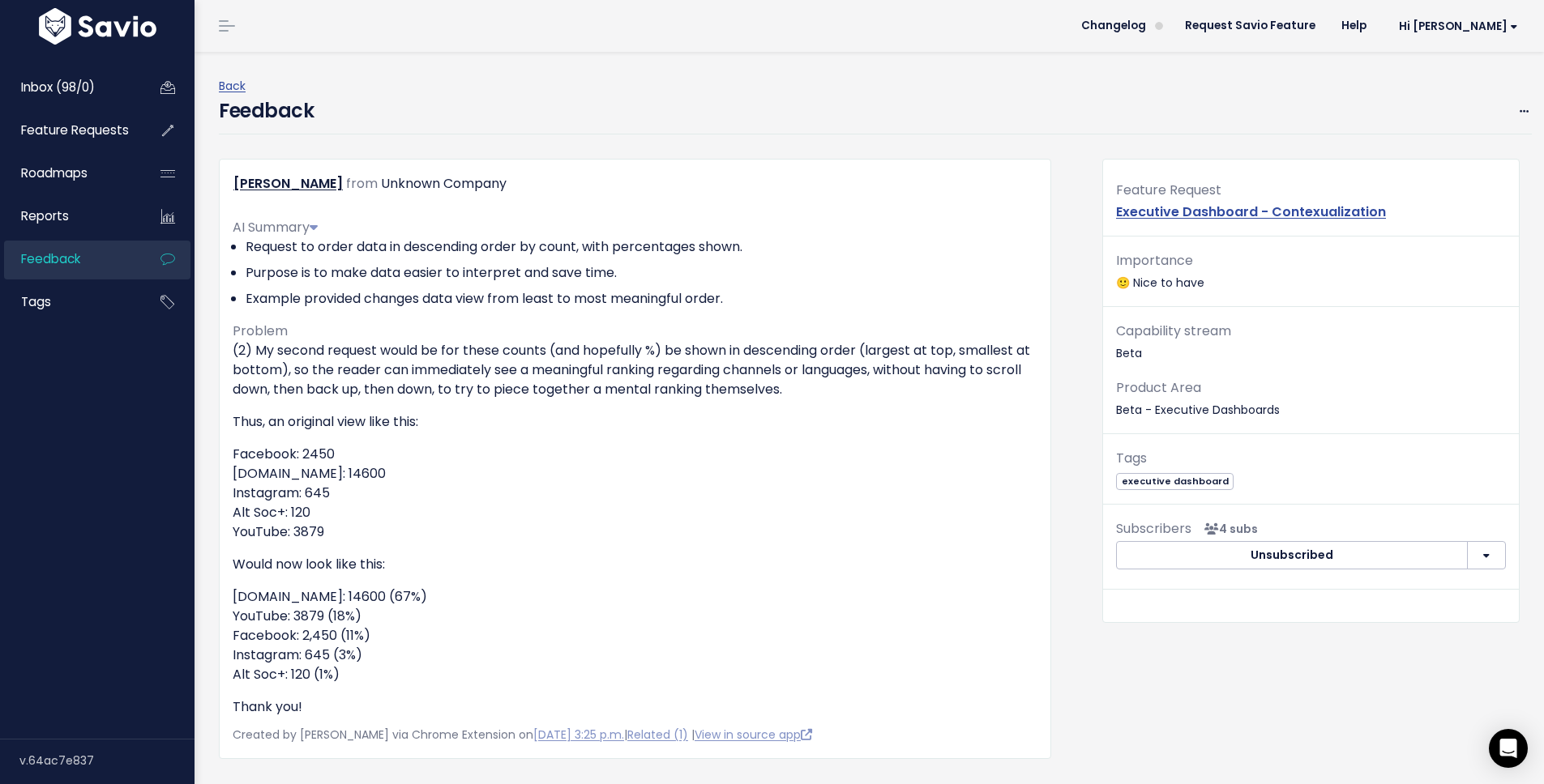
click at [830, 106] on div "Feedback Edit Restore to Inbox Delete" at bounding box center [875, 115] width 1313 height 38
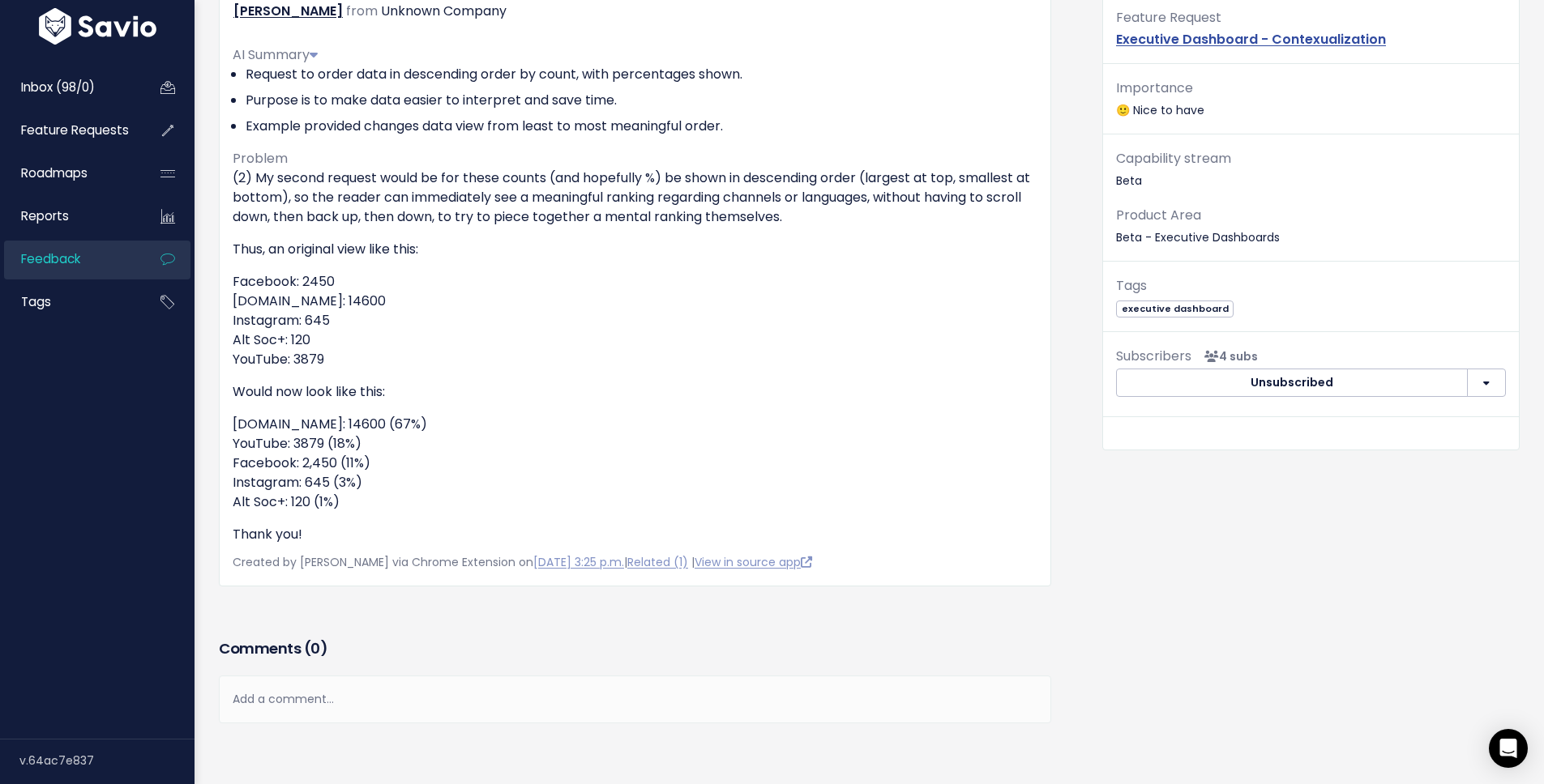
scroll to position [279, 0]
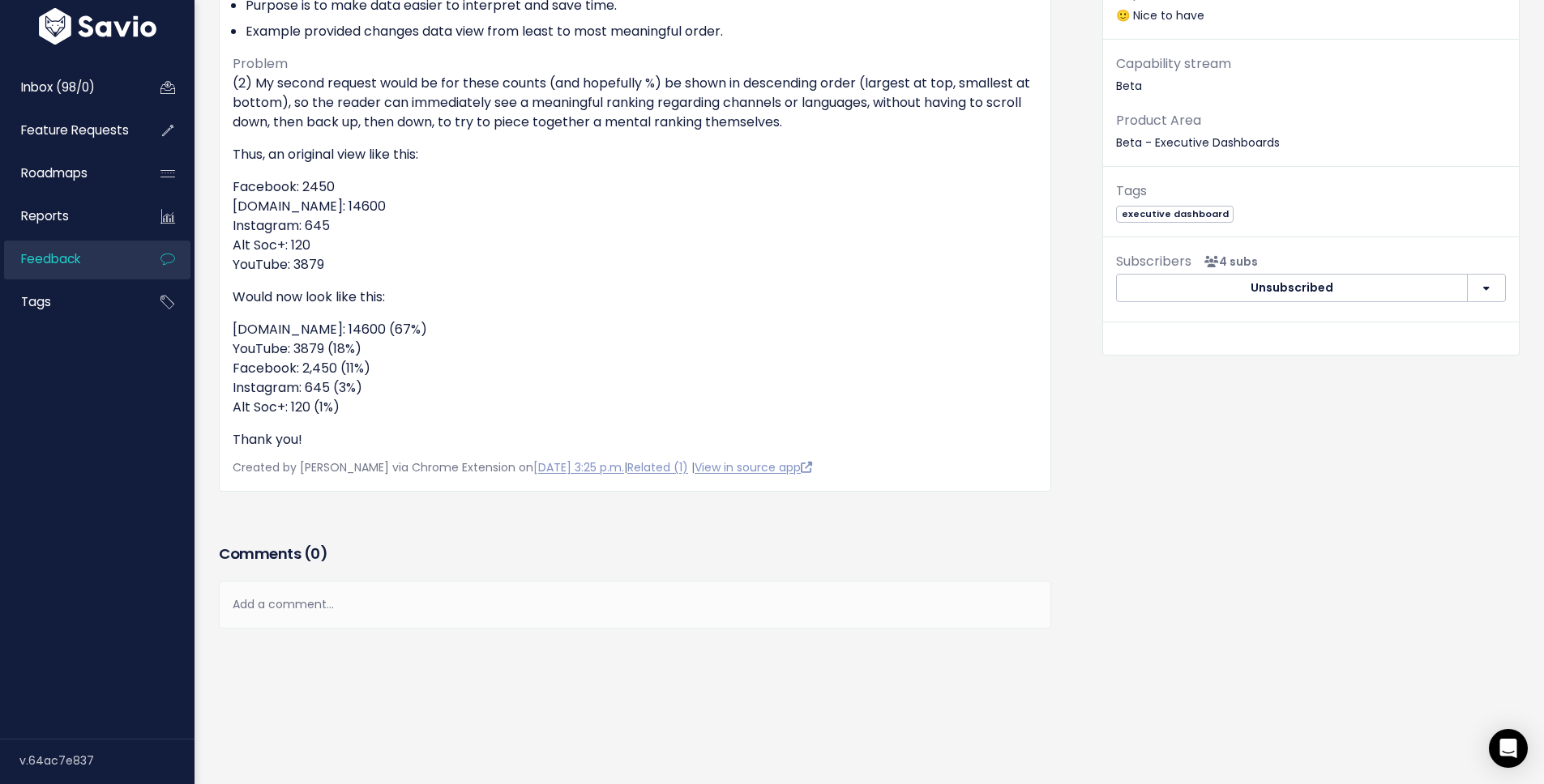
click at [515, 604] on div "Add a comment..." at bounding box center [635, 605] width 833 height 48
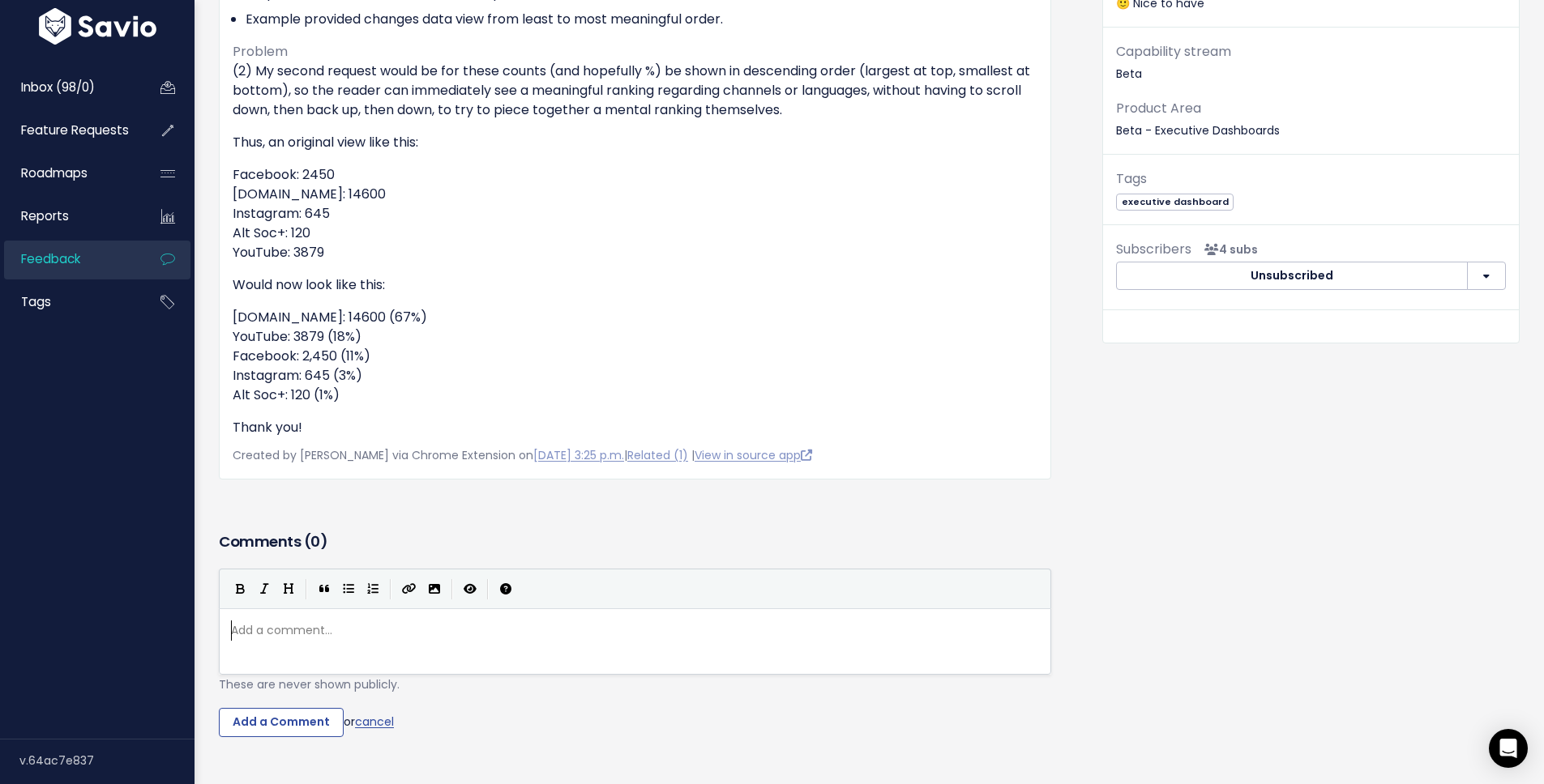
scroll to position [6, 0]
type textarea "Thi s"
type textarea "s has been resul"
type textarea "olved"
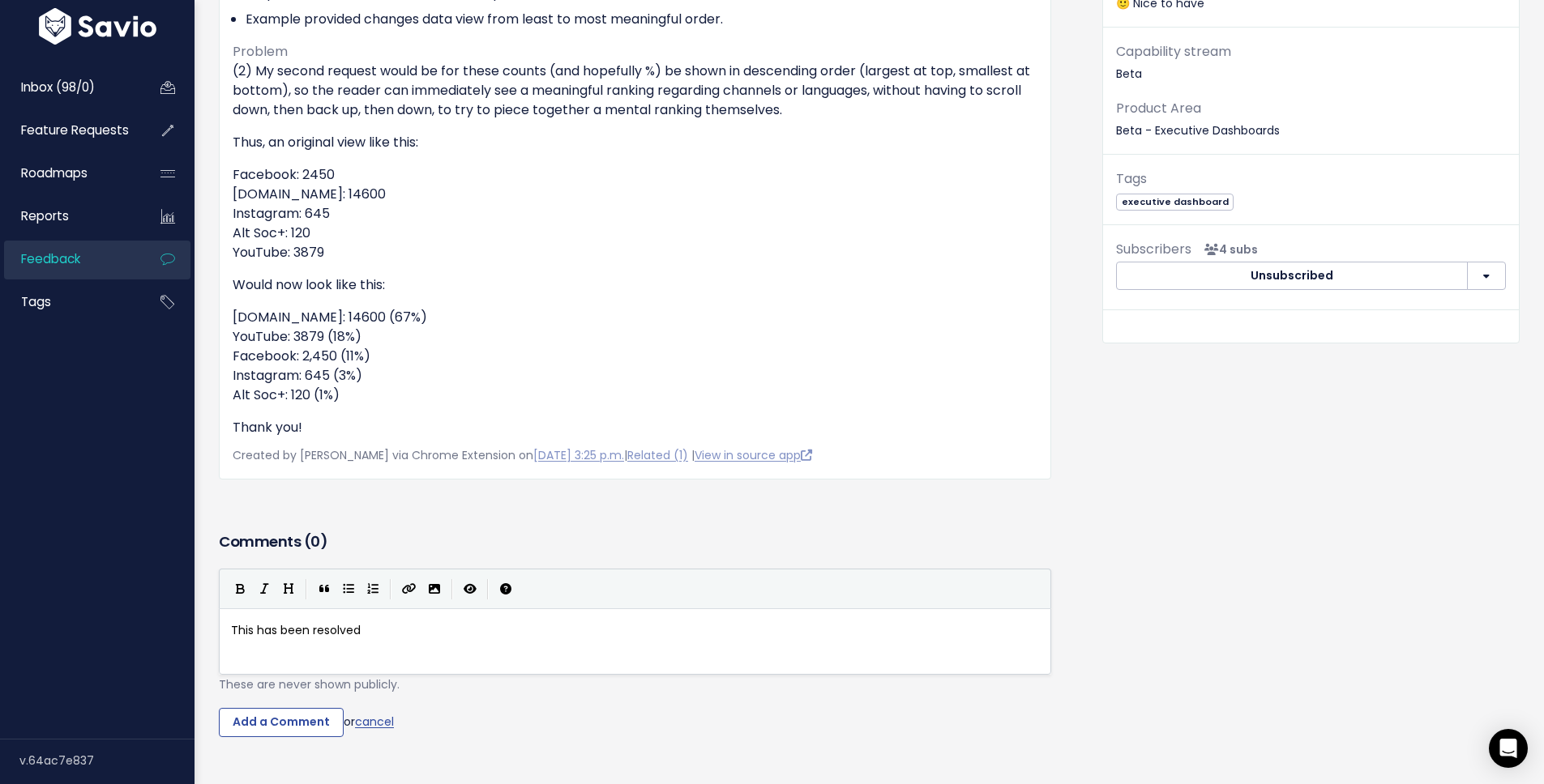
scroll to position [6, 1]
click at [430, 588] on icon "Import an image" at bounding box center [435, 589] width 12 height 12
click at [408, 652] on div "xxxxxxxxxx This has been resolved" at bounding box center [655, 662] width 855 height 89
click at [538, 633] on span "https://www.savio.io/app/serve-uploaded-mde-image/mde-uploads/2611/OC0c_Screens…" at bounding box center [458, 630] width 158 height 16
click at [421, 590] on button "Create Link" at bounding box center [409, 589] width 26 height 25
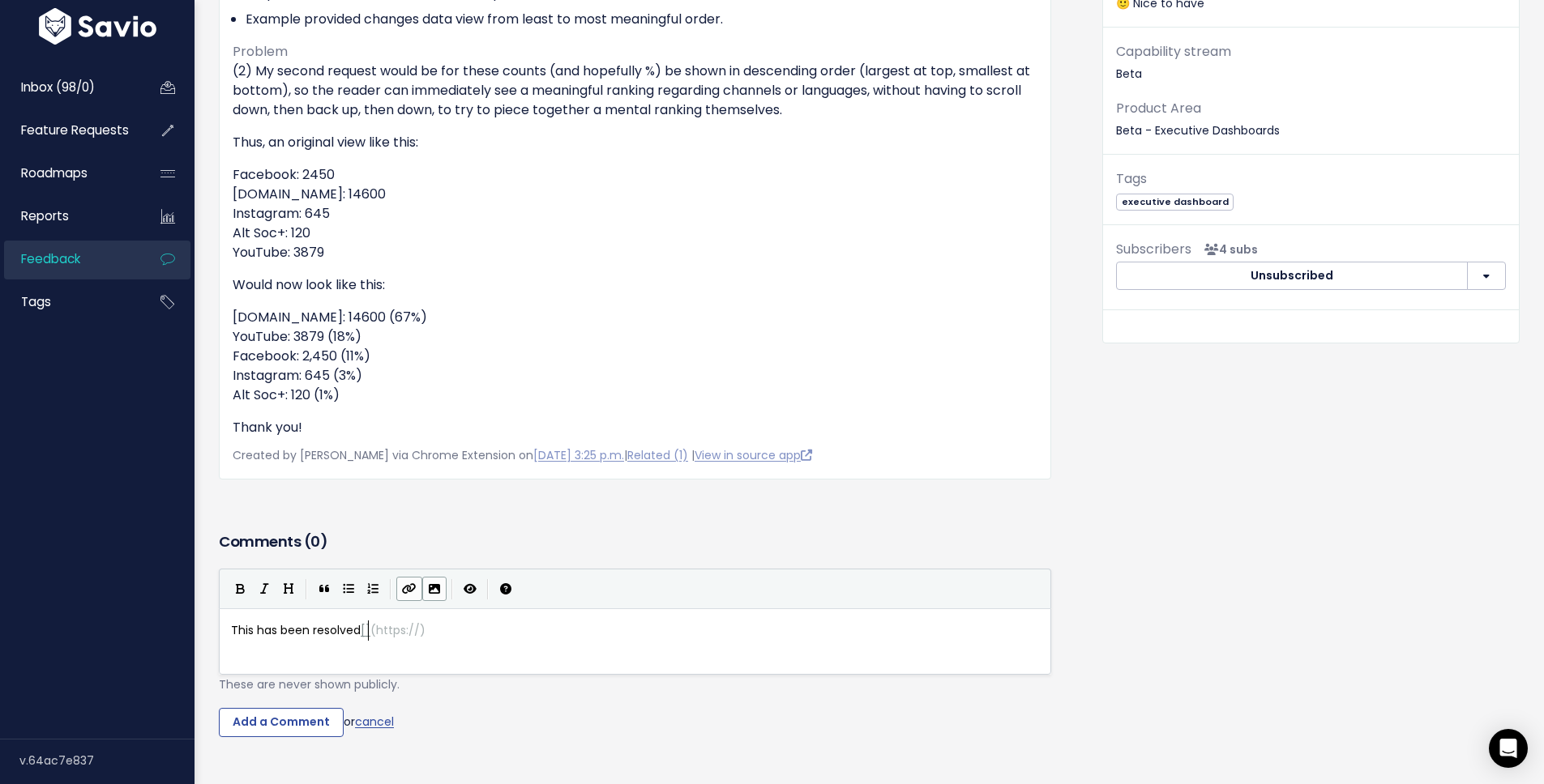
click at [429, 589] on icon "Import an image" at bounding box center [435, 589] width 12 height 12
click at [475, 652] on div "xxxxxxxxxx This has been resolved [] ( https:// )" at bounding box center [655, 662] width 855 height 89
click at [451, 588] on icon "|" at bounding box center [452, 589] width 2 height 21
click at [441, 592] on button "Import an image" at bounding box center [435, 589] width 25 height 25
click at [430, 585] on icon "Import an image" at bounding box center [435, 589] width 12 height 12
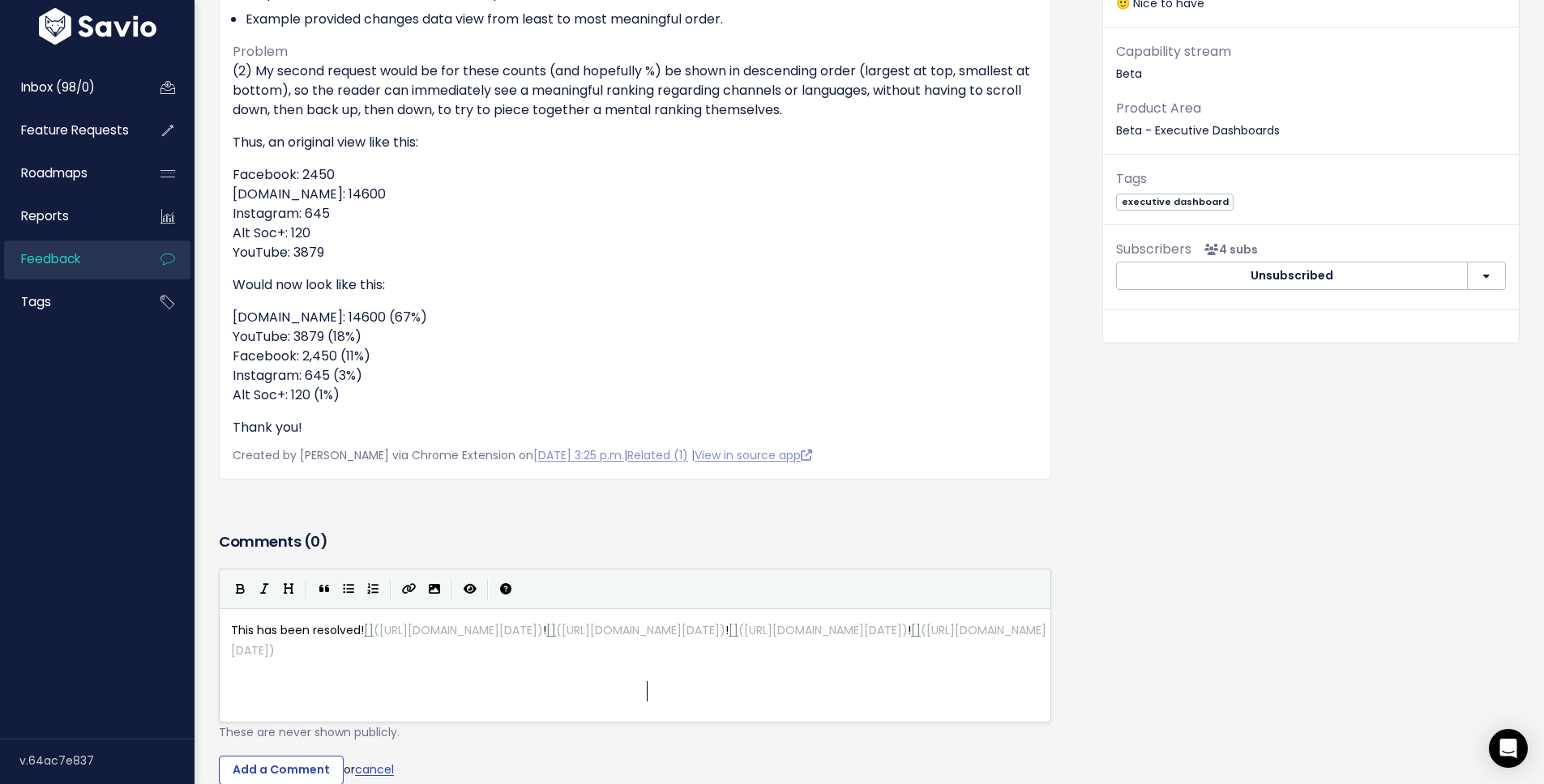
click at [648, 659] on span "https://www.savio.io/app/serve-uploaded-mde-image/mde-uploads/2611/gQpP_Screens…" at bounding box center [639, 640] width 816 height 36
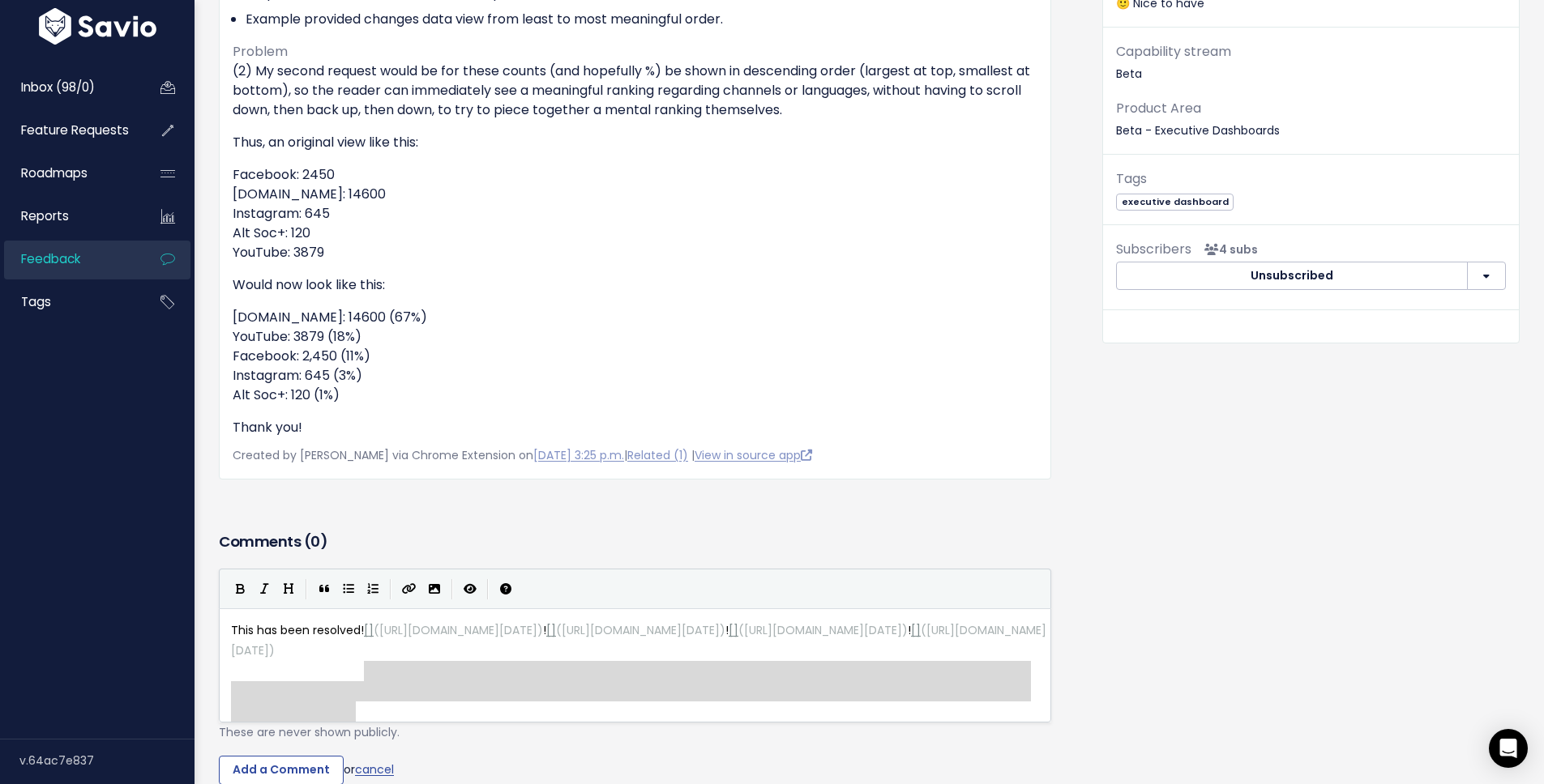
type textarea "](https://www.savio.io/app/serve-uploaded-mde-image/mde-uploads/2611/h3vl_Scree…"
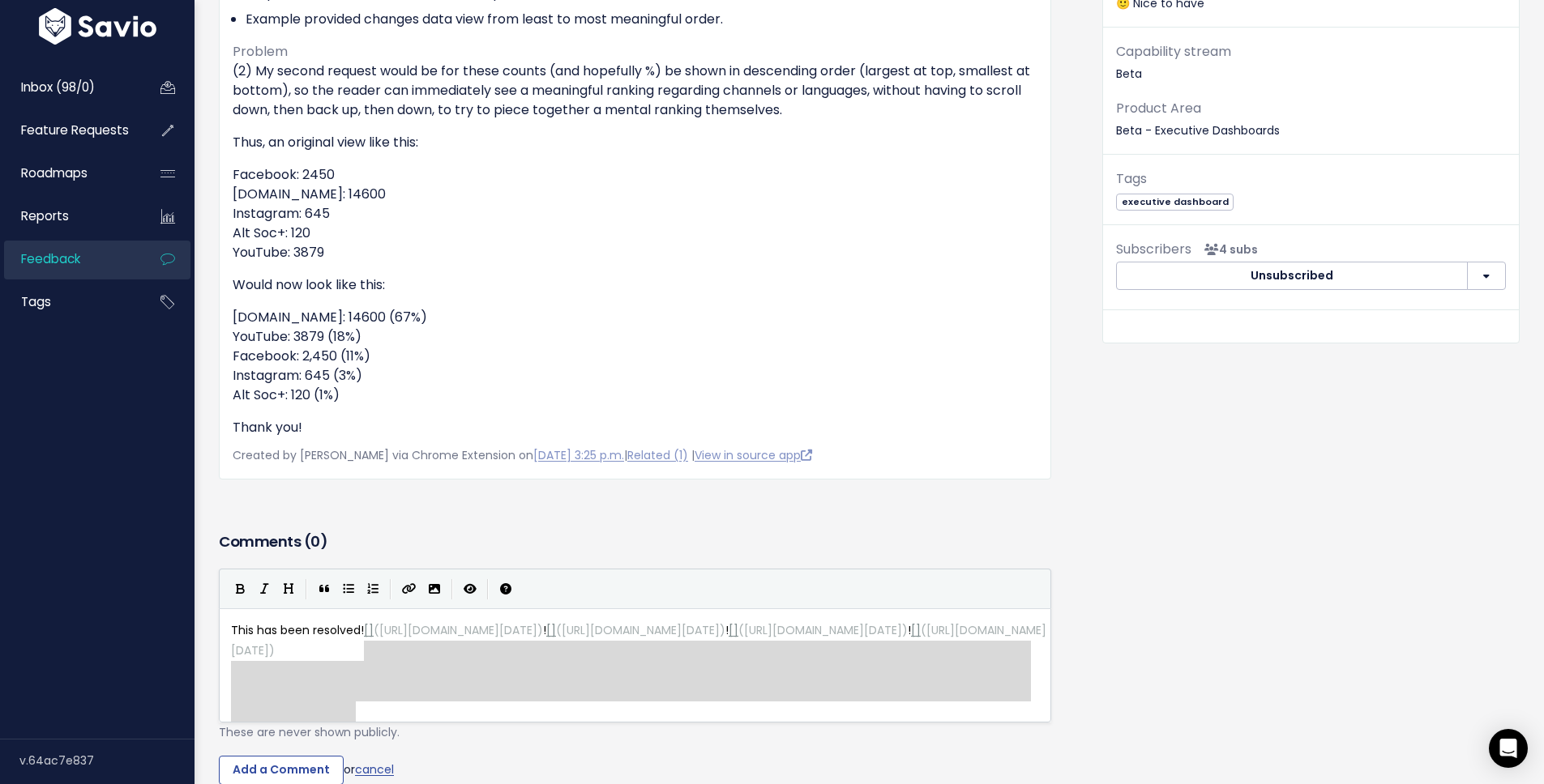
drag, startPoint x: 392, startPoint y: 720, endPoint x: 365, endPoint y: 661, distance: 64.9
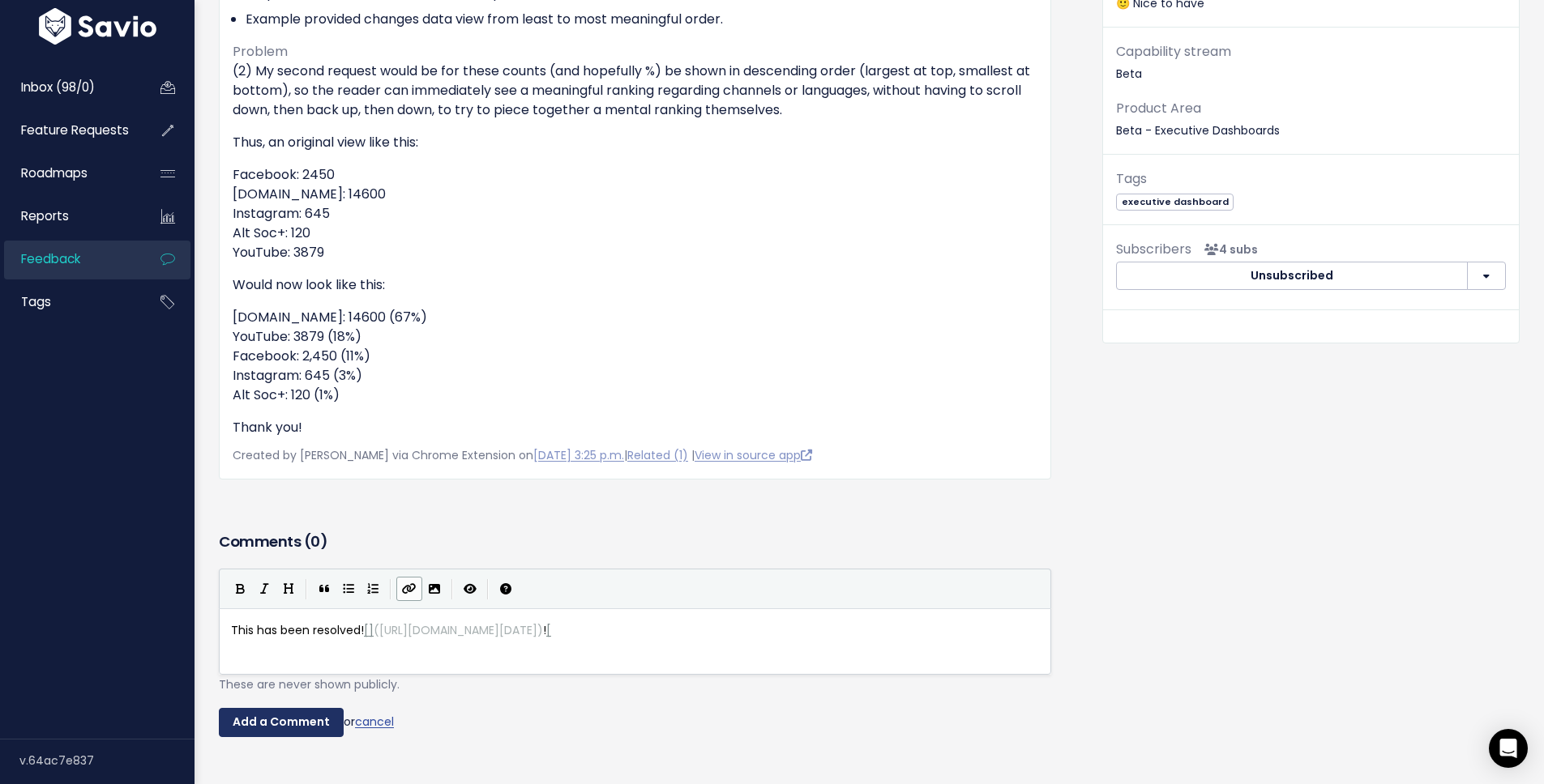
click at [307, 727] on input "Add a Comment" at bounding box center [281, 722] width 125 height 29
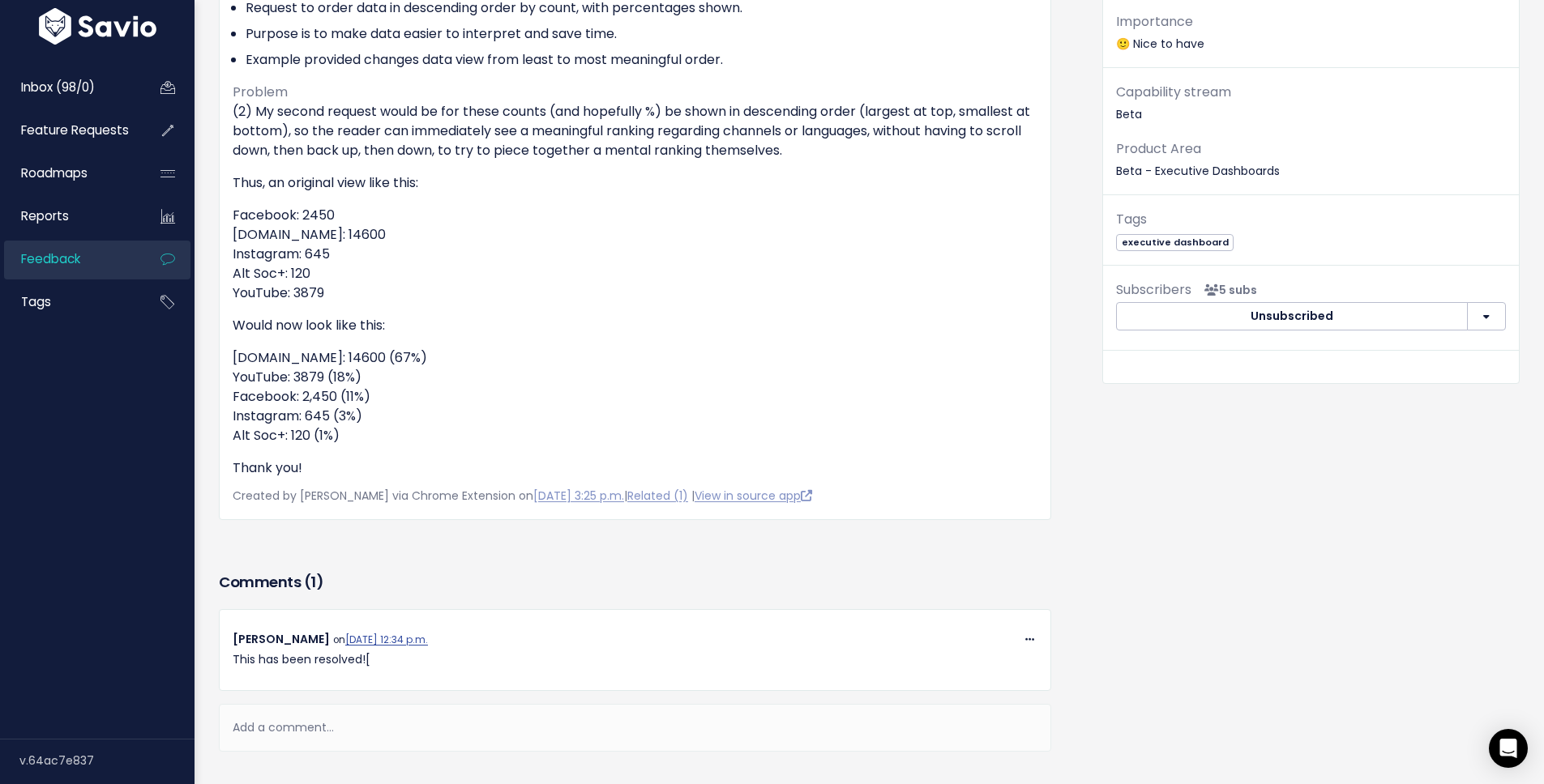
scroll to position [0, 0]
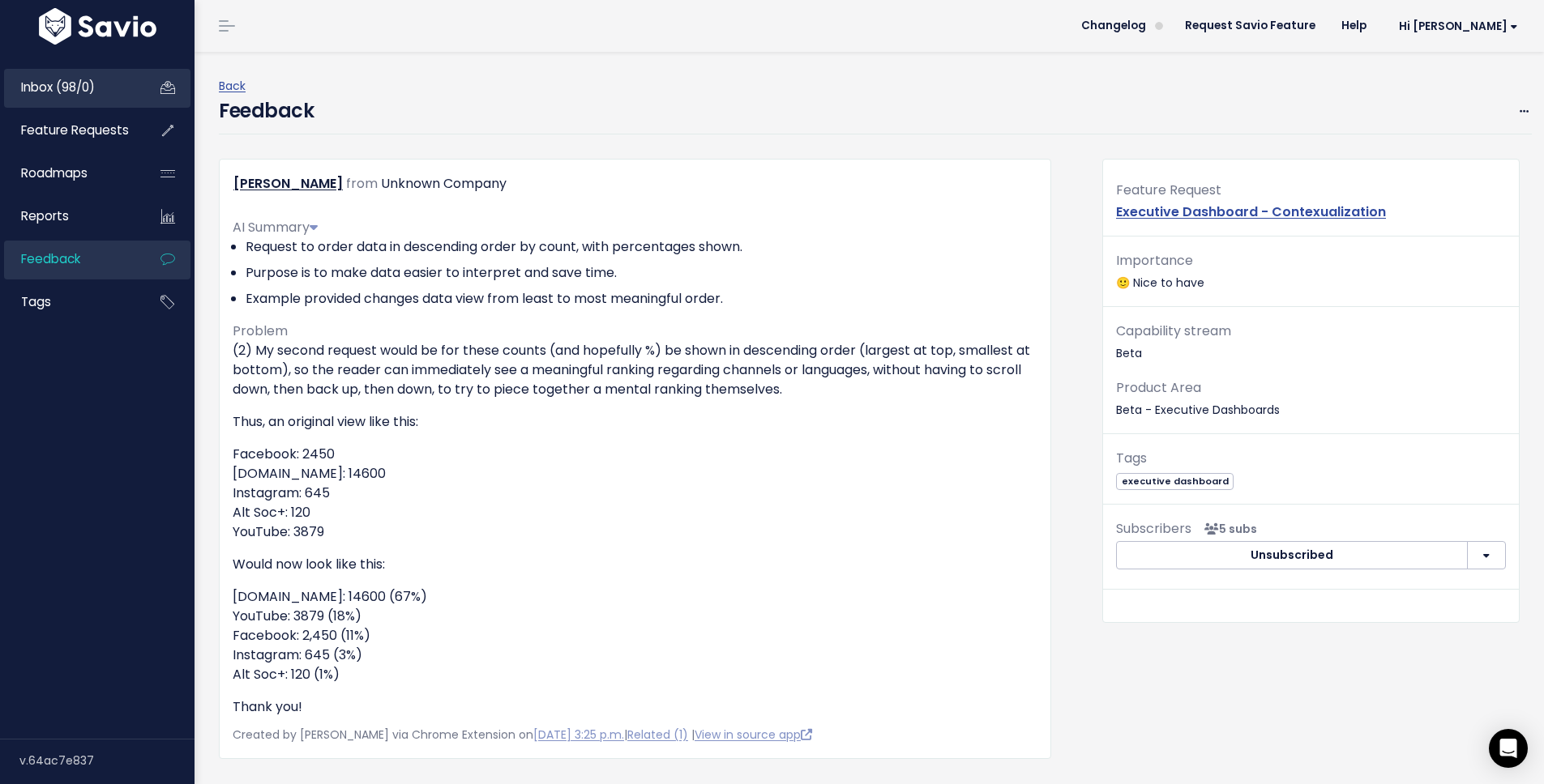
click at [54, 81] on span "Inbox (98/0)" at bounding box center [58, 87] width 74 height 17
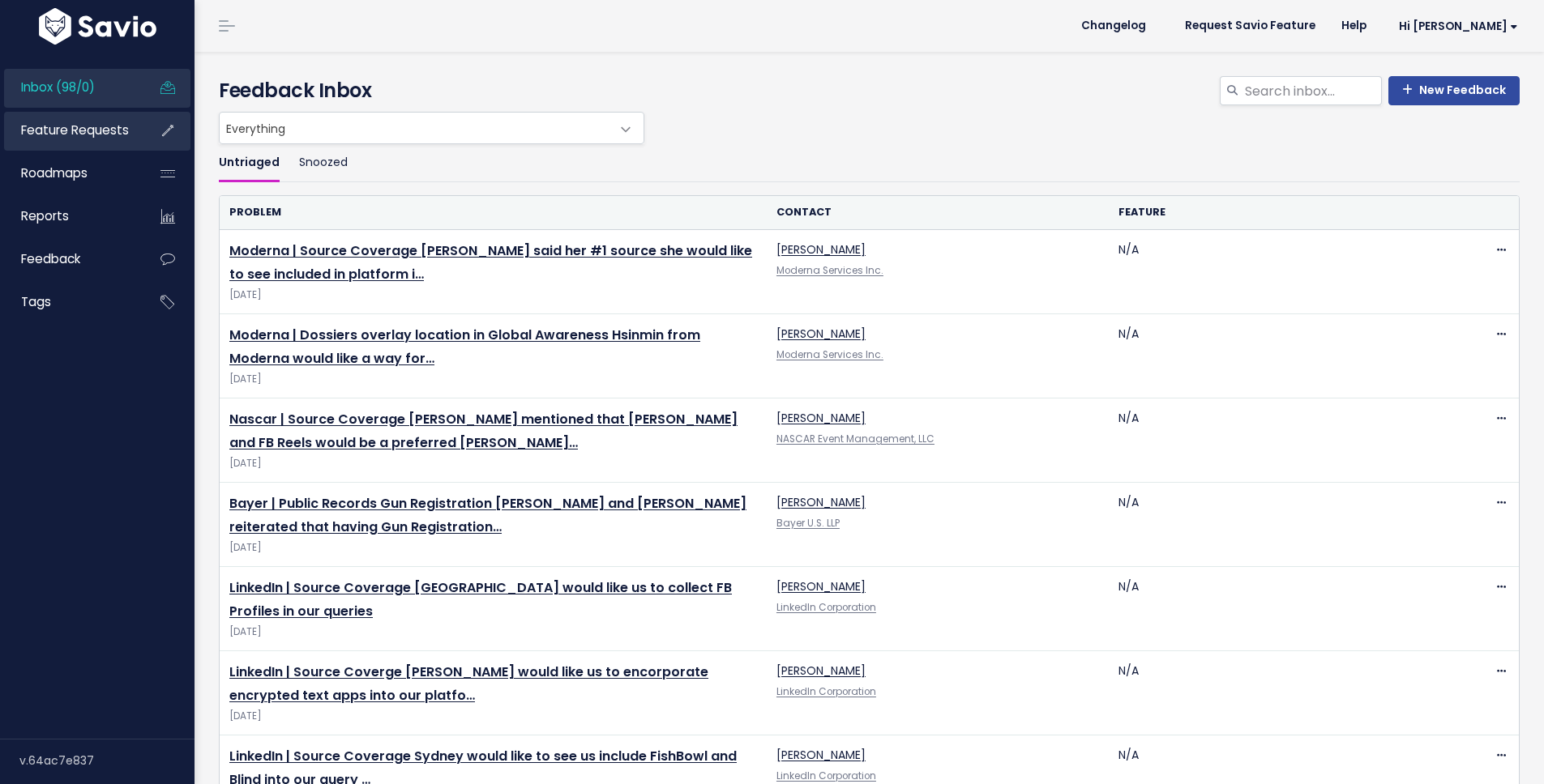
click at [106, 123] on span "Feature Requests" at bounding box center [75, 130] width 108 height 17
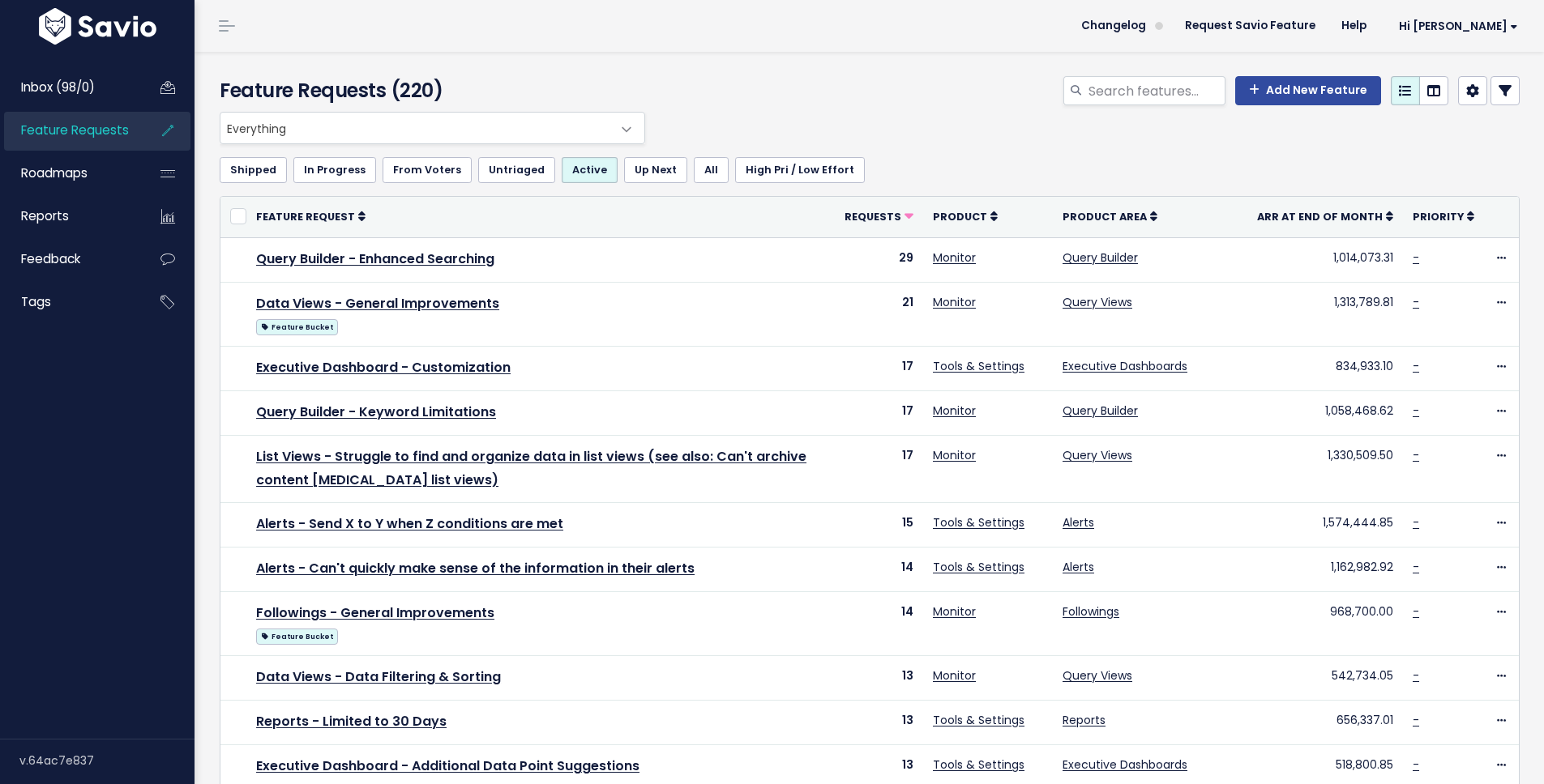
click at [501, 136] on span "Everything" at bounding box center [416, 127] width 391 height 30
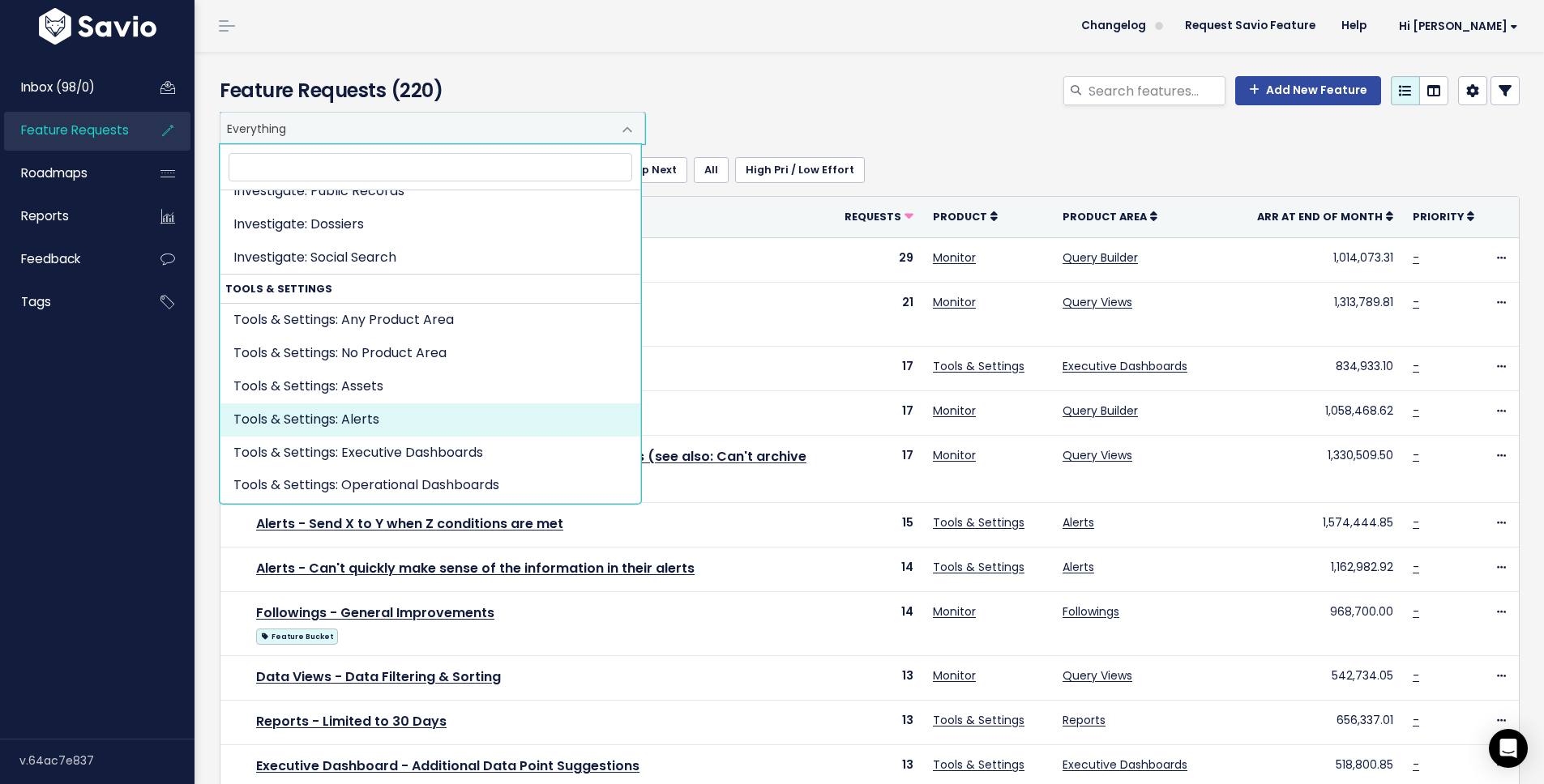
scroll to position [676, 0]
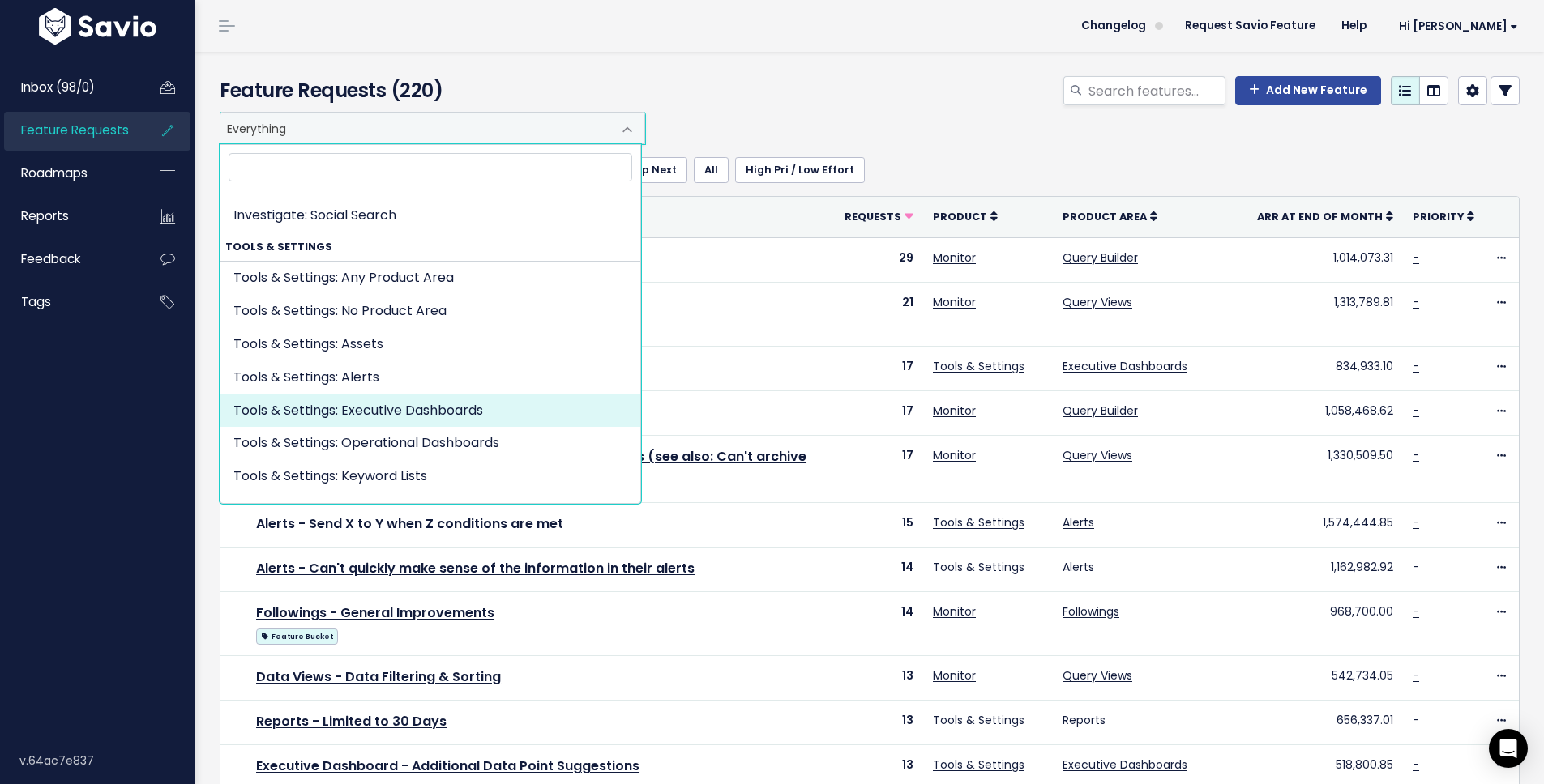
select select "TOOLS_SETTINGS:EXECUTIVE_DASHBOARDS"
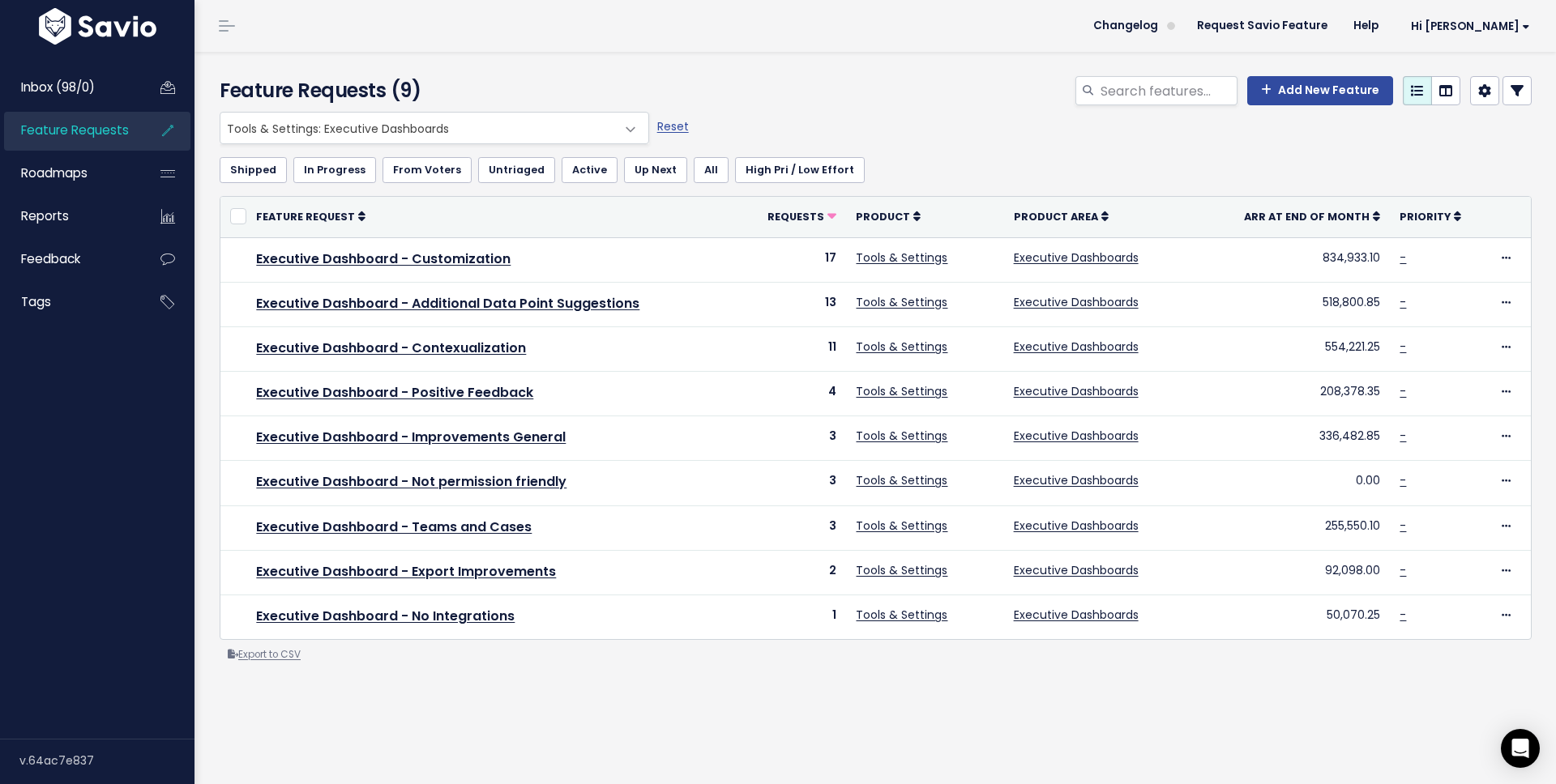
click at [290, 662] on link "Export to CSV" at bounding box center [264, 655] width 73 height 13
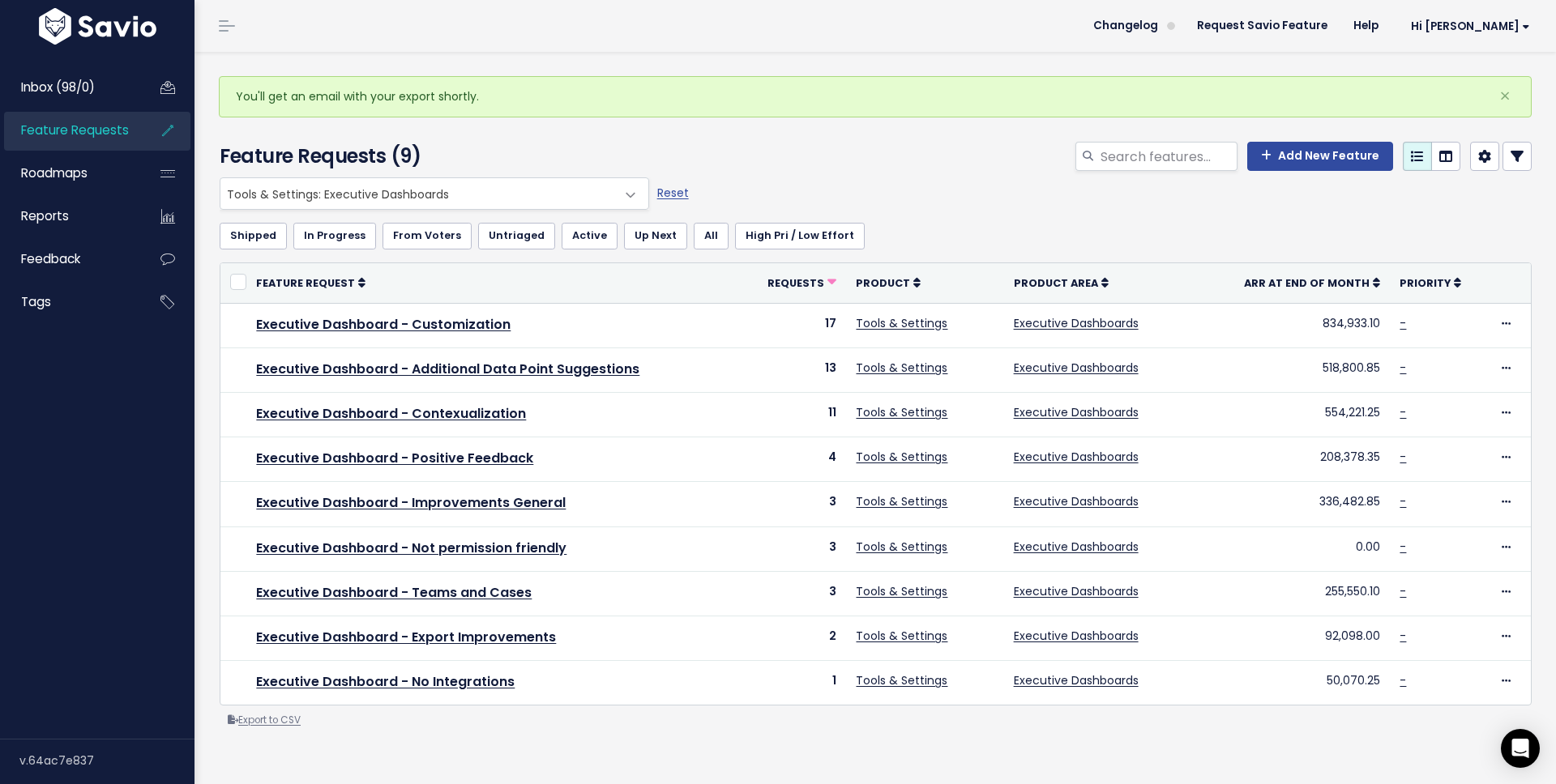
click at [293, 726] on link "Export to CSV" at bounding box center [264, 721] width 73 height 13
click at [1184, 30] on span at bounding box center [1171, 26] width 26 height 26
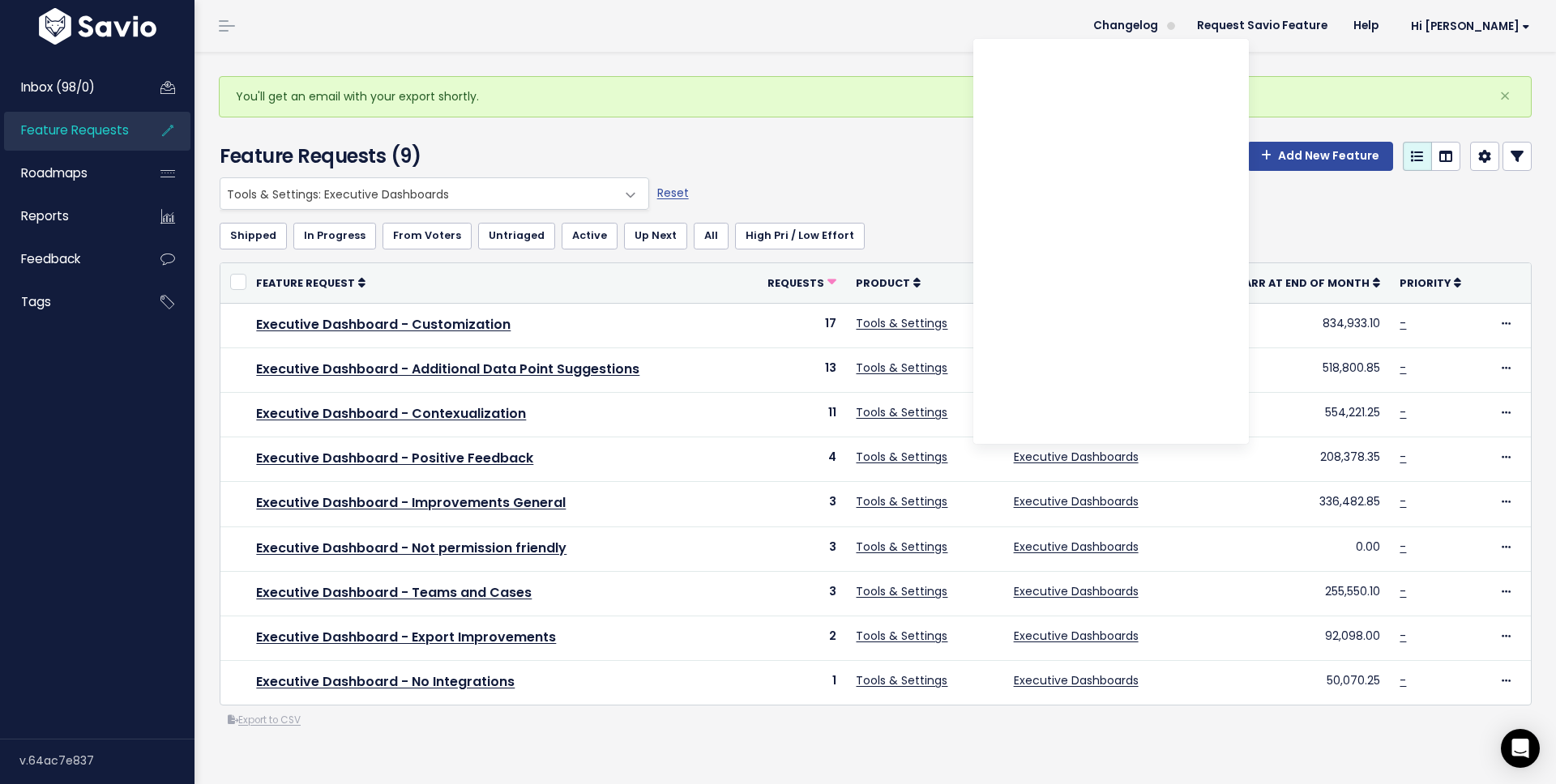
click at [1044, 18] on header "Changelog Request Savio Feature Help Hi Ray My Settings Logout" at bounding box center [875, 25] width 1361 height 52
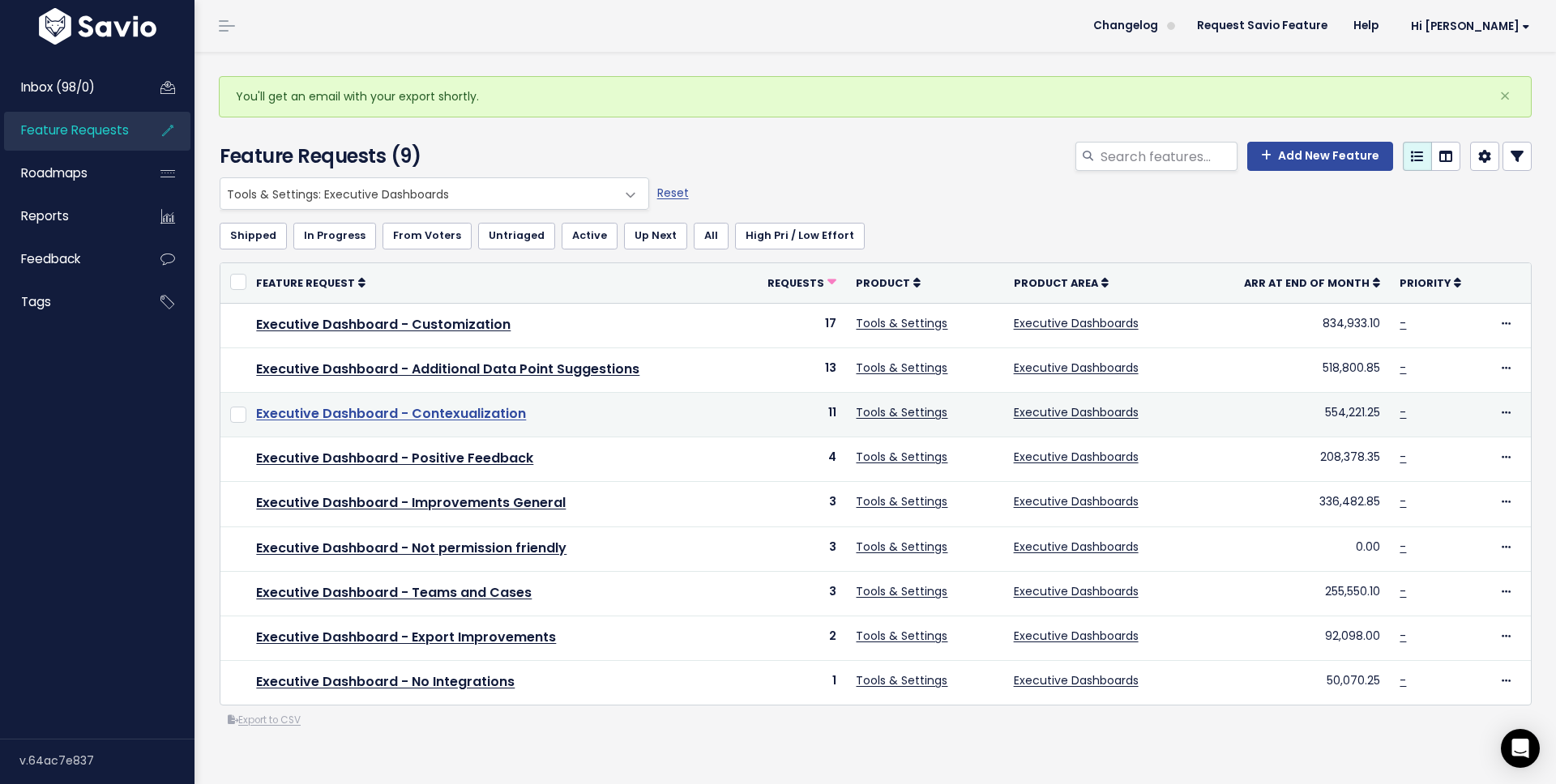
click at [446, 408] on link "Executive Dashboard - Contexualization" at bounding box center [391, 413] width 270 height 19
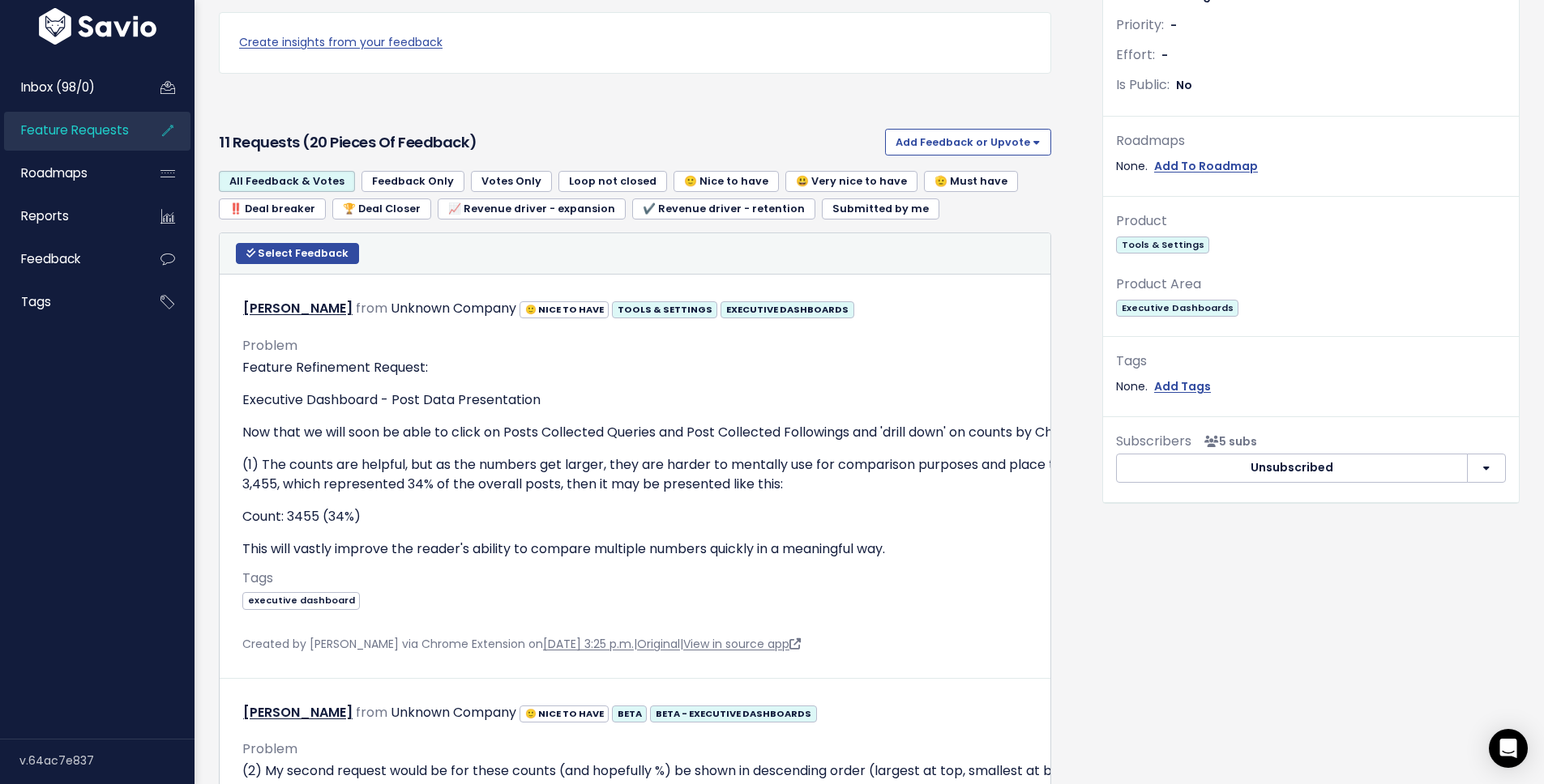
scroll to position [1350, 0]
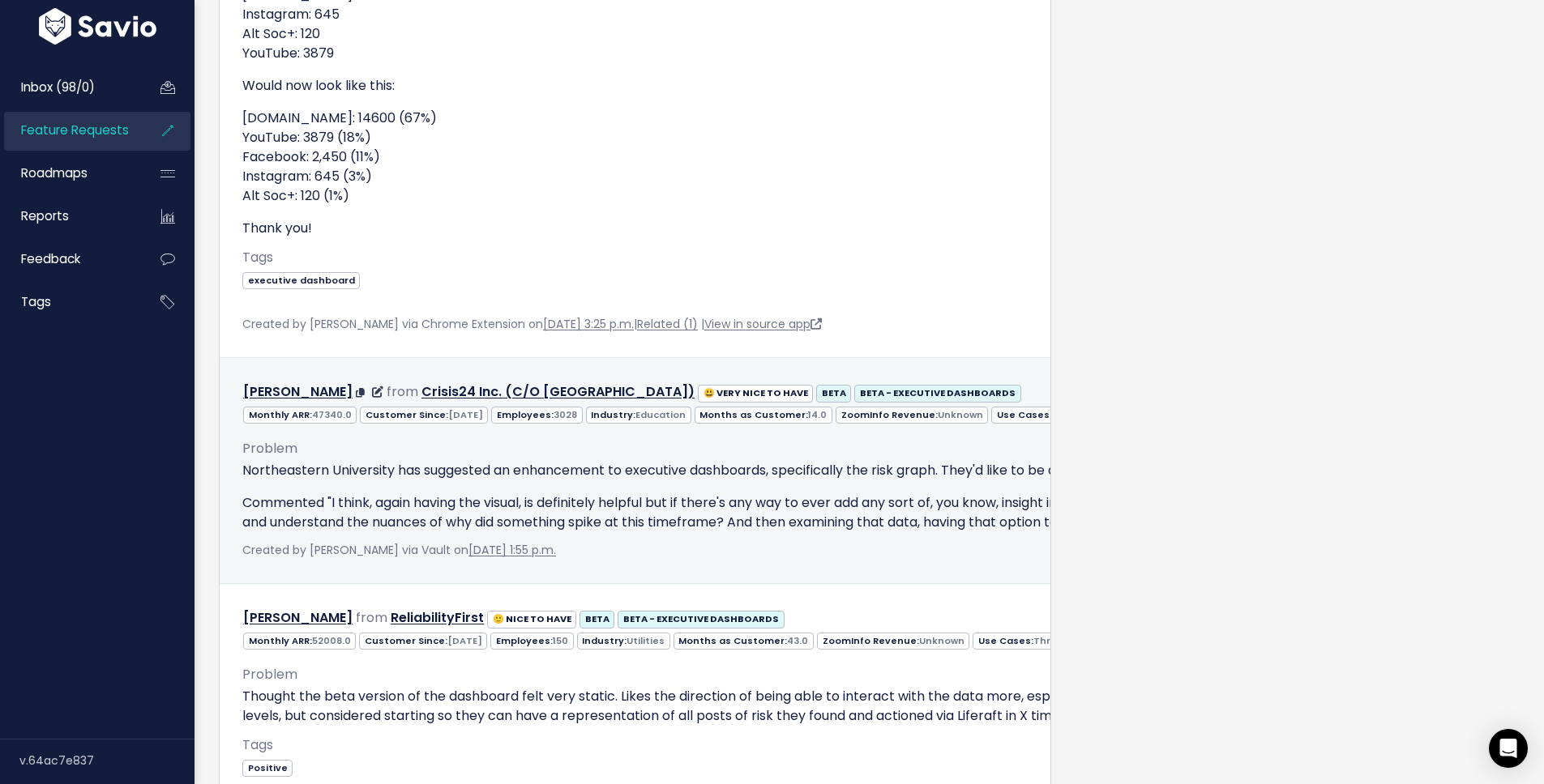
click at [563, 509] on p "Commented "I think, again having the visual, is definitely helpful but if there…" at bounding box center [1278, 512] width 2072 height 39
click at [636, 388] on link "Crisis24 Inc. (C/O [GEOGRAPHIC_DATA])" at bounding box center [558, 391] width 273 height 19
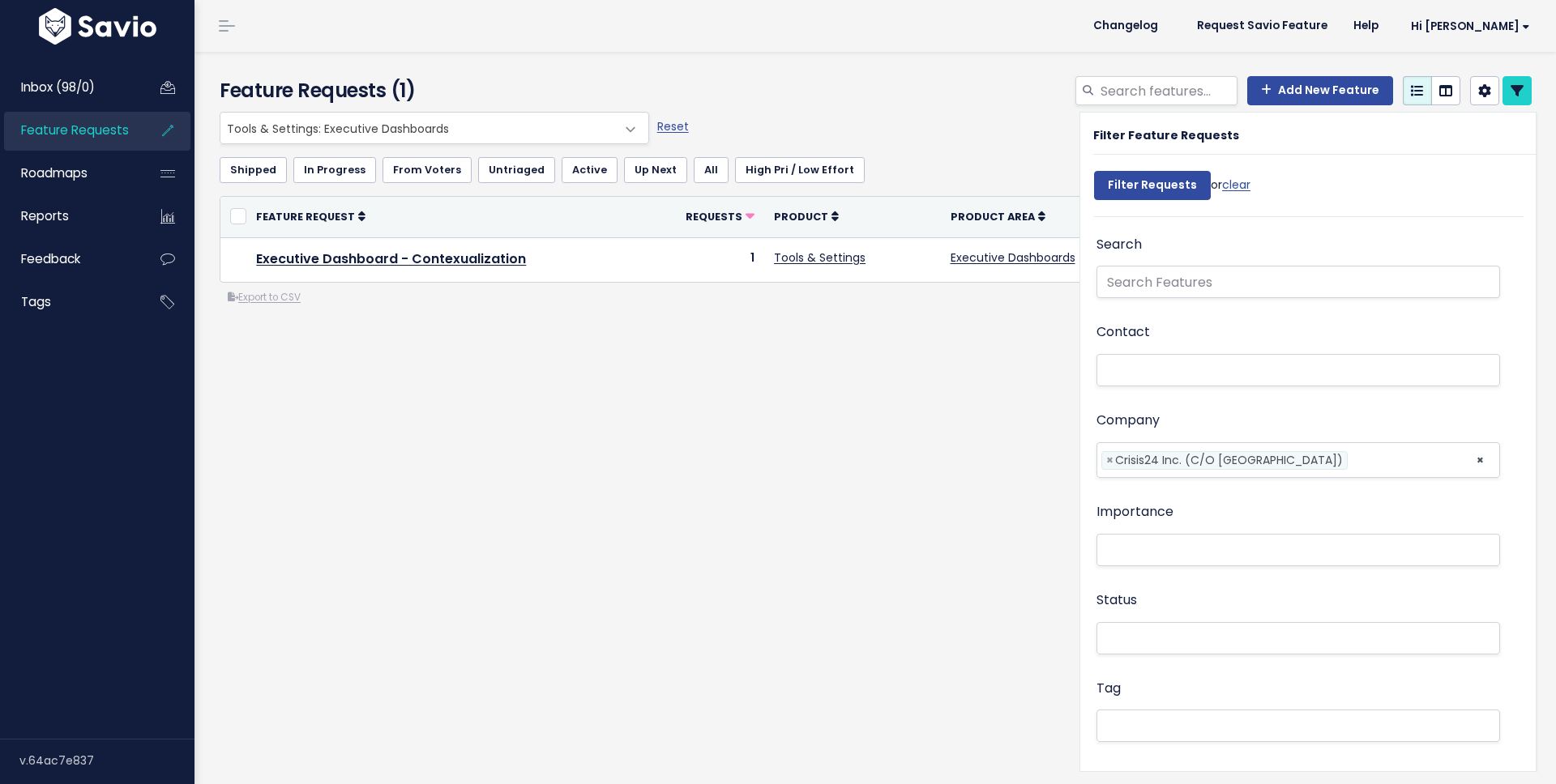
select select
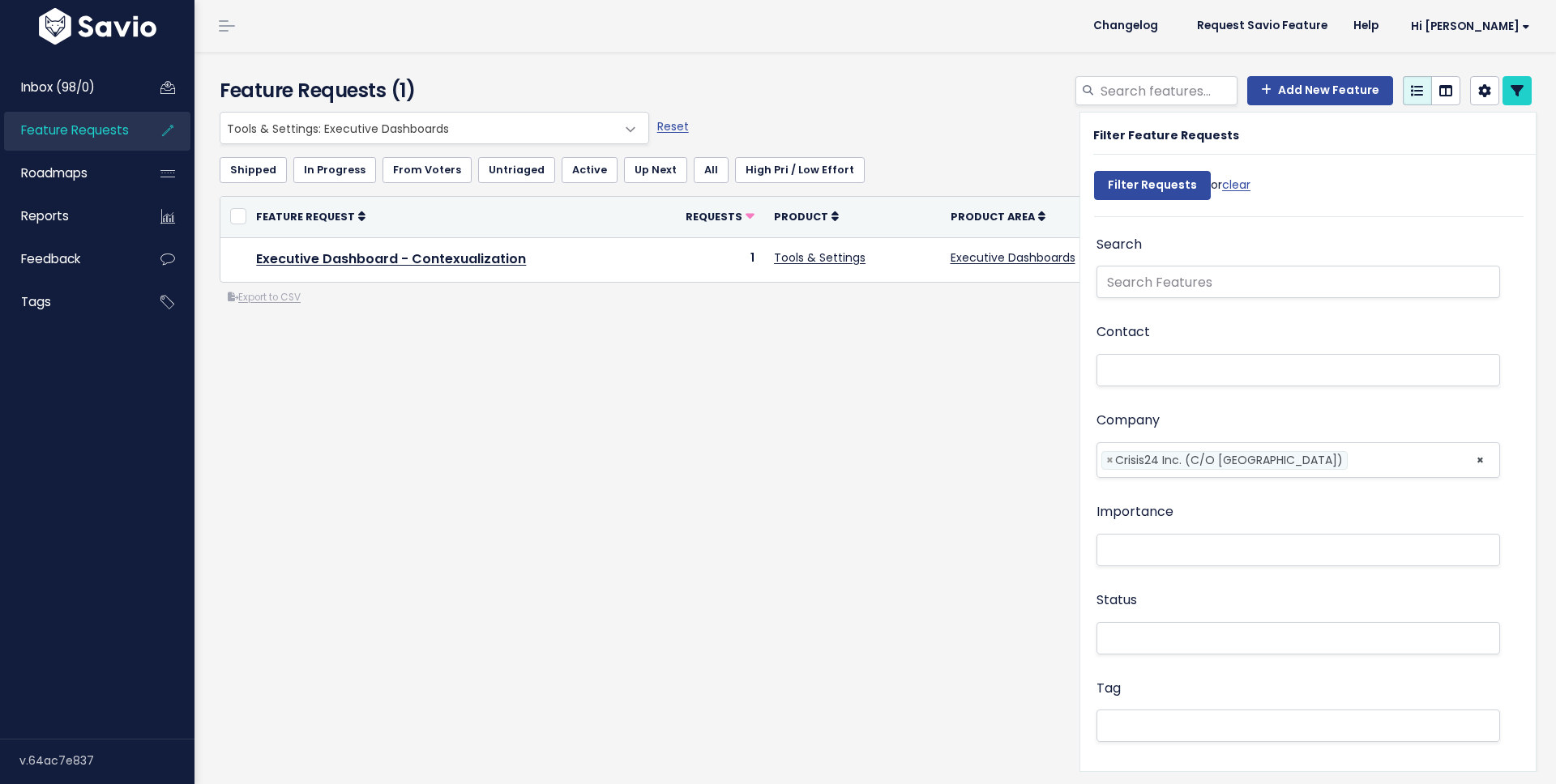
select select
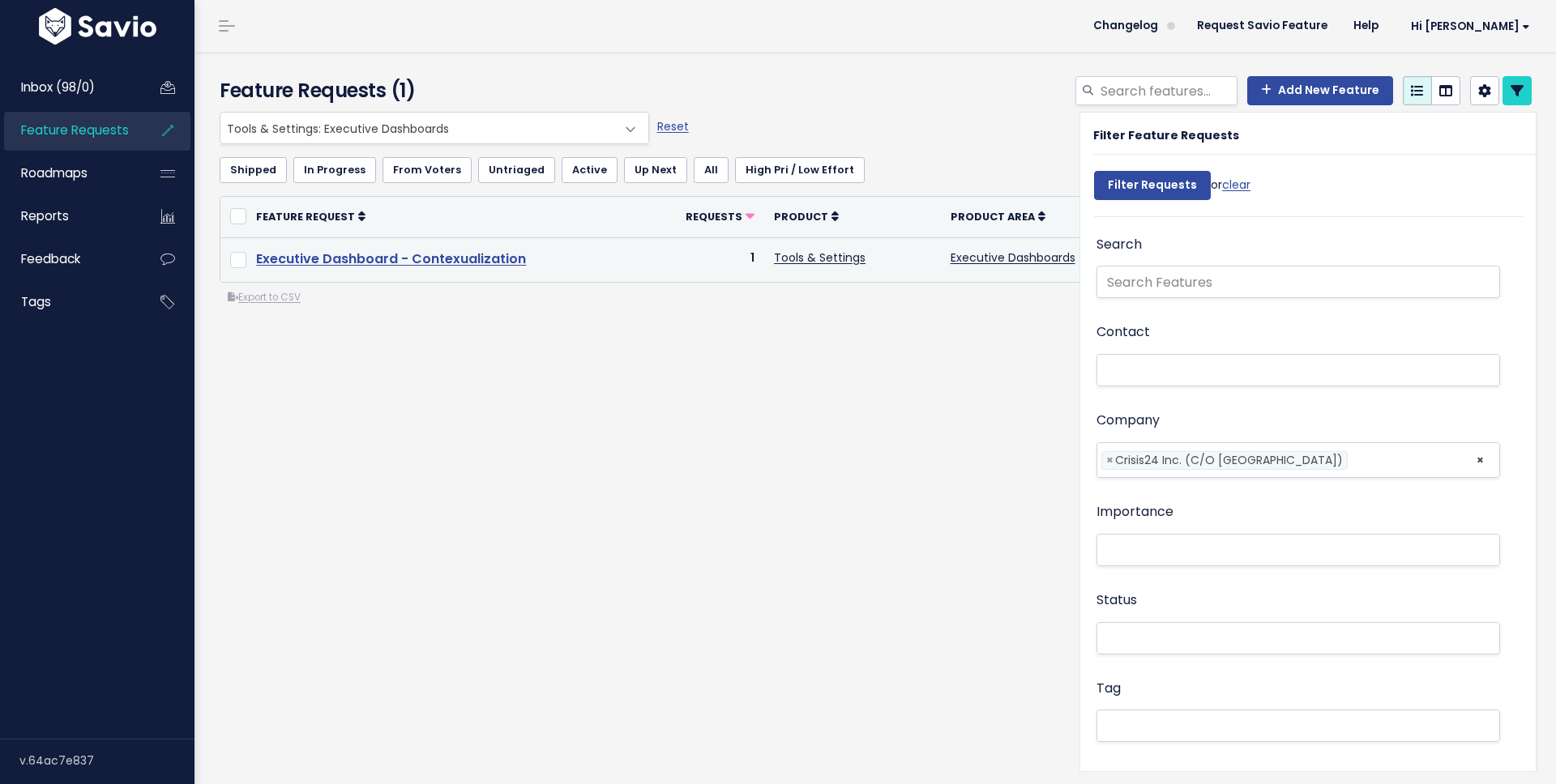
click at [436, 260] on link "Executive Dashboard - Contexualization" at bounding box center [391, 259] width 270 height 19
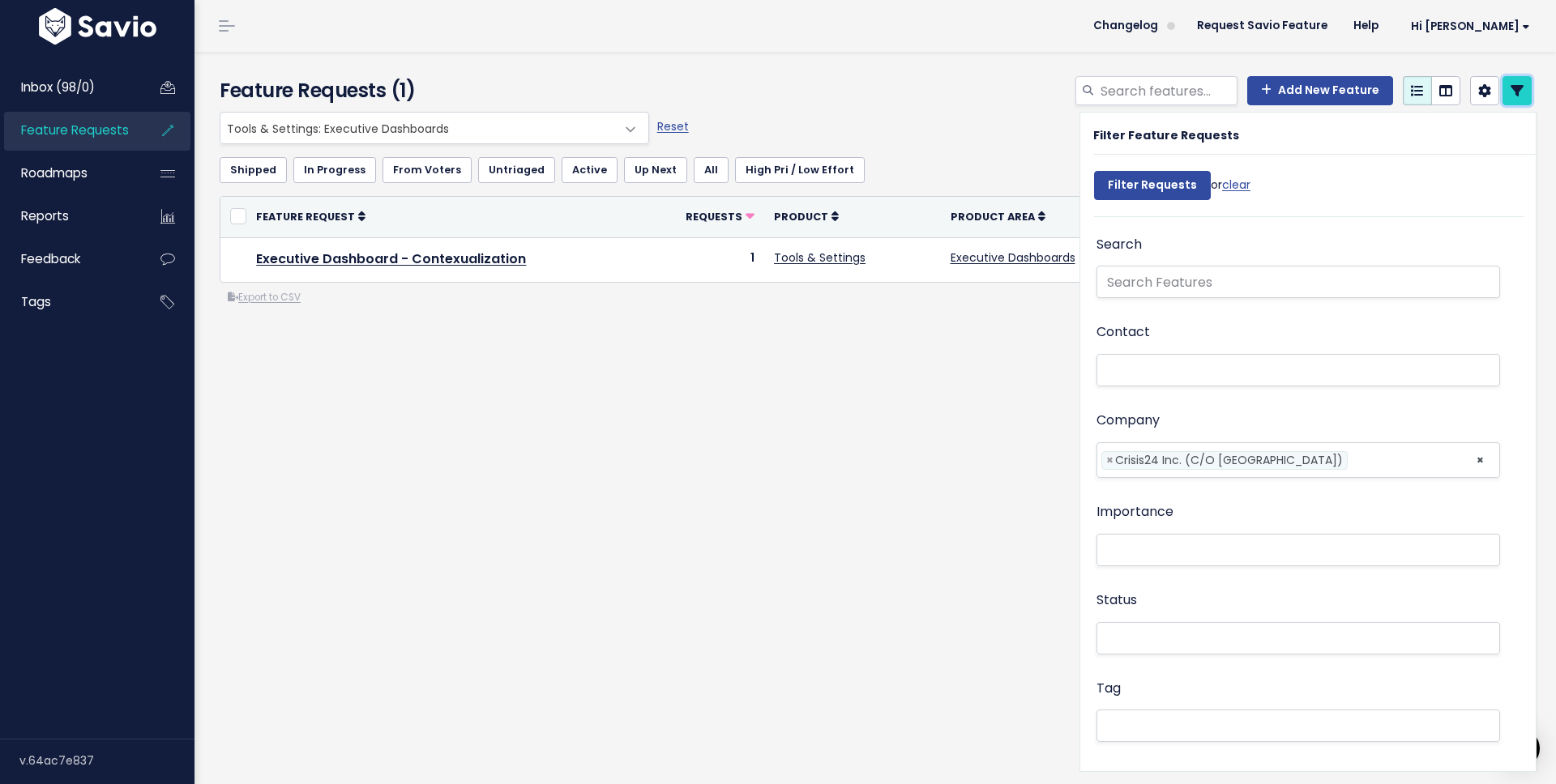
click at [1511, 90] on icon at bounding box center [1517, 91] width 13 height 13
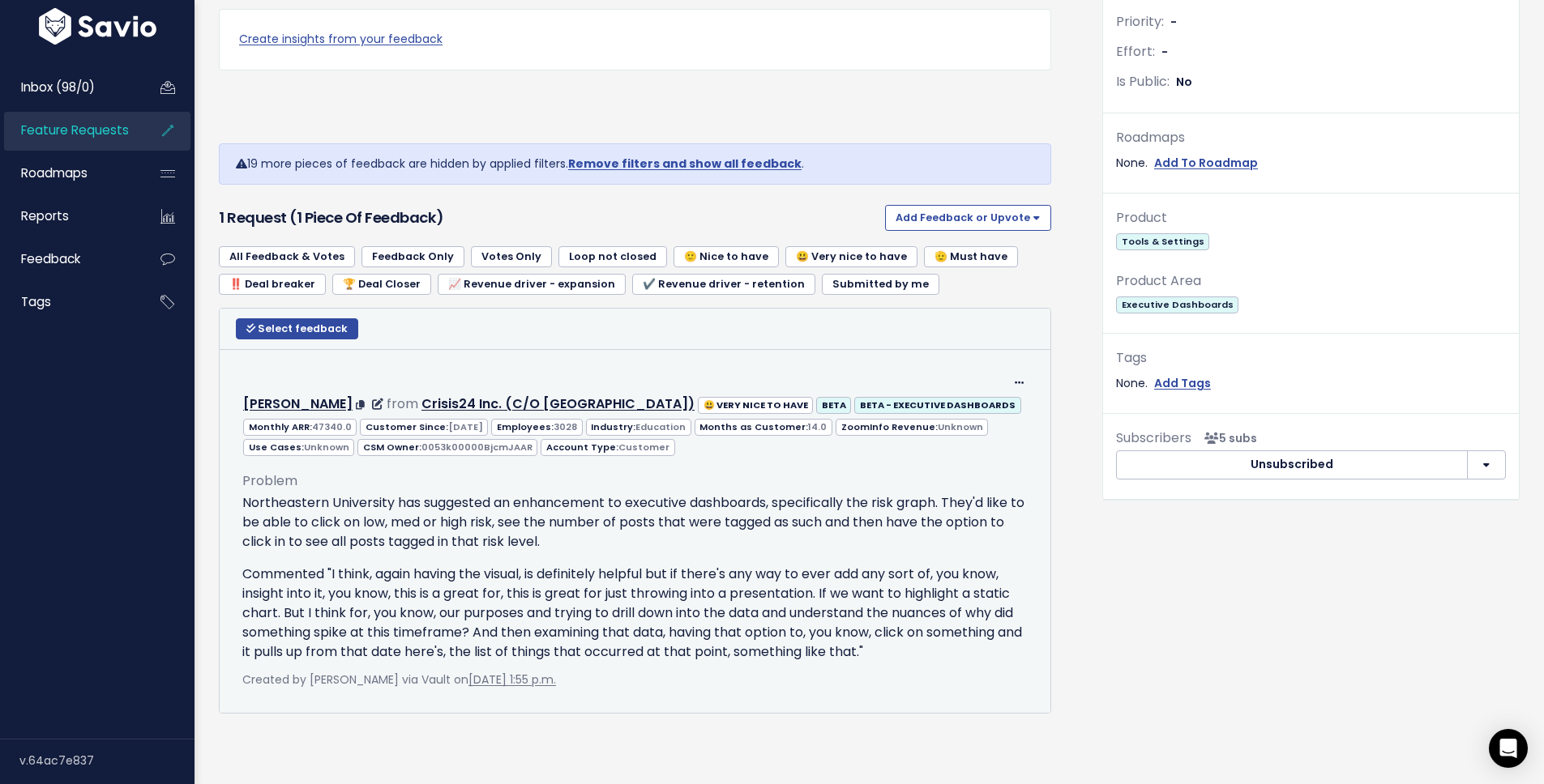
scroll to position [497, 0]
click at [525, 518] on p "Northeastern University has suggested an enhancement to executive dashboards, s…" at bounding box center [635, 522] width 785 height 58
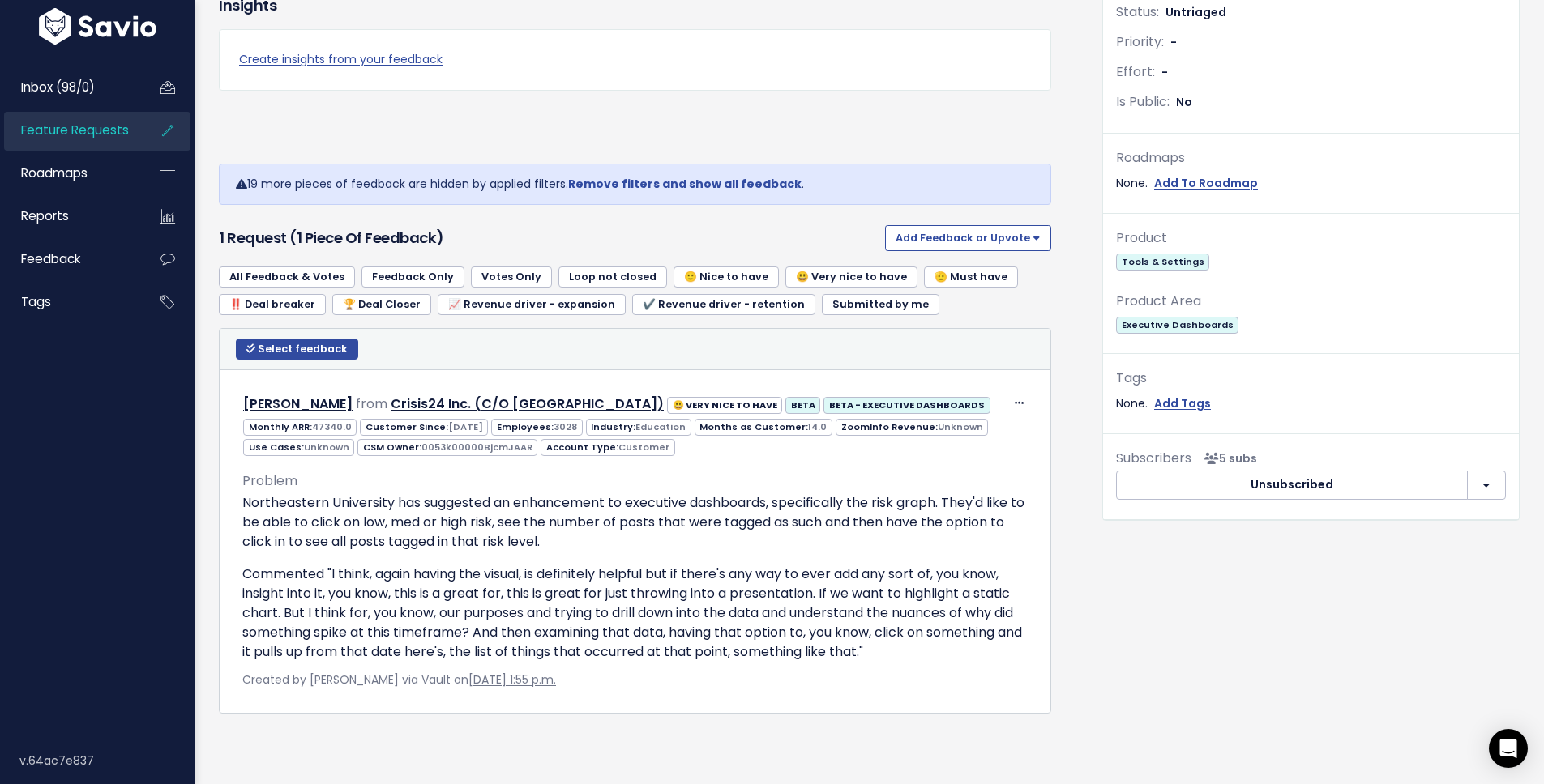
scroll to position [477, 0]
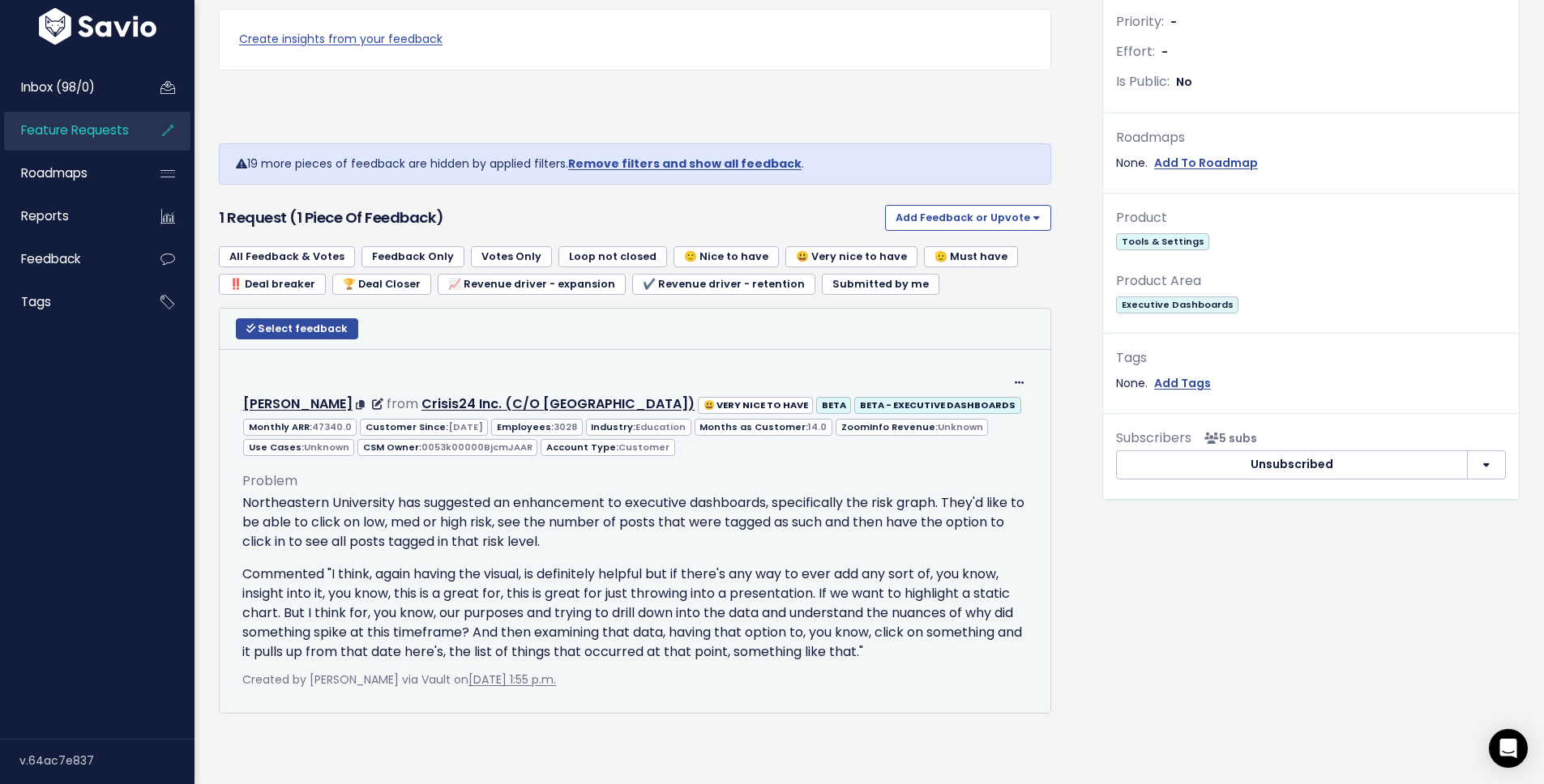
click at [428, 494] on p "Northeastern University has suggested an enhancement to executive dashboards, s…" at bounding box center [635, 522] width 785 height 58
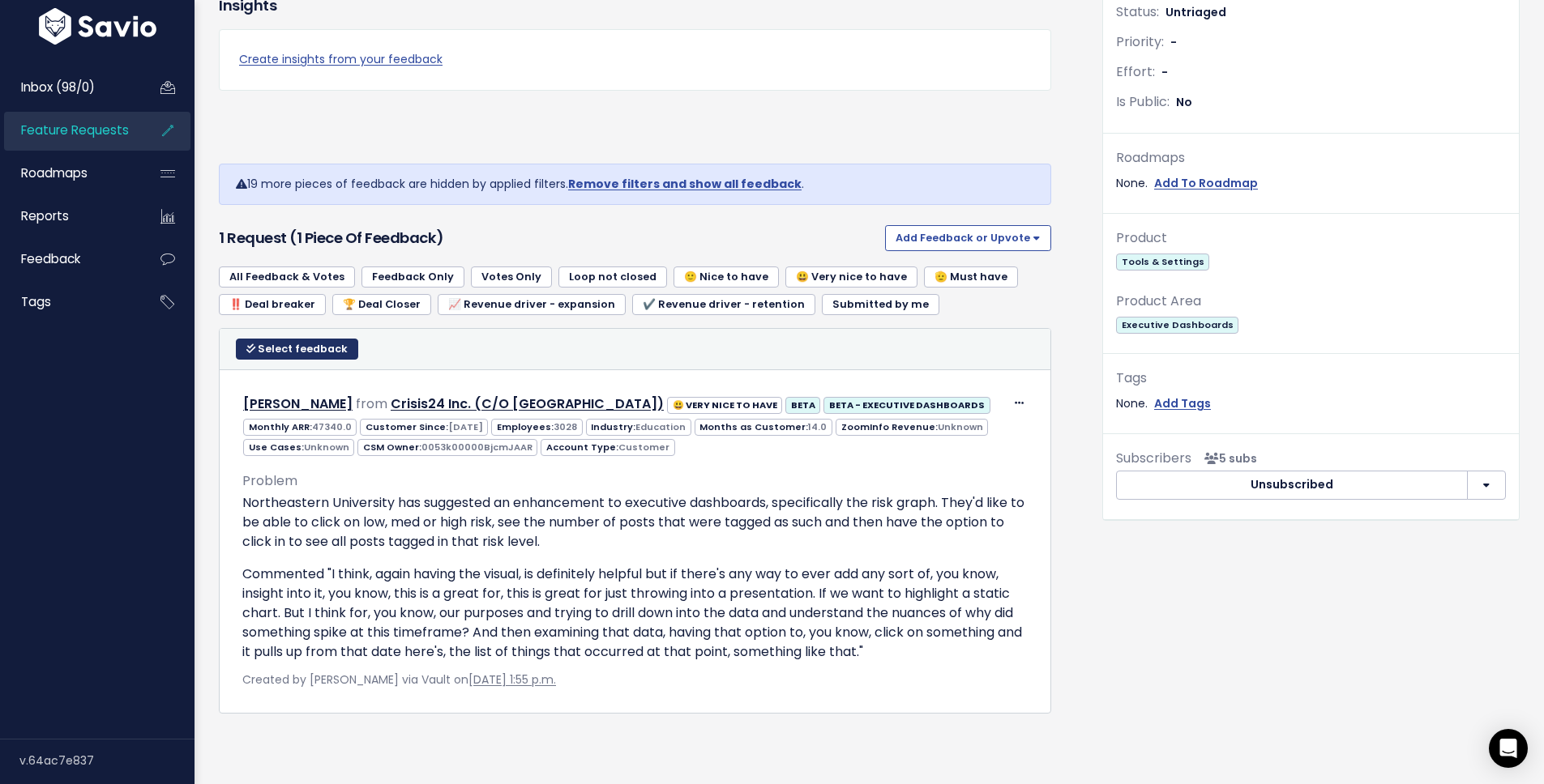
click at [330, 339] on button "Select feedback" at bounding box center [297, 349] width 123 height 21
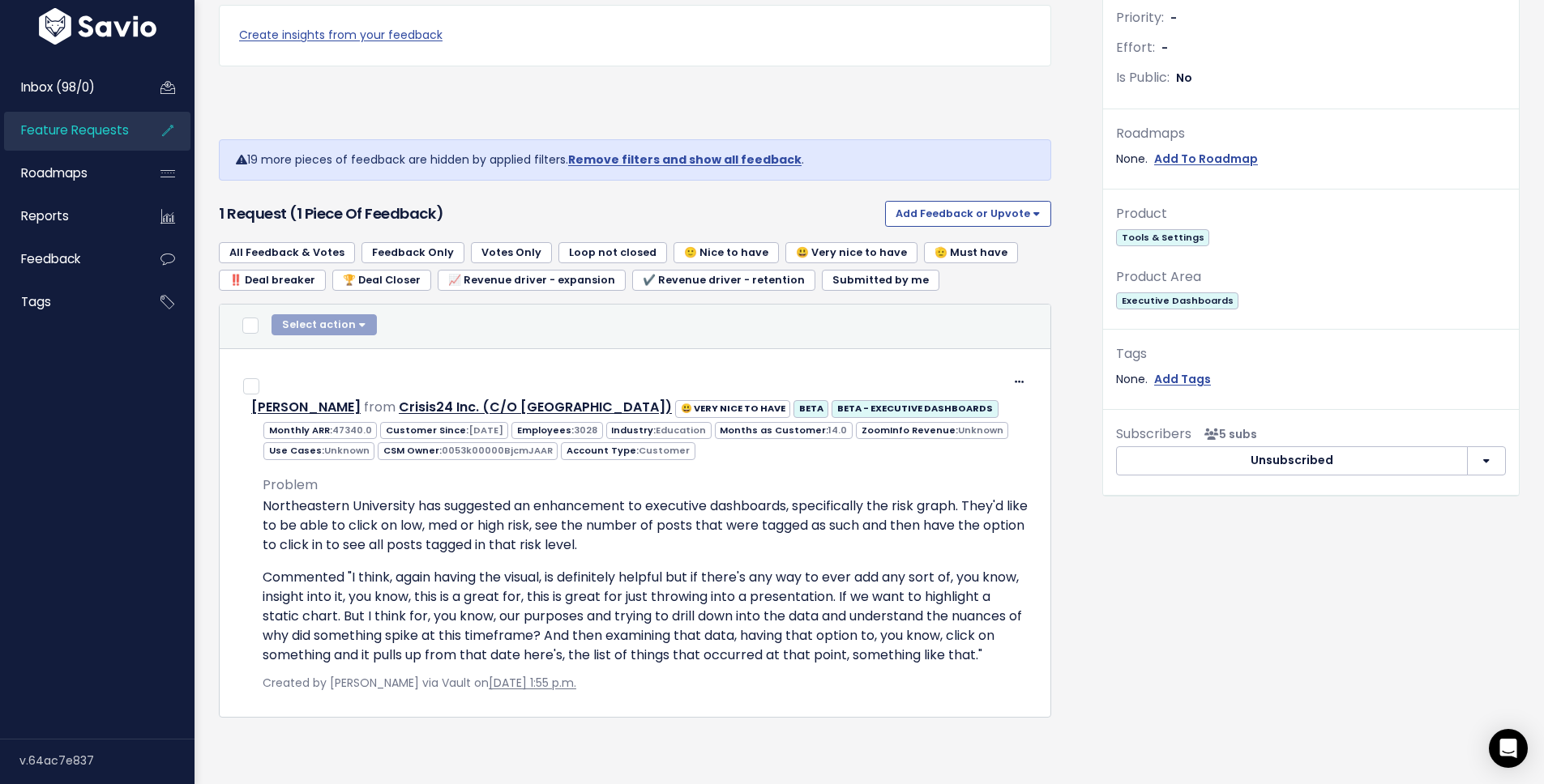
click at [554, 319] on div "Select action Compose Email to 0 Contacts Copy 0 Emails to Clipboard Move 0 Fee…" at bounding box center [635, 327] width 798 height 25
click at [255, 327] on input "checkbox" at bounding box center [251, 325] width 16 height 16
checkbox input "true"
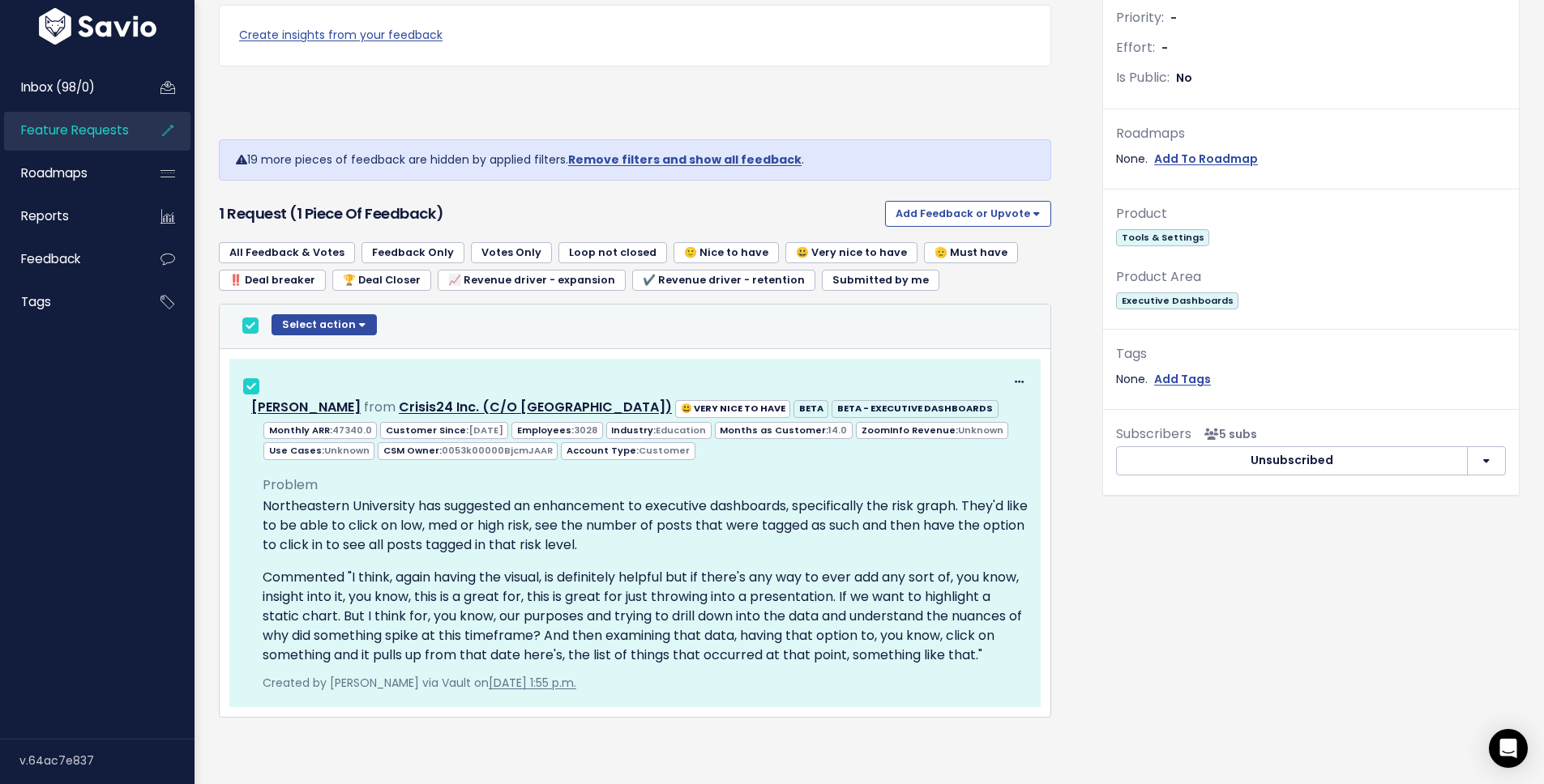
click at [257, 328] on input "checkbox" at bounding box center [251, 325] width 16 height 16
checkbox input "false"
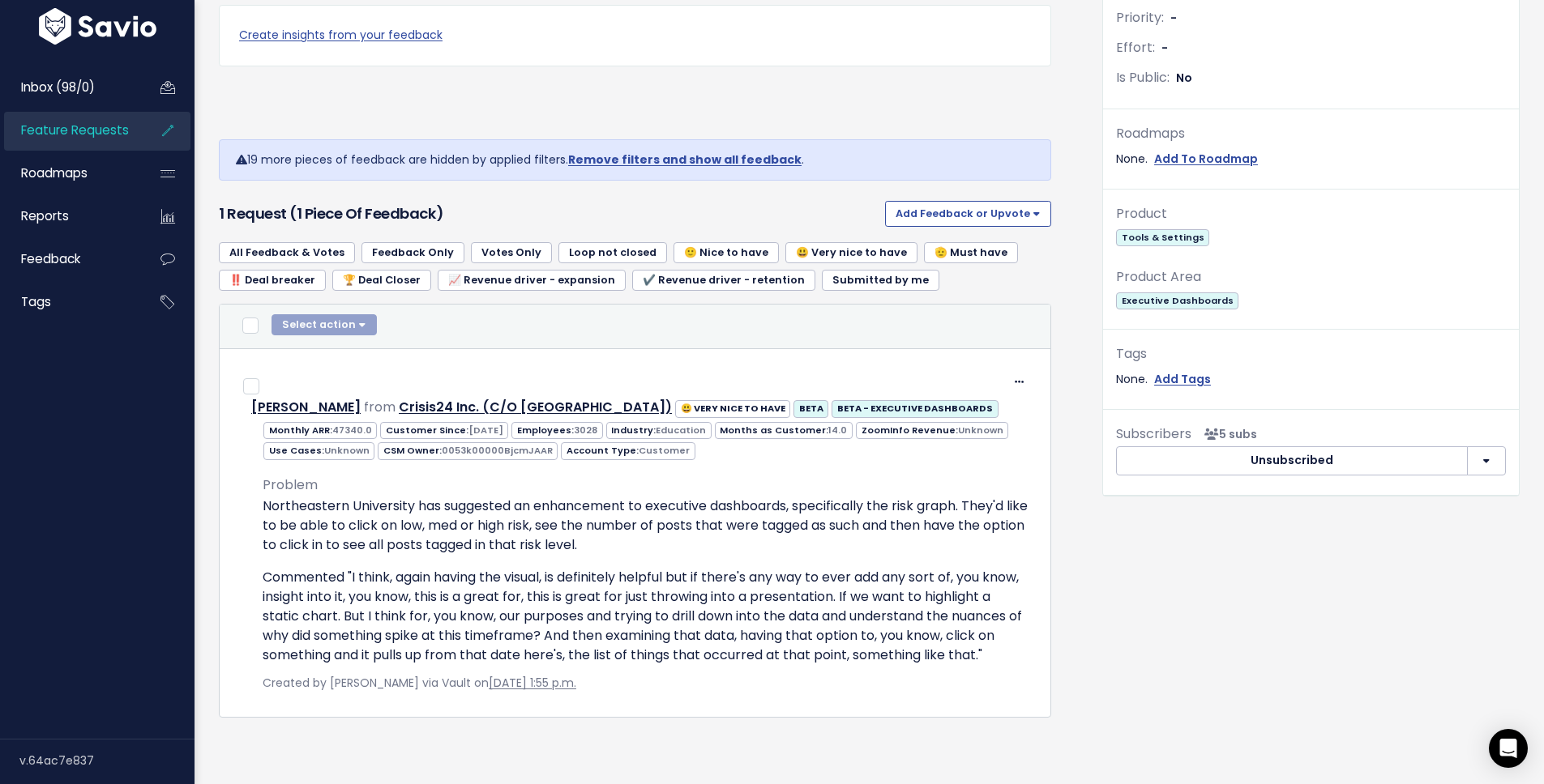
click at [383, 326] on div "Select action Compose Email to 0 Contacts Copy 0 Emails to Clipboard Move 0 Fee…" at bounding box center [635, 327] width 798 height 25
click at [1103, 319] on div "Product Tools & Settings Product Area Executive Dashboards" at bounding box center [1311, 265] width 416 height 127
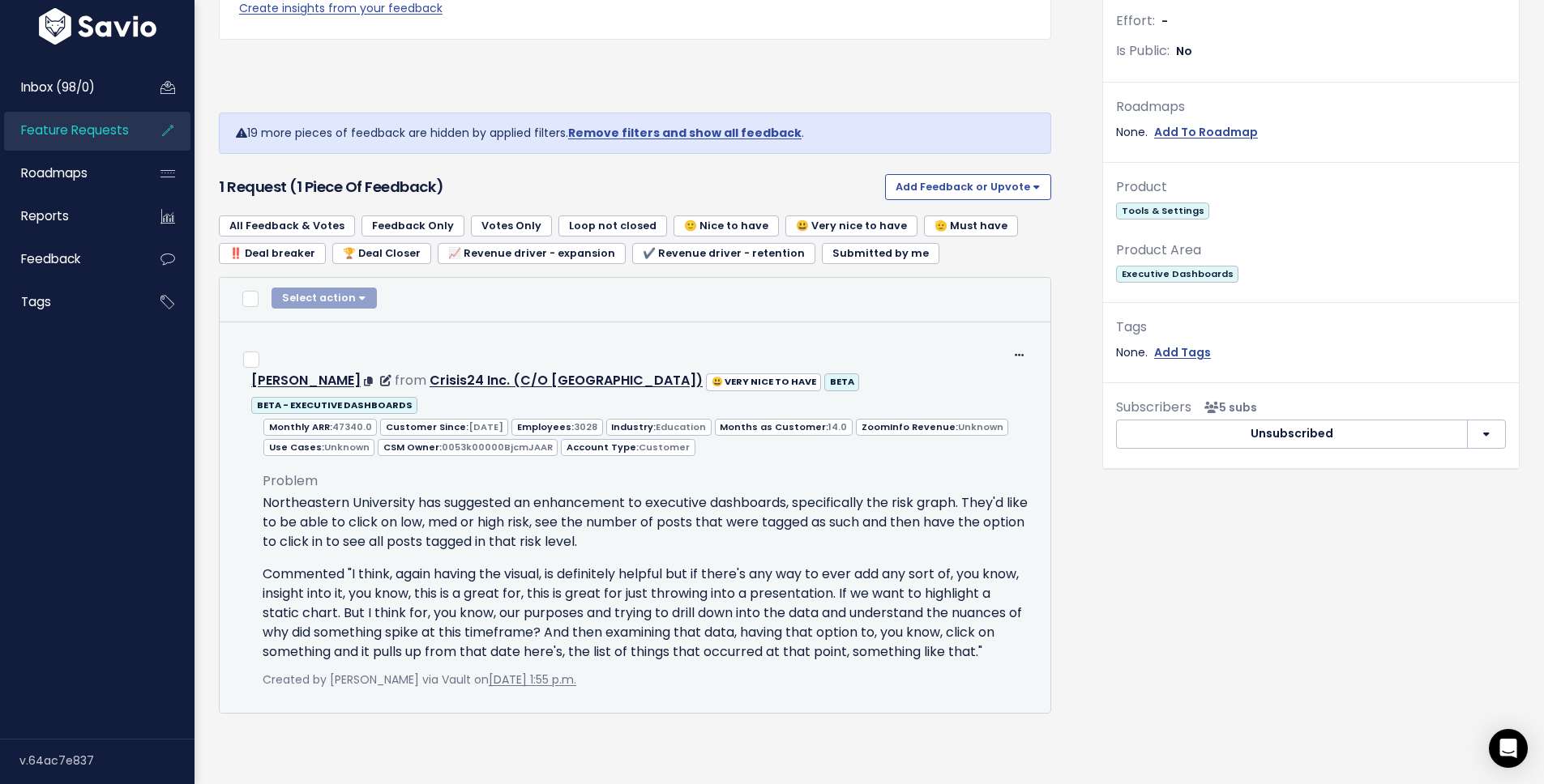
scroll to position [548, 0]
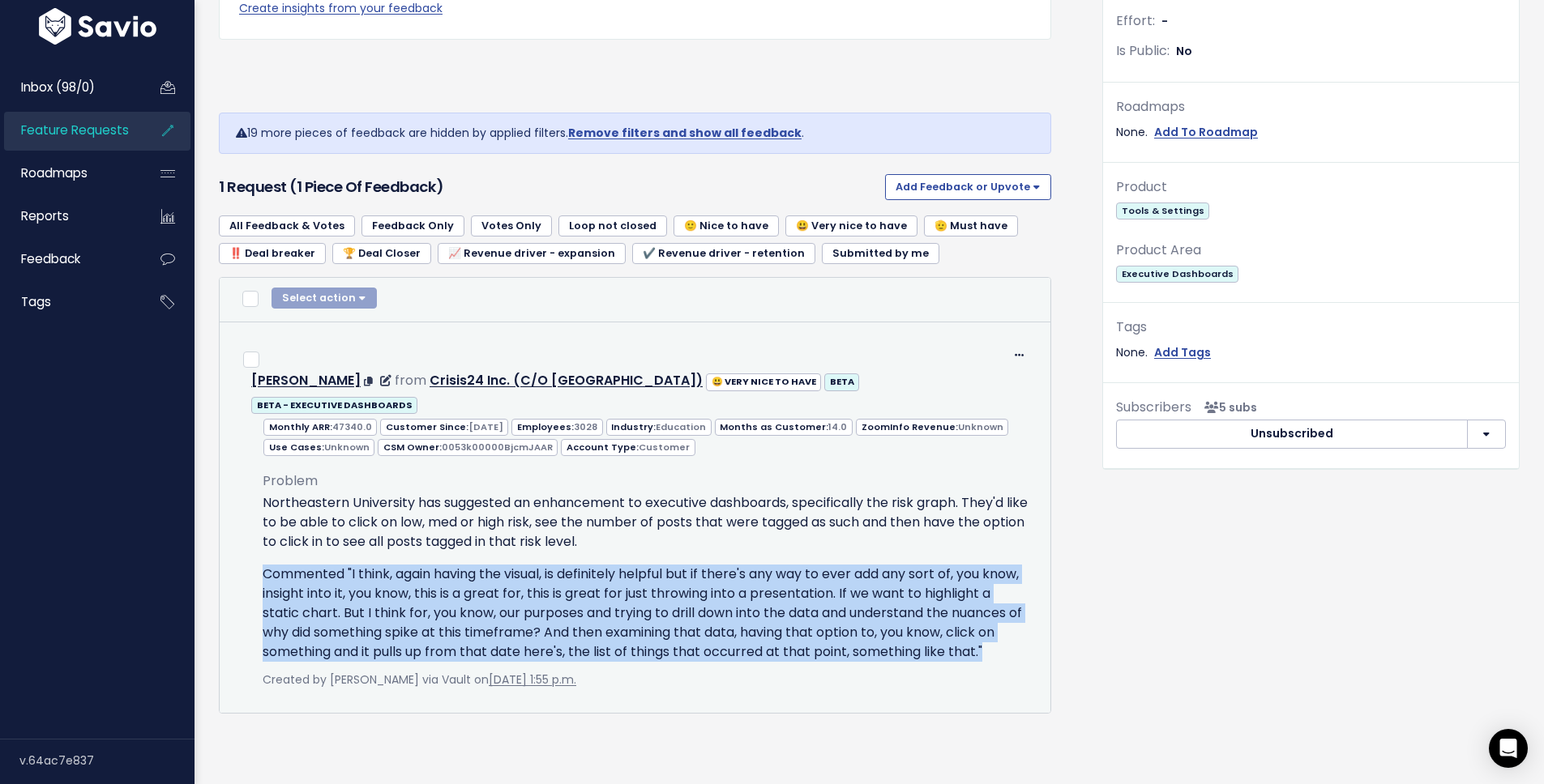
drag, startPoint x: 344, startPoint y: 625, endPoint x: 250, endPoint y: 531, distance: 132.9
click at [251, 531] on div "Problem Northeastern University has suggested an enhancement to executive dashb…" at bounding box center [645, 574] width 789 height 233
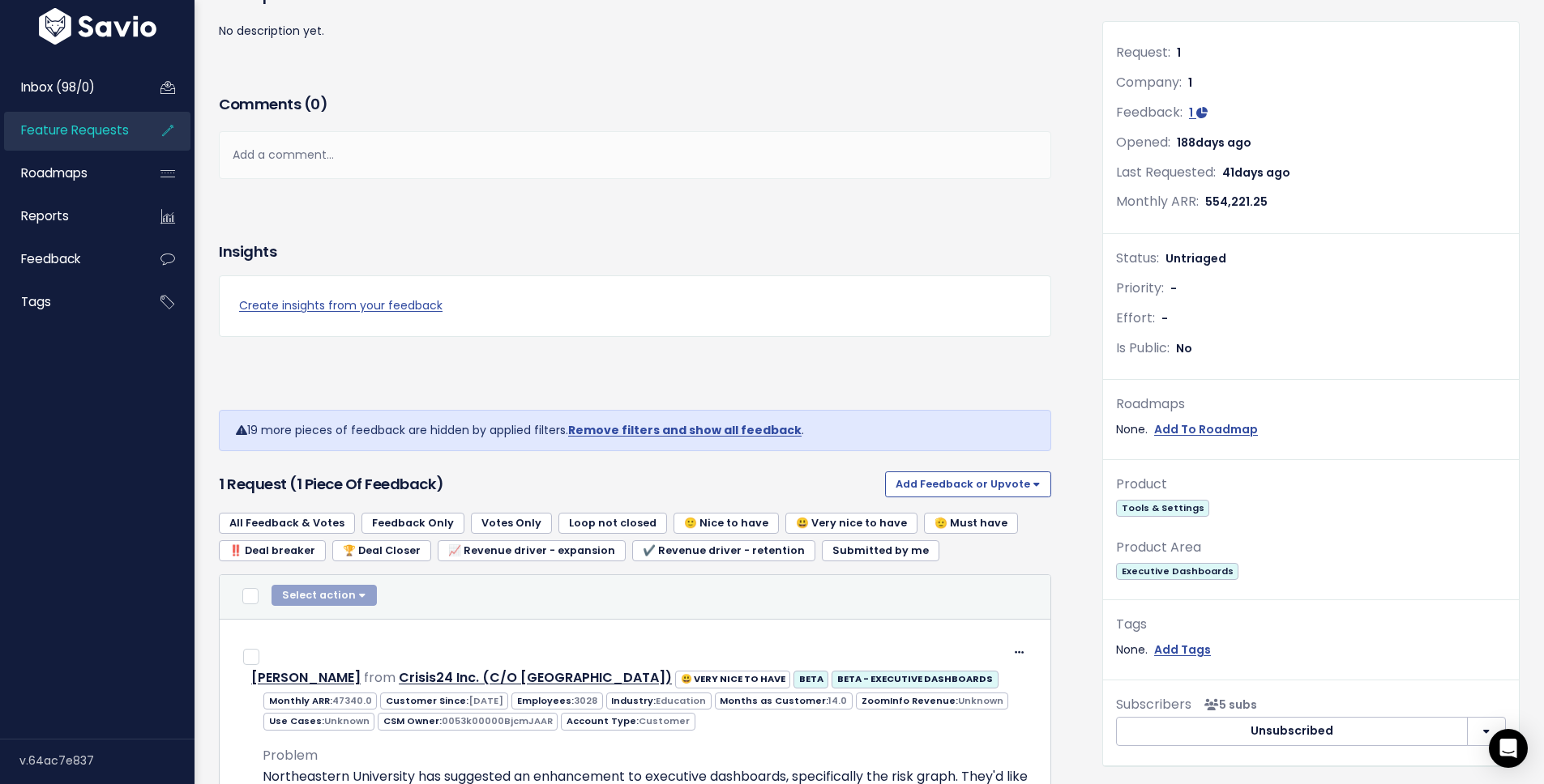
scroll to position [0, 0]
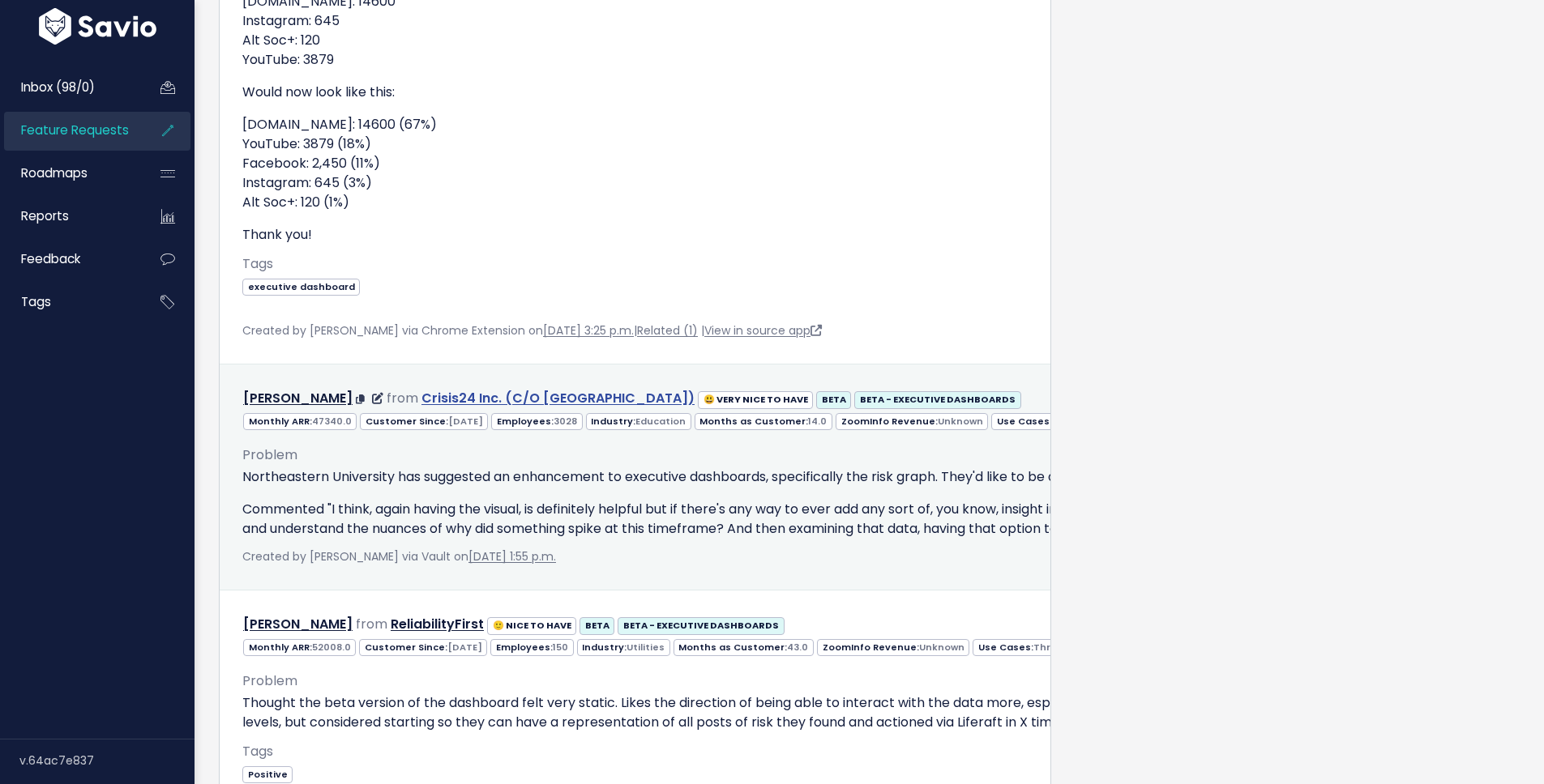
scroll to position [1350, 0]
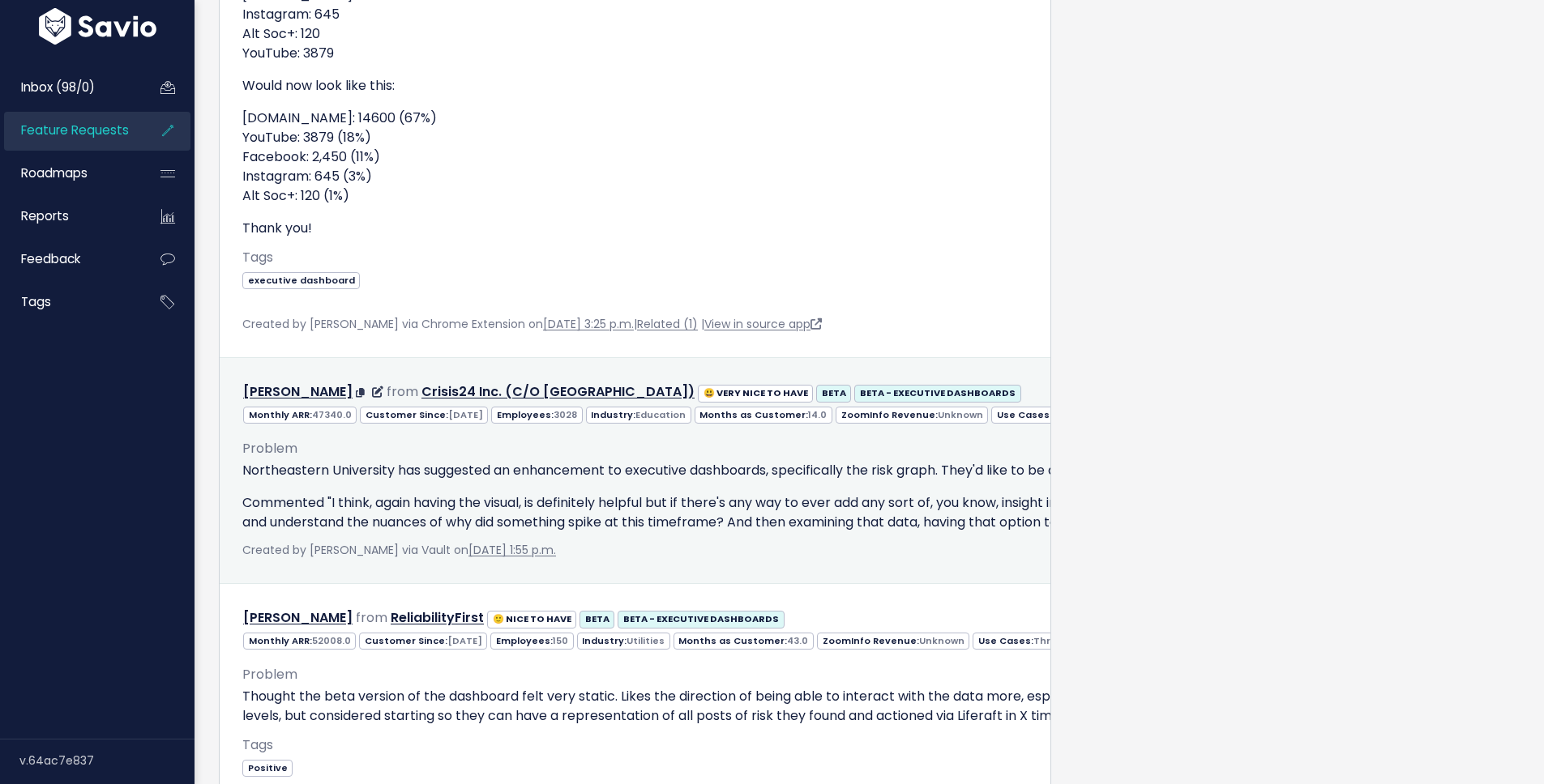
click at [548, 494] on p "Commented "I think, again having the visual, is definitely helpful but if there…" at bounding box center [1278, 512] width 2072 height 39
click at [257, 504] on p "Commented "I think, again having the visual, is definitely helpful but if there…" at bounding box center [1278, 512] width 2072 height 39
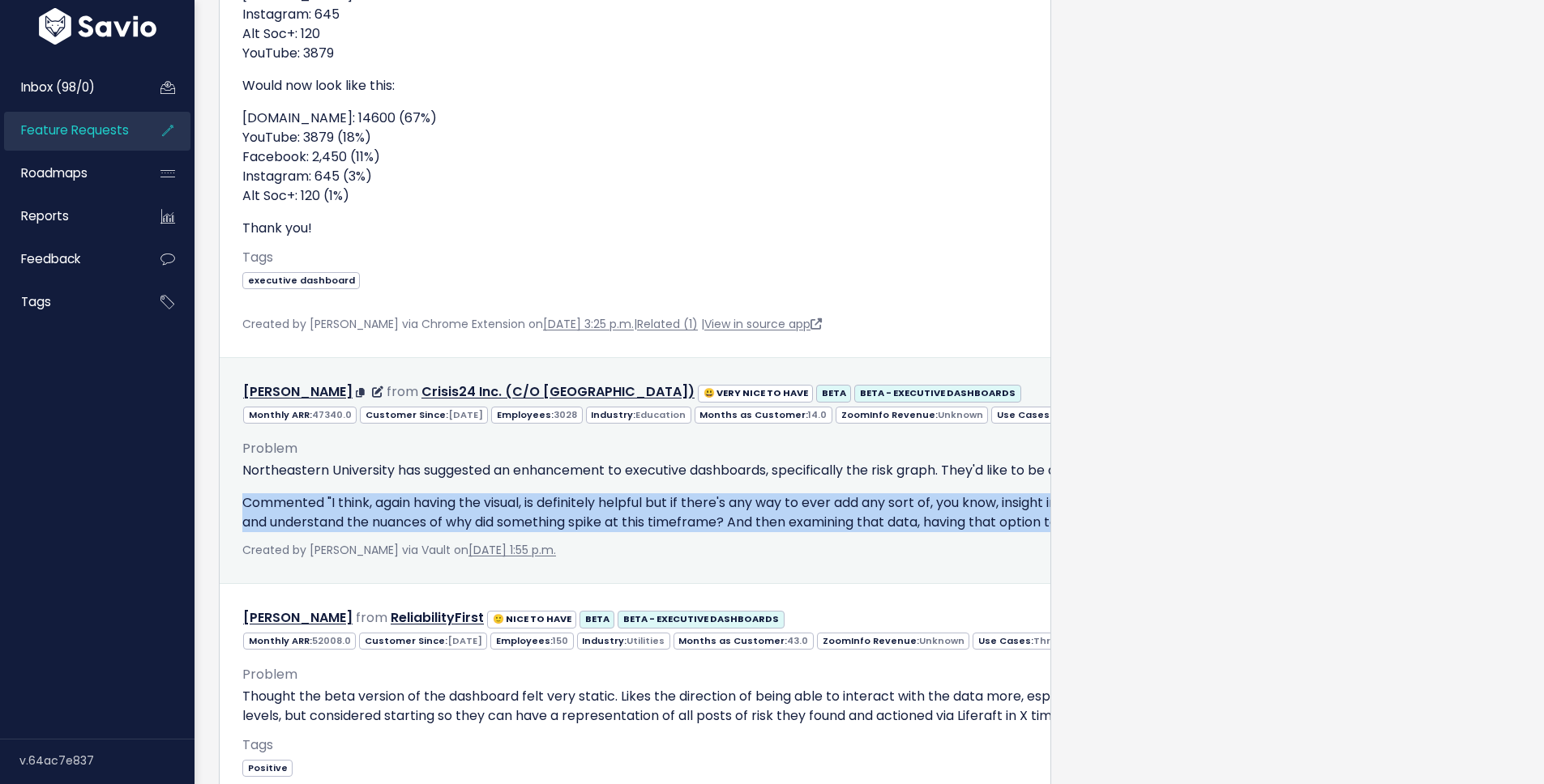
drag, startPoint x: 257, startPoint y: 504, endPoint x: 307, endPoint y: 535, distance: 58.8
click at [307, 533] on p "Commented "I think, again having the visual, is definitely helpful but if there…" at bounding box center [1278, 512] width 2072 height 39
click at [377, 505] on p "Commented "I think, again having the visual, is definitely helpful but if there…" at bounding box center [1278, 512] width 2072 height 39
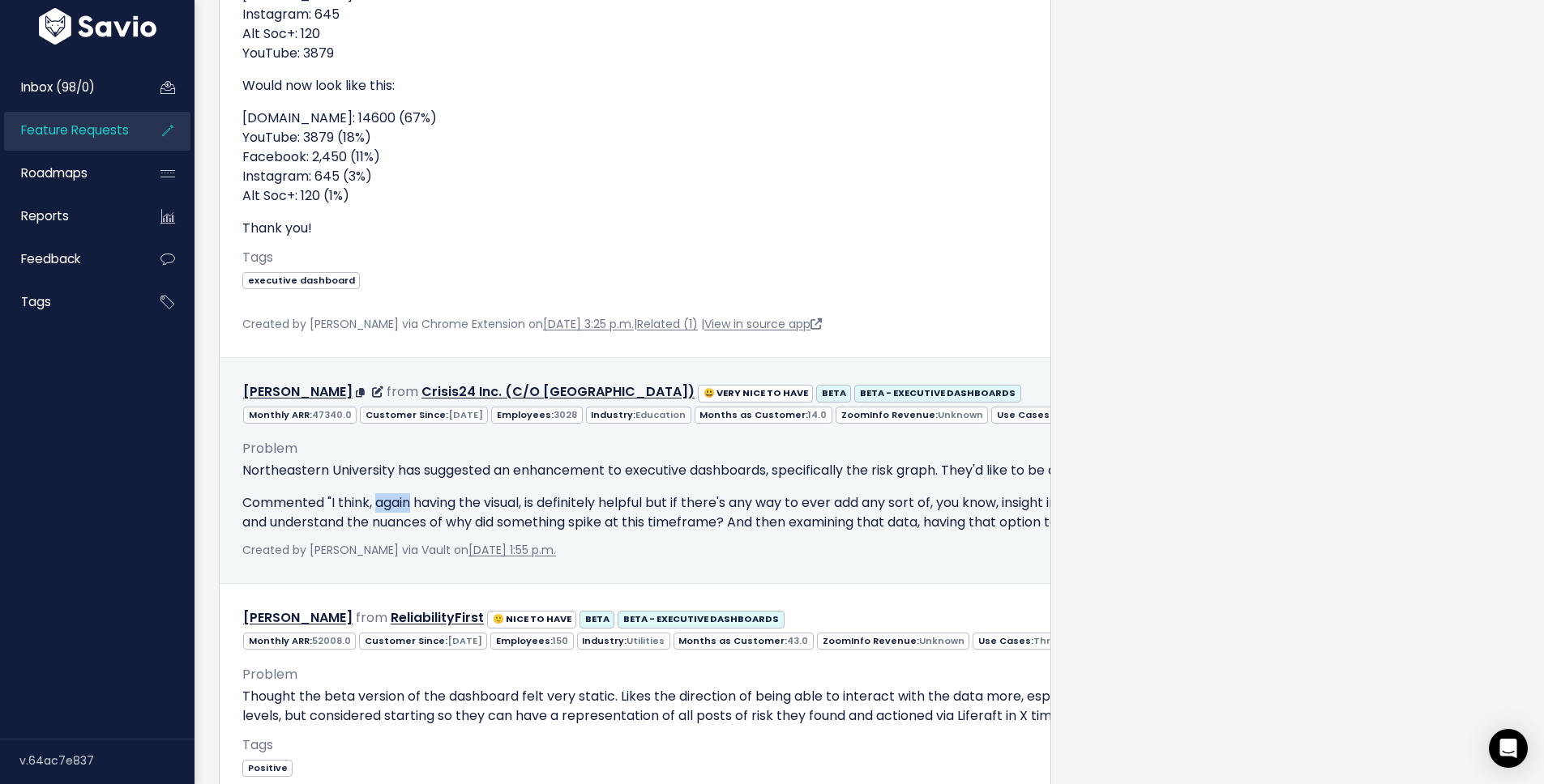
click at [377, 505] on p "Commented "I think, again having the visual, is definitely helpful but if there…" at bounding box center [1278, 512] width 2072 height 39
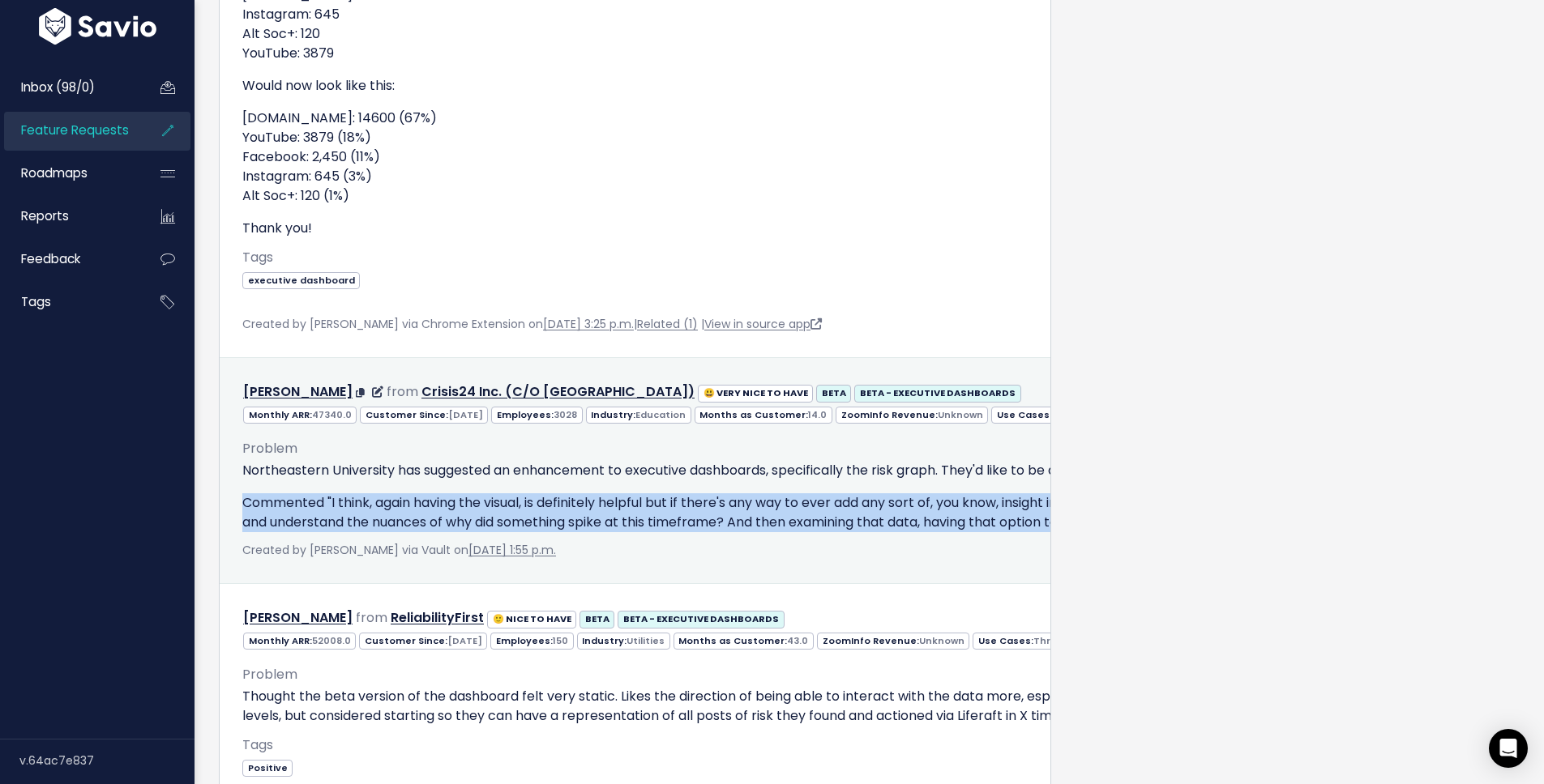
click at [377, 505] on p "Commented "I think, again having the visual, is definitely helpful but if there…" at bounding box center [1278, 512] width 2072 height 39
click at [377, 500] on p "Commented "I think, again having the visual, is definitely helpful but if there…" at bounding box center [1278, 512] width 2072 height 39
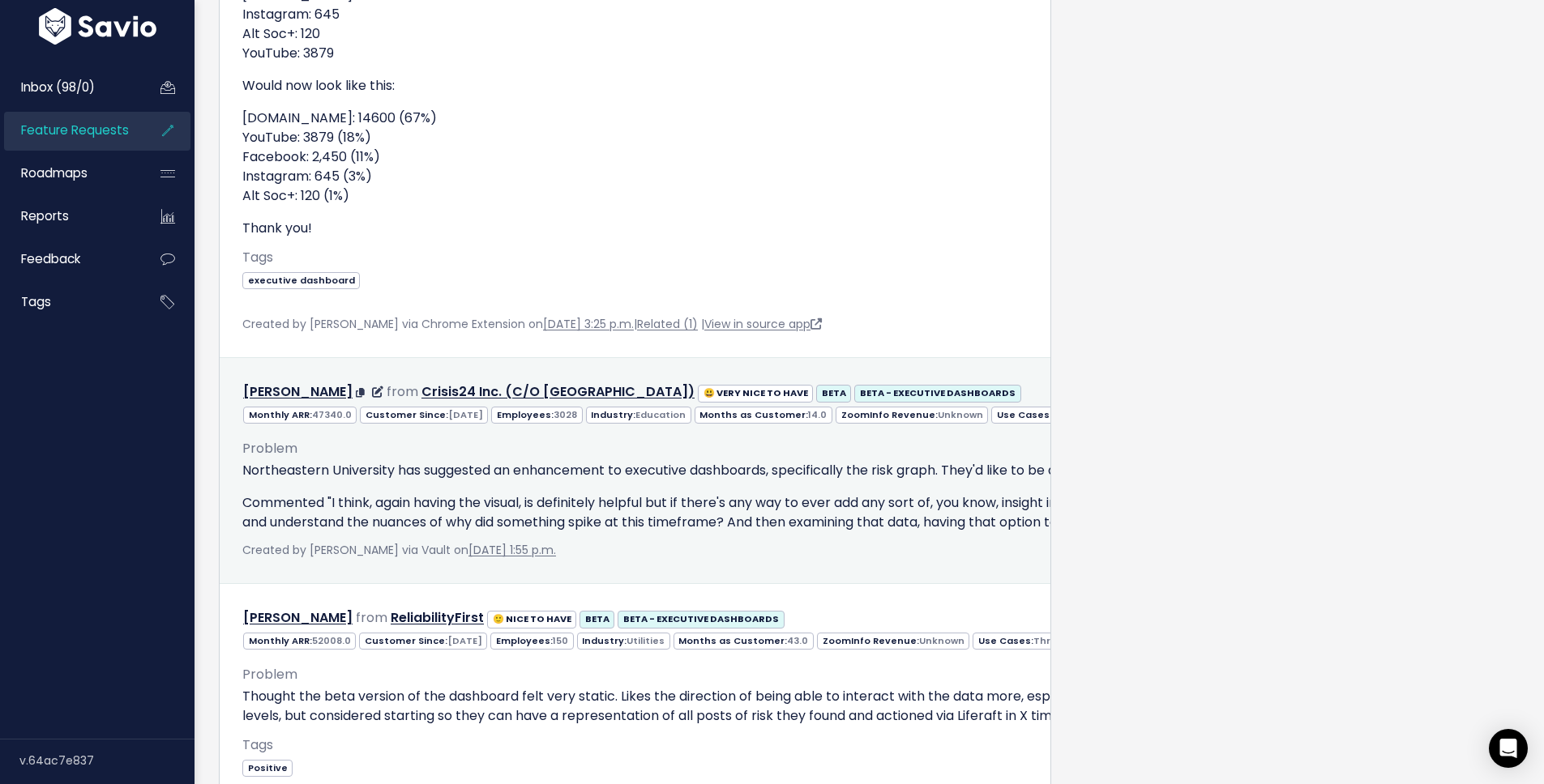
click at [392, 467] on p "Northeastern University has suggested an enhancement to executive dashboards, s…" at bounding box center [1278, 471] width 2072 height 20
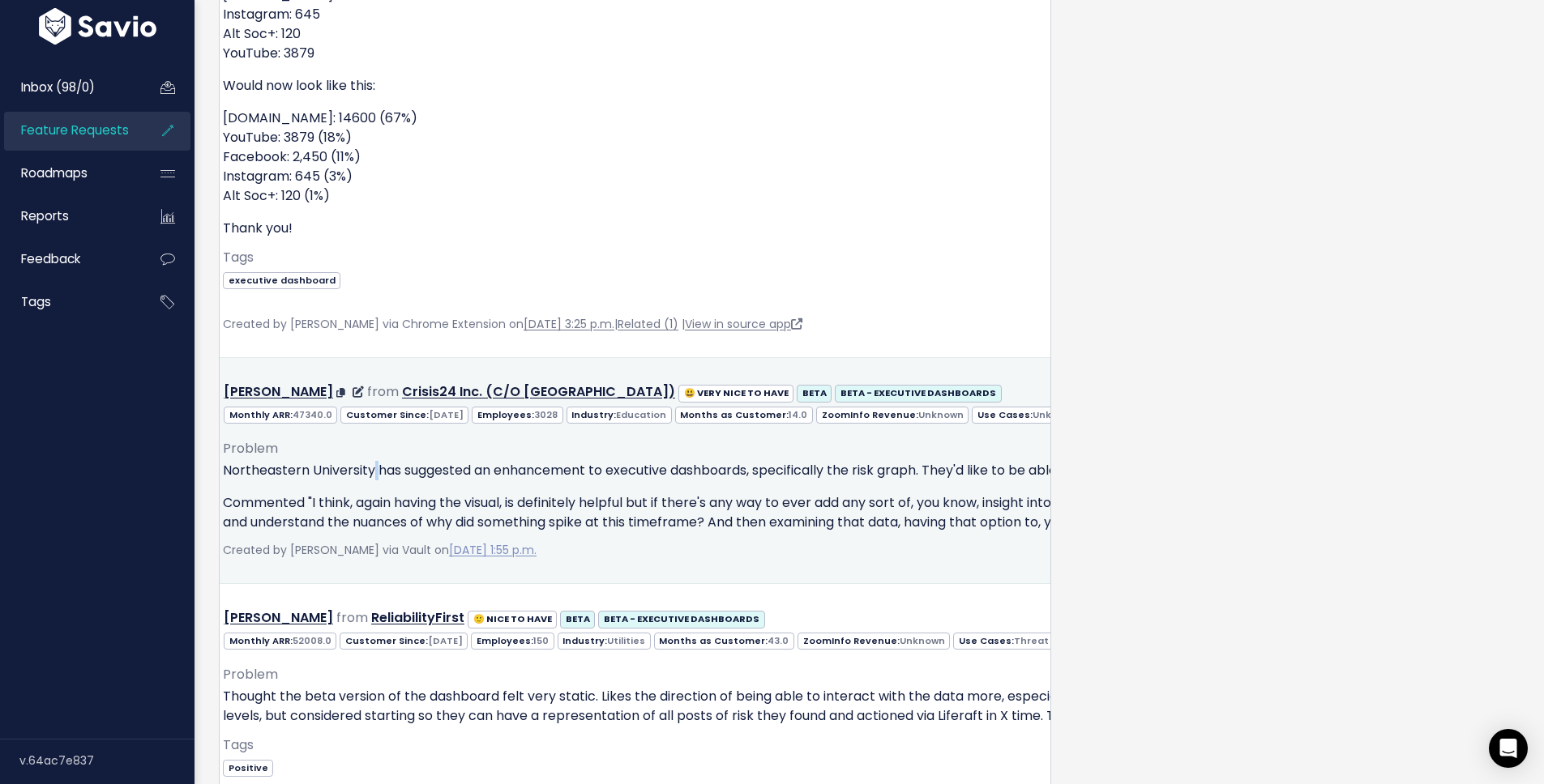
scroll to position [0, 30]
click at [520, 558] on link "April 17, 2025, 1:55 p.m." at bounding box center [482, 551] width 87 height 16
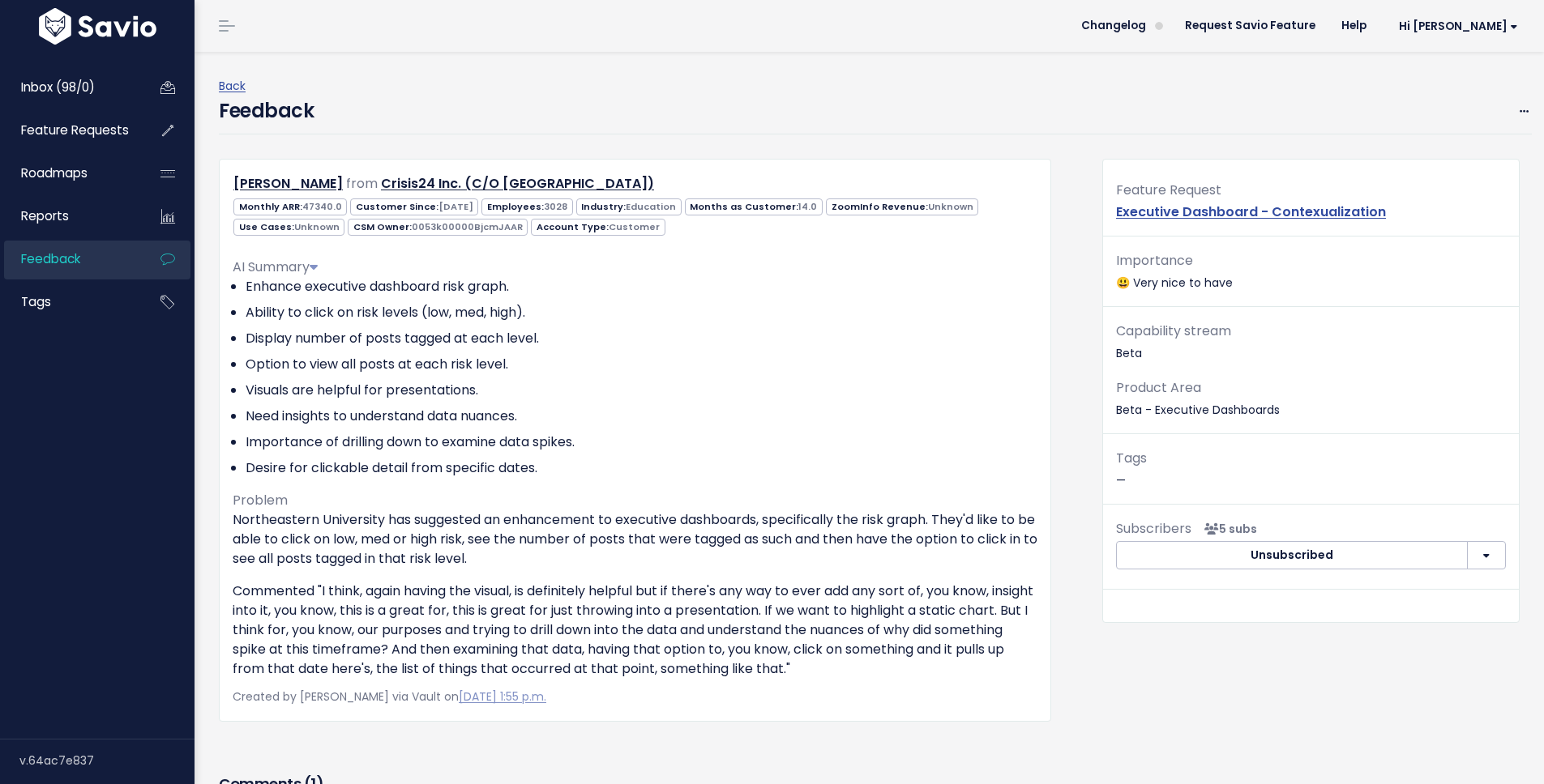
click at [257, 592] on p "Commented "I think, again having the visual, is definitely helpful but if there…" at bounding box center [635, 630] width 805 height 97
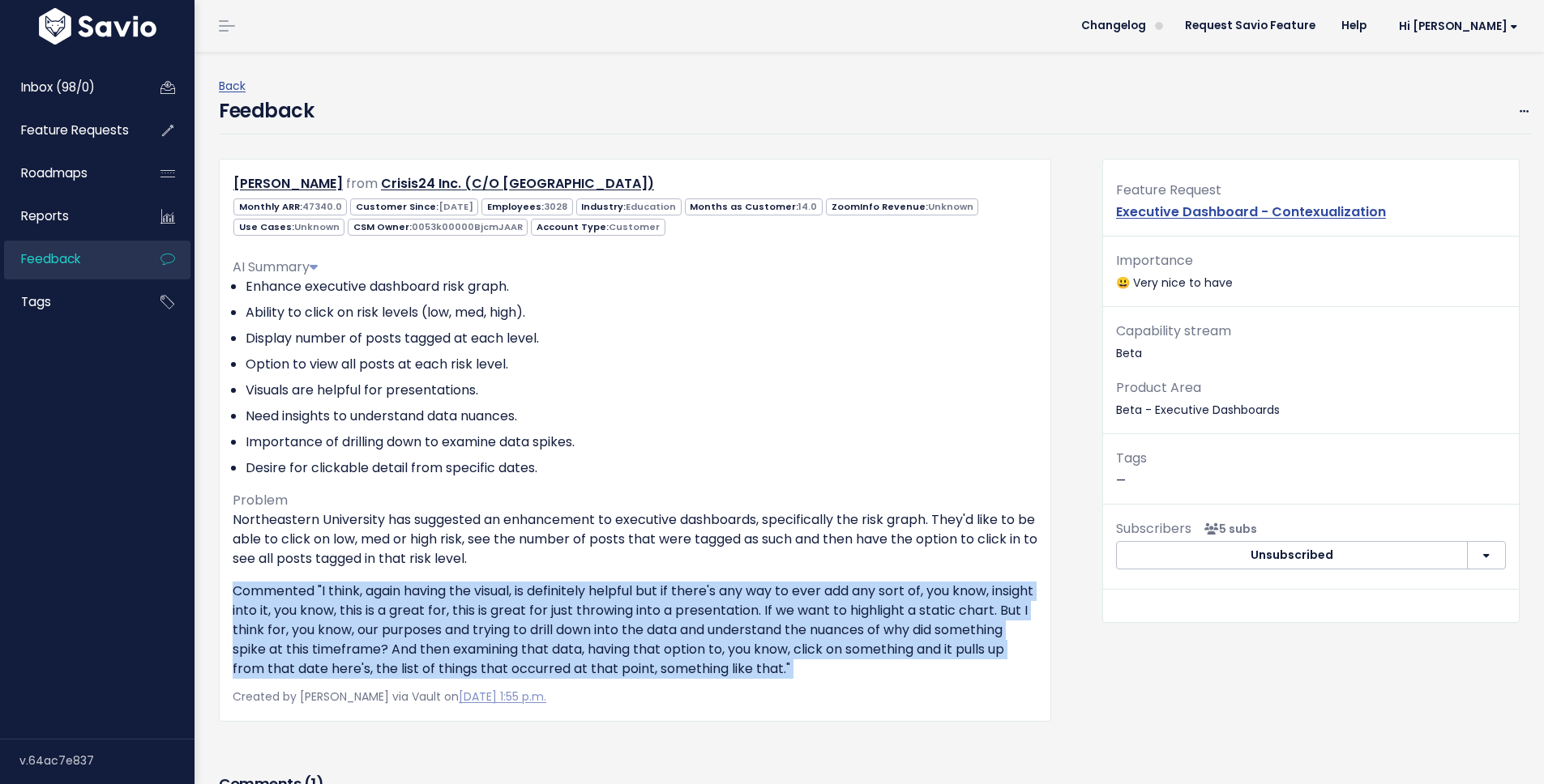
drag, startPoint x: 257, startPoint y: 592, endPoint x: 954, endPoint y: 661, distance: 700.4
click at [954, 661] on p "Commented "I think, again having the visual, is definitely helpful but if there…" at bounding box center [635, 630] width 805 height 97
click at [1520, 113] on icon at bounding box center [1524, 112] width 9 height 11
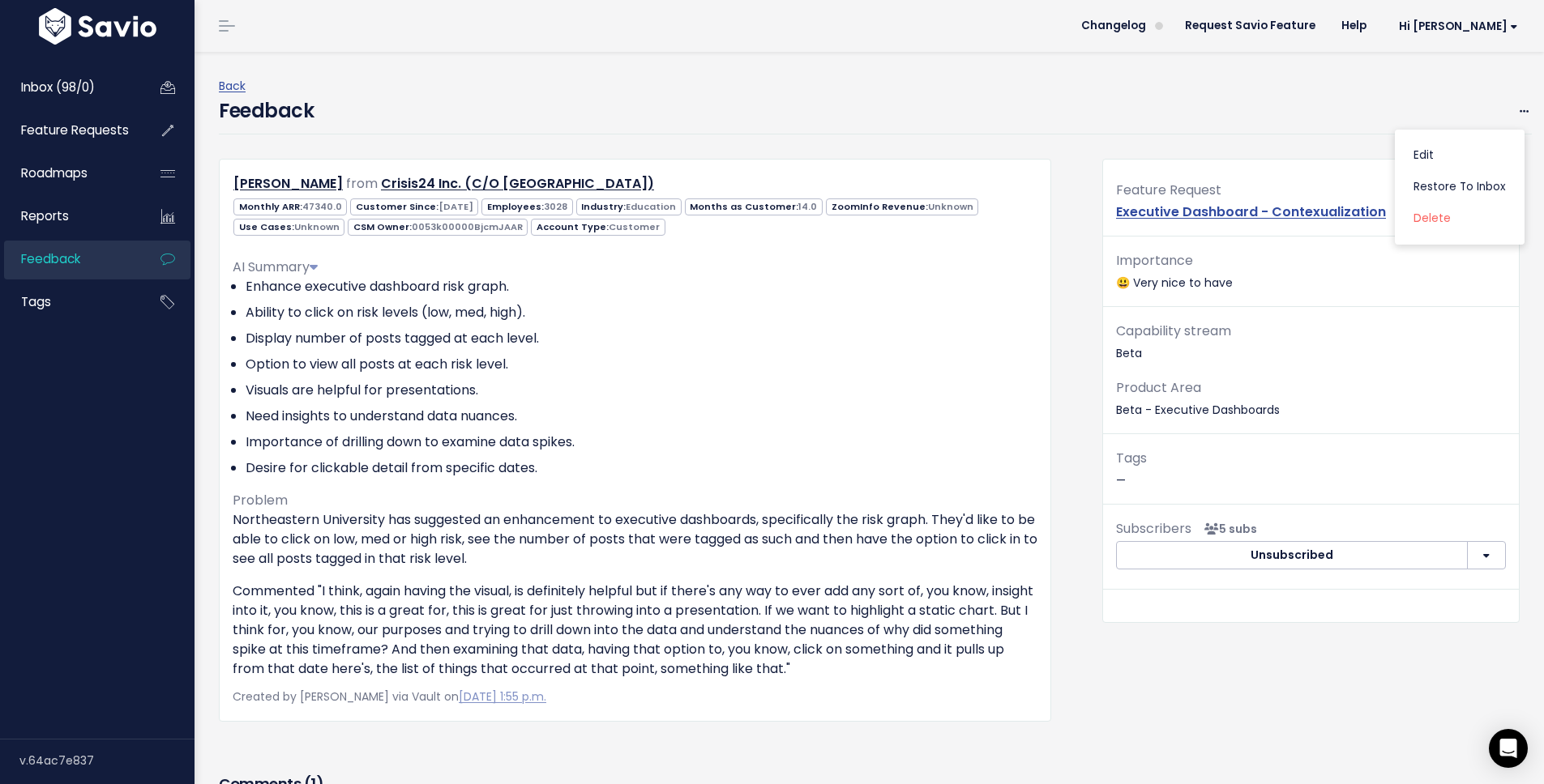
click at [1195, 137] on div "Back Feedback Edit Restore to Inbox Delete" at bounding box center [875, 105] width 1313 height 107
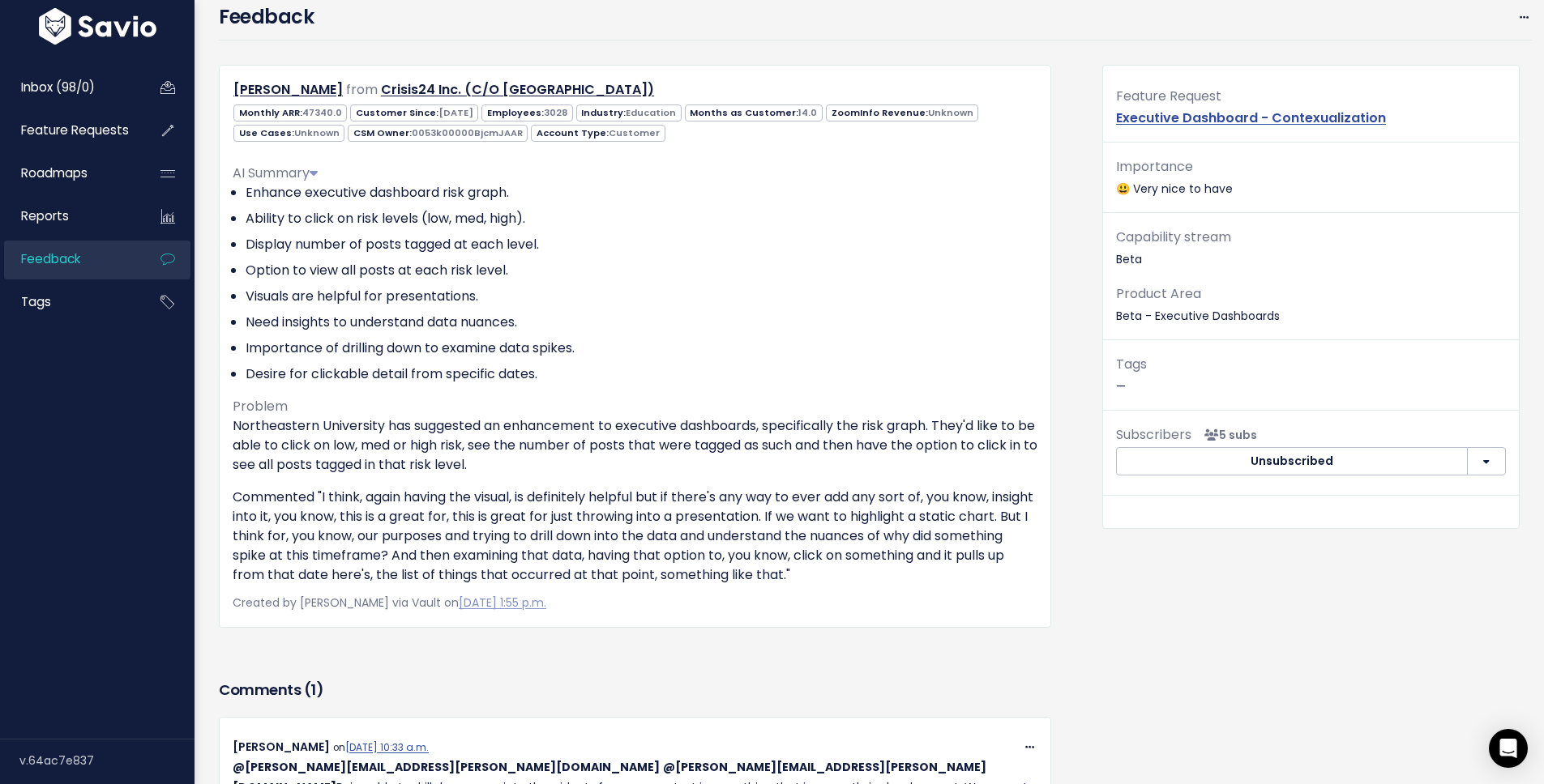
scroll to position [418, 0]
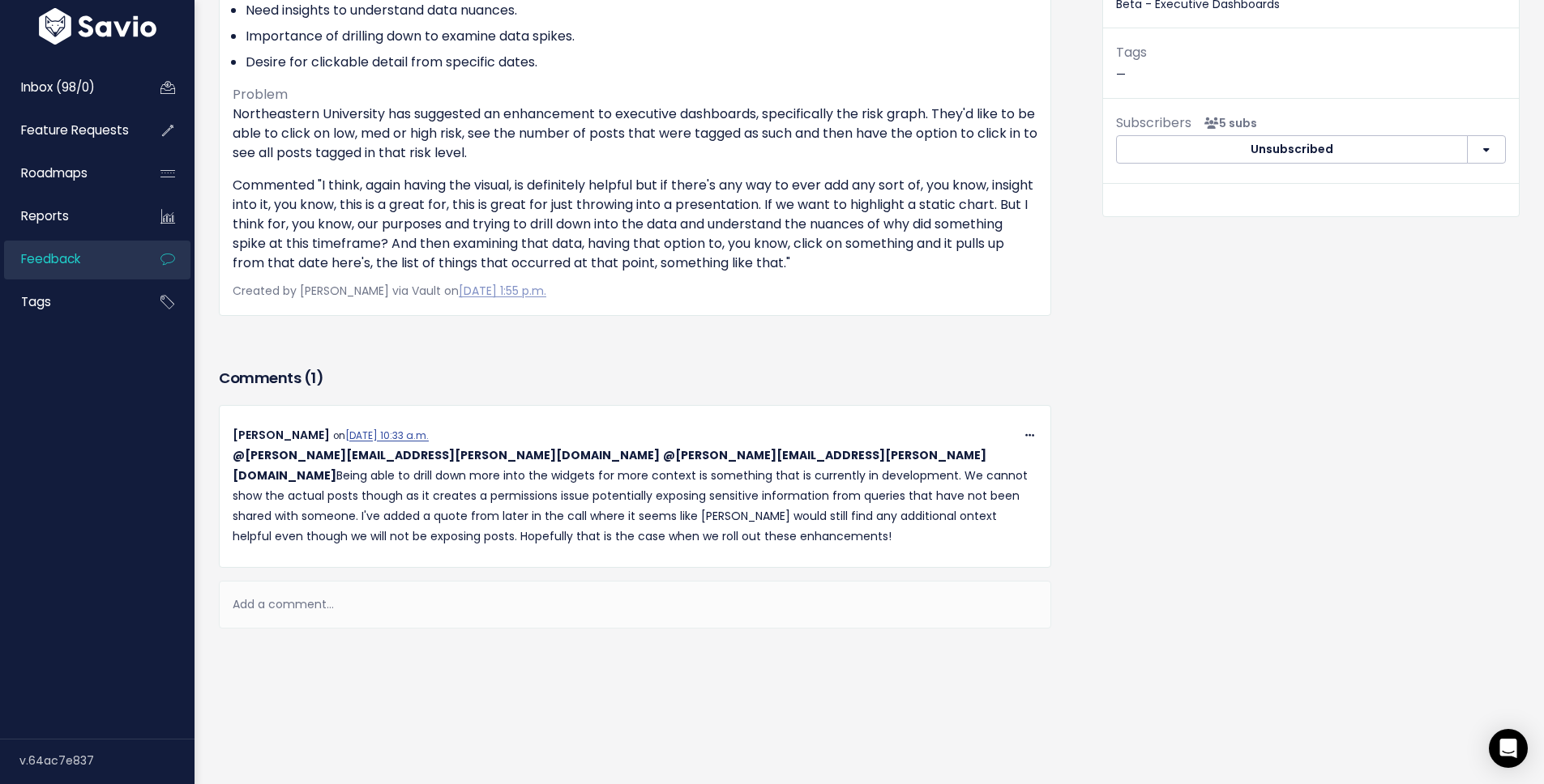
click at [385, 589] on div "Add a comment..." at bounding box center [635, 605] width 833 height 48
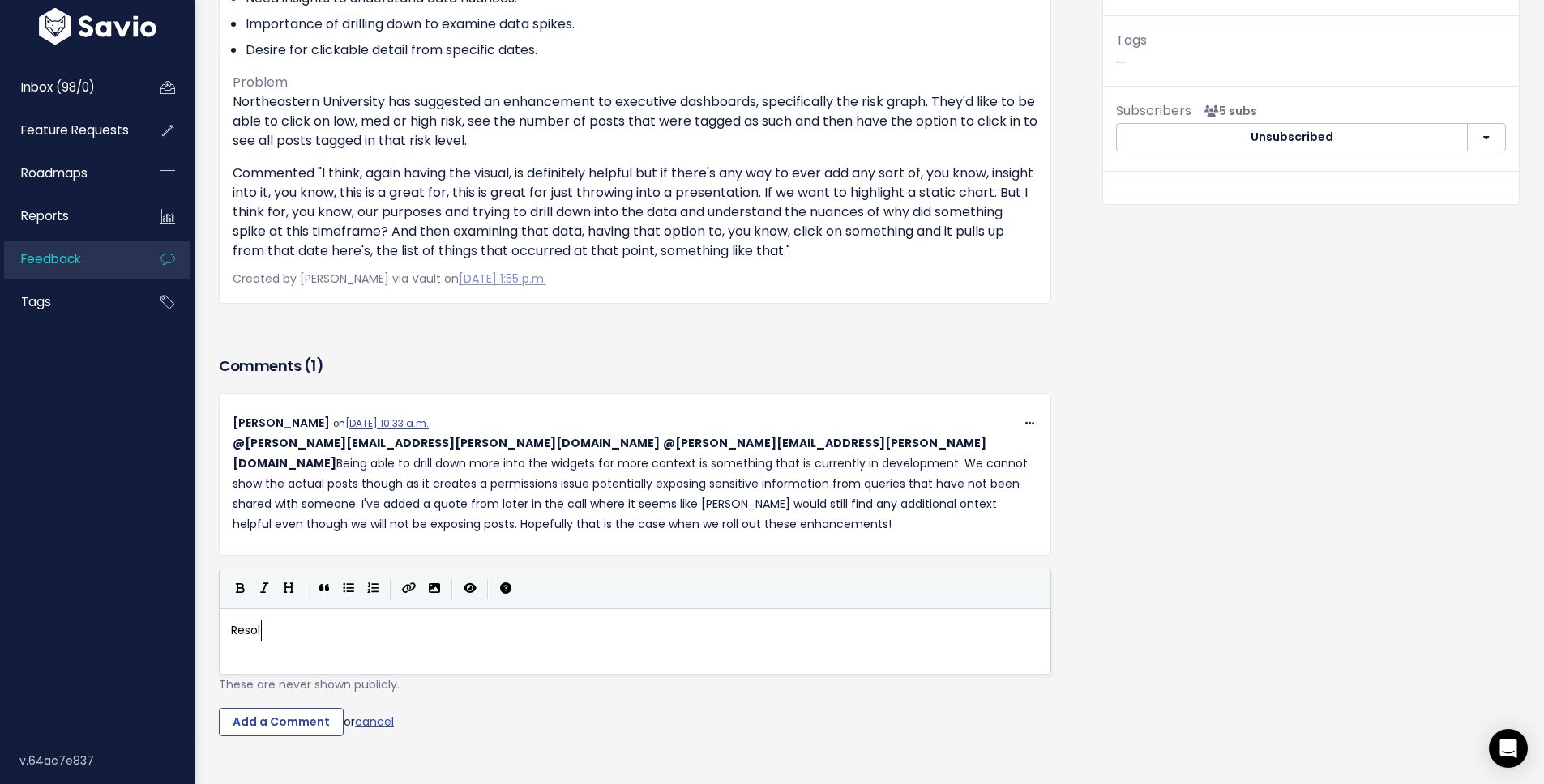
type textarea "Resolv"
type textarea "Partially result"
type textarea "olved by the addition of Exeu"
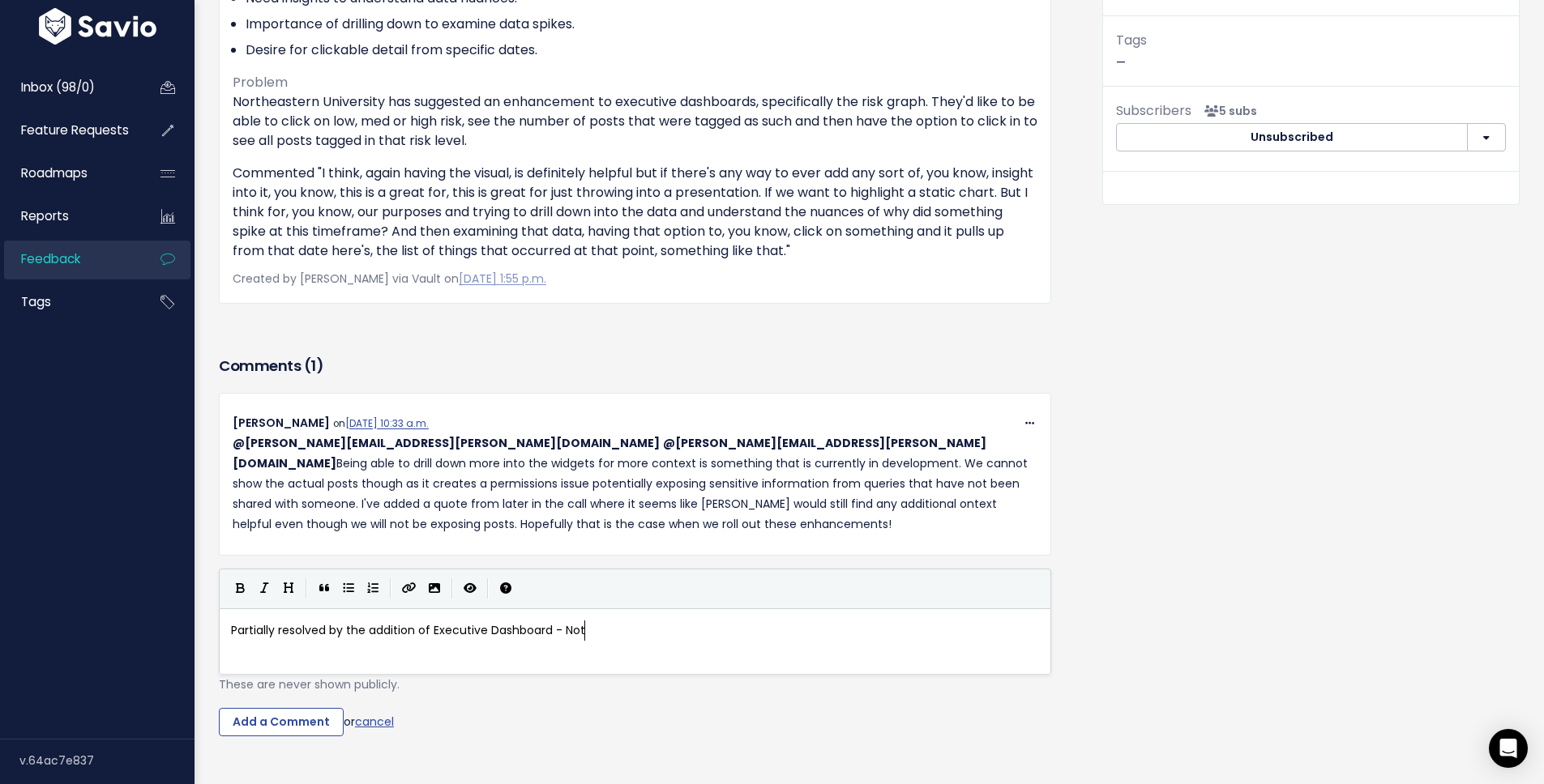
type textarea "cutive Dashboard - Notes"
click at [303, 714] on input "Add a Comment" at bounding box center [281, 722] width 125 height 29
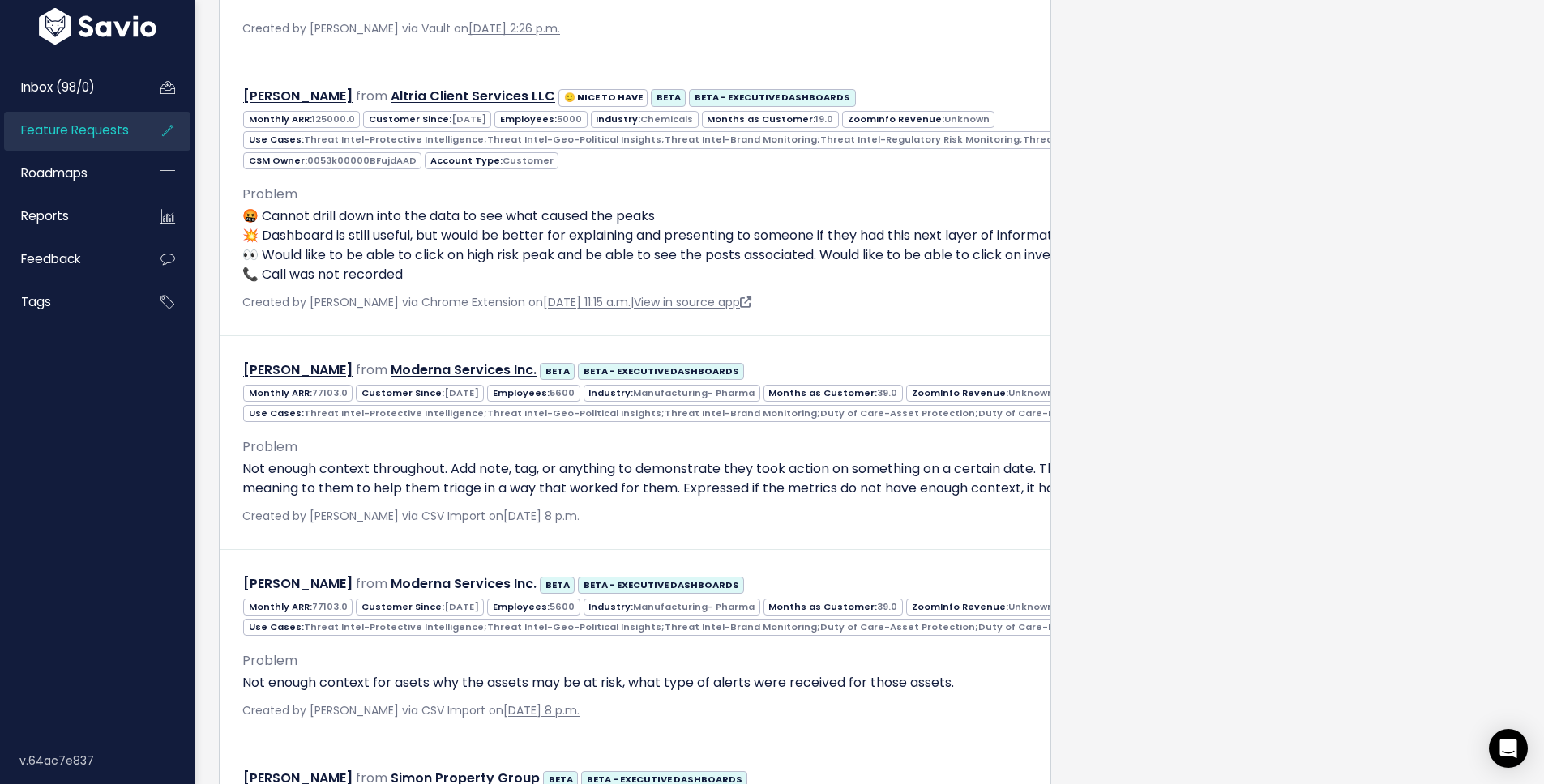
scroll to position [2151, 0]
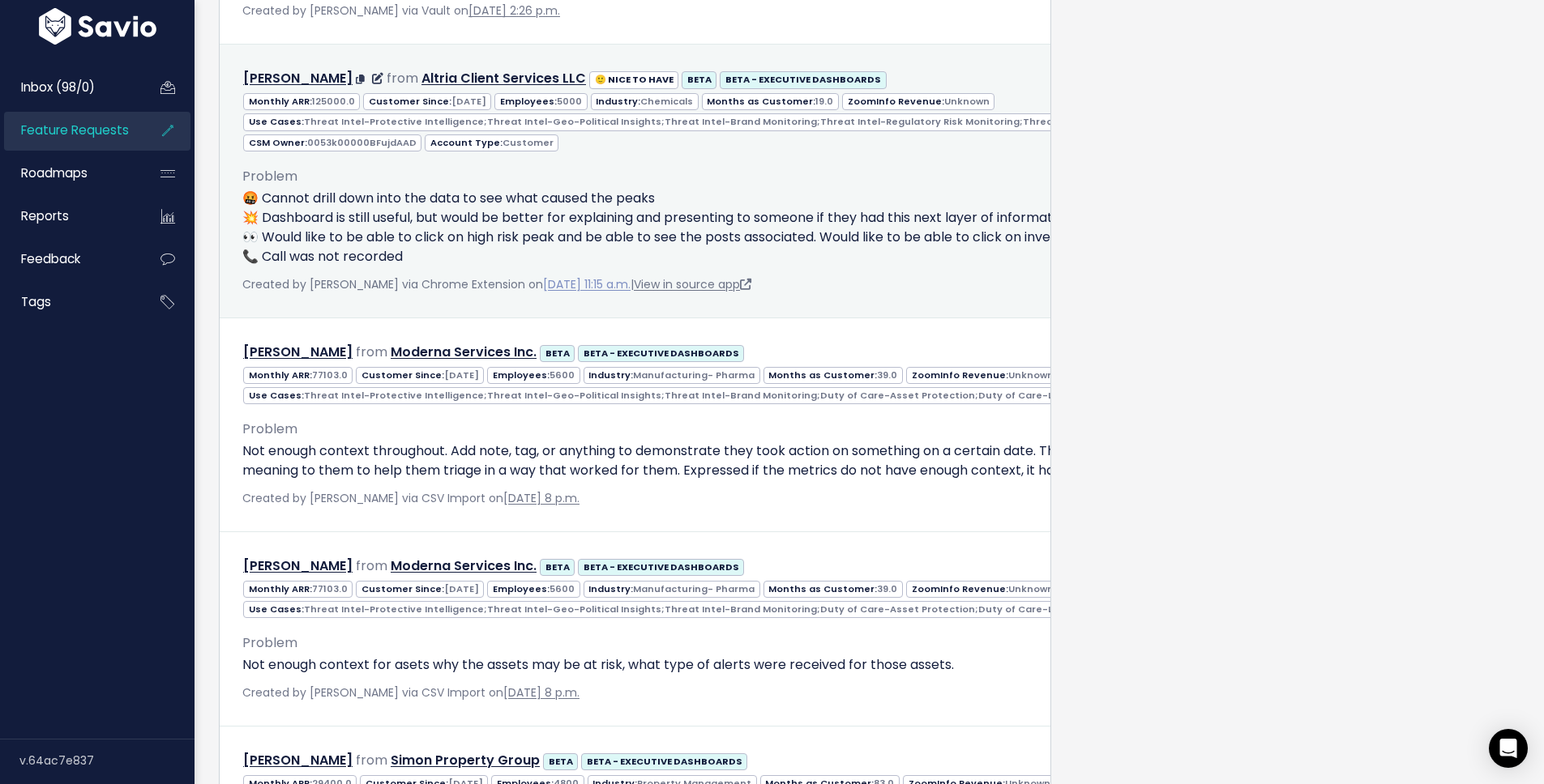
click at [612, 293] on link "[DATE] 11:15 a.m." at bounding box center [587, 284] width 87 height 16
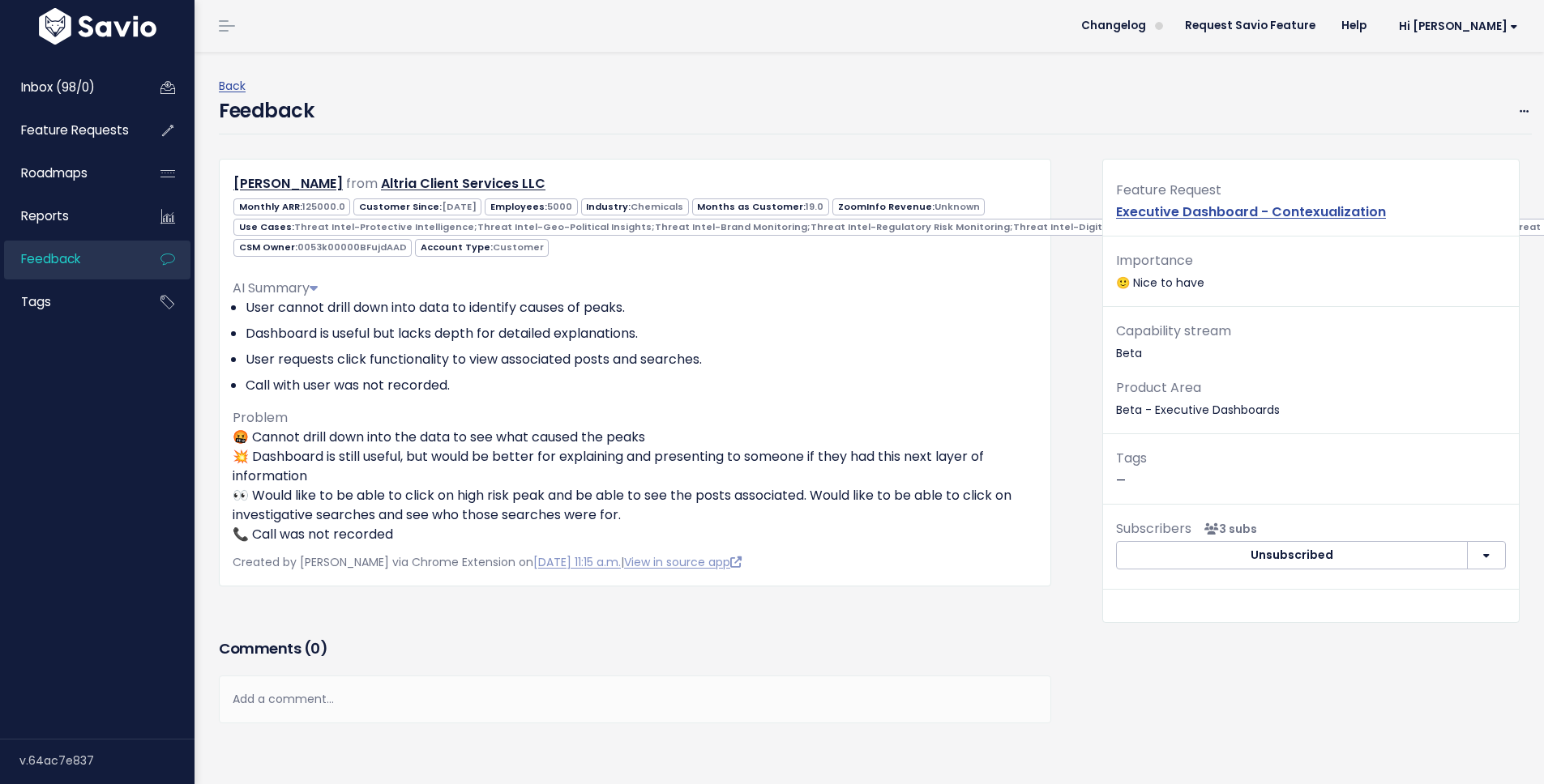
click at [474, 491] on p "🤬 Cannot drill down into the data to see what caused the peaks 💥 Dashboard is s…" at bounding box center [635, 487] width 805 height 117
click at [473, 491] on p "🤬 Cannot drill down into the data to see what caused the peaks 💥 Dashboard is s…" at bounding box center [635, 487] width 805 height 117
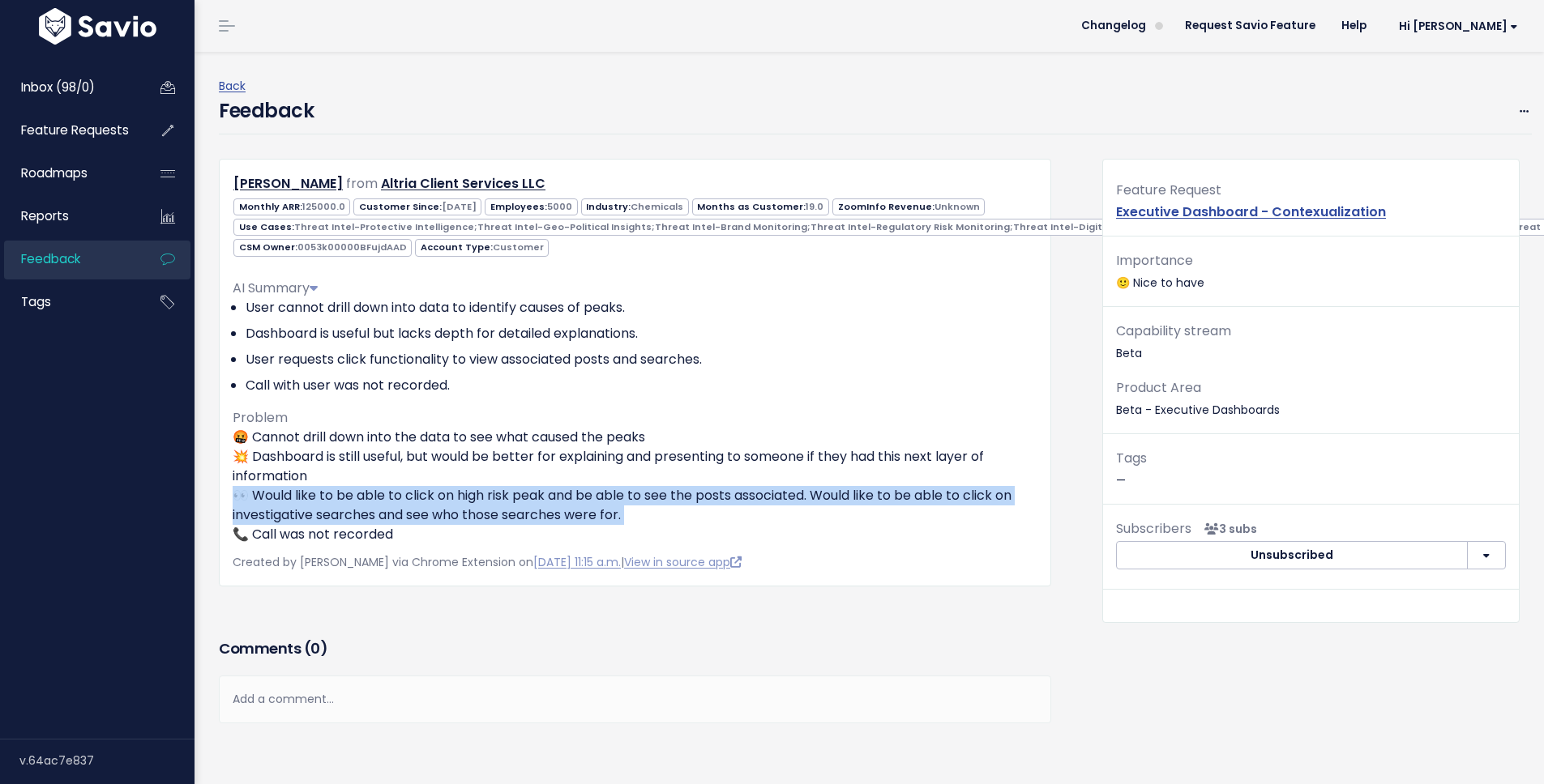
click at [473, 490] on p "🤬 Cannot drill down into the data to see what caused the peaks 💥 Dashboard is s…" at bounding box center [635, 487] width 805 height 117
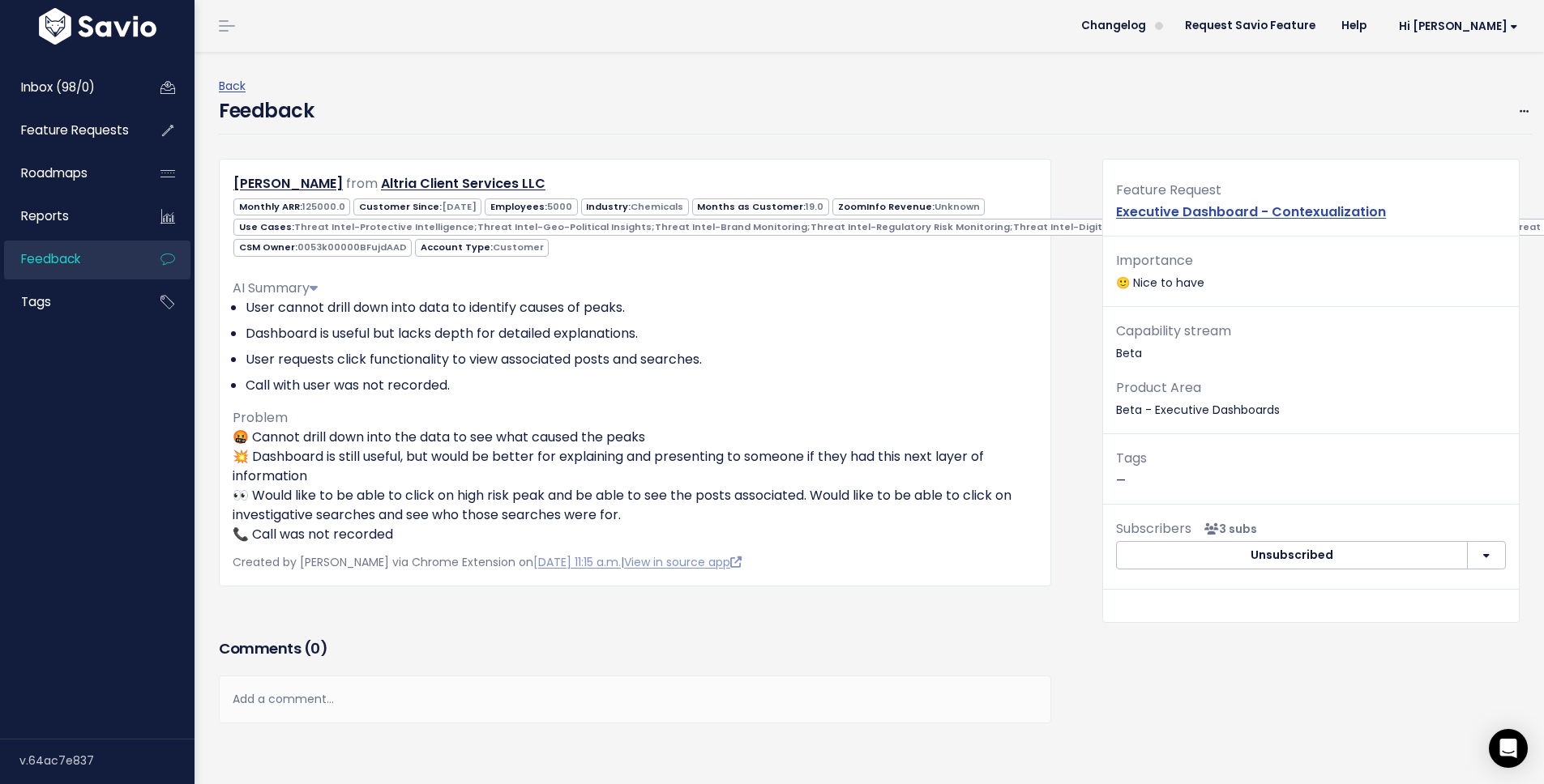
click at [507, 703] on div "Add a comment..." at bounding box center [635, 699] width 833 height 48
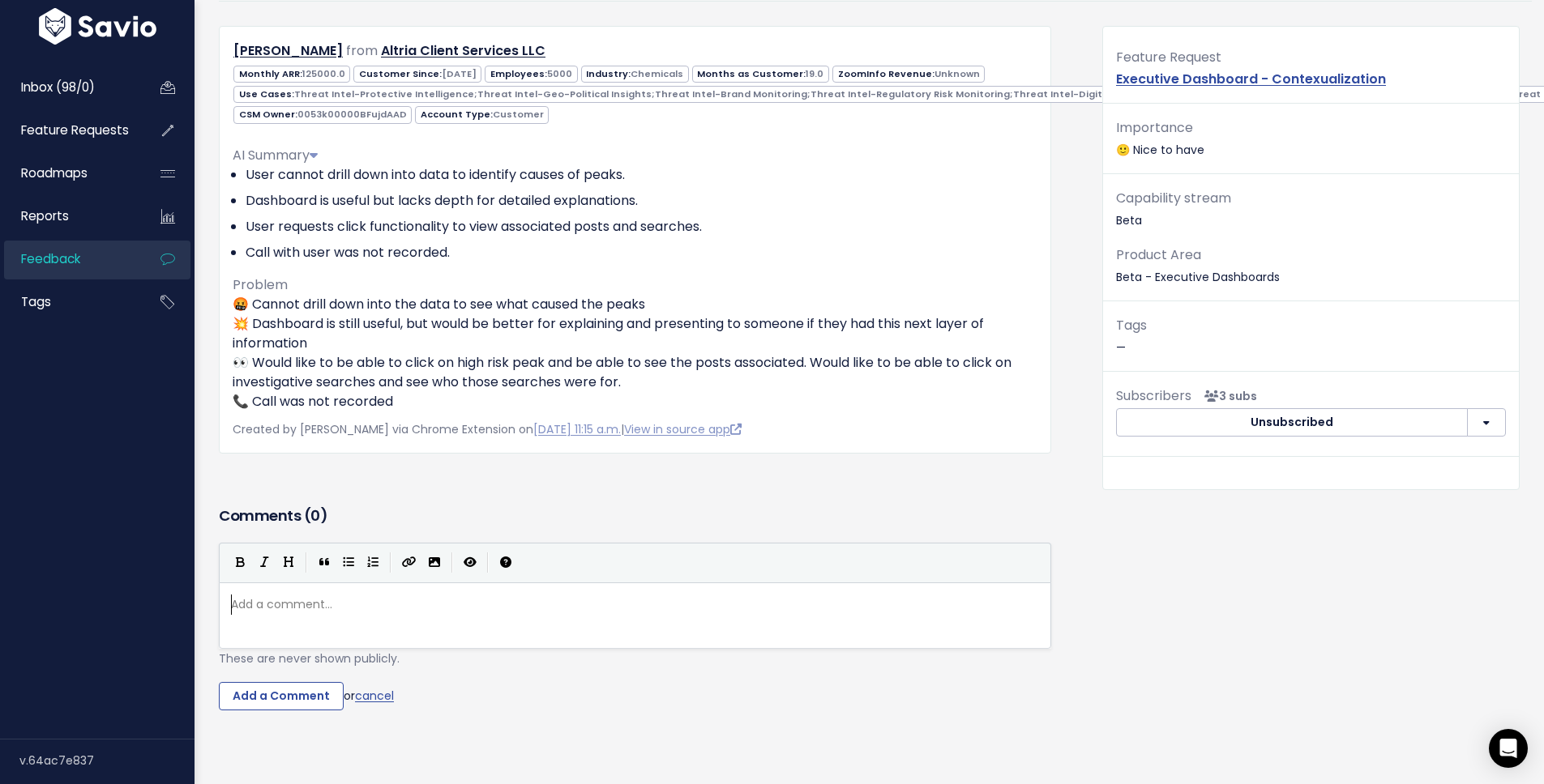
scroll to position [145, 0]
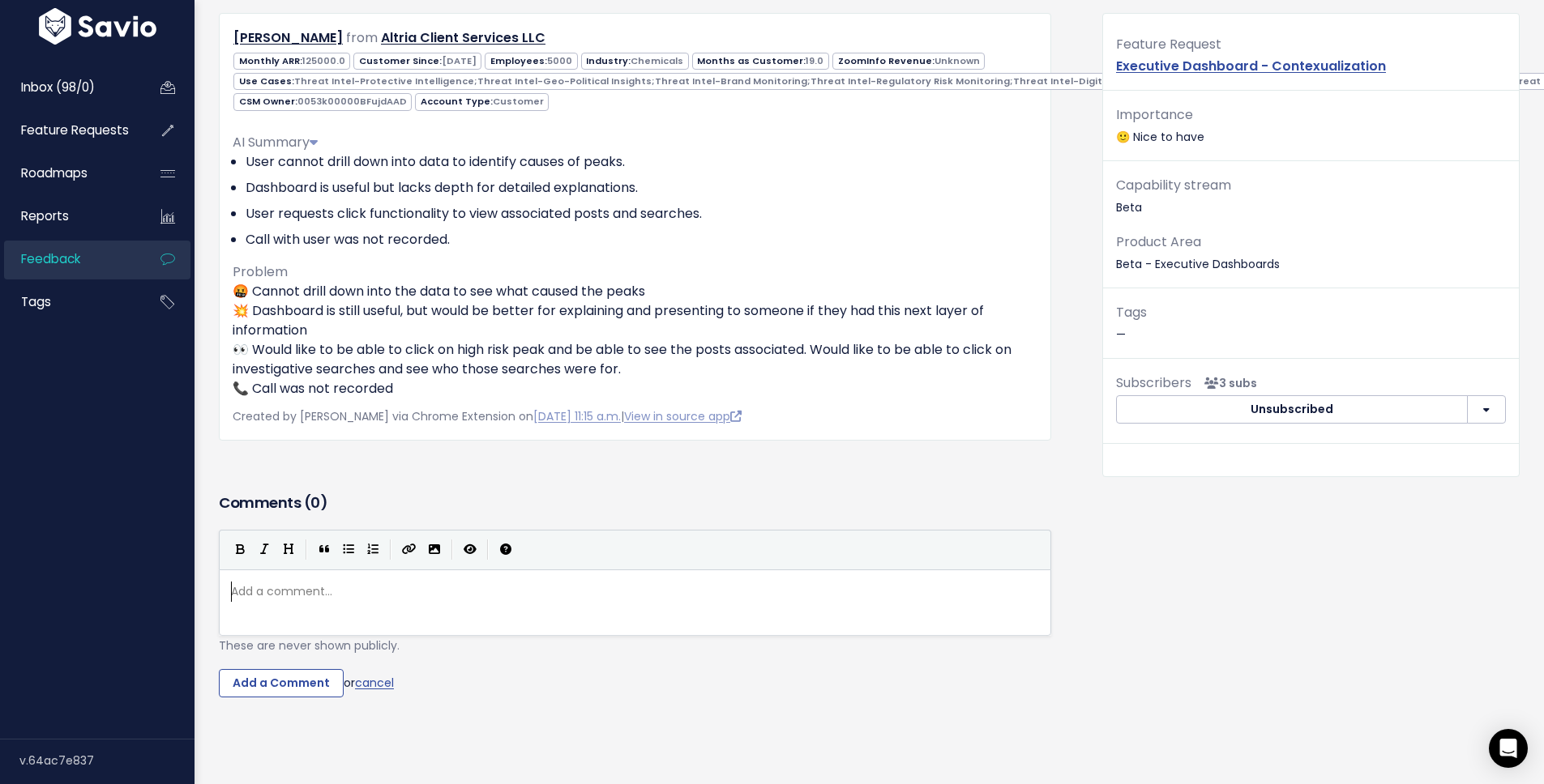
click at [549, 585] on pre "​" at bounding box center [641, 592] width 827 height 21
type textarea "Posts/serach"
type textarea "ach level data can't be revealed"
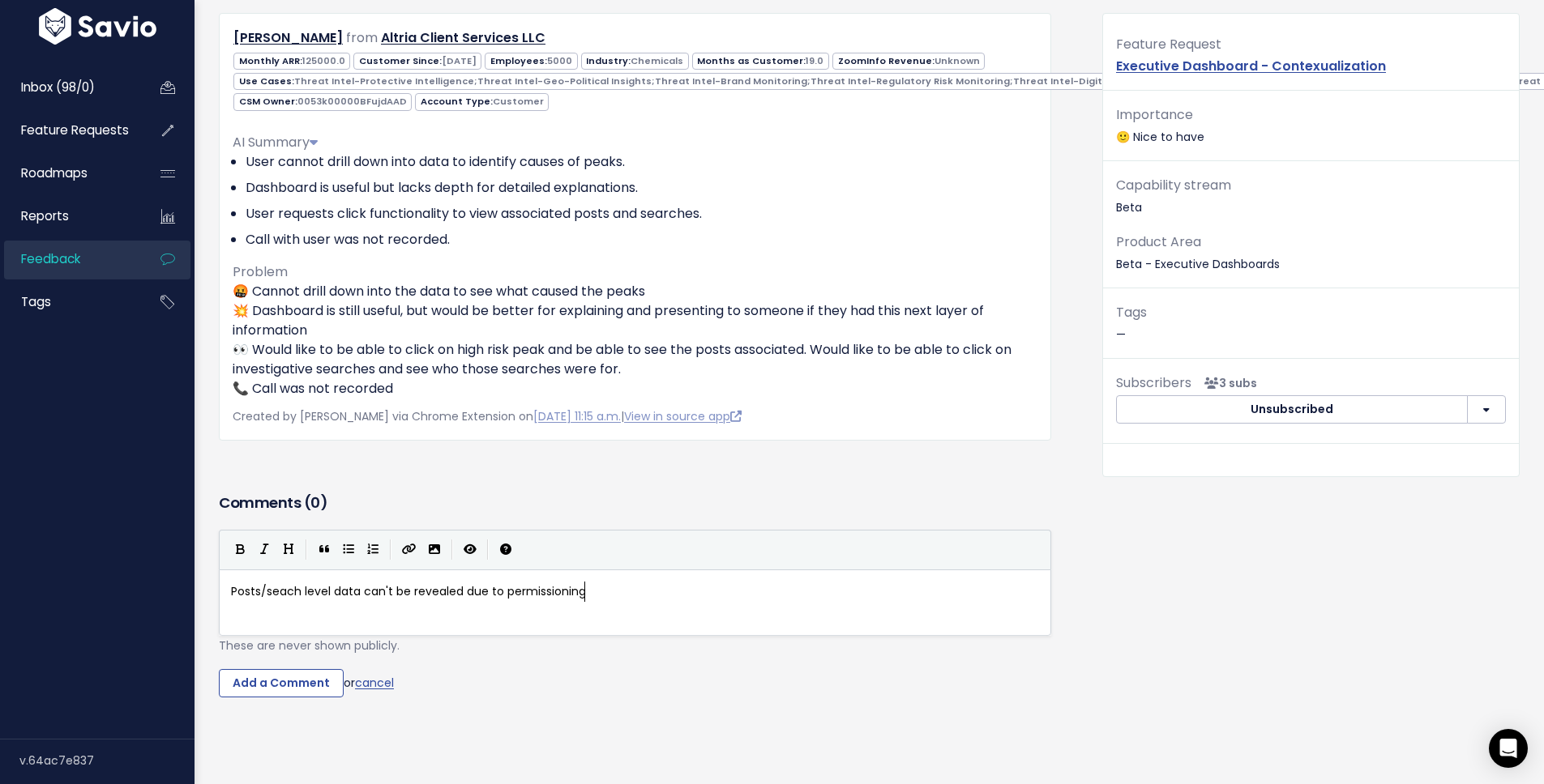
type textarea "due to permissioning"
type textarea "fo"
type textarea "for security, b"
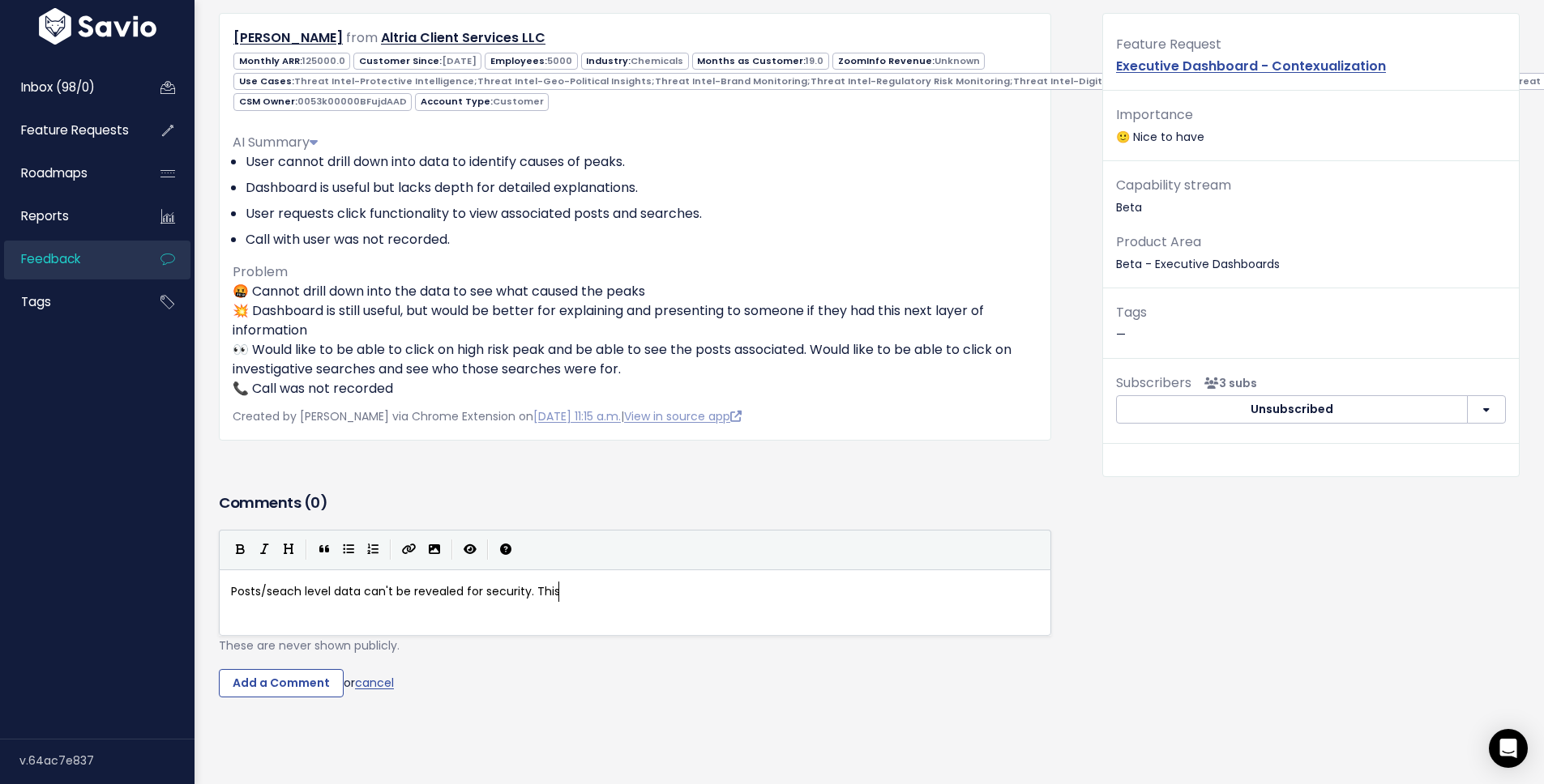
type textarea ". This use"
type textarea "problem is partially addresssed"
type textarea "edby"
type textarea "by the ai"
type textarea "introduction of Eec"
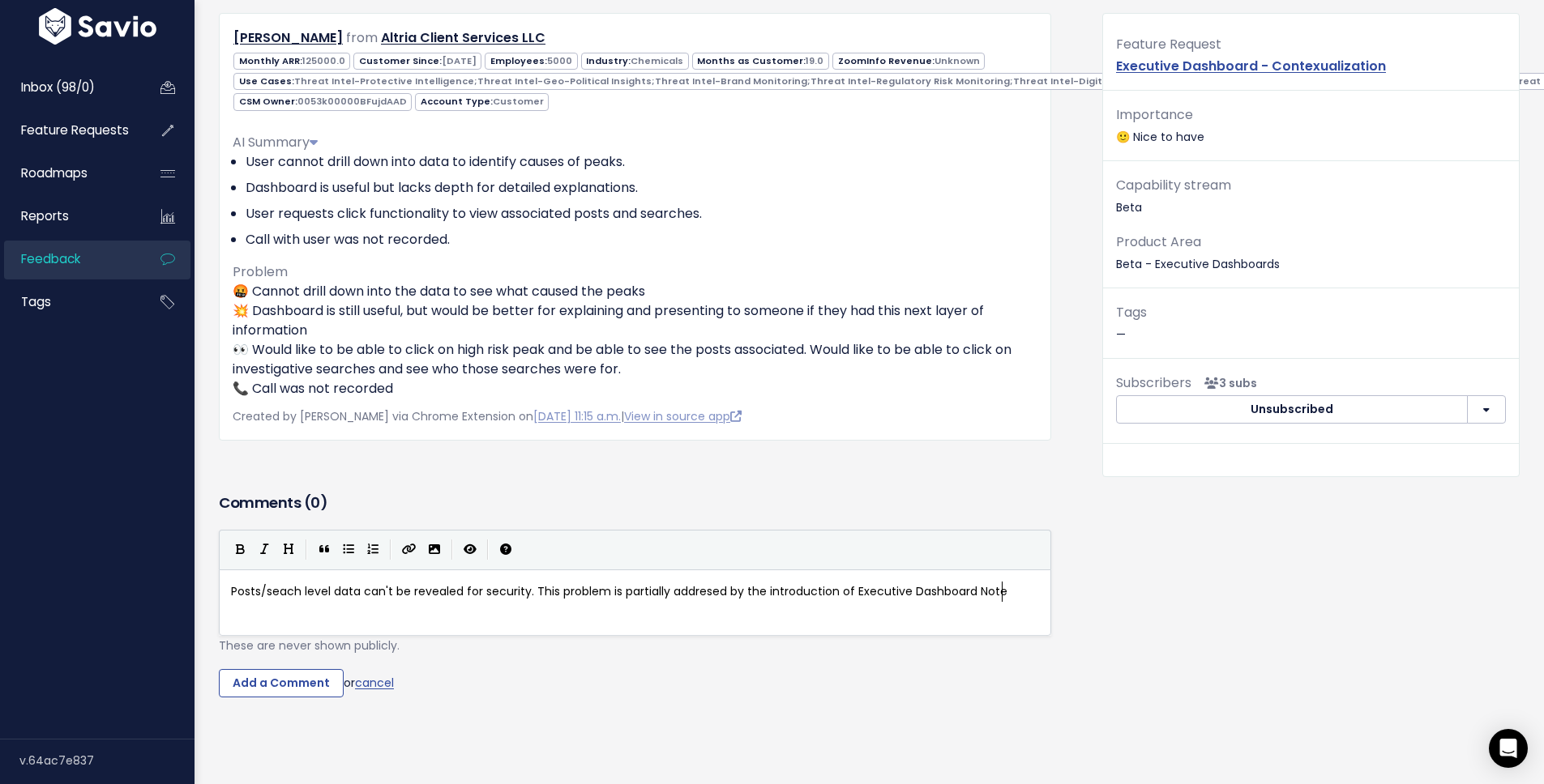
scroll to position [6, 147]
type textarea "xecutive Dashboard Notes"
click at [243, 689] on input "Add a Comment" at bounding box center [281, 683] width 125 height 29
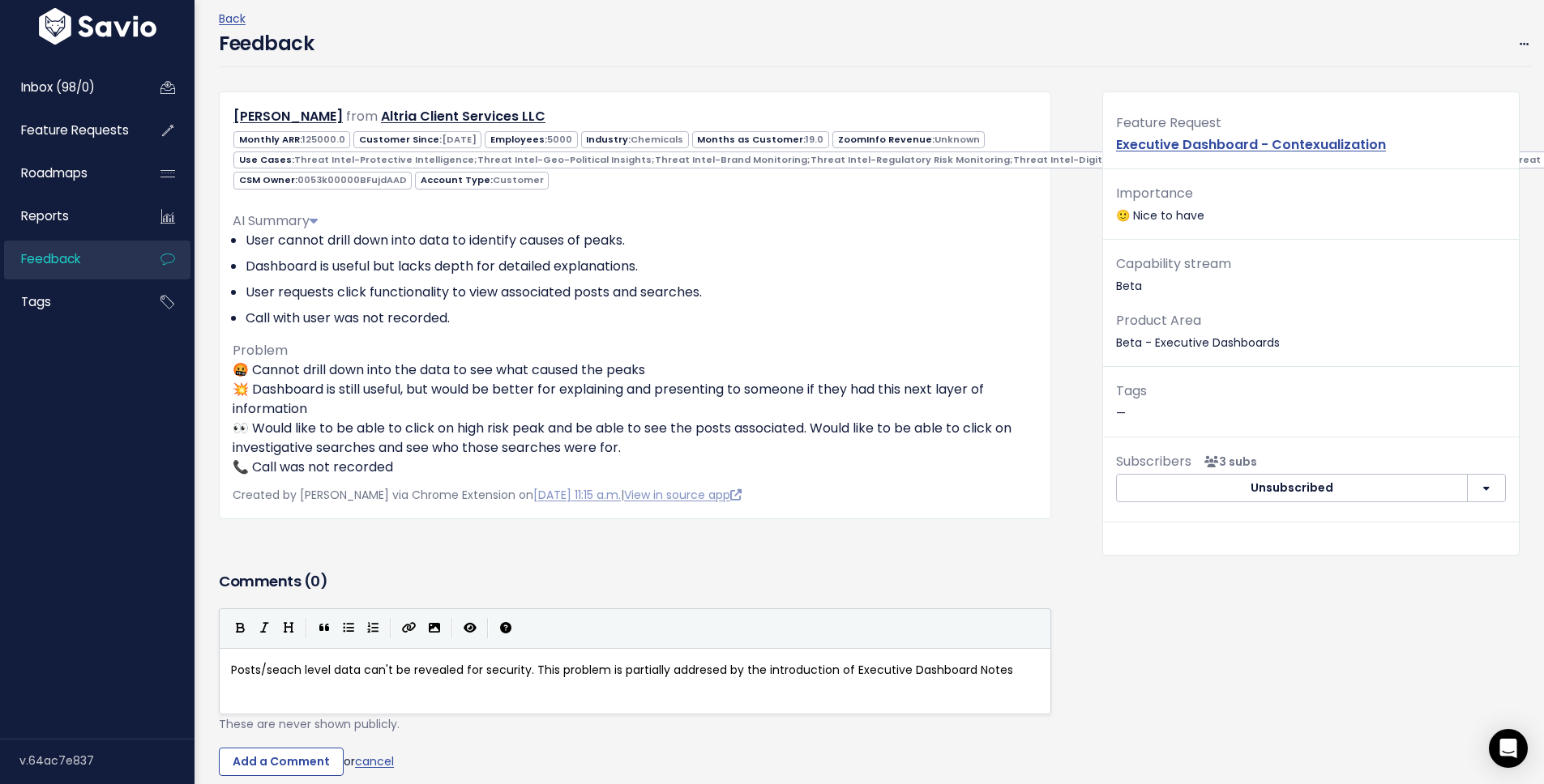
scroll to position [0, 0]
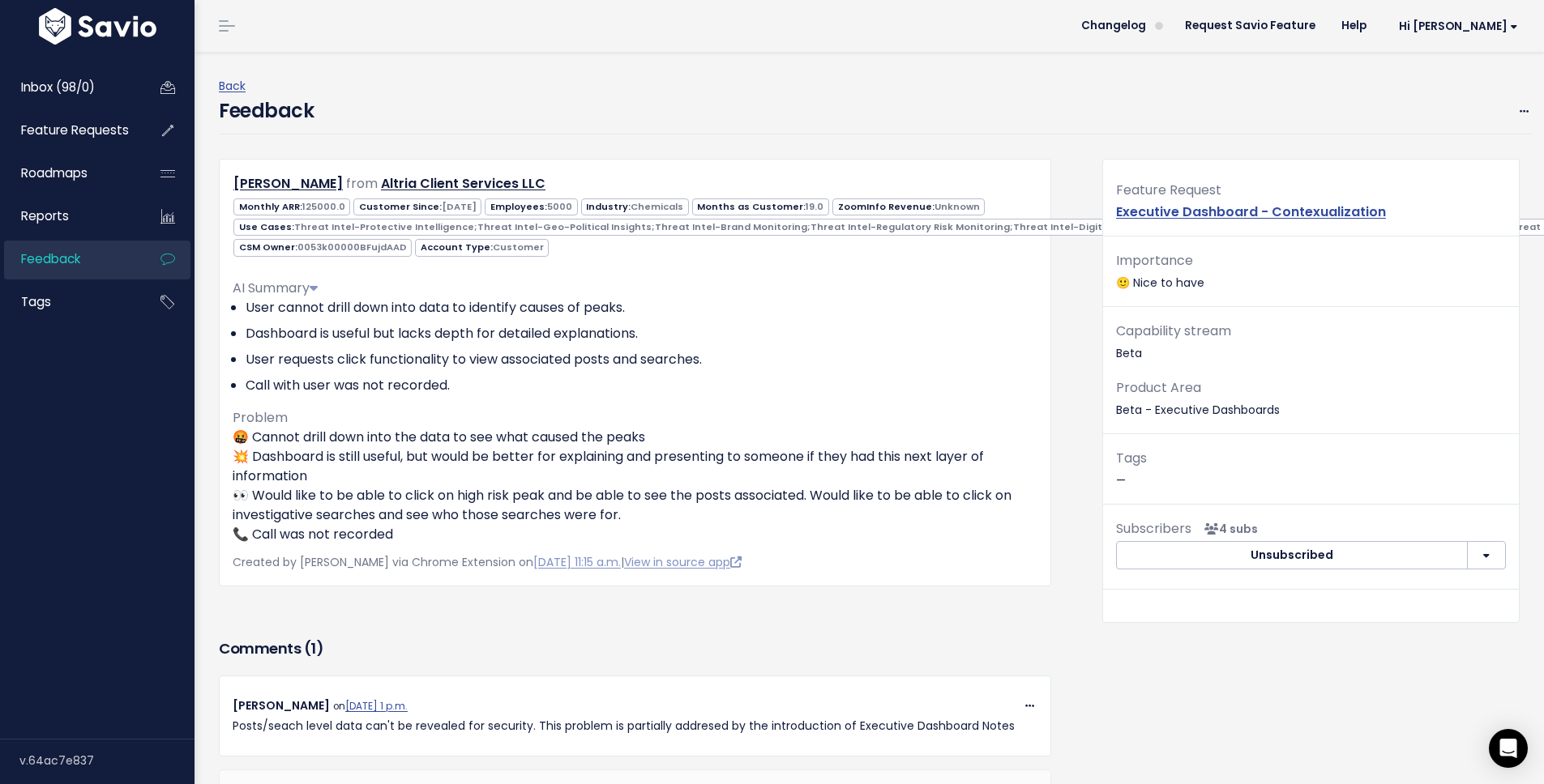
click at [1399, 85] on div "Back" at bounding box center [875, 86] width 1313 height 21
click at [1520, 110] on icon at bounding box center [1524, 112] width 9 height 11
click at [1441, 100] on div "Feedback Edit Restore to Inbox Delete" at bounding box center [875, 115] width 1313 height 38
click at [232, 83] on link "Back" at bounding box center [232, 86] width 27 height 16
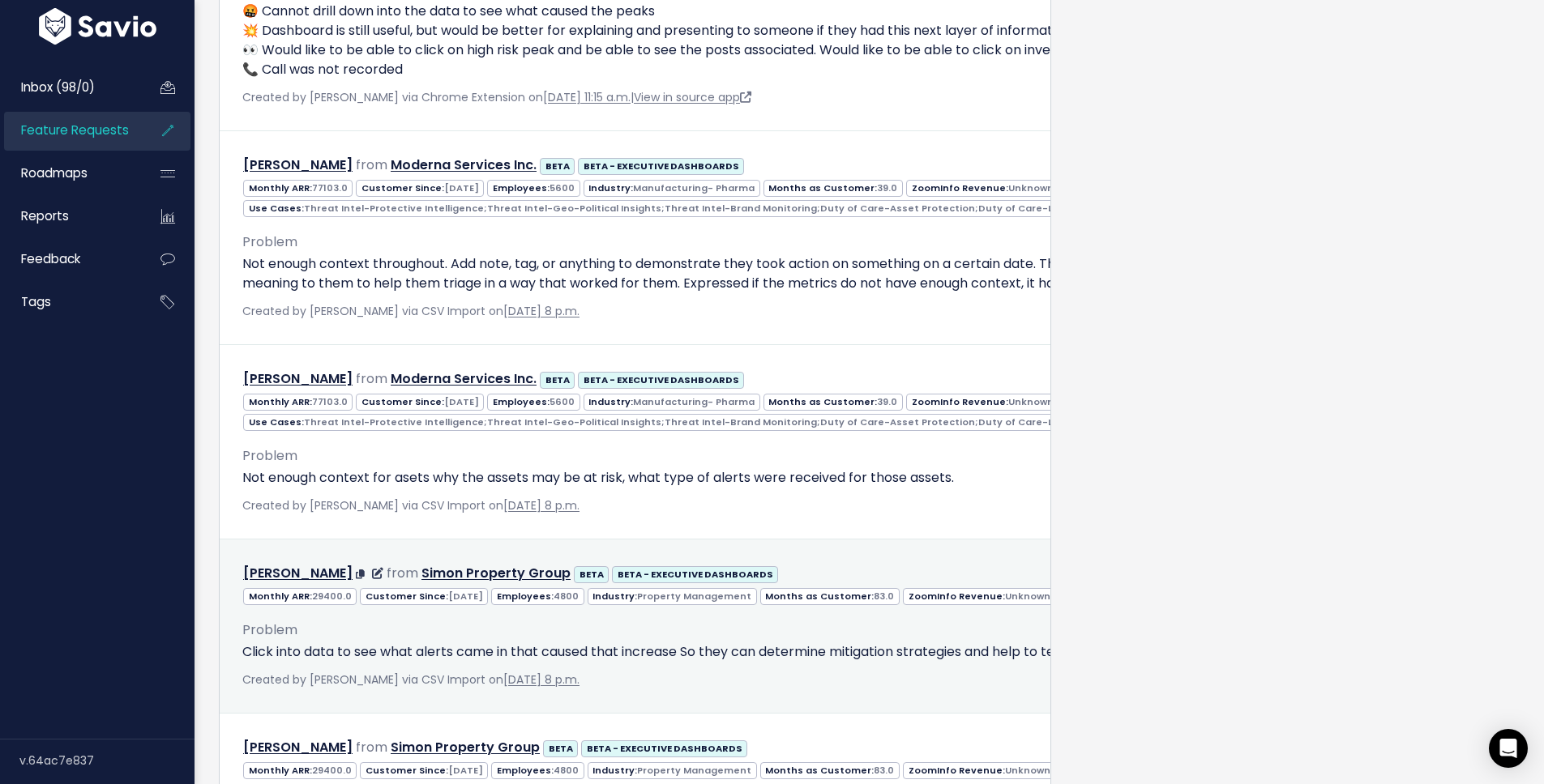
scroll to position [2323, 0]
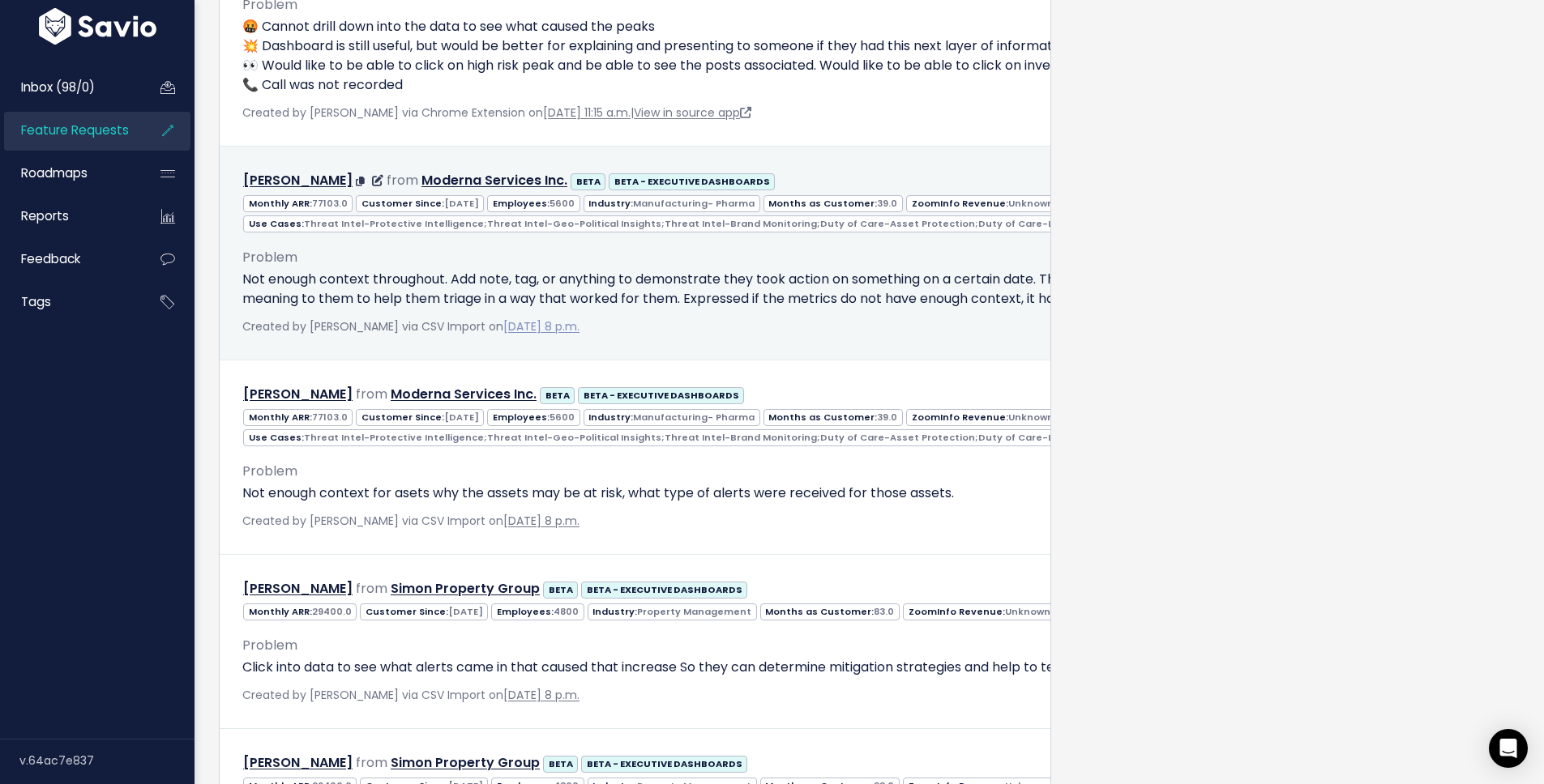
click at [557, 334] on link "Sept. 19, 2024, 8 p.m." at bounding box center [541, 326] width 76 height 16
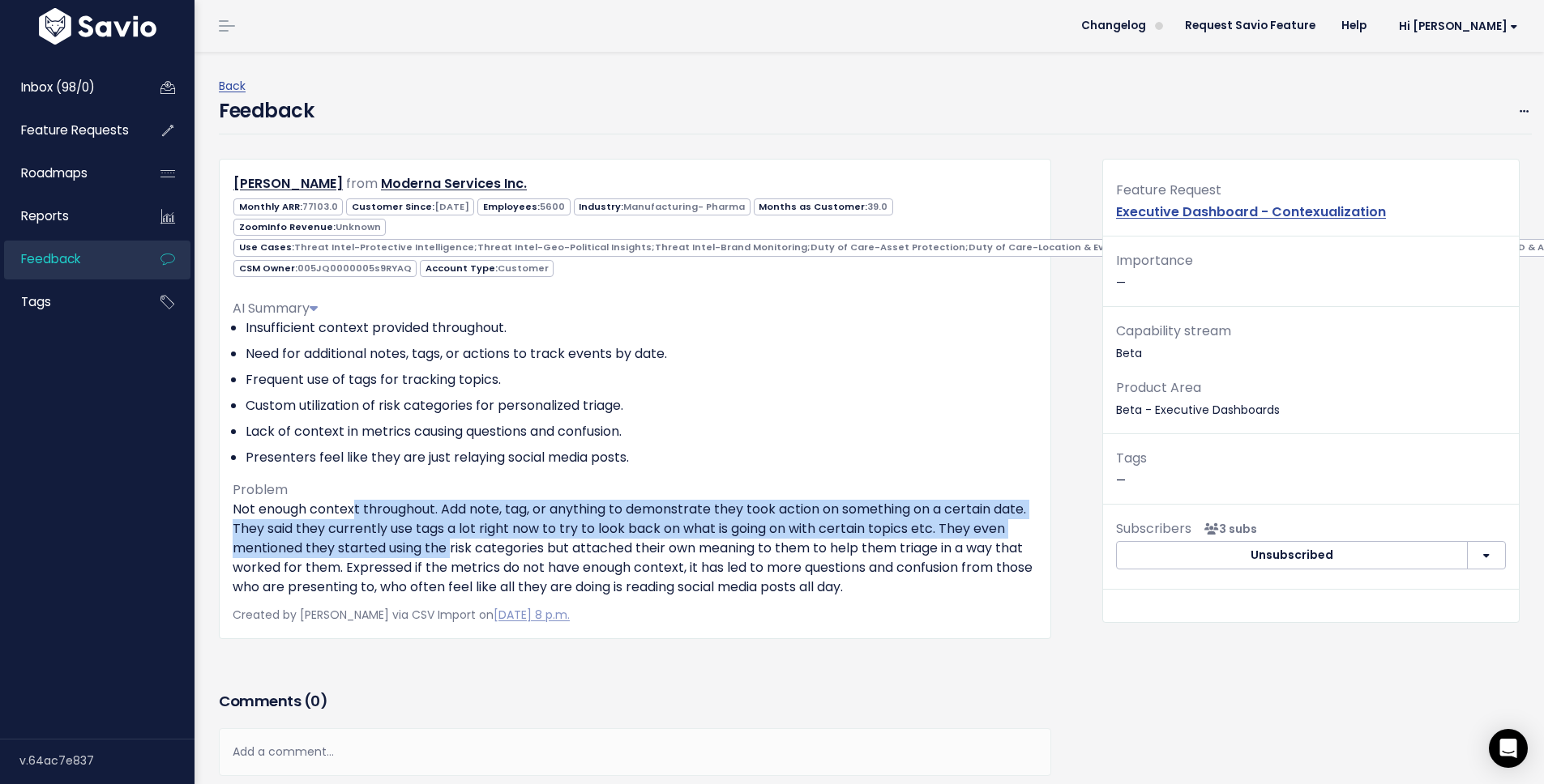
drag, startPoint x: 362, startPoint y: 491, endPoint x: 490, endPoint y: 528, distance: 133.2
click at [490, 528] on p "Not enough context throughout. Add note, tag, or anything to demonstrate they t…" at bounding box center [635, 548] width 805 height 97
click at [485, 524] on p "Not enough context throughout. Add note, tag, or anything to demonstrate they t…" at bounding box center [635, 548] width 805 height 97
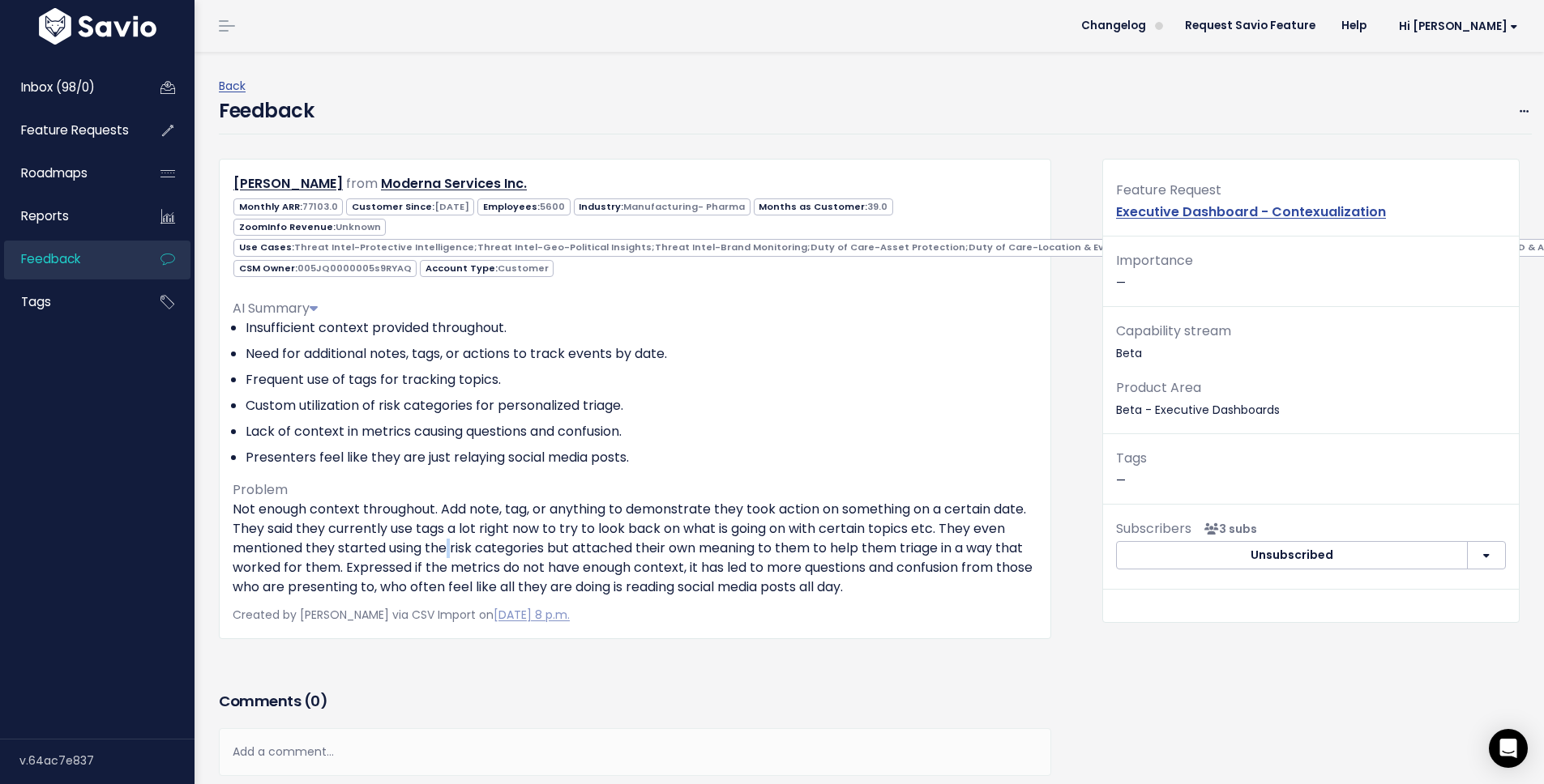
click at [485, 524] on p "Not enough context throughout. Add note, tag, or anything to demonstrate they t…" at bounding box center [635, 548] width 805 height 97
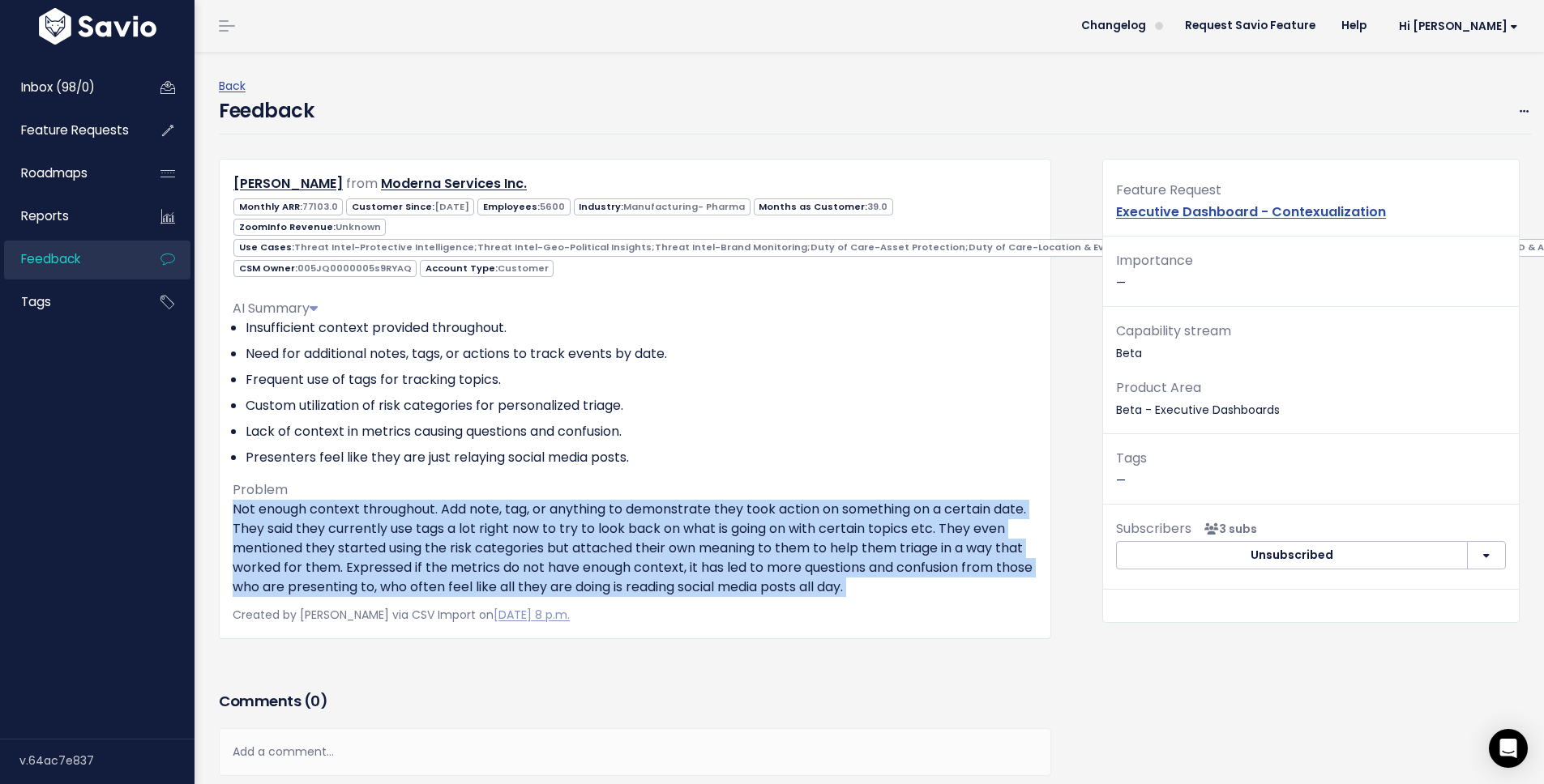
click at [485, 524] on p "Not enough context throughout. Add note, tag, or anything to demonstrate they t…" at bounding box center [635, 548] width 805 height 97
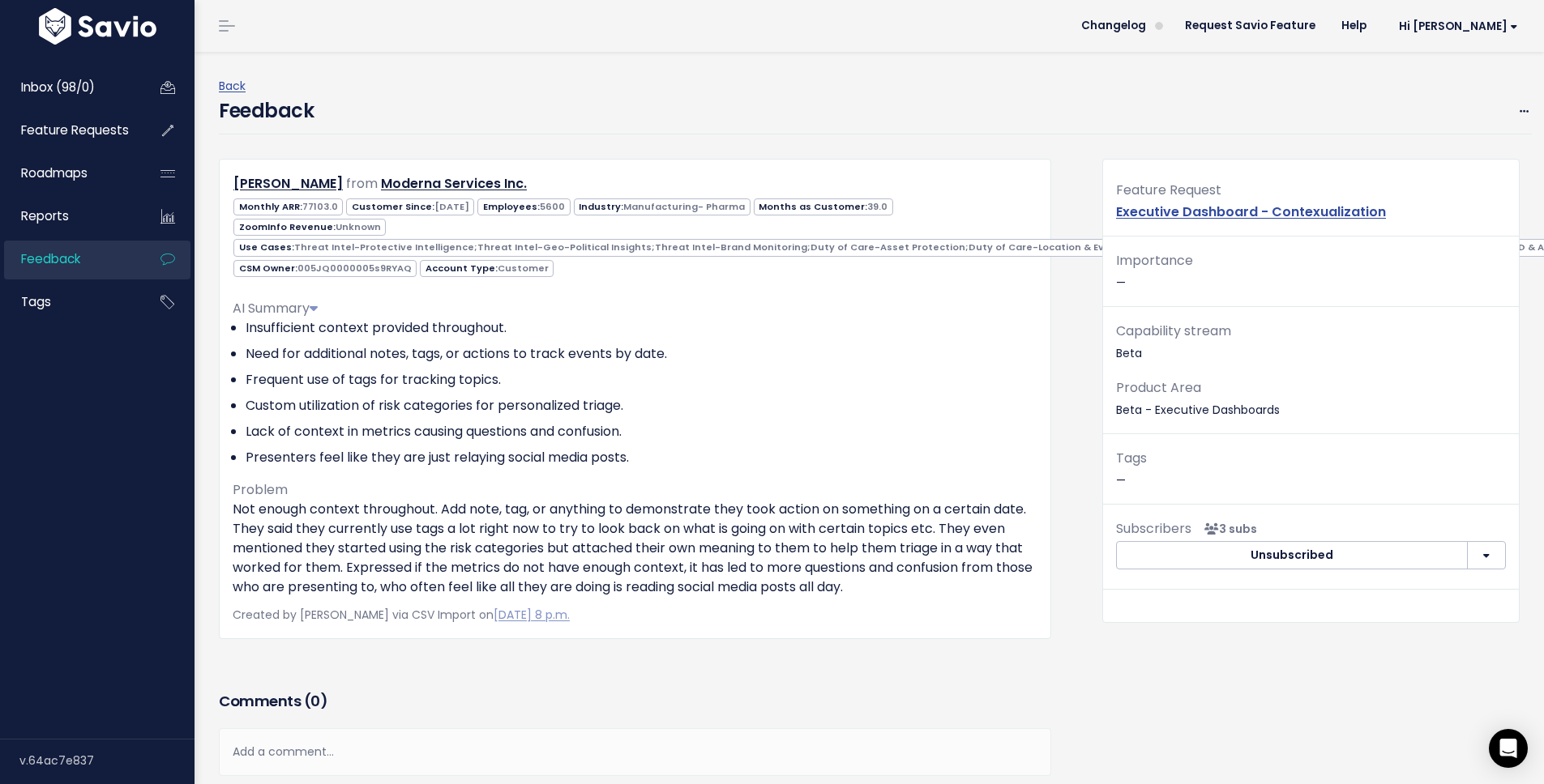
click at [512, 741] on div "Add a comment..." at bounding box center [635, 752] width 833 height 48
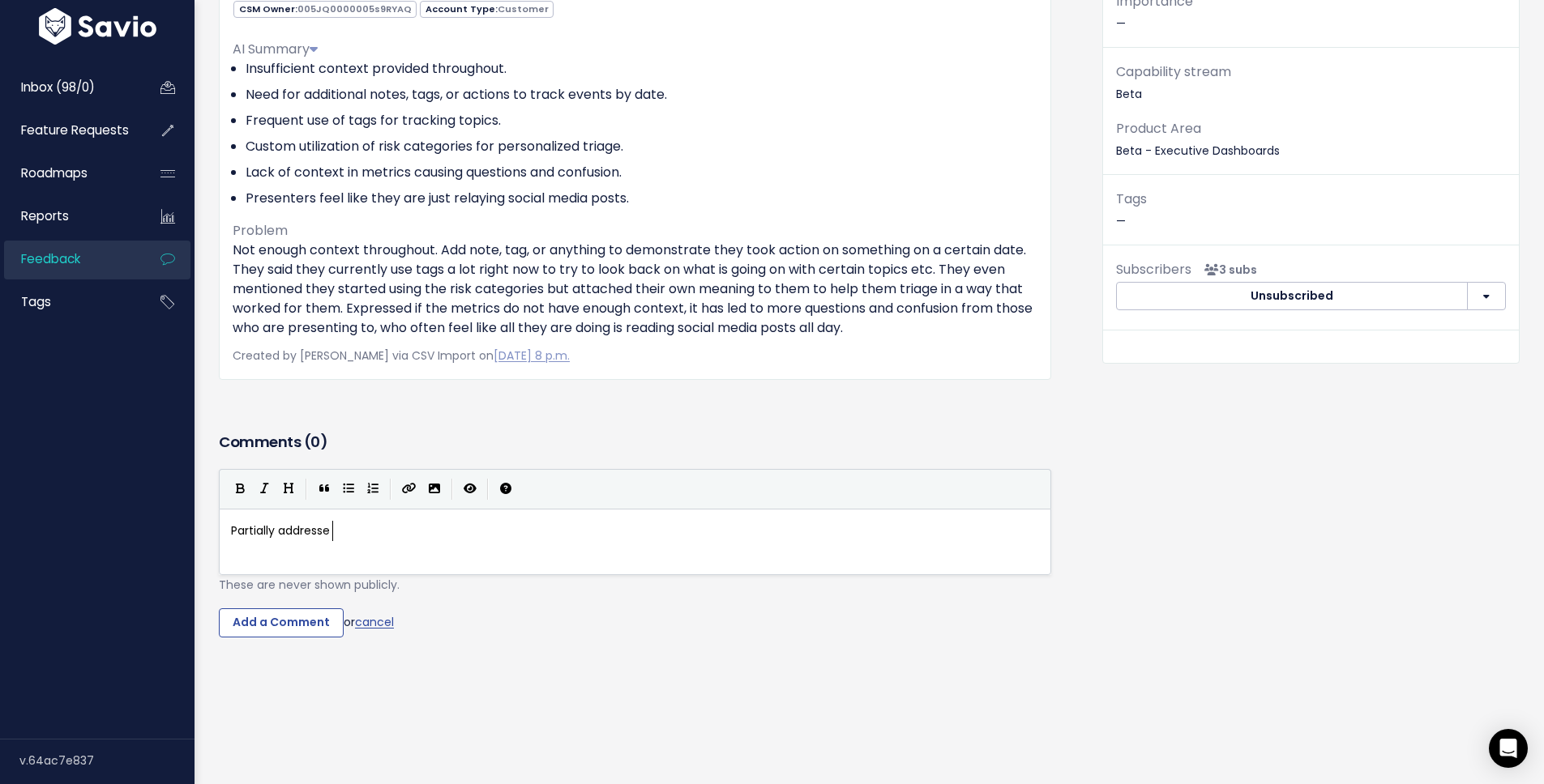
scroll to position [6, 112]
type textarea "Partially addressed by Executive Dashboard Notes"
type textarea "ard - Notes (Sep 217)"
type textarea "17"
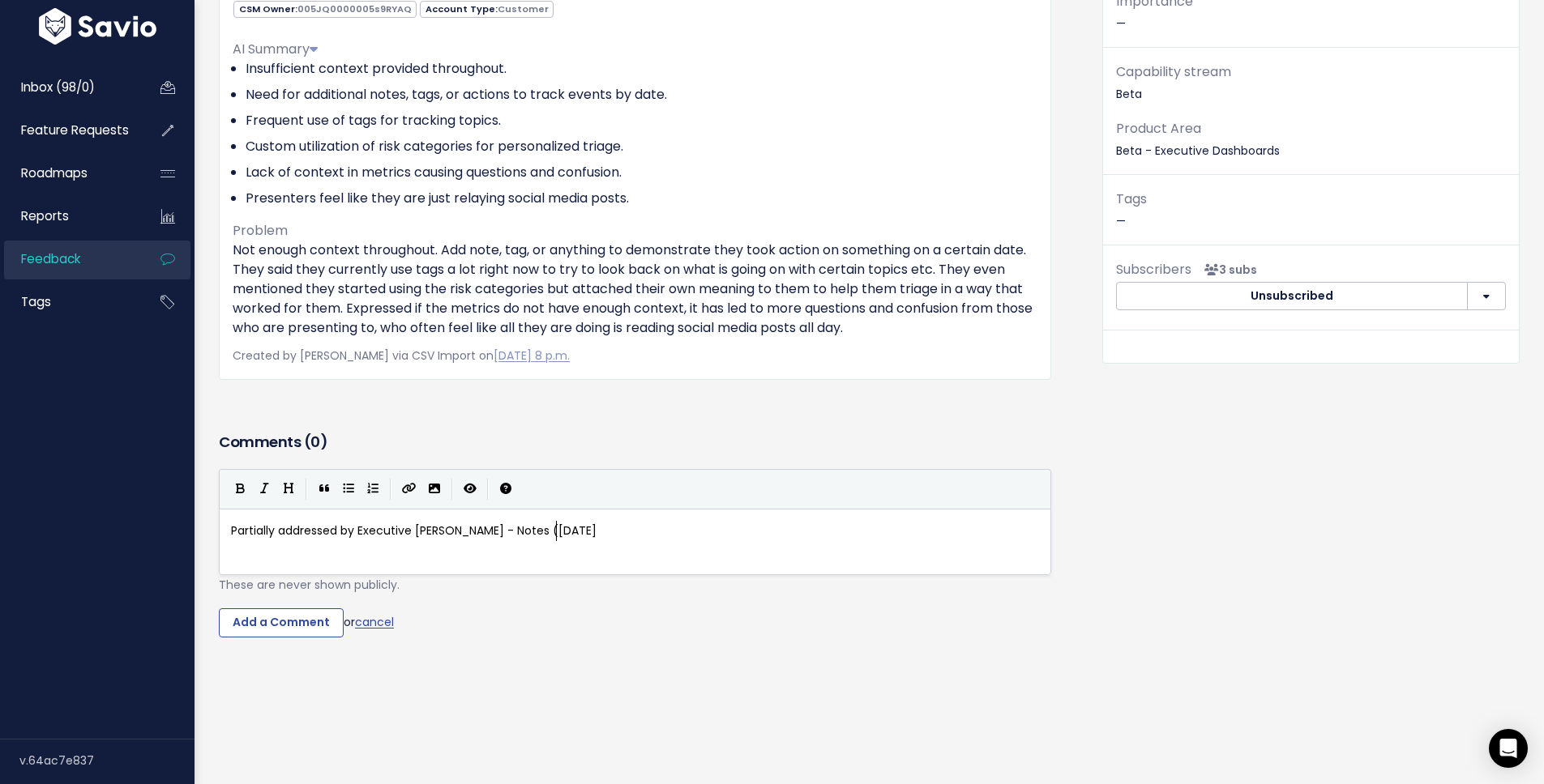
type textarea "1"
type textarea "17)"
click at [480, 523] on span "Partially addressed by Executive Dashbard - Notes (Sep 17)" at bounding box center [417, 531] width 372 height 16
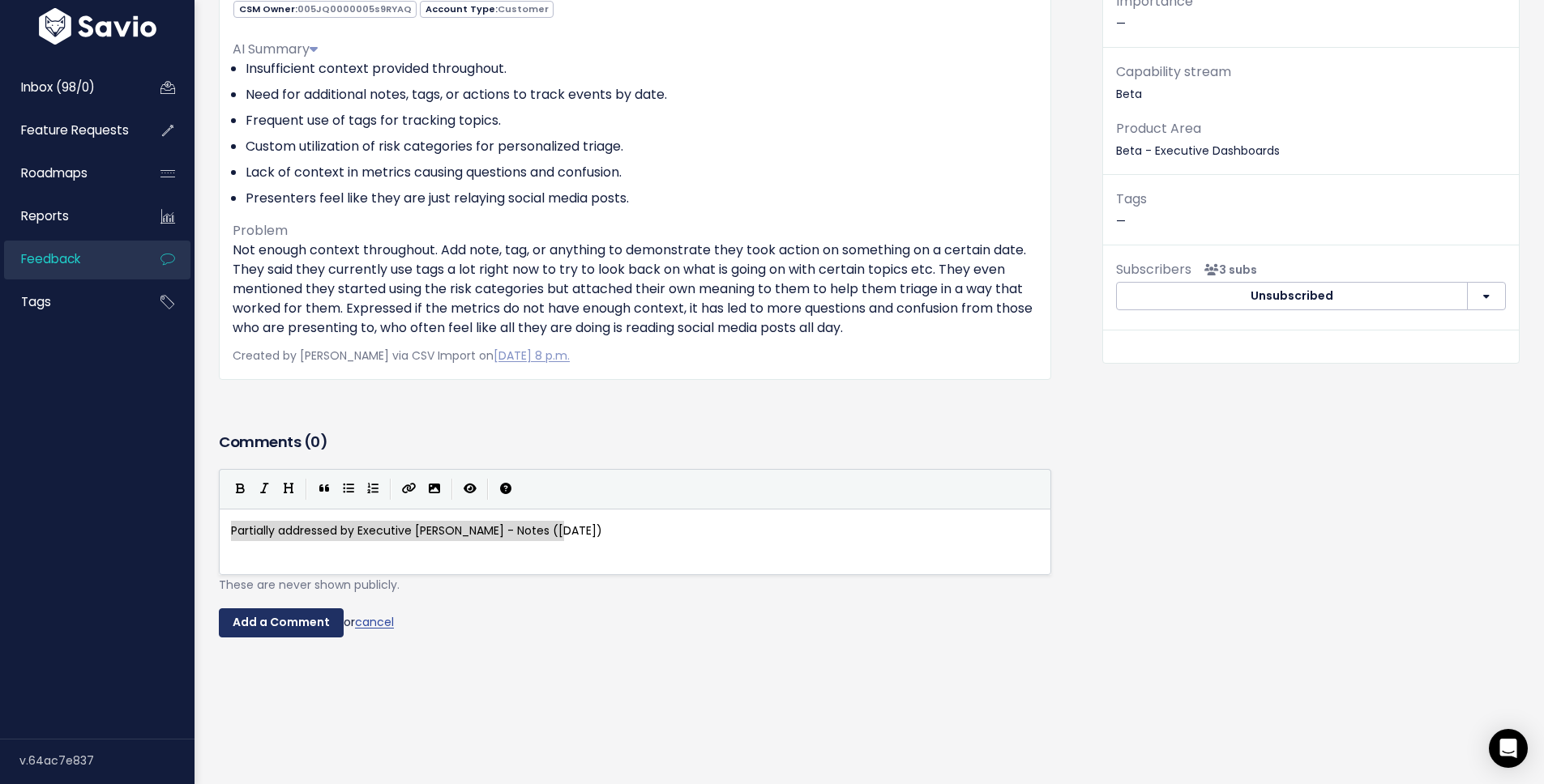
type textarea "Partially addressed by Executive Dashbard - Notes (Sep 17)"
click at [284, 608] on input "Add a Comment" at bounding box center [281, 622] width 125 height 29
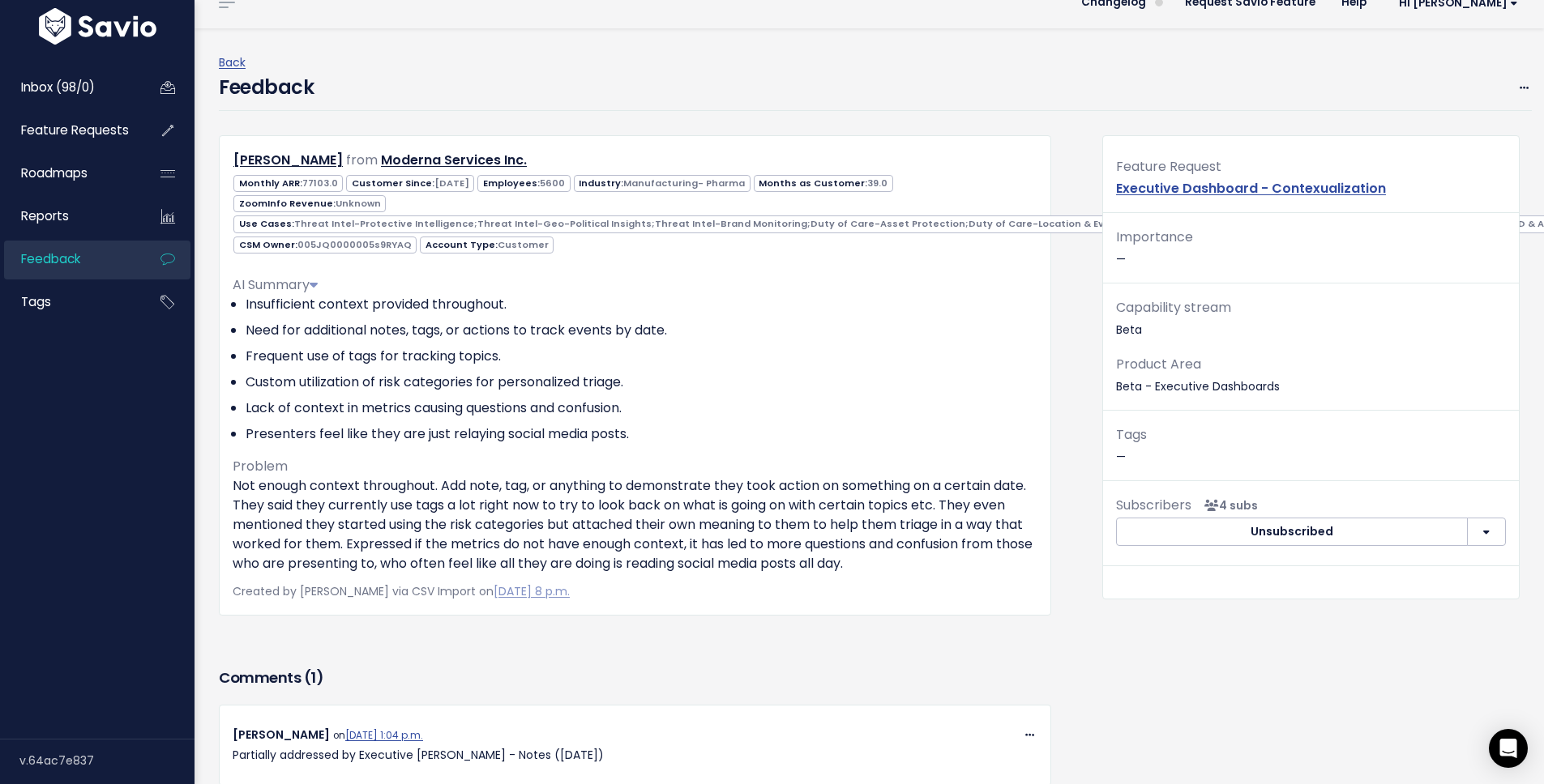
scroll to position [233, 0]
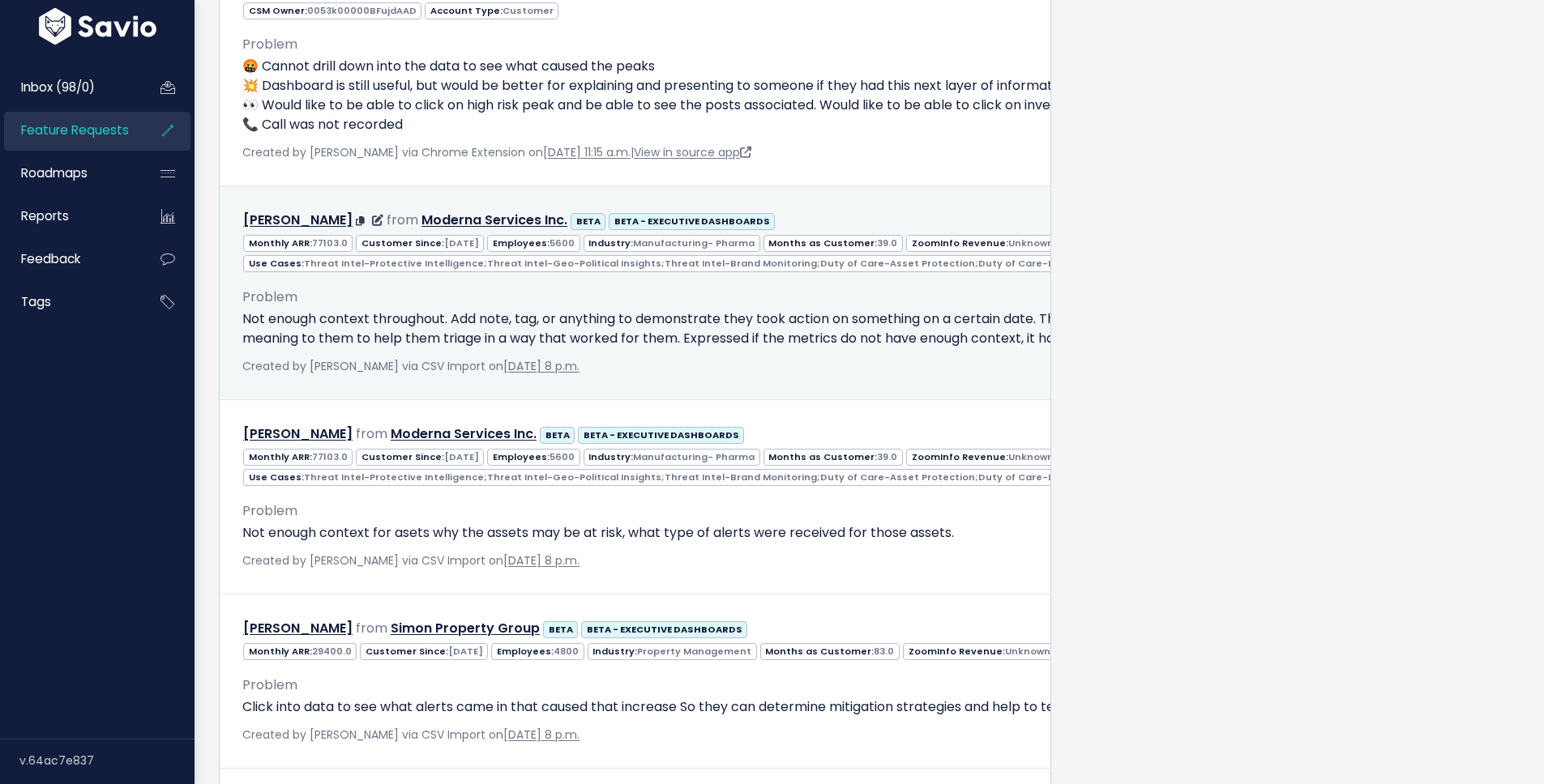
scroll to position [2323, 0]
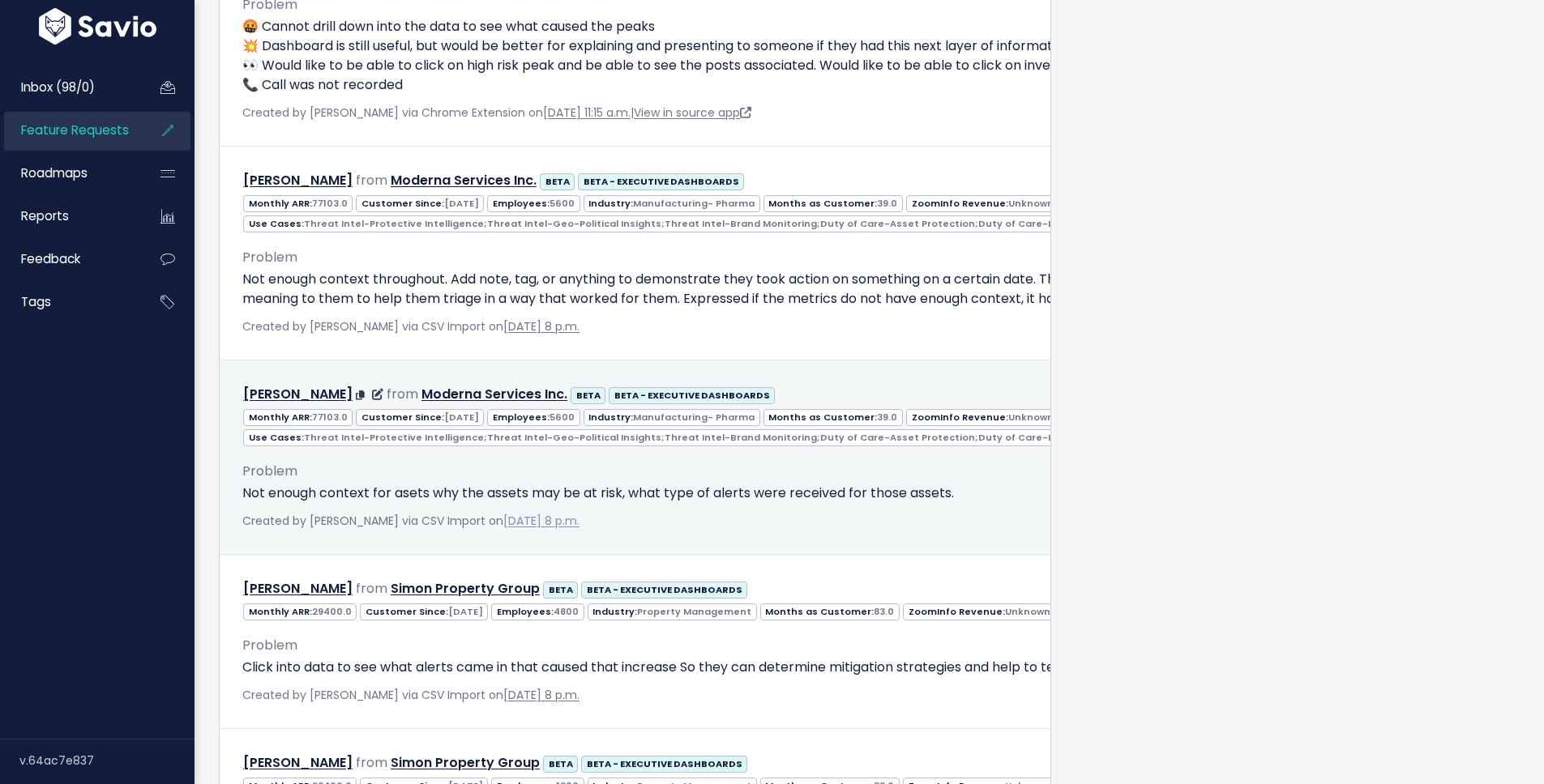
click at [580, 529] on link "[DATE] 8 p.m." at bounding box center [541, 521] width 76 height 16
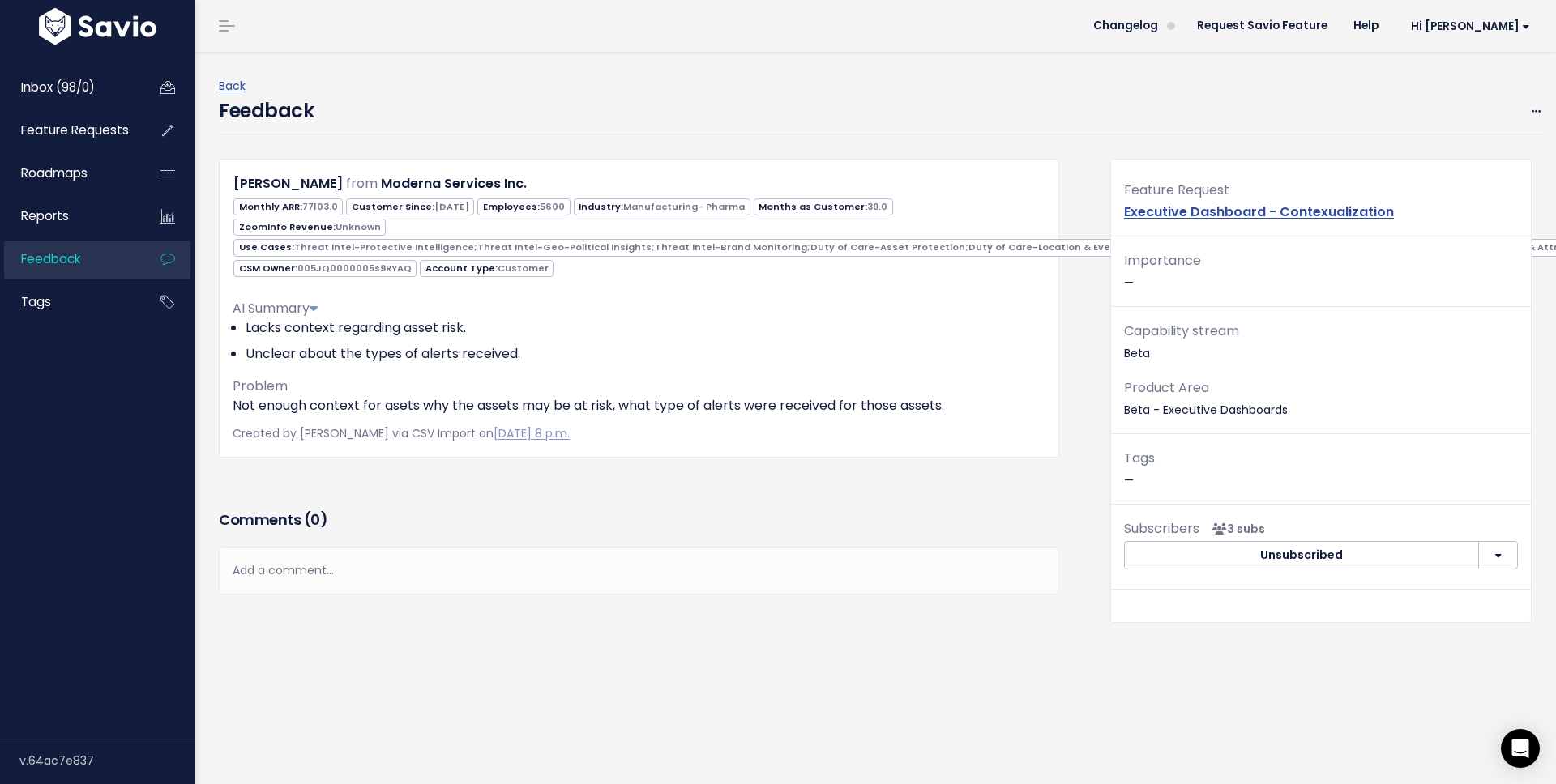
click at [631, 568] on div "Add a comment..." at bounding box center [639, 571] width 840 height 48
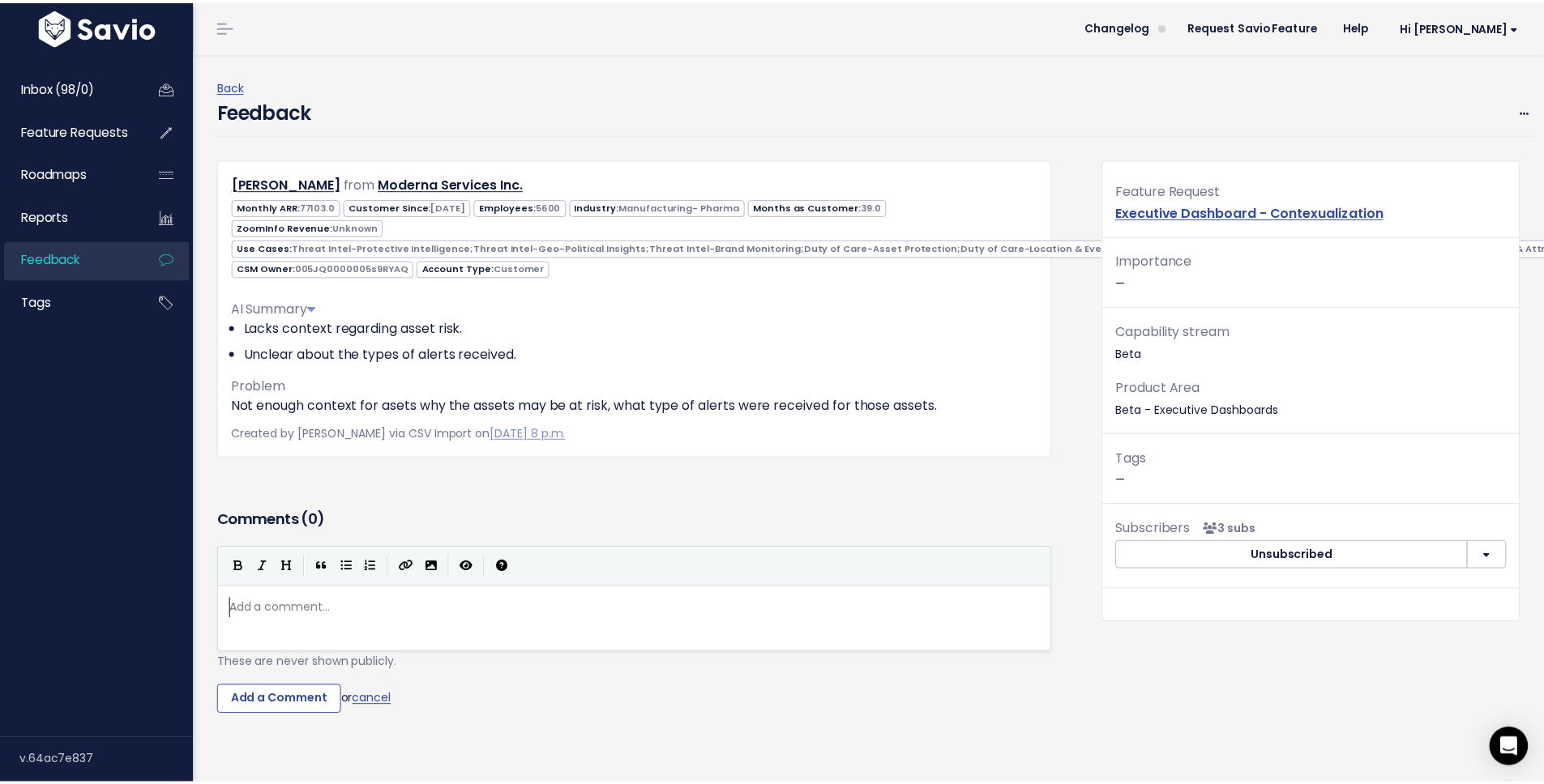
scroll to position [6, 0]
